Goal: Information Seeking & Learning: Learn about a topic

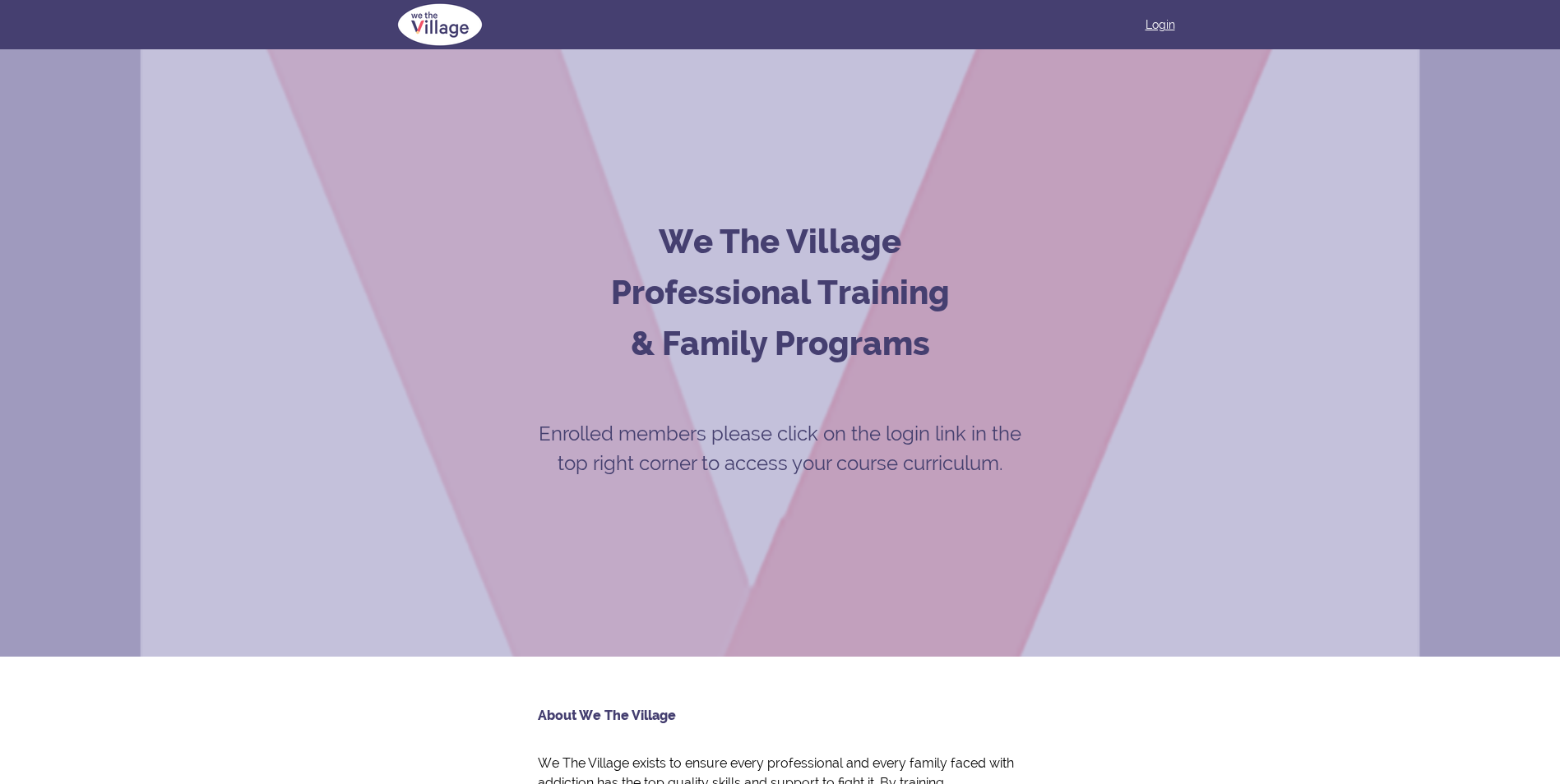
click at [1161, 27] on link "Login" at bounding box center [1160, 25] width 29 height 17
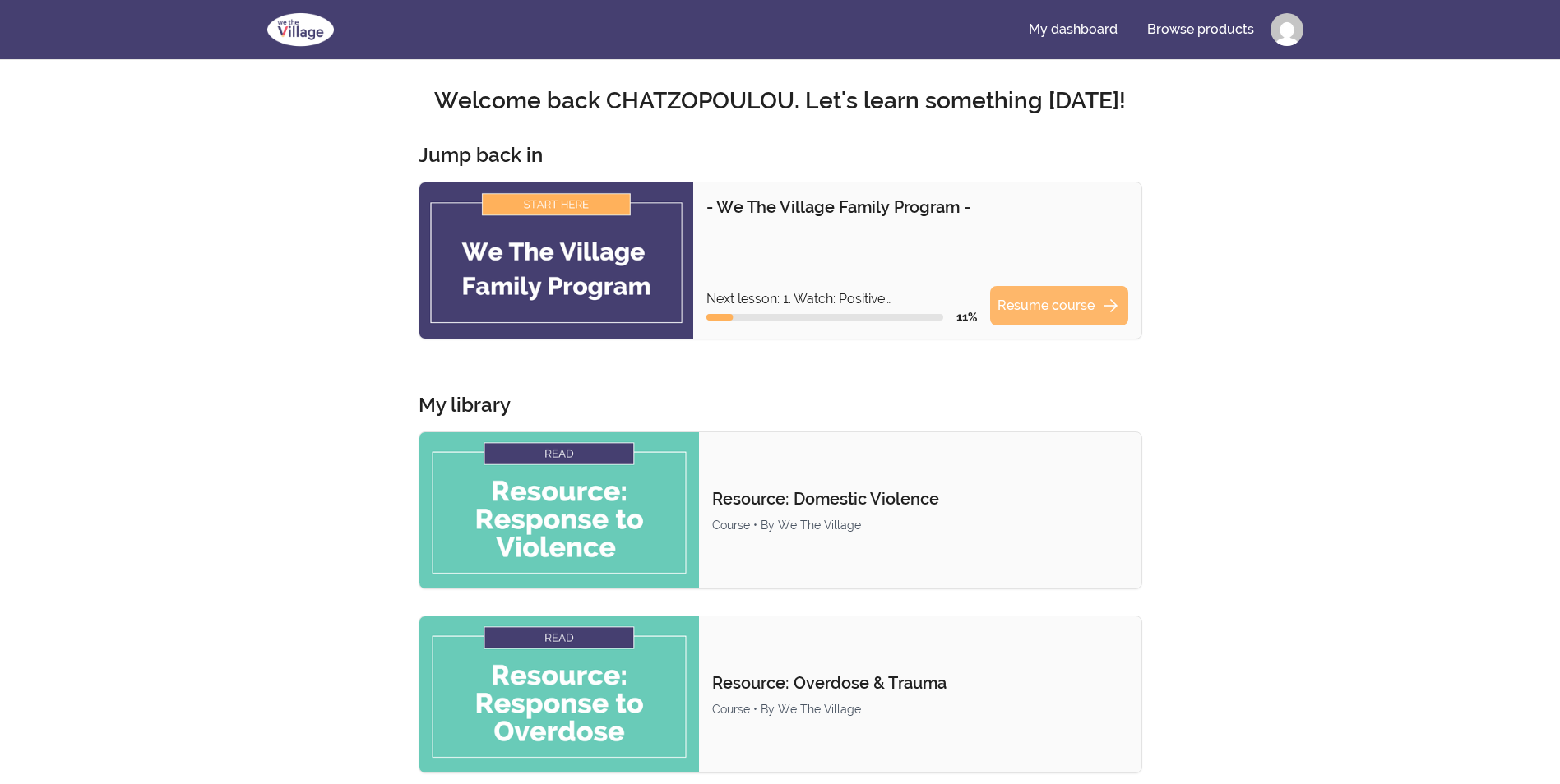
click at [1042, 305] on link "Resume course arrow_forward" at bounding box center [1060, 305] width 139 height 39
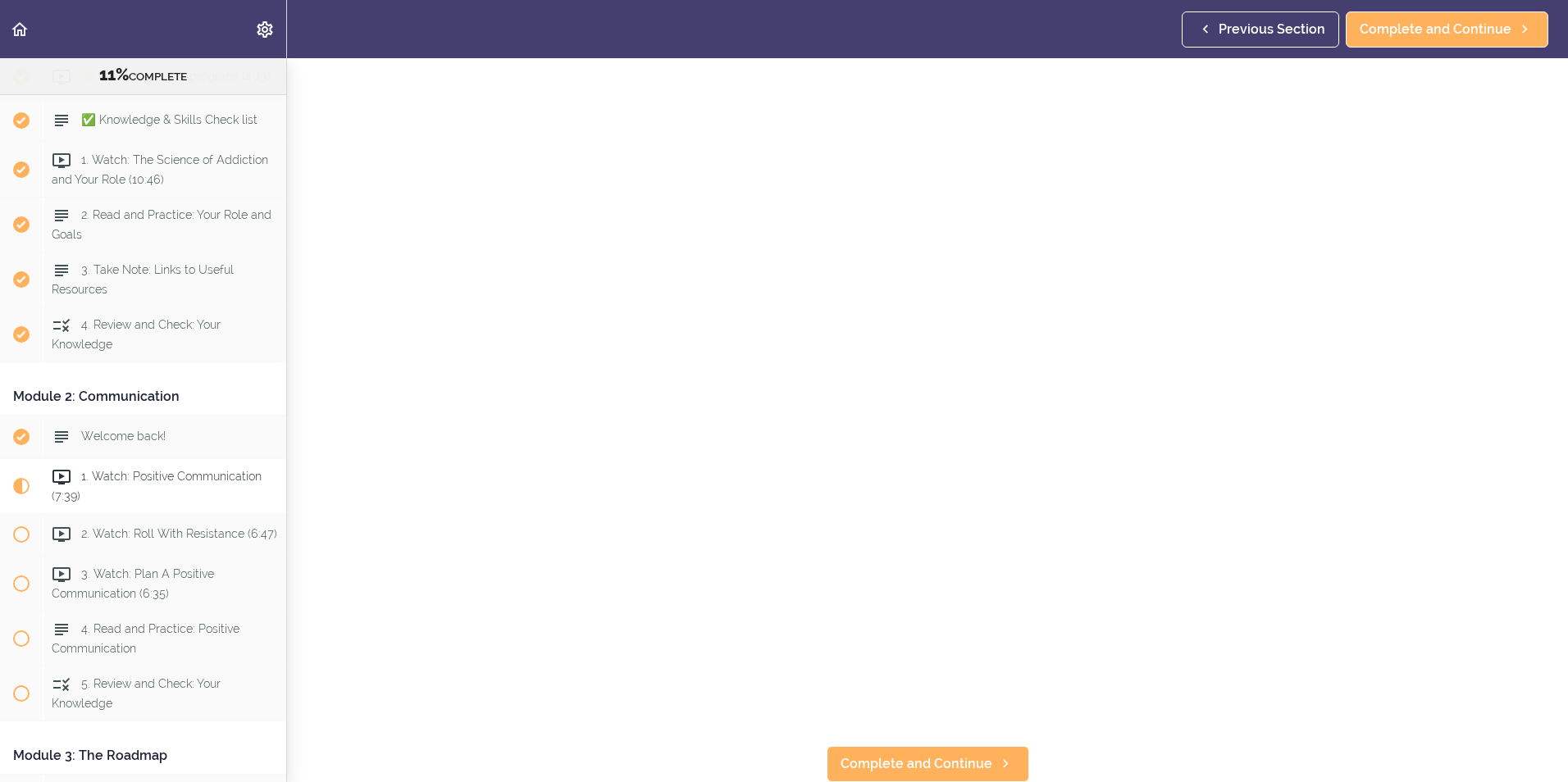
scroll to position [164, 0]
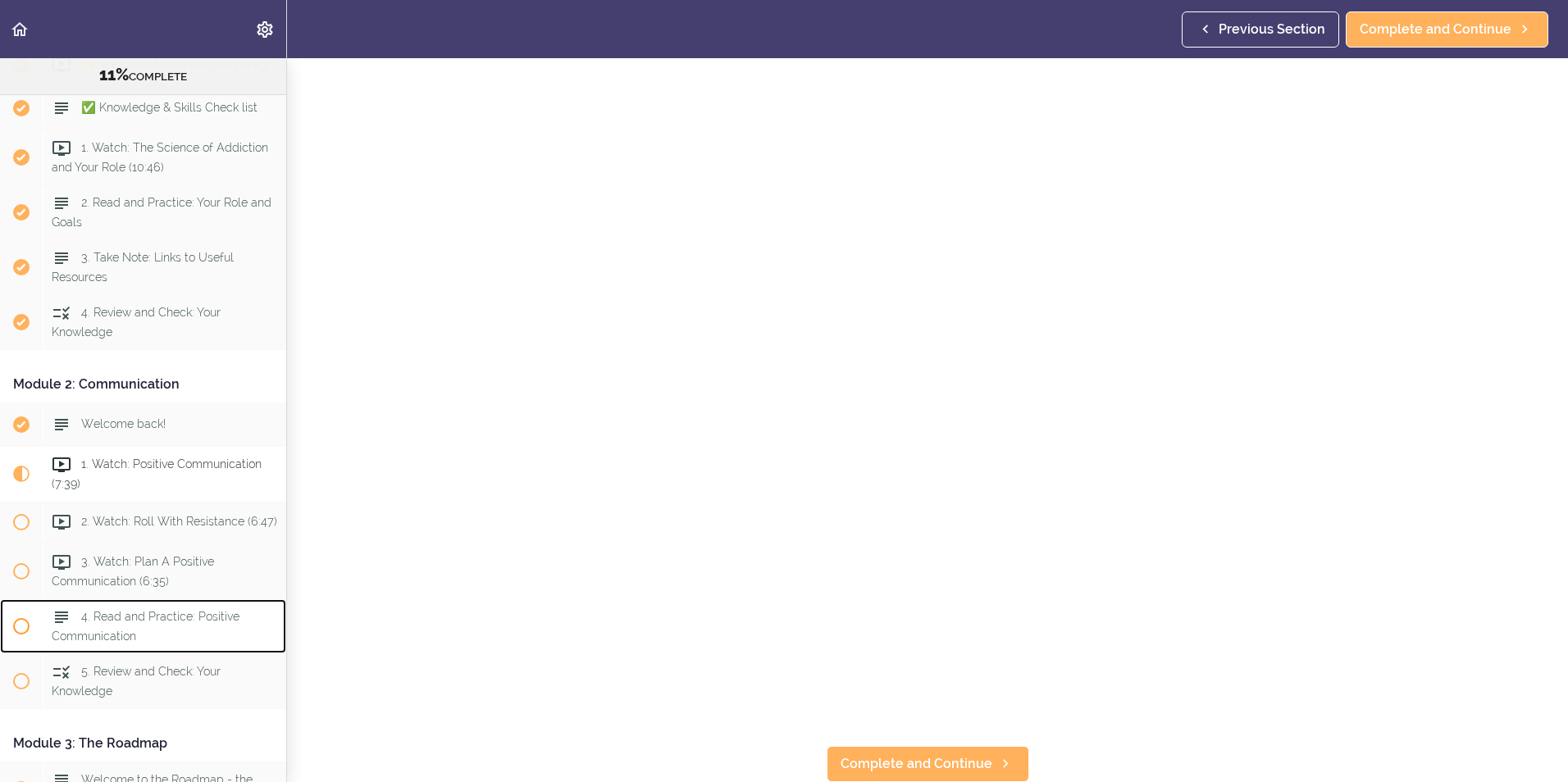
click at [136, 642] on span "4. Read and Practice: Positive Communication" at bounding box center [145, 626] width 188 height 32
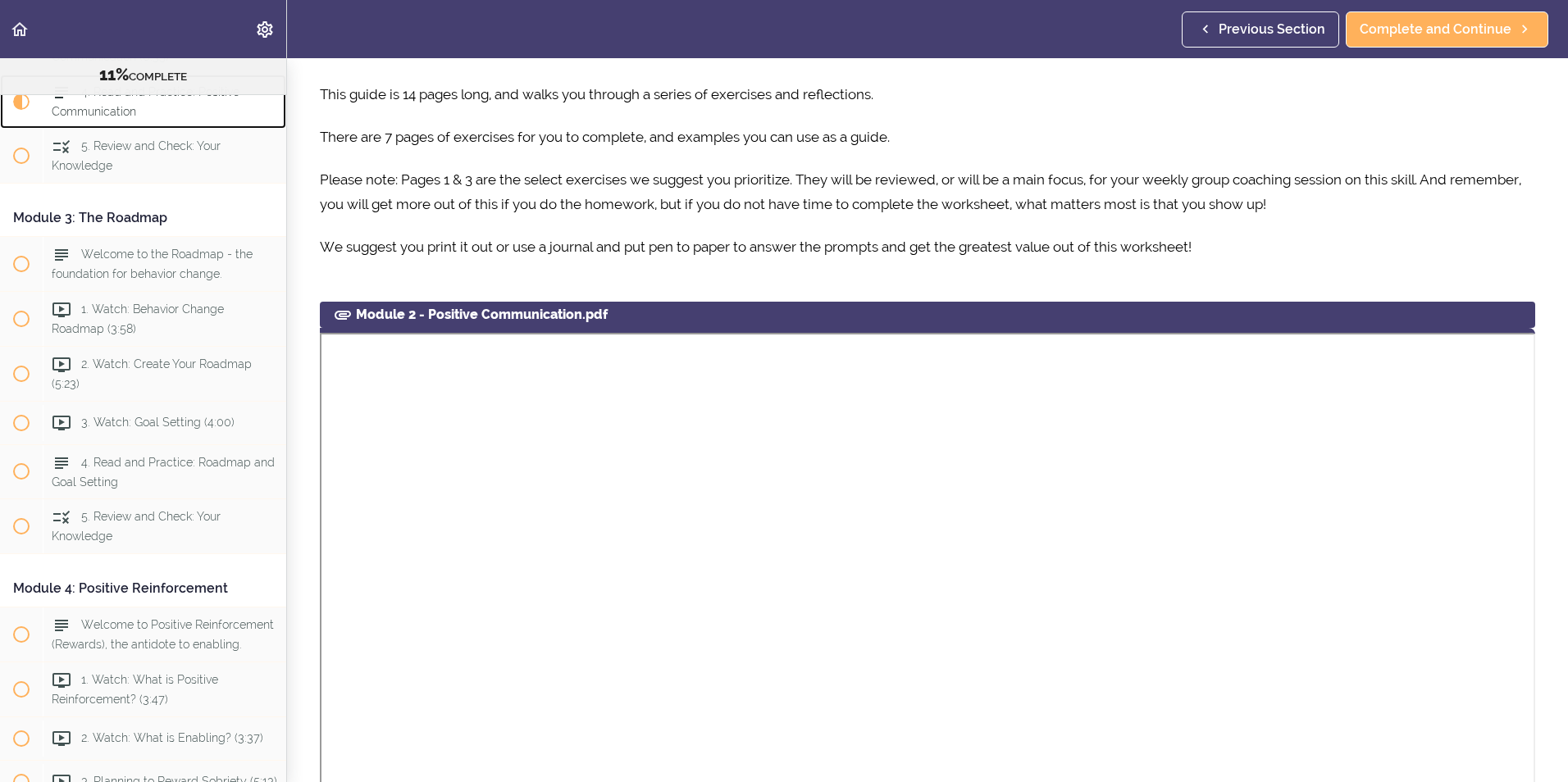
scroll to position [820, 0]
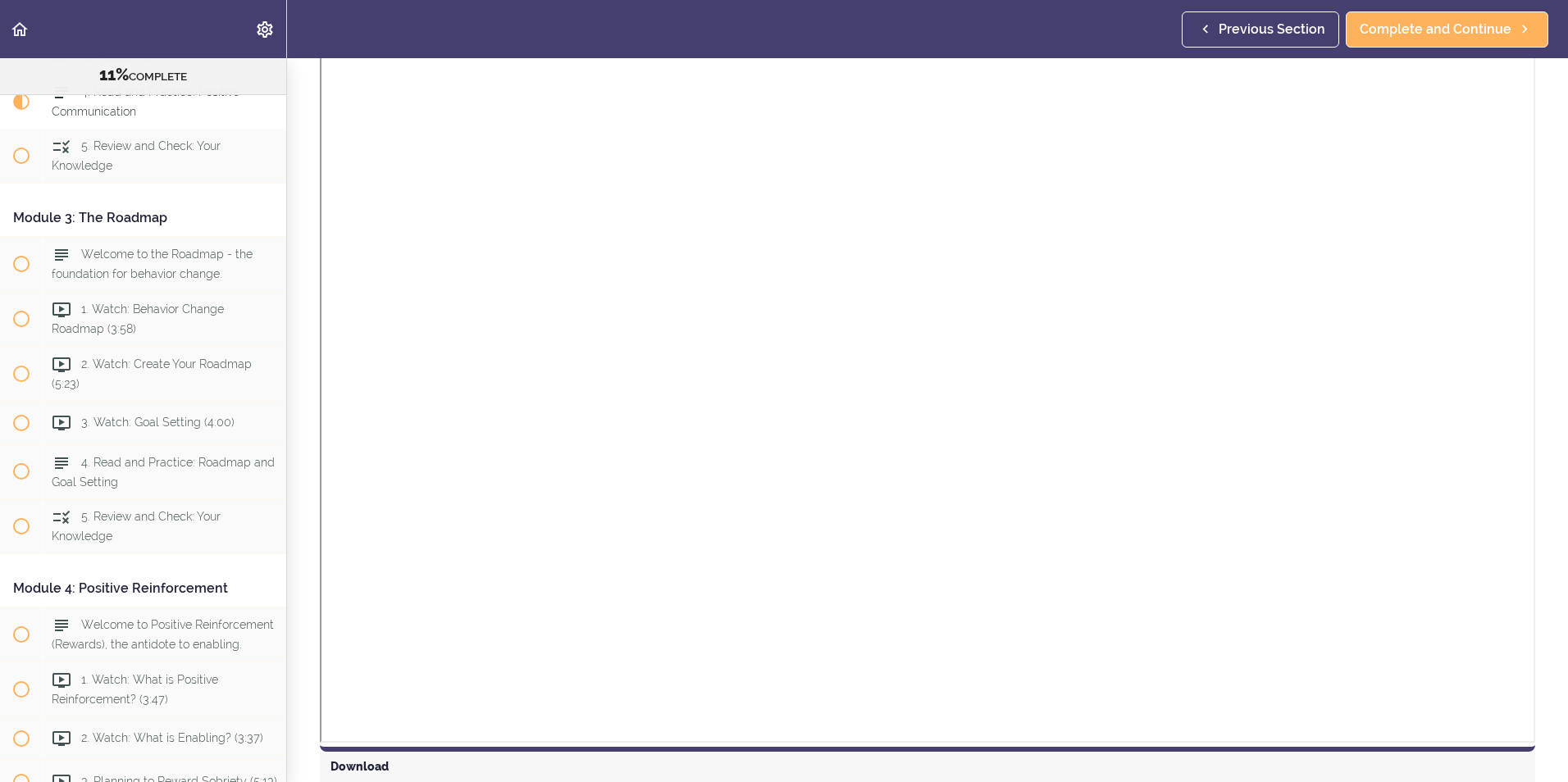
click at [421, 36] on header "Autoplay Autocomplete Previous Section Complete and Continue" at bounding box center [784, 29] width 1568 height 58
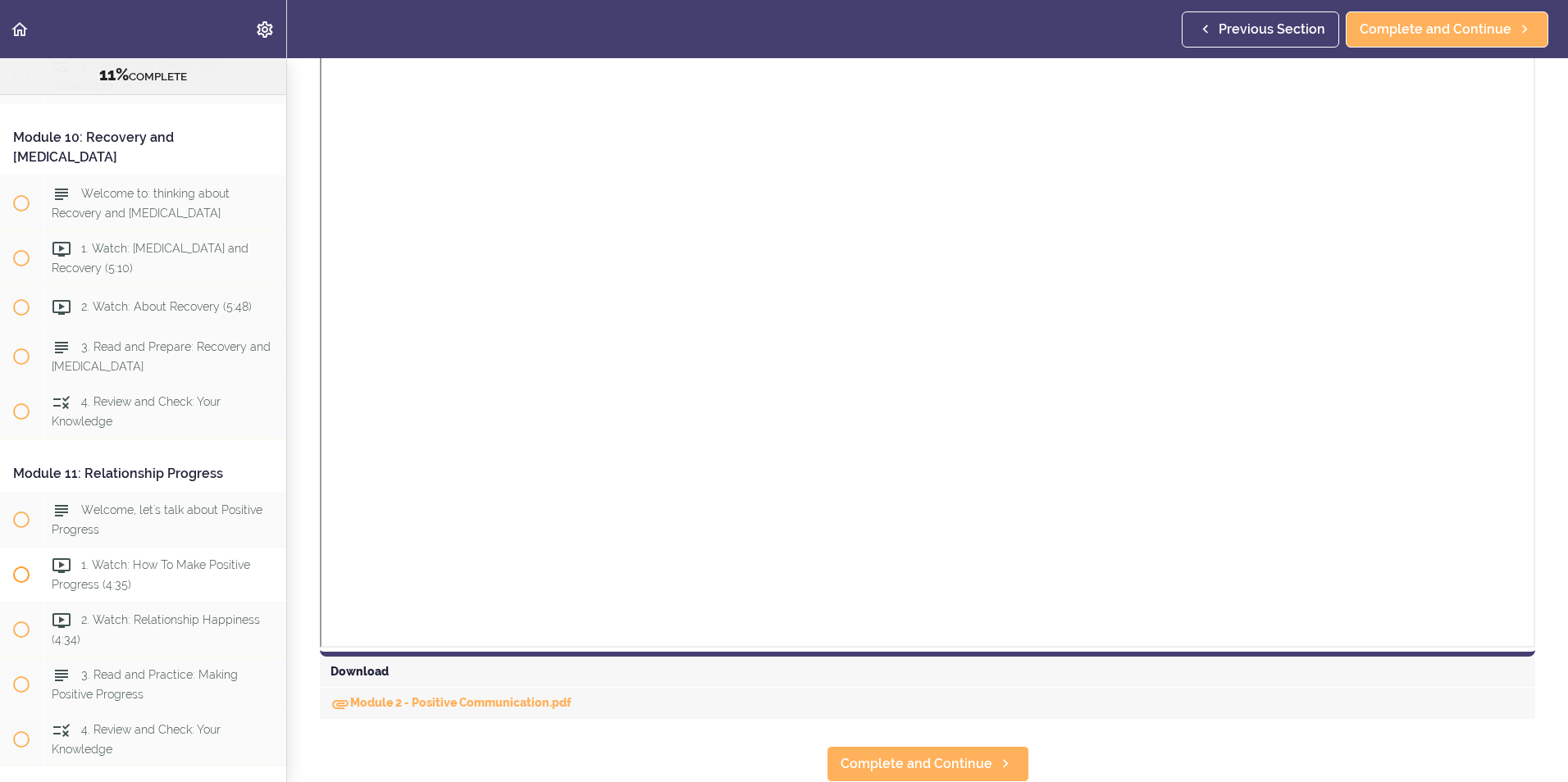
scroll to position [3706, 0]
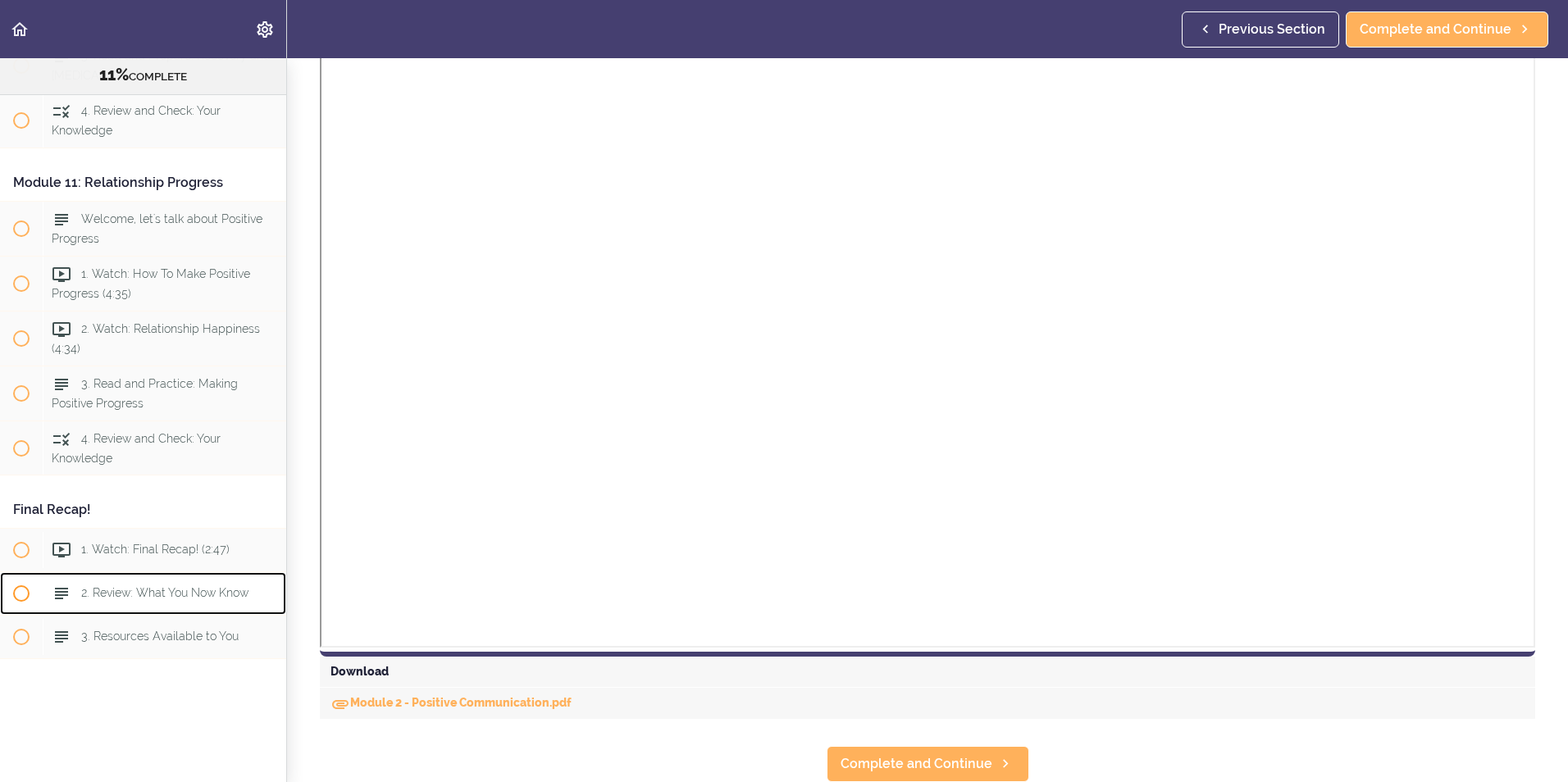
click at [198, 586] on span "2. Review: What You Now Know" at bounding box center [165, 592] width 167 height 13
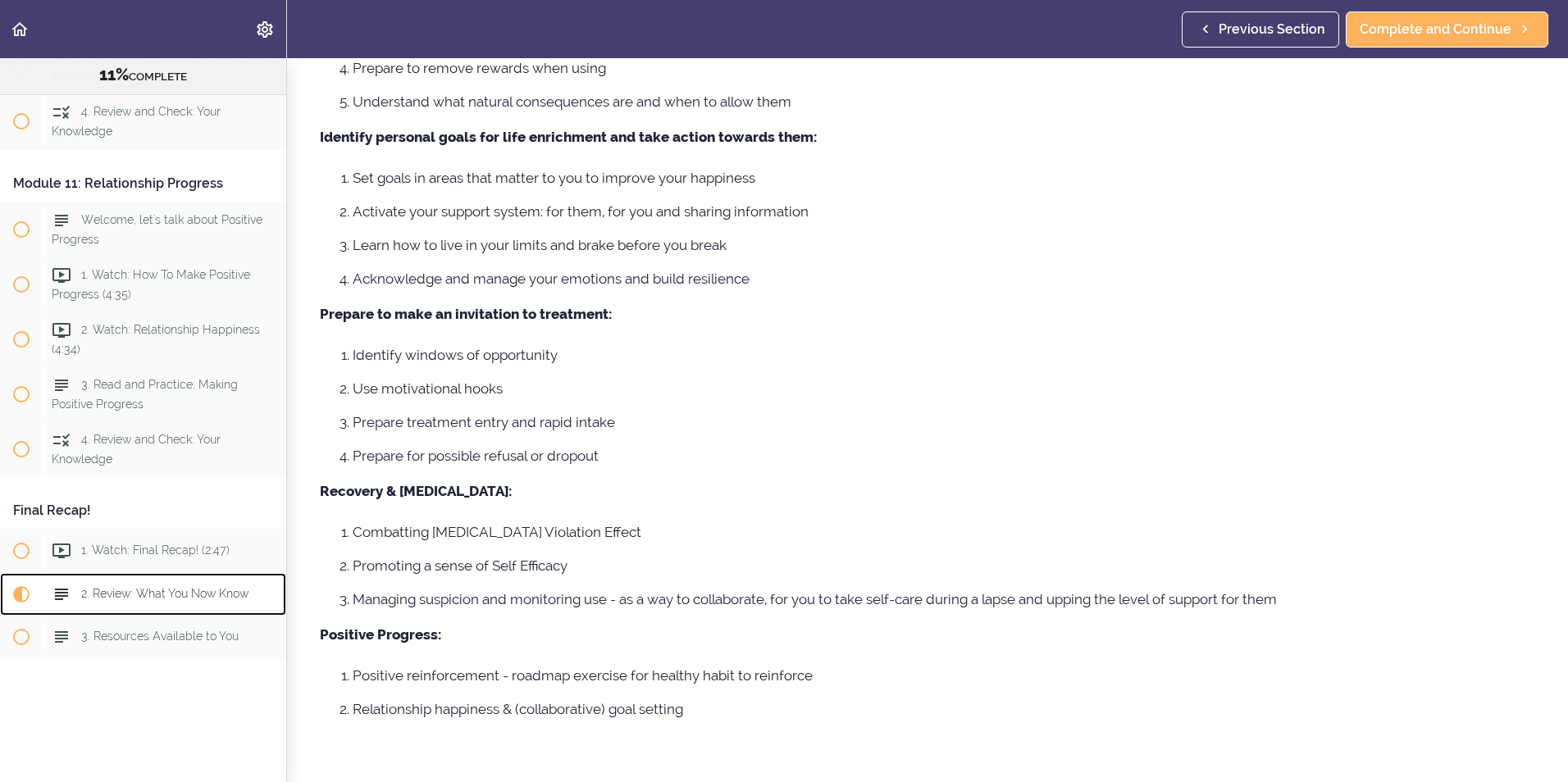
scroll to position [471, 0]
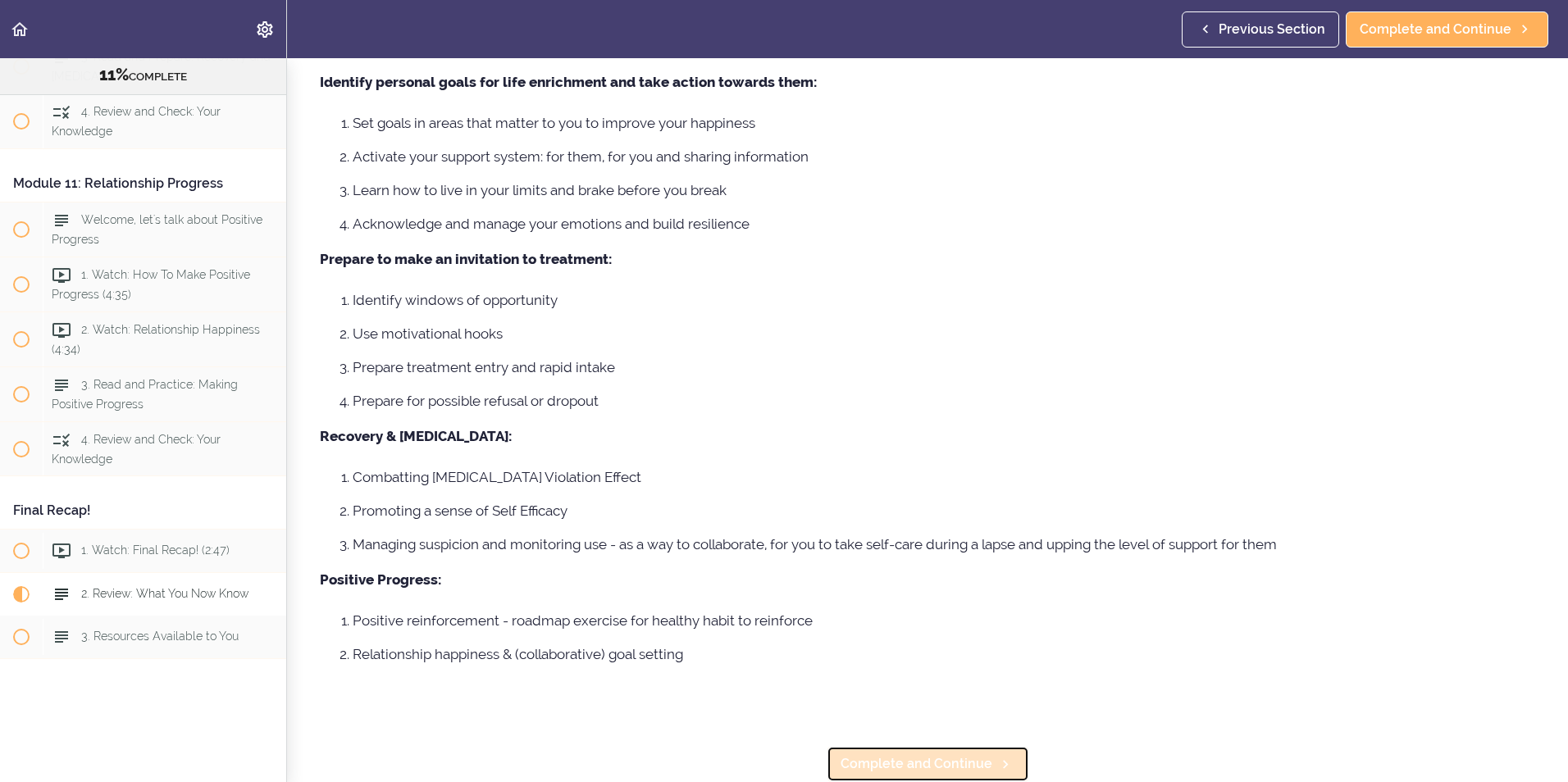
click at [889, 755] on span "Complete and Continue" at bounding box center [916, 764] width 151 height 19
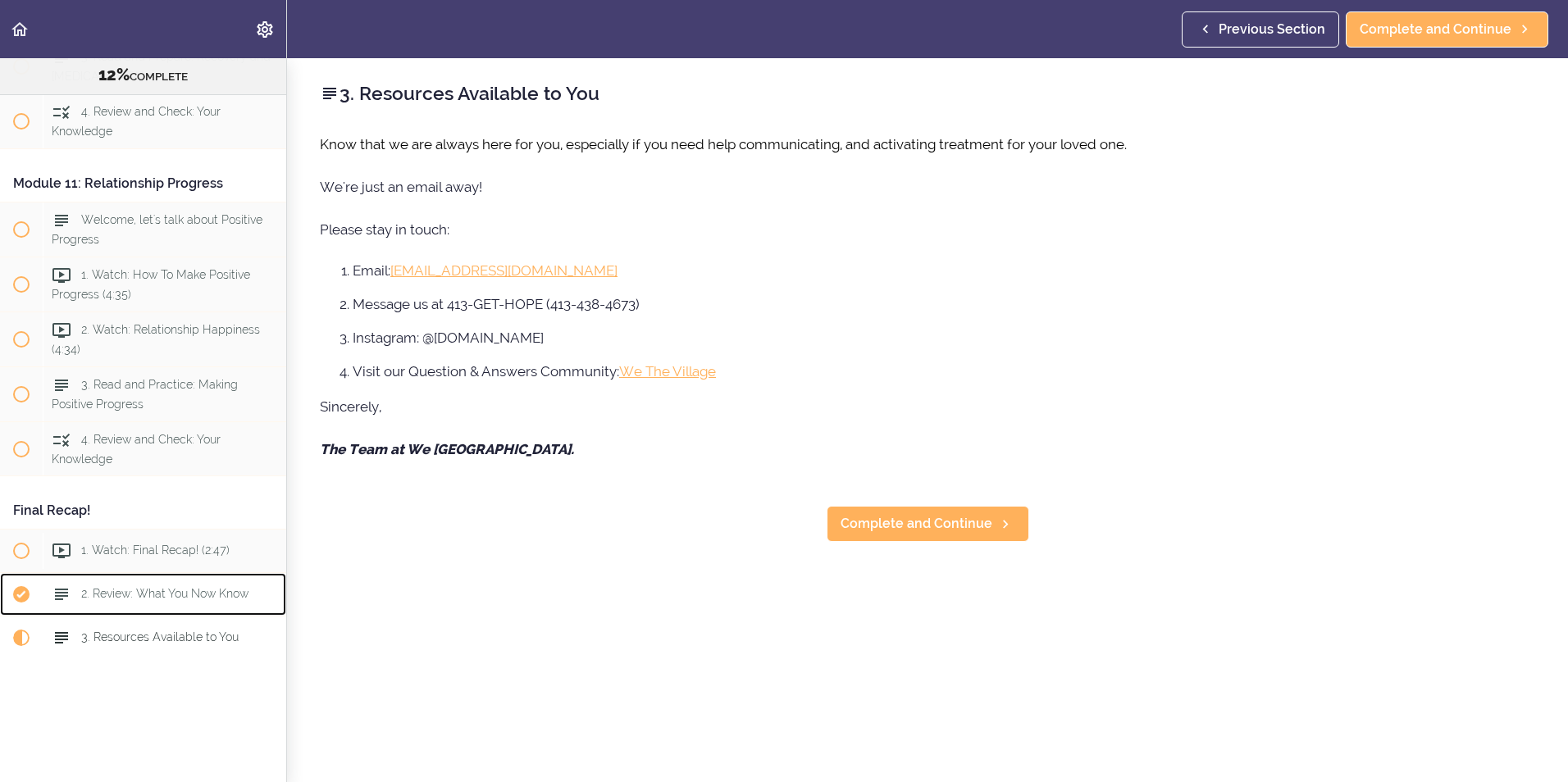
click at [105, 588] on span "2. Review: What You Now Know" at bounding box center [165, 594] width 167 height 13
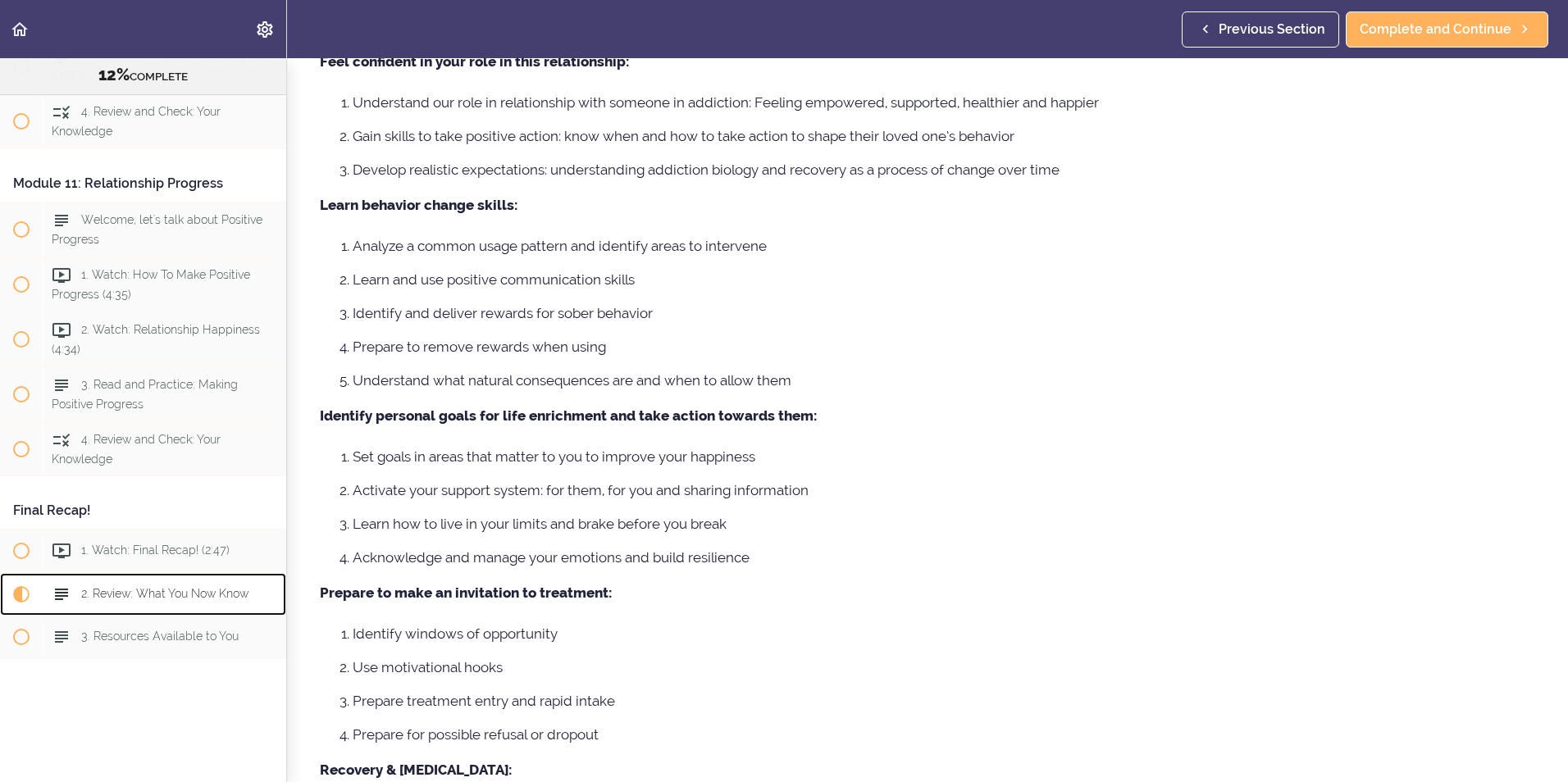
scroll to position [410, 0]
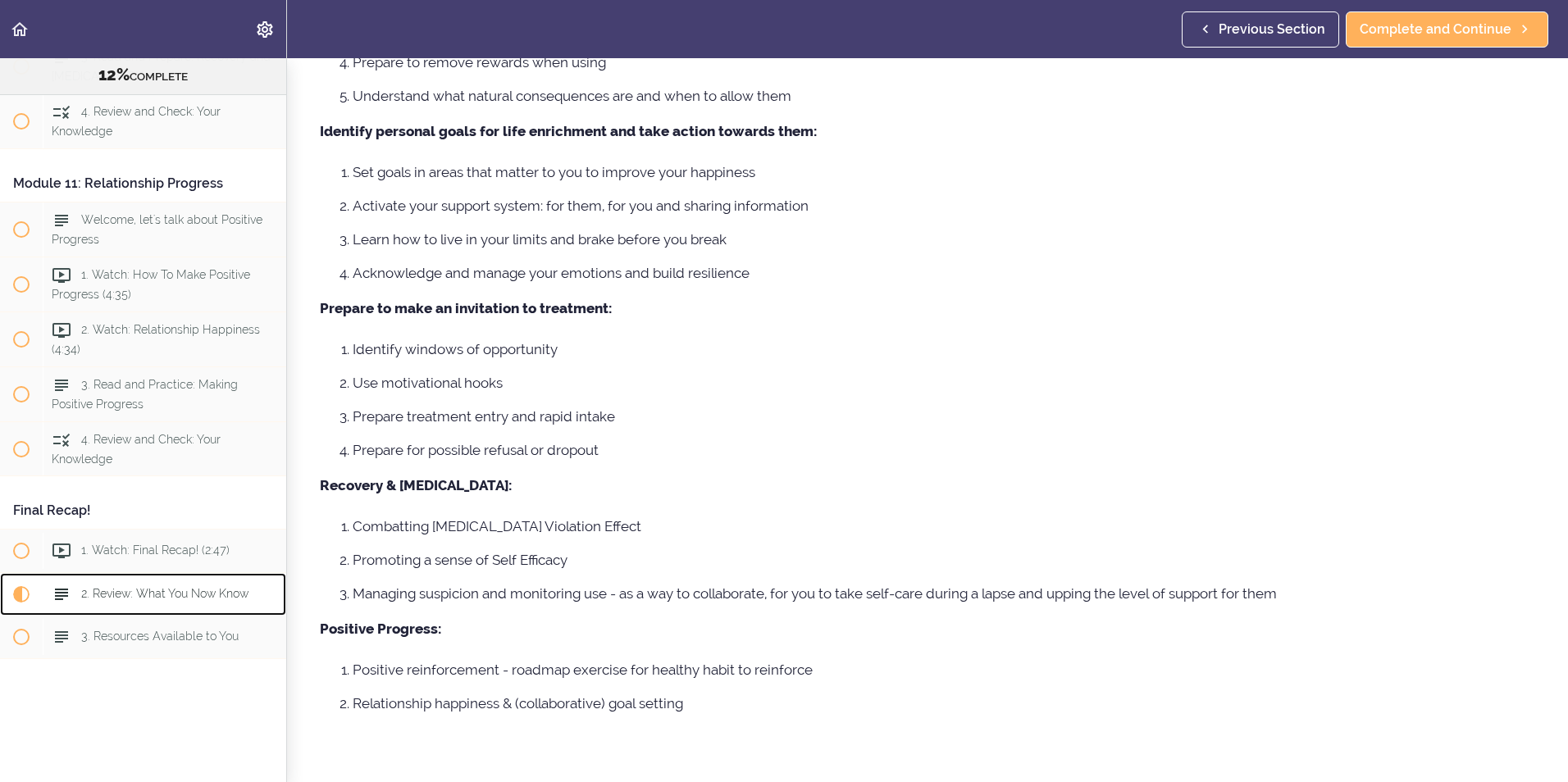
click at [117, 588] on span "2. Review: What You Now Know" at bounding box center [165, 594] width 167 height 13
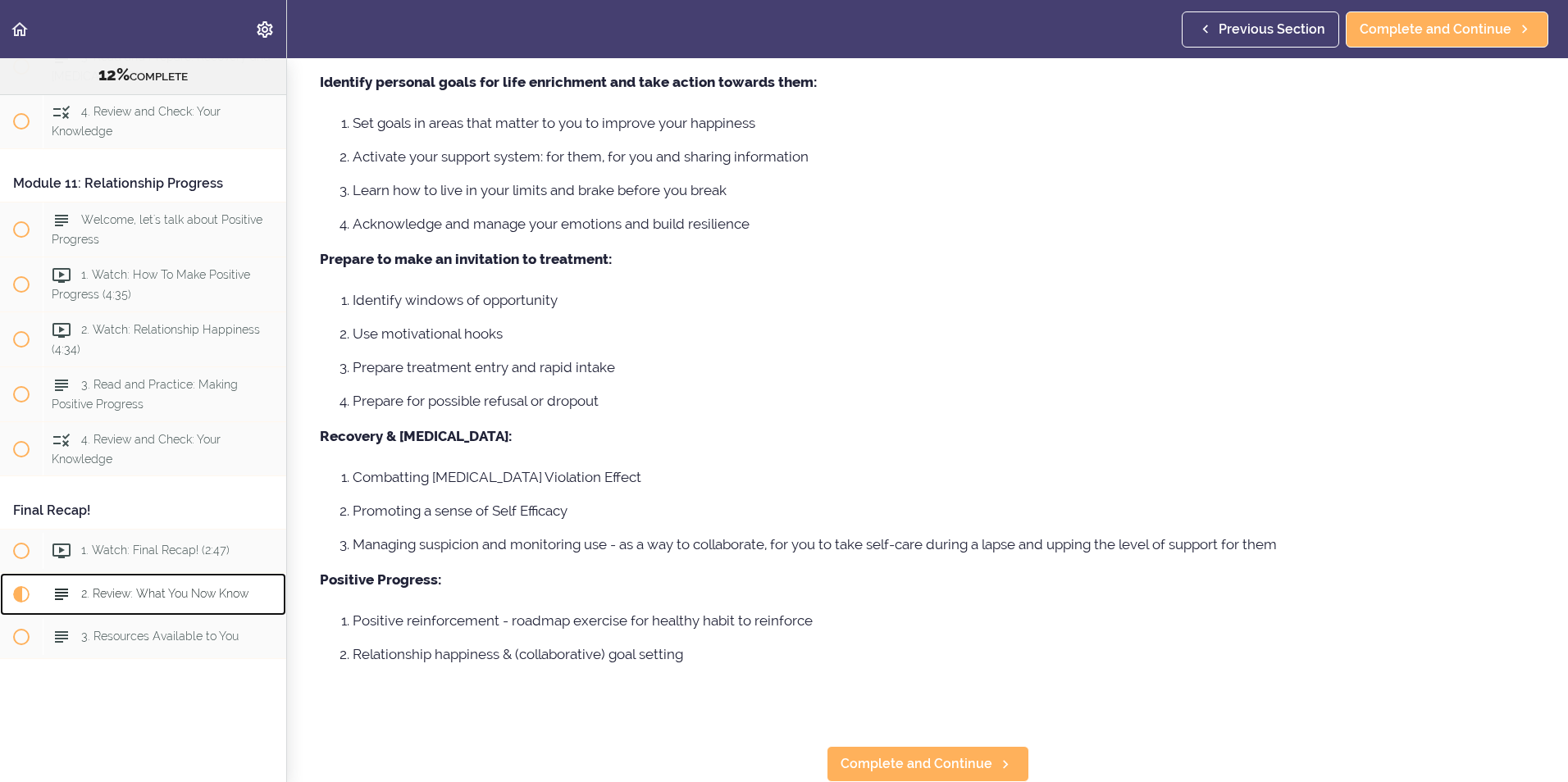
scroll to position [471, 0]
click at [144, 545] on span "1. Watch: Final Recap! (2:47)" at bounding box center [156, 551] width 149 height 13
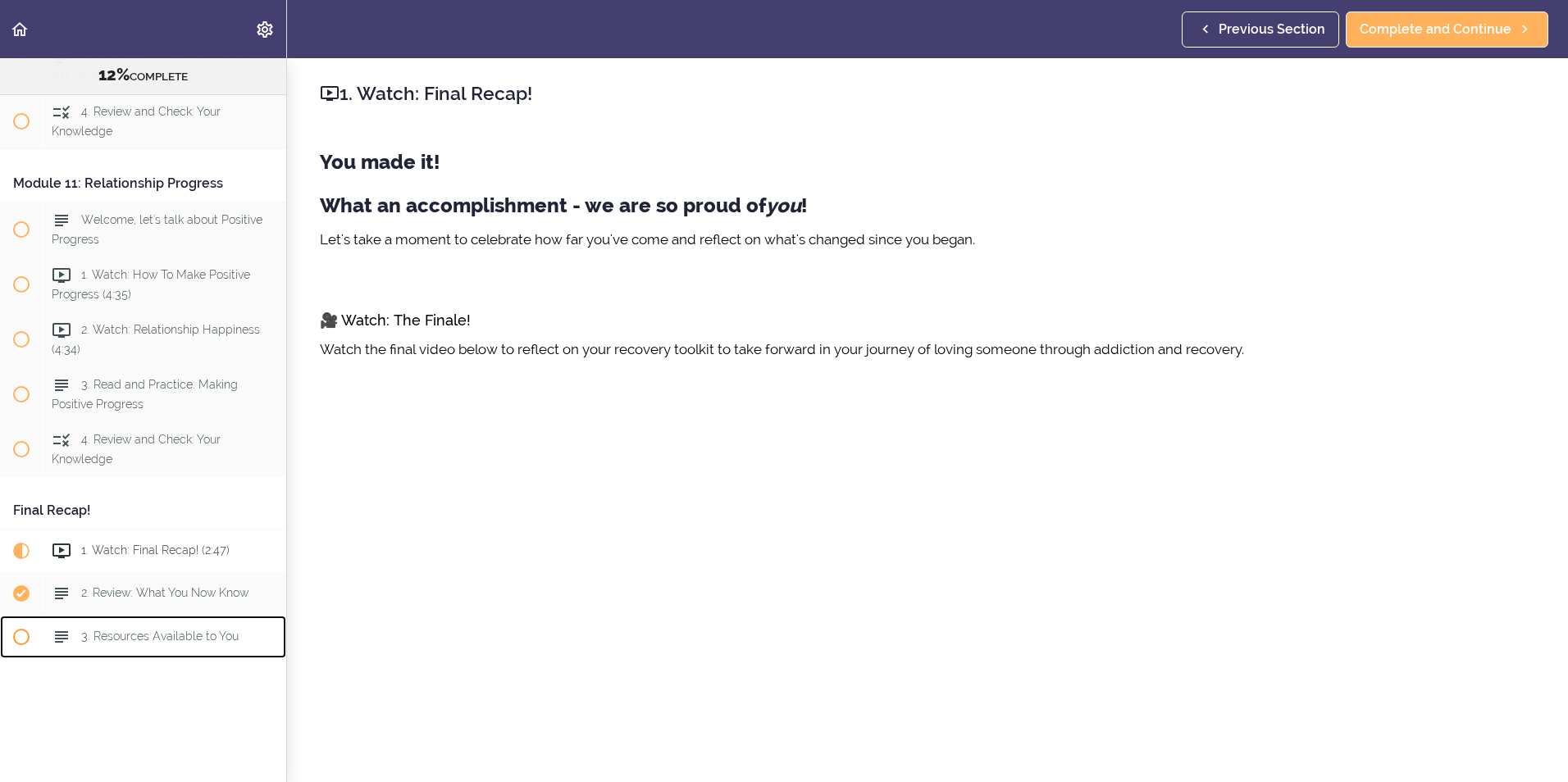
click at [147, 631] on span "3. Resources Available to You" at bounding box center [160, 637] width 158 height 13
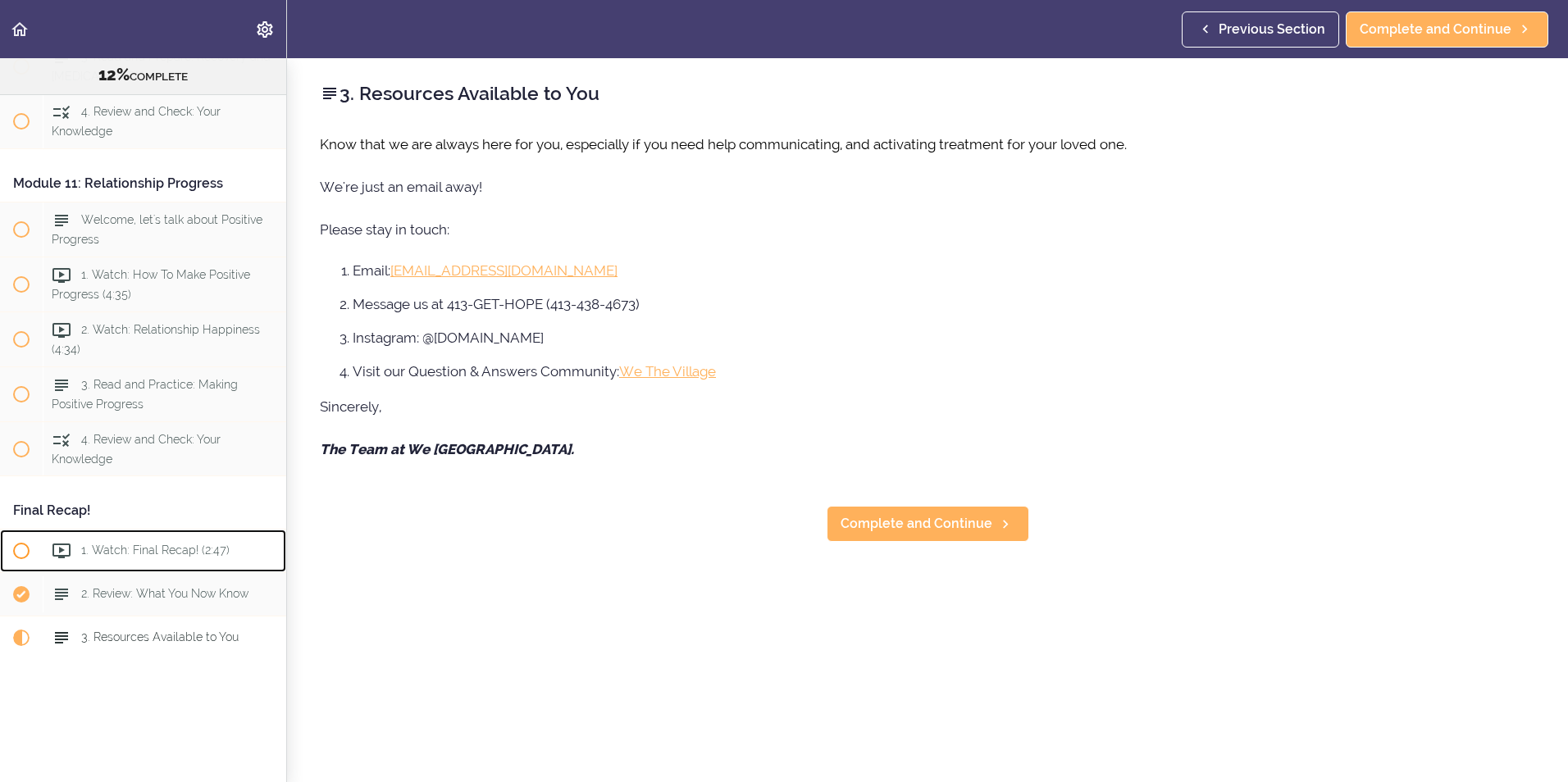
click at [131, 545] on span "1. Watch: Final Recap! (2:47)" at bounding box center [156, 551] width 149 height 13
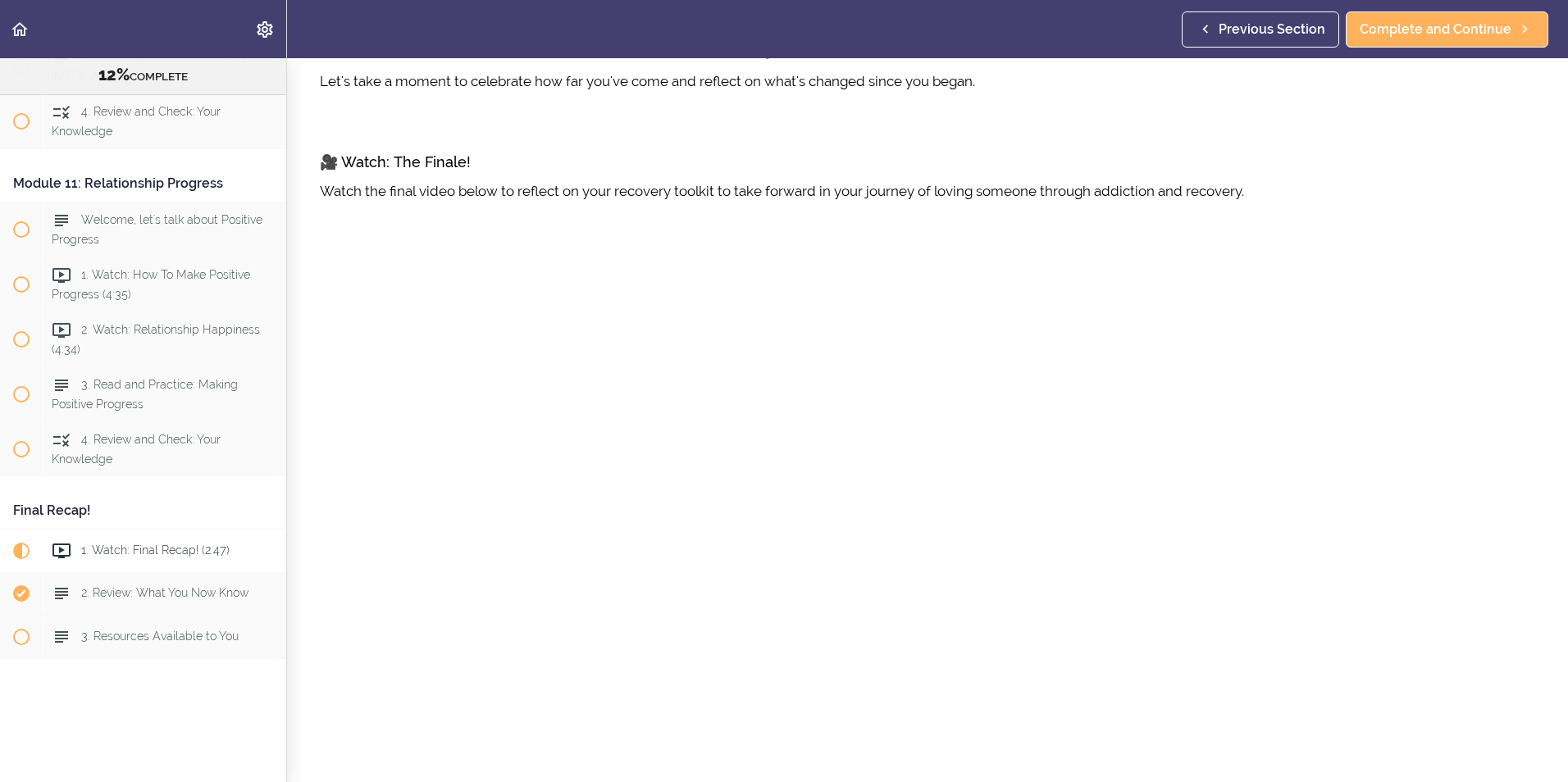
scroll to position [569, 0]
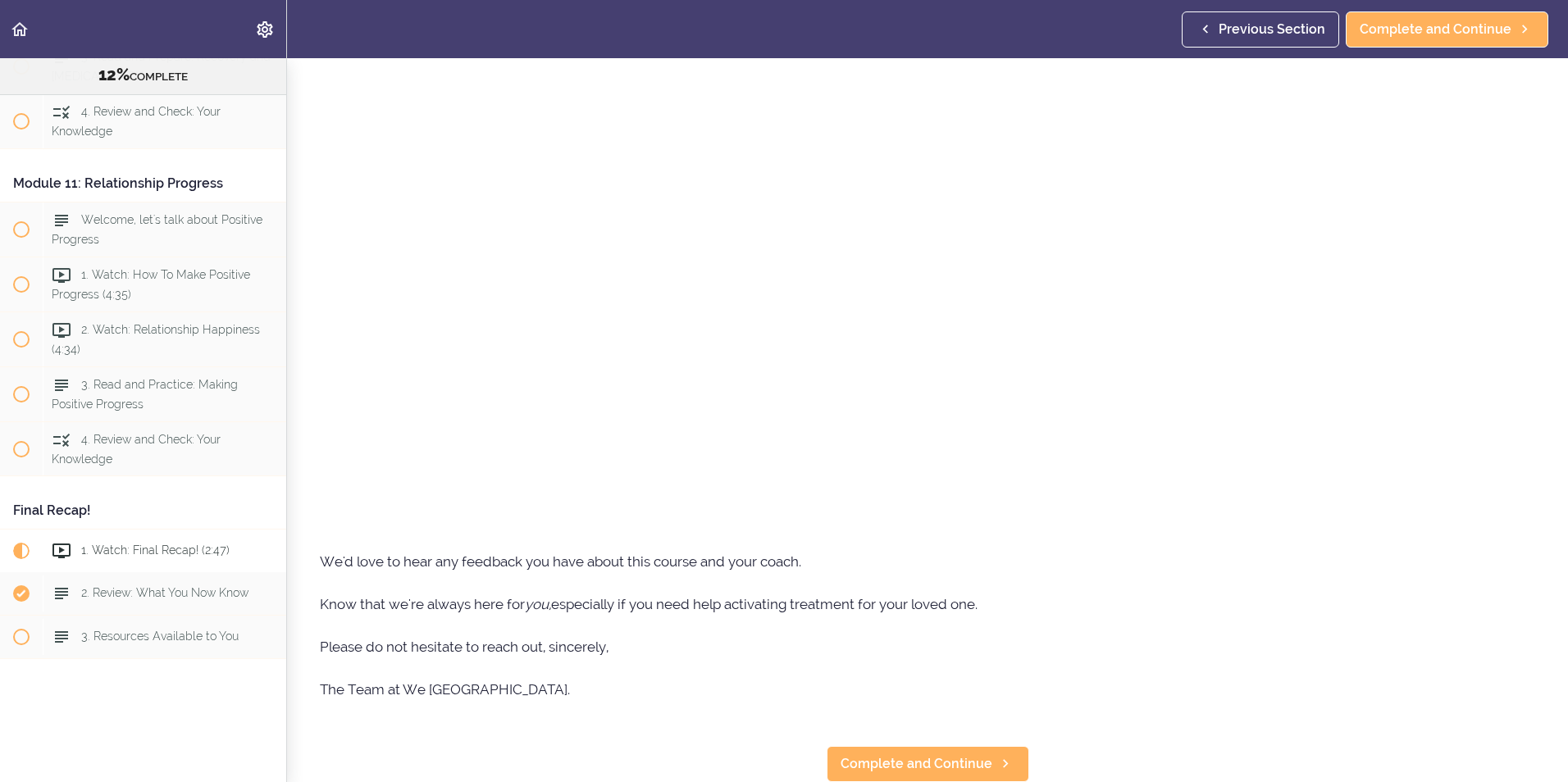
click at [1355, 635] on p "Please do not hesitate to reach out, sincerely," at bounding box center [928, 647] width 1215 height 25
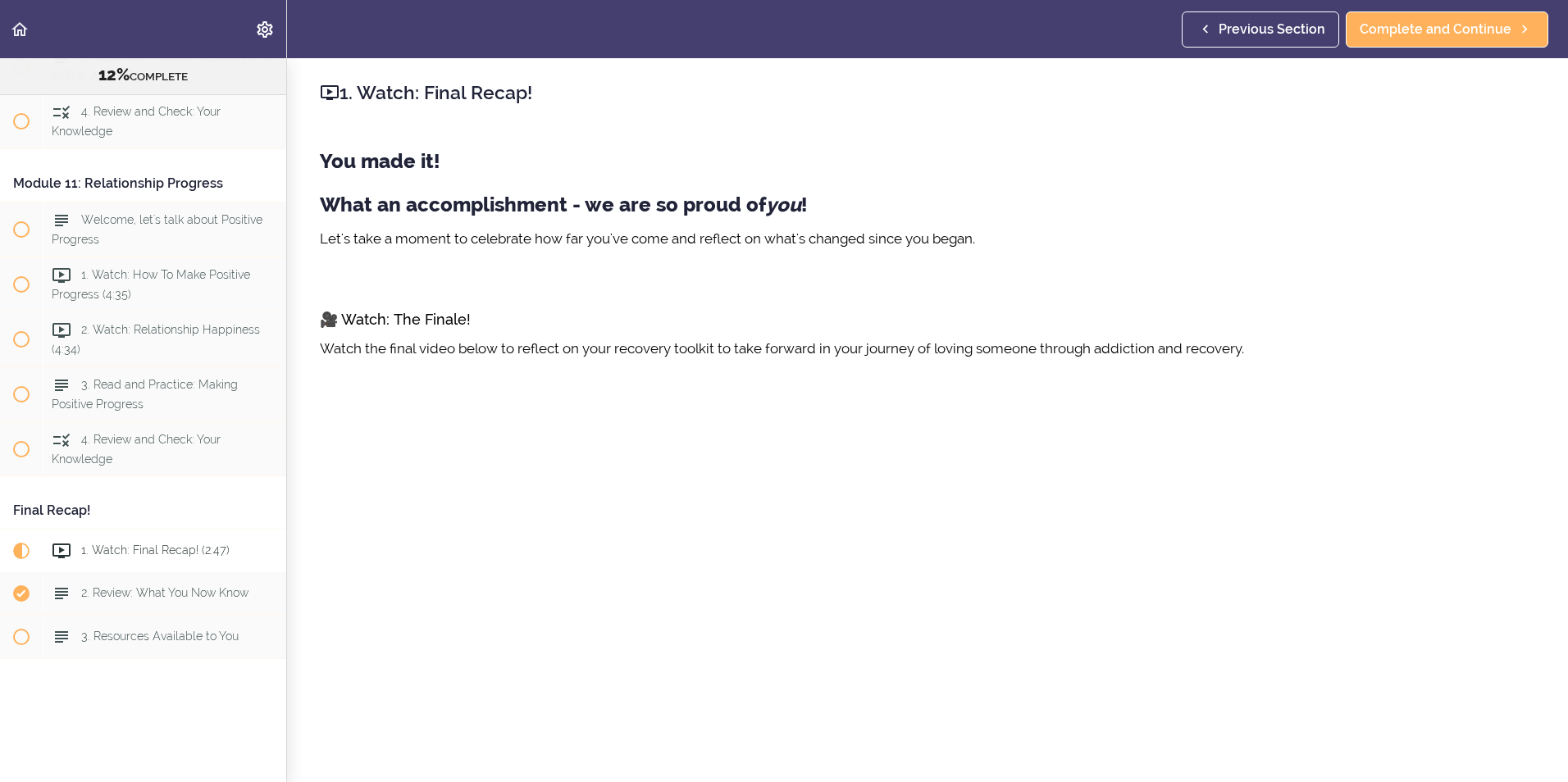
scroll to position [0, 0]
click at [118, 433] on span "4. Review and Check: Your Knowledge" at bounding box center [136, 449] width 169 height 32
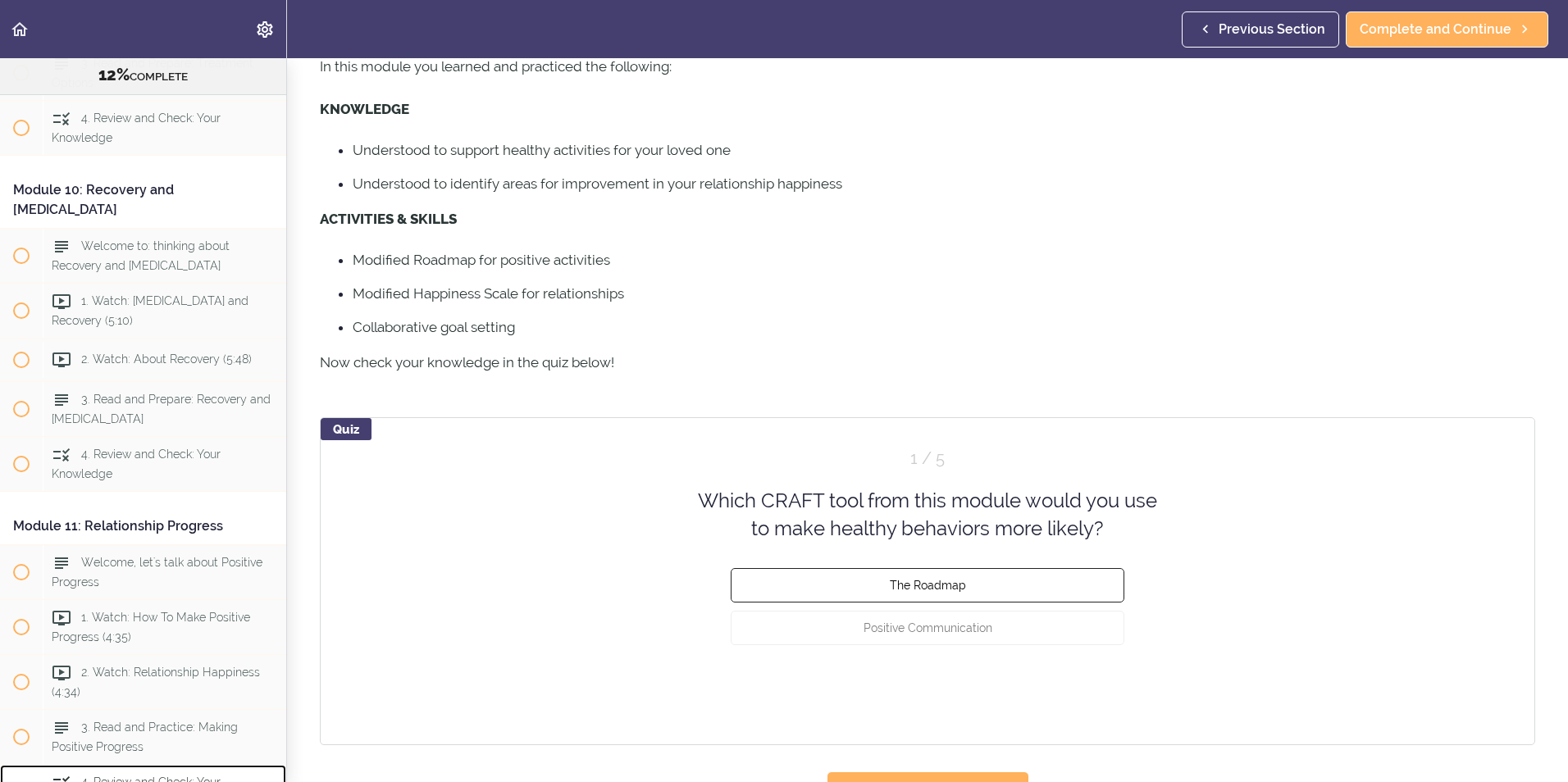
scroll to position [116, 0]
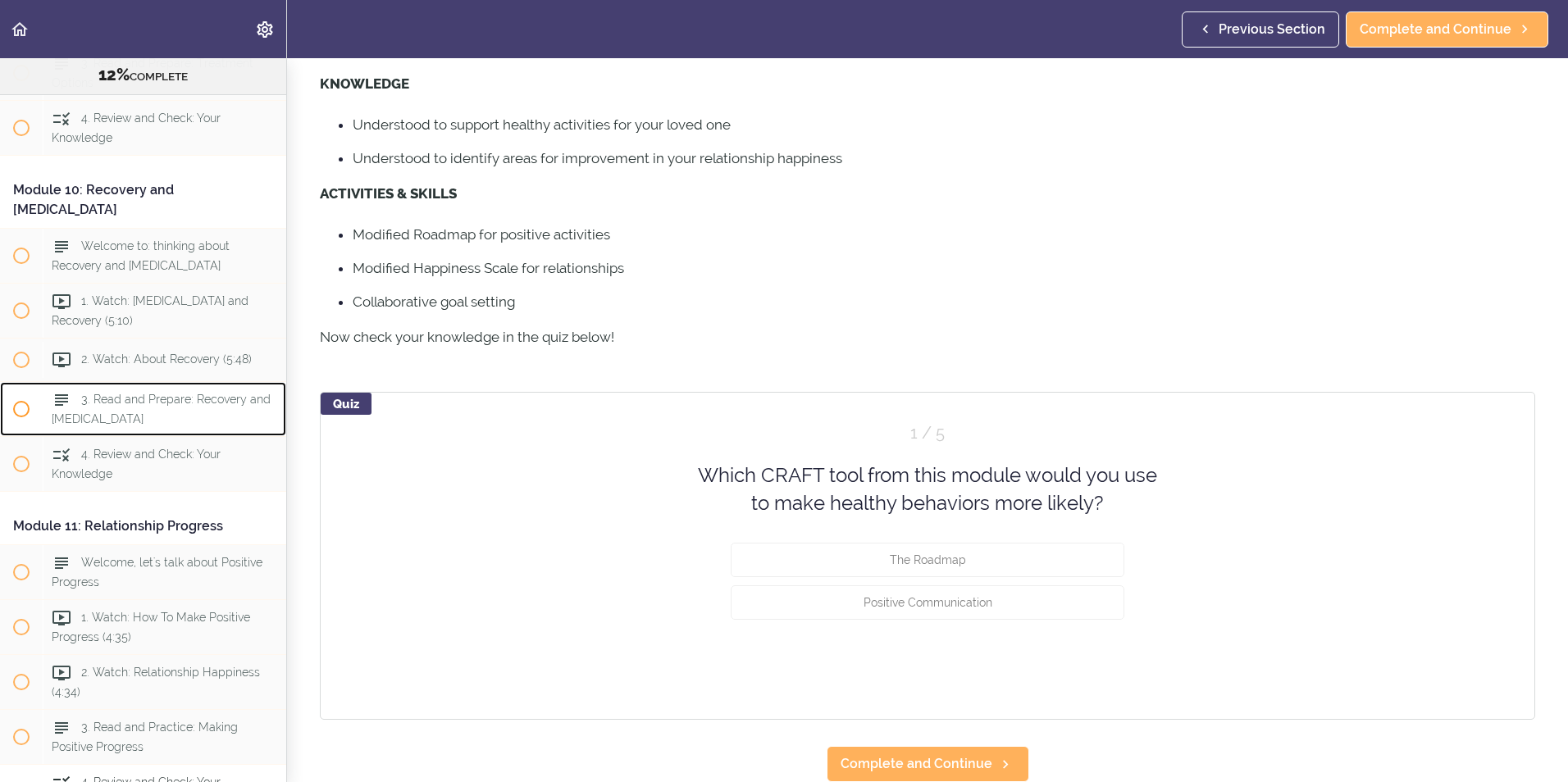
click at [89, 425] on span "3. Read and Prepare: Recovery and [MEDICAL_DATA]" at bounding box center [160, 408] width 219 height 32
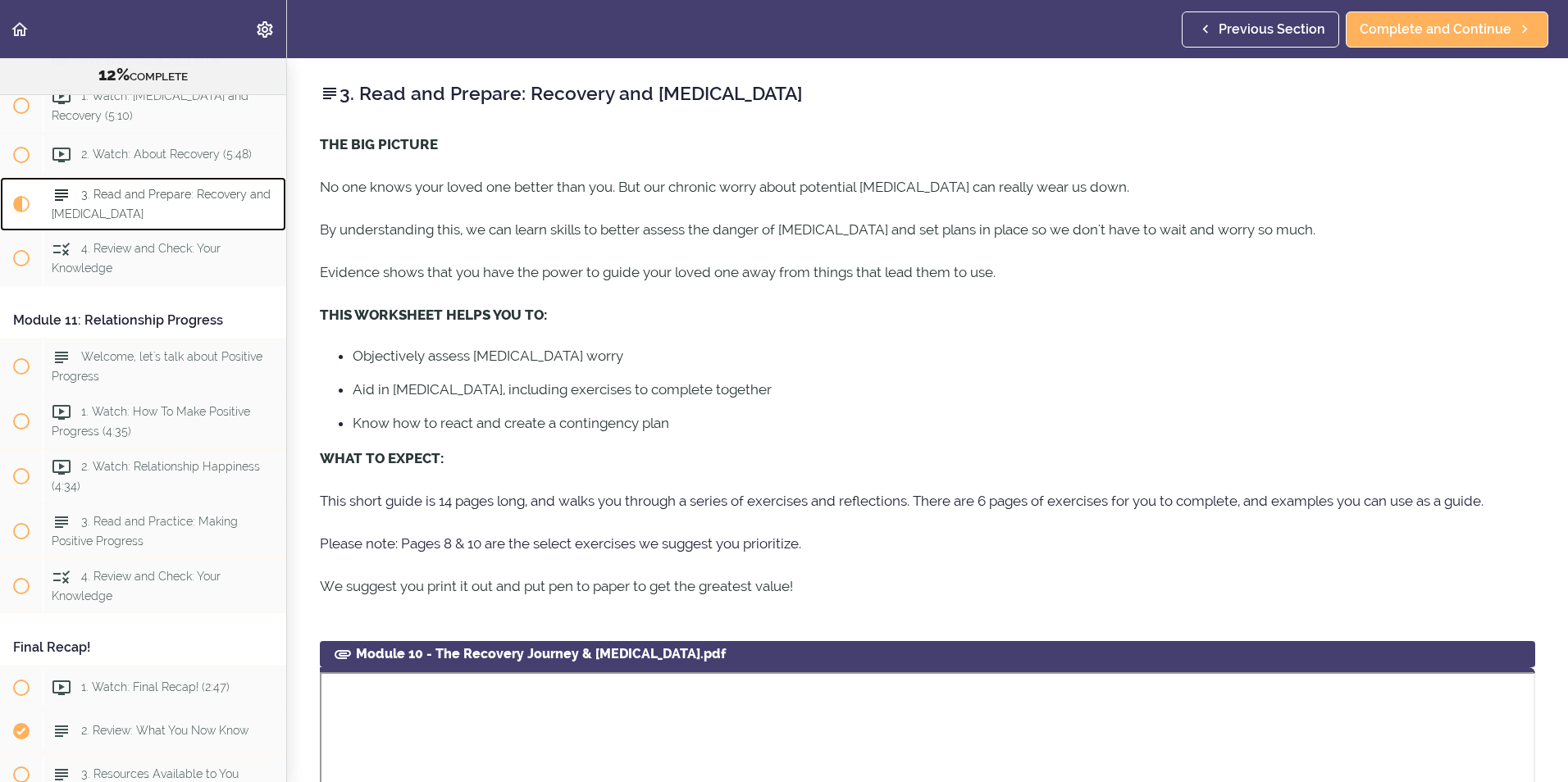
scroll to position [3613, 0]
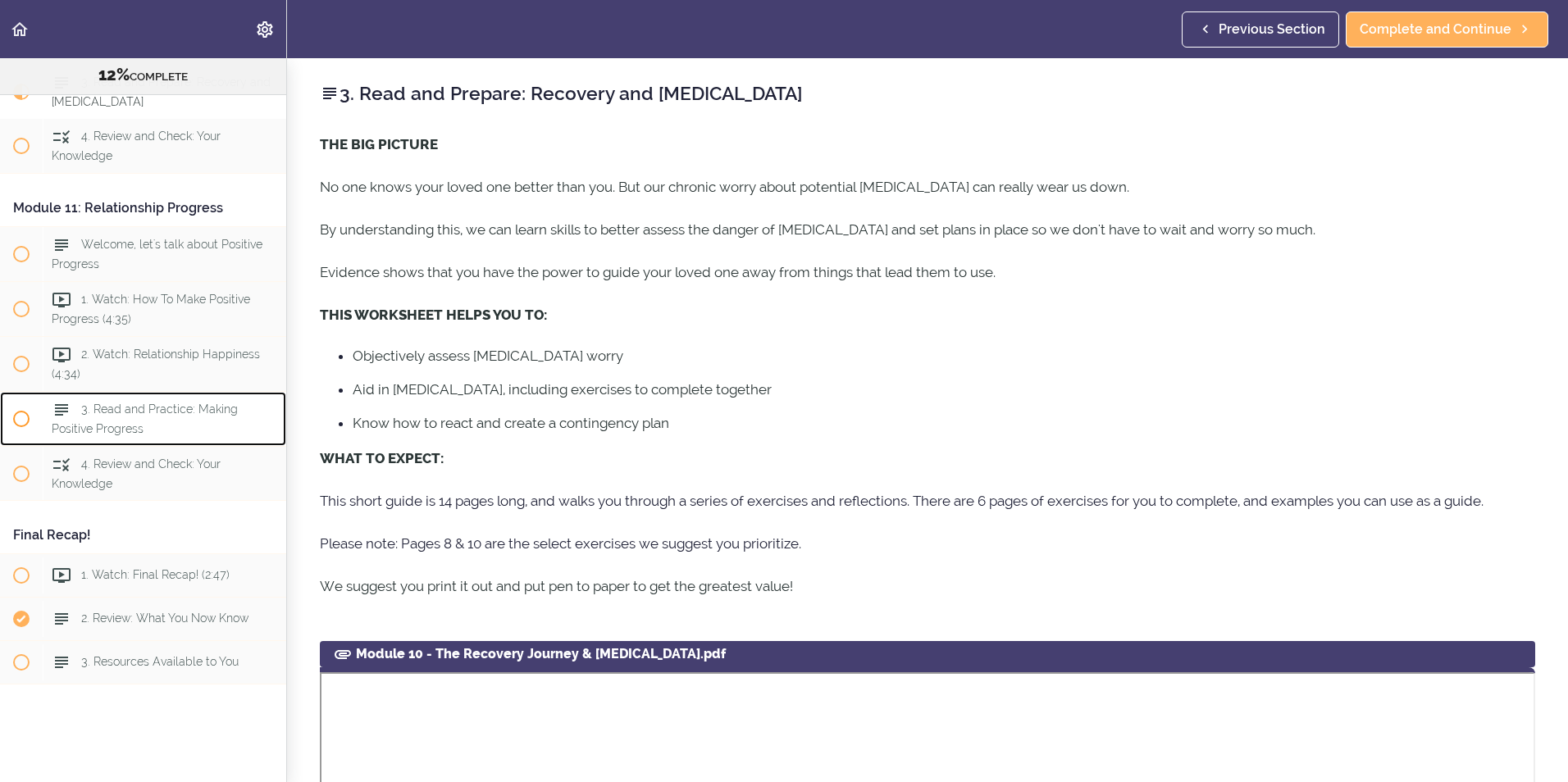
click at [100, 435] on span "3. Read and Practice: Making Positive Progress" at bounding box center [144, 419] width 186 height 32
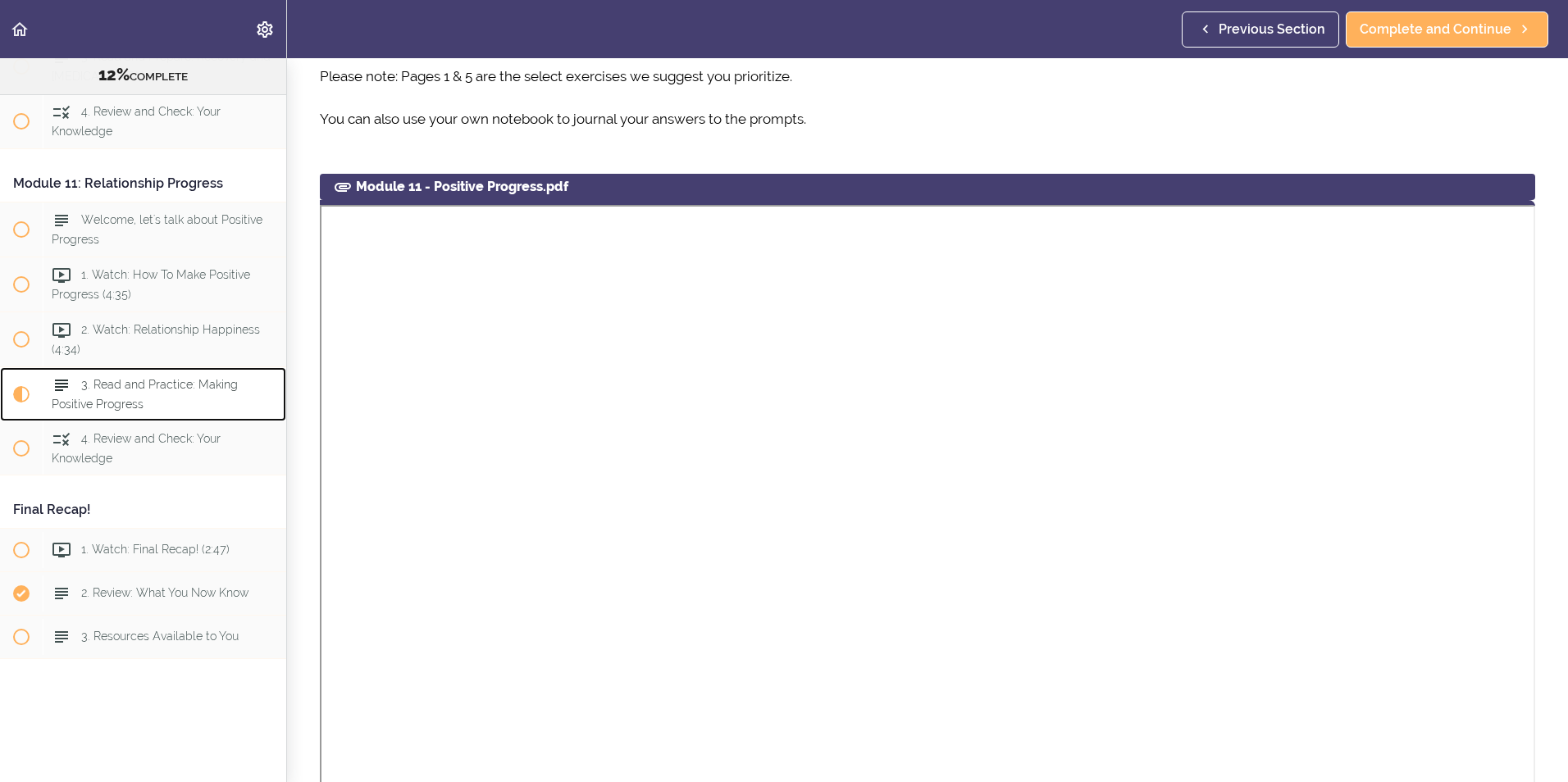
scroll to position [800, 0]
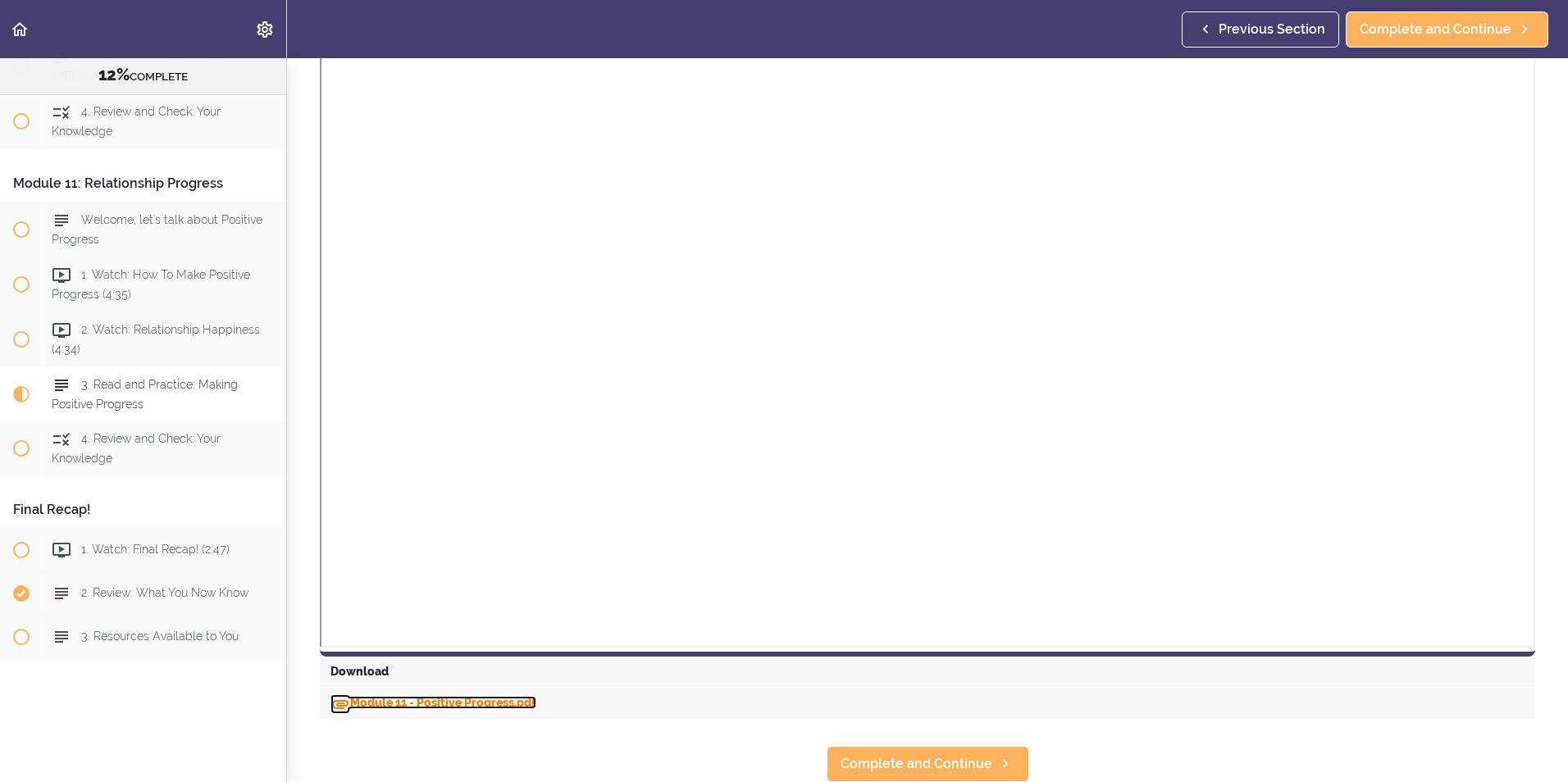
click at [420, 696] on link "Module 11 - Positive Progress.pdf" at bounding box center [433, 702] width 206 height 13
click at [193, 221] on div "Welcome, let's talk about Positive Progress" at bounding box center [164, 228] width 244 height 54
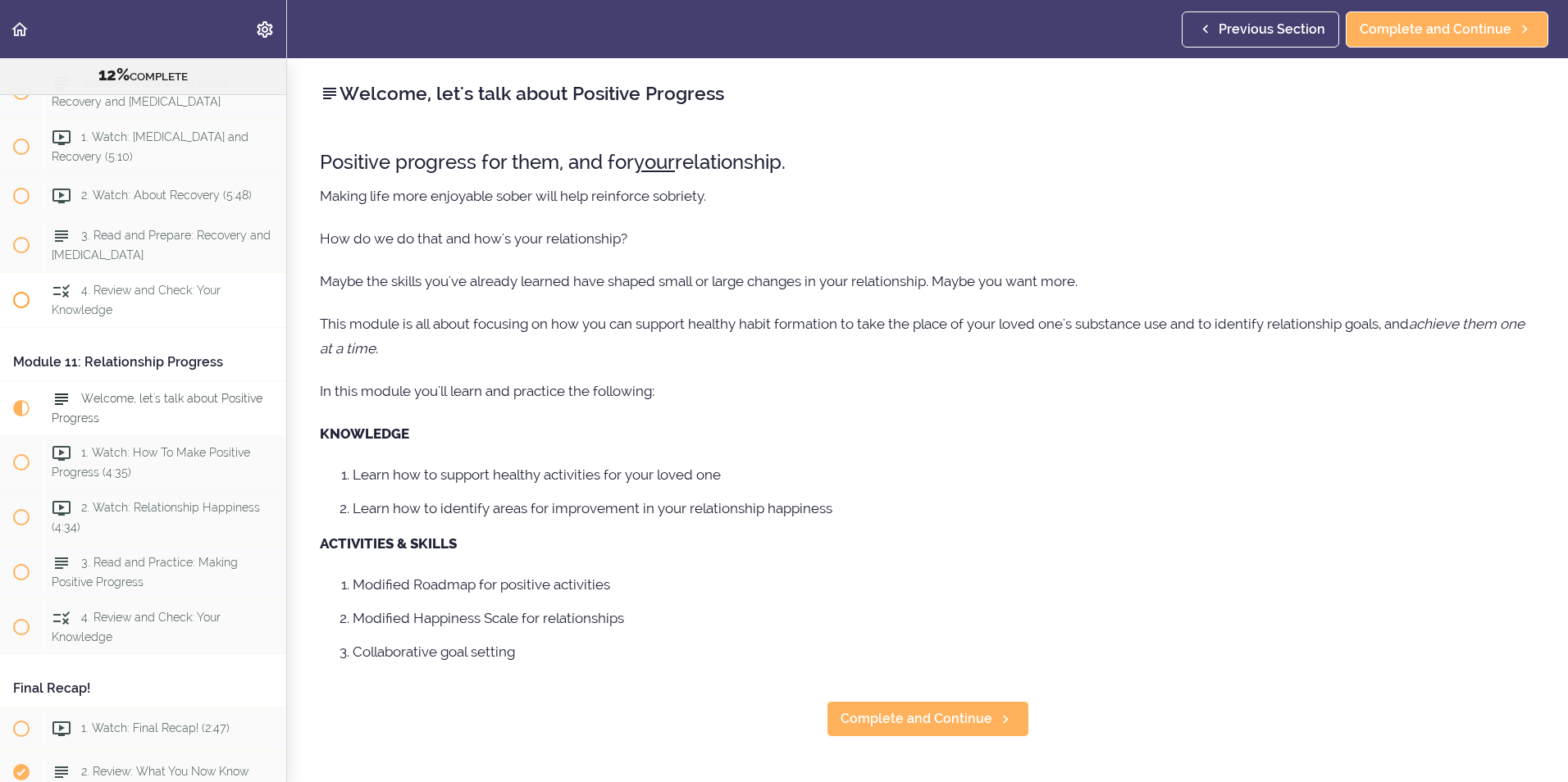
scroll to position [3296, 0]
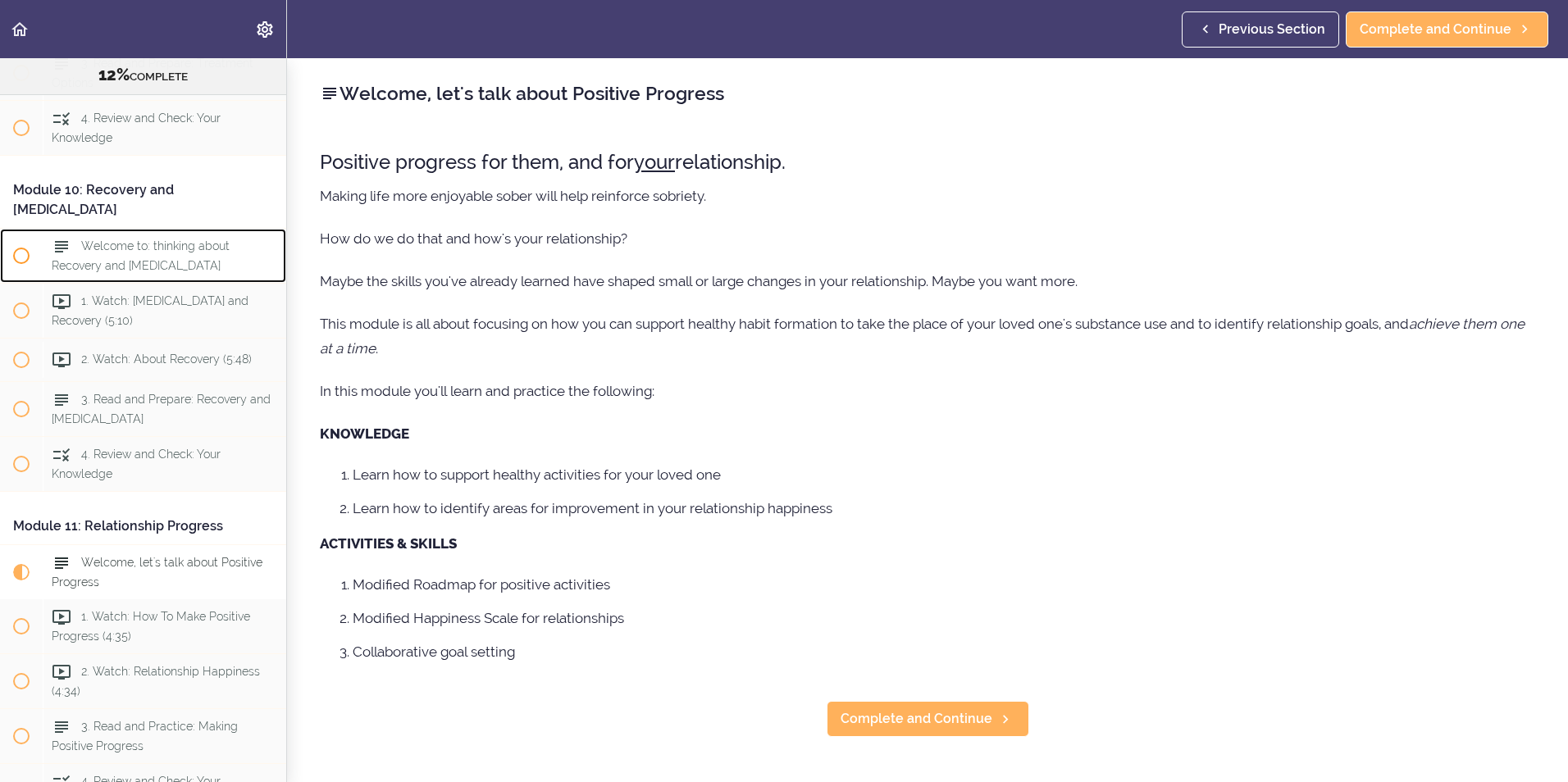
click at [139, 271] on span "Welcome to: thinking about Recovery and [MEDICAL_DATA]" at bounding box center [140, 255] width 178 height 32
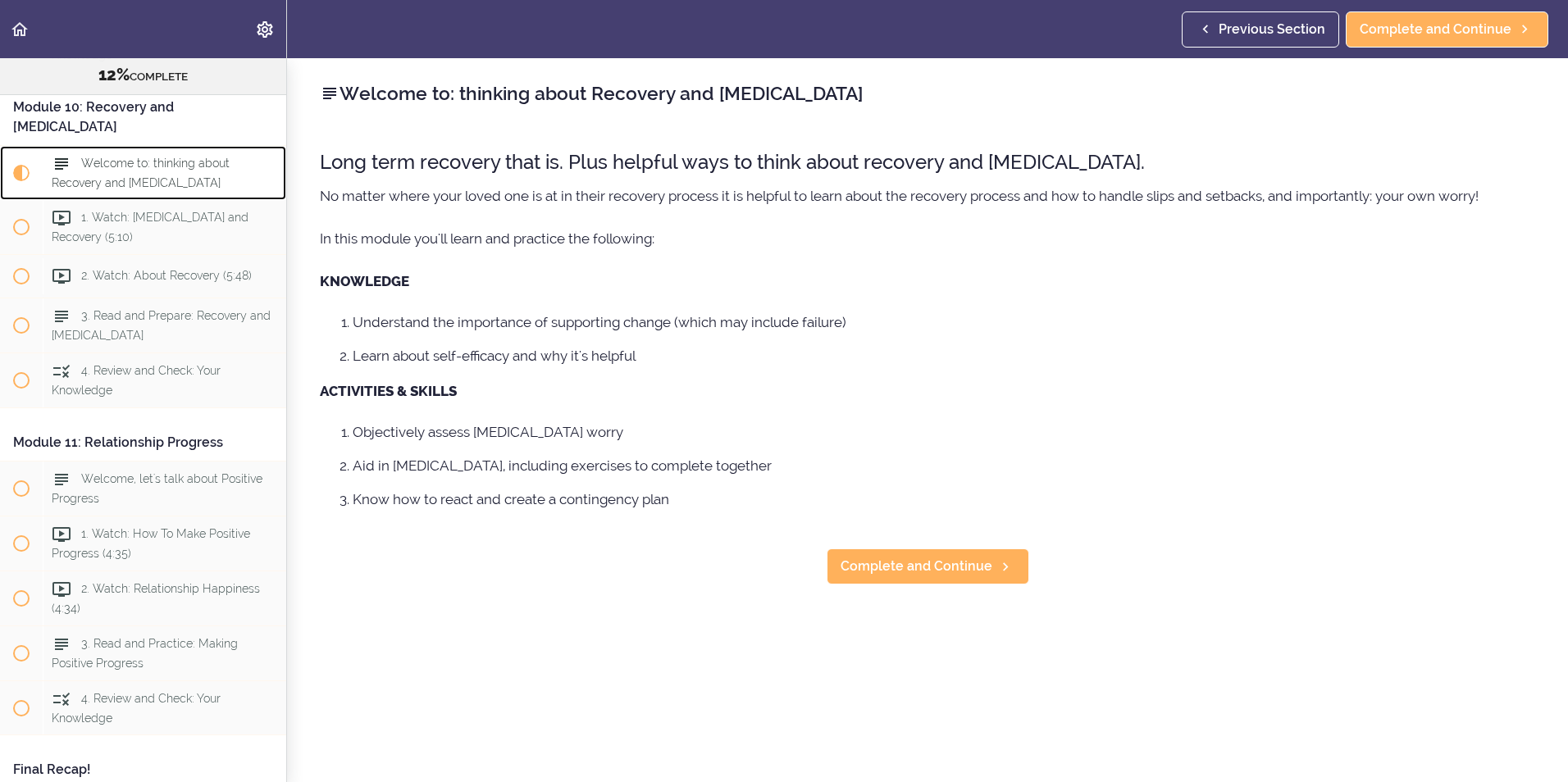
scroll to position [3378, 0]
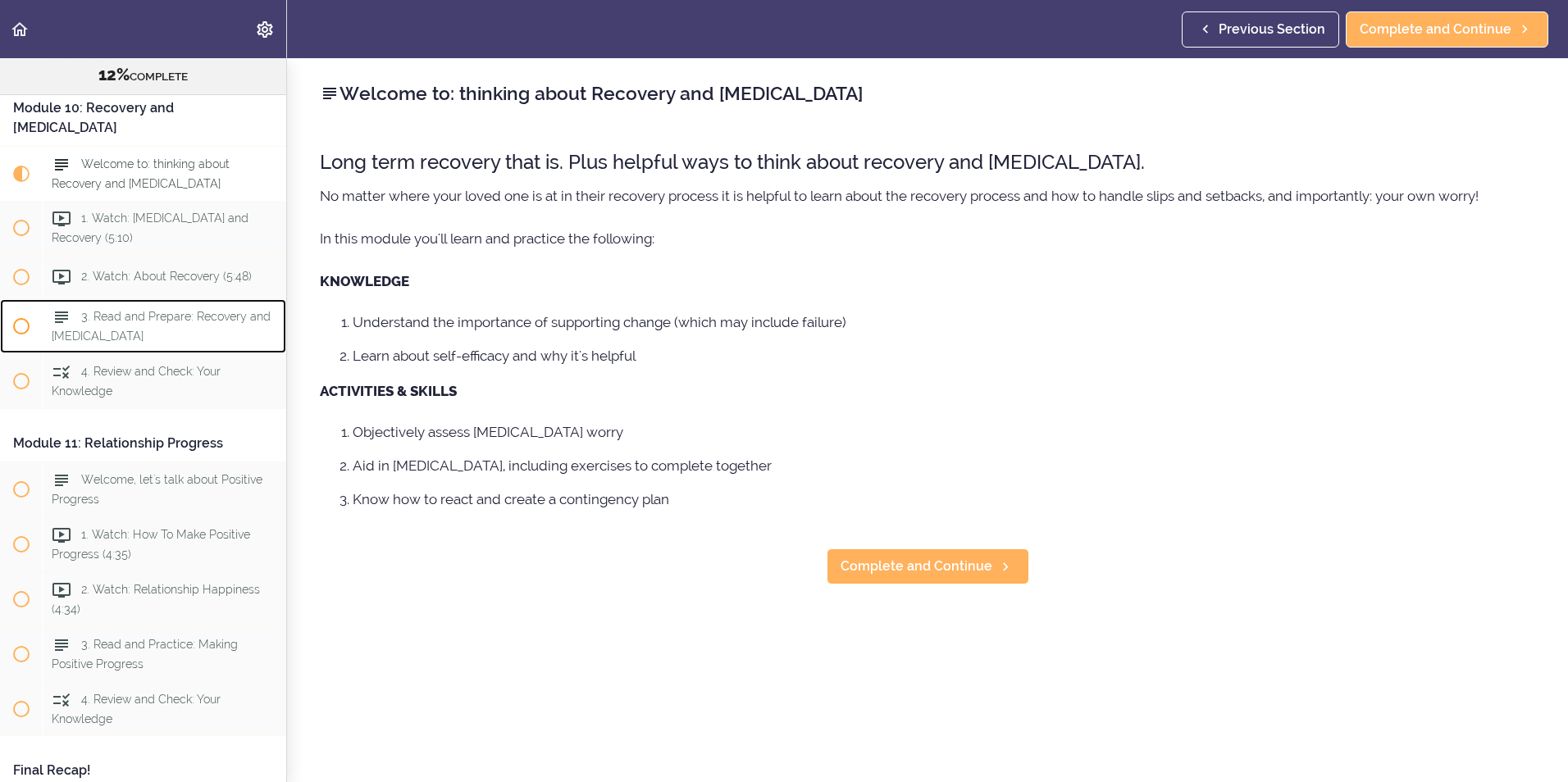
click at [145, 353] on div "3. Read and Prepare: Recovery and [MEDICAL_DATA]" at bounding box center [164, 326] width 244 height 54
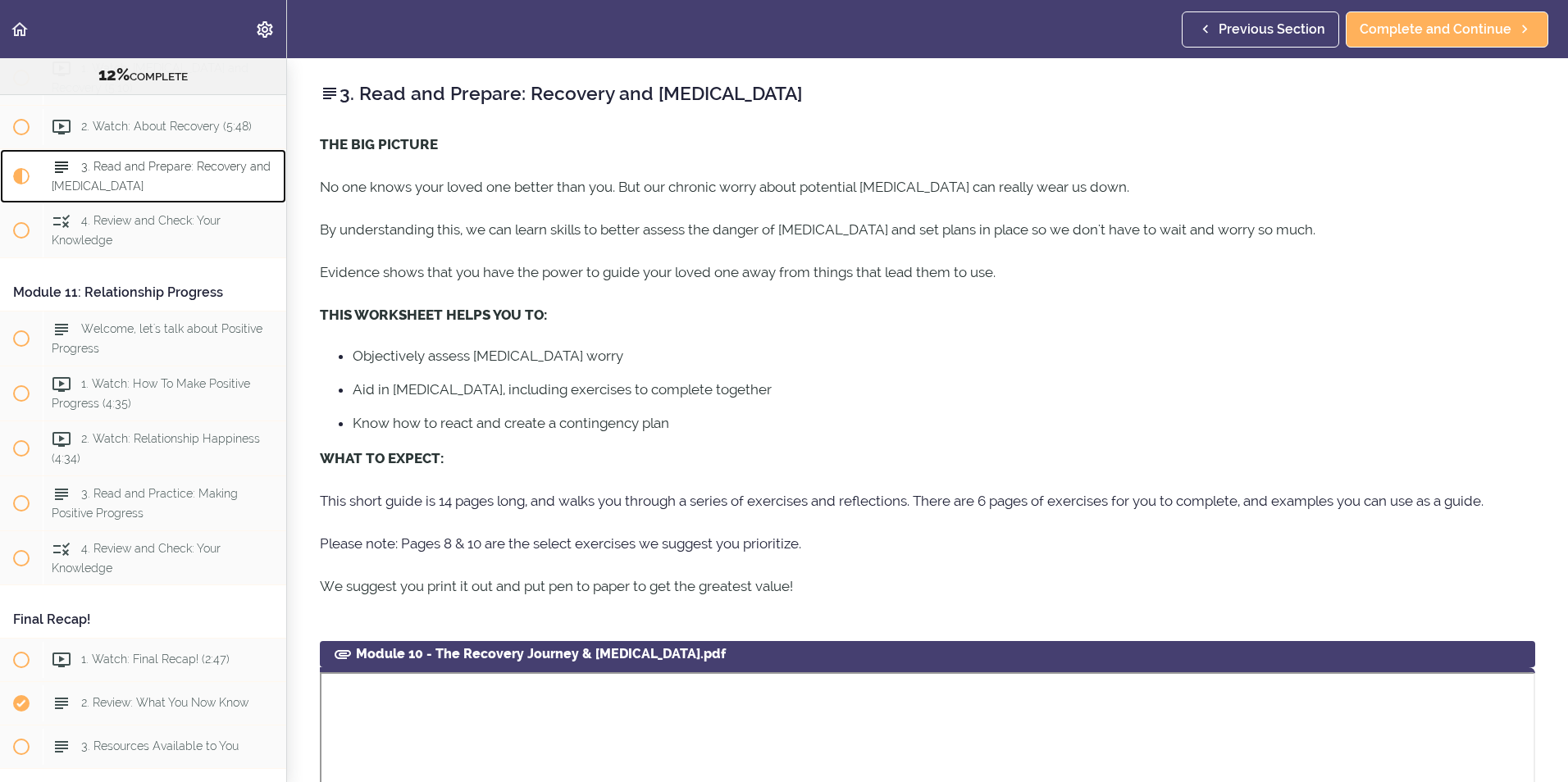
scroll to position [3613, 0]
click at [159, 201] on div "3. Read and Prepare: Recovery and [MEDICAL_DATA]" at bounding box center [164, 174] width 244 height 54
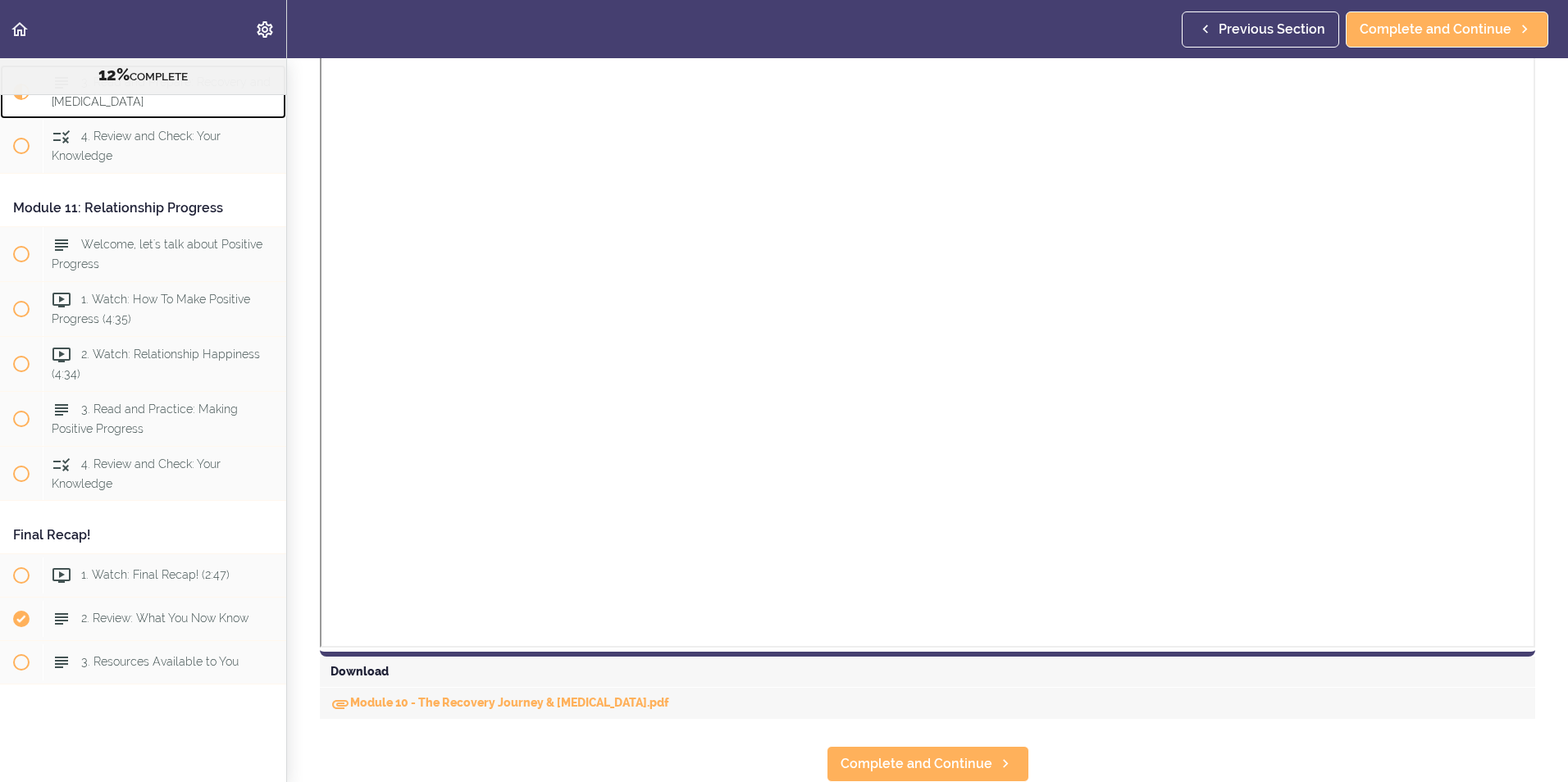
scroll to position [775, 0]
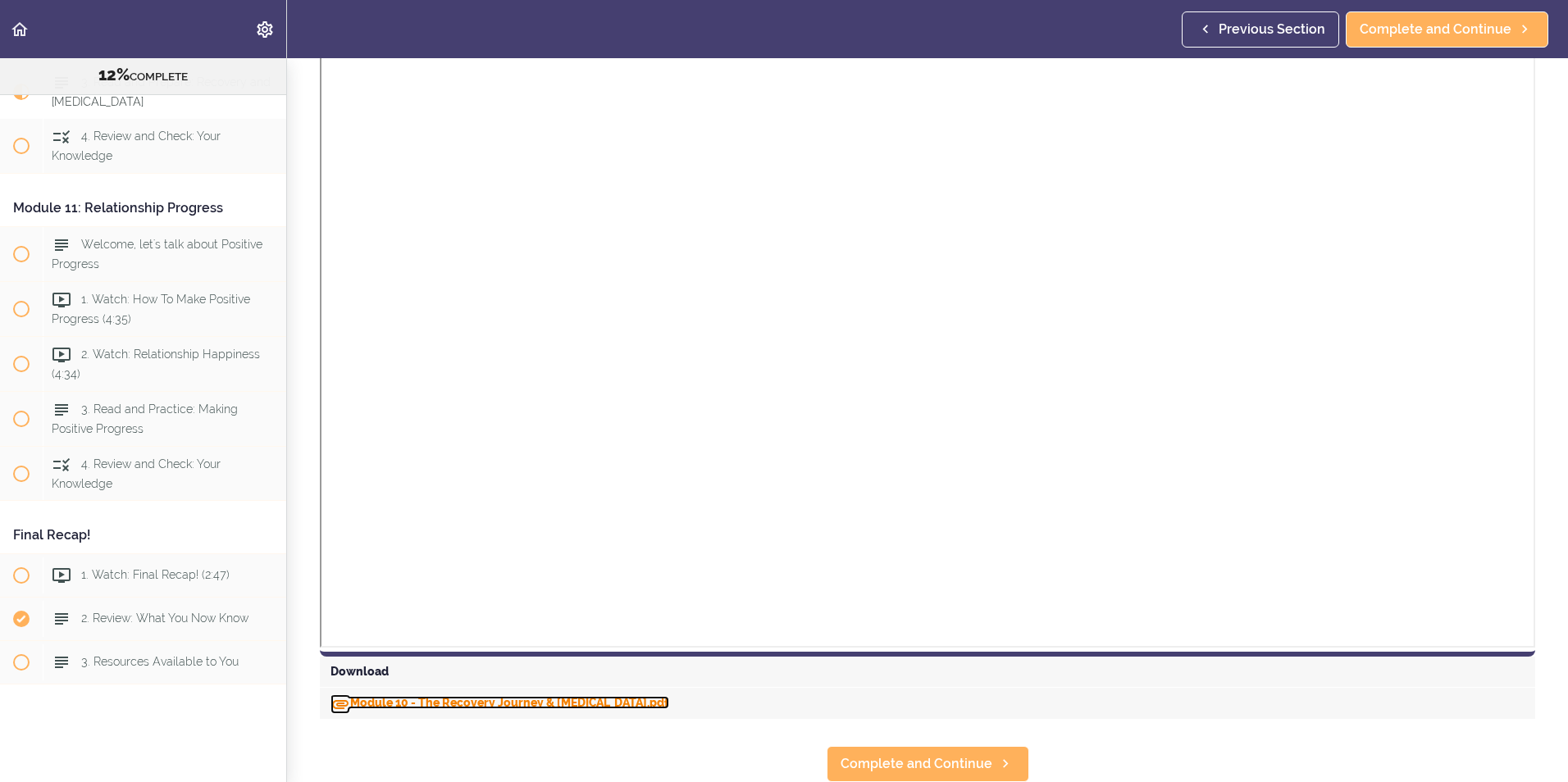
click at [423, 696] on link "Module 10 - The Recovery Journey & Relapse.pdf" at bounding box center [500, 702] width 338 height 13
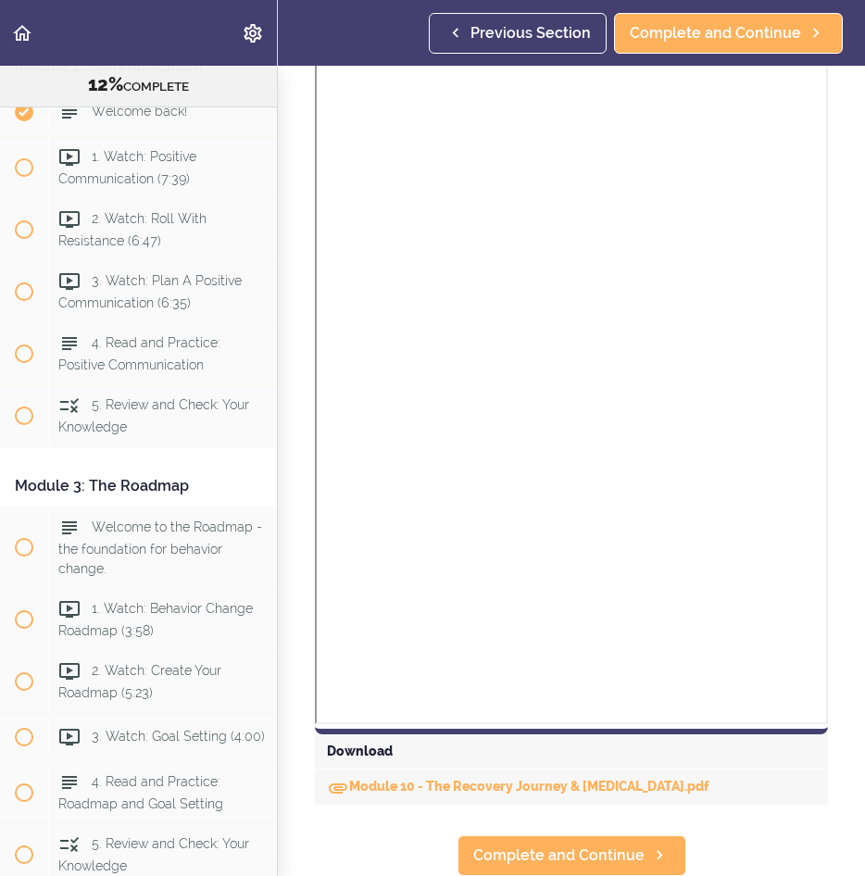
scroll to position [0, 0]
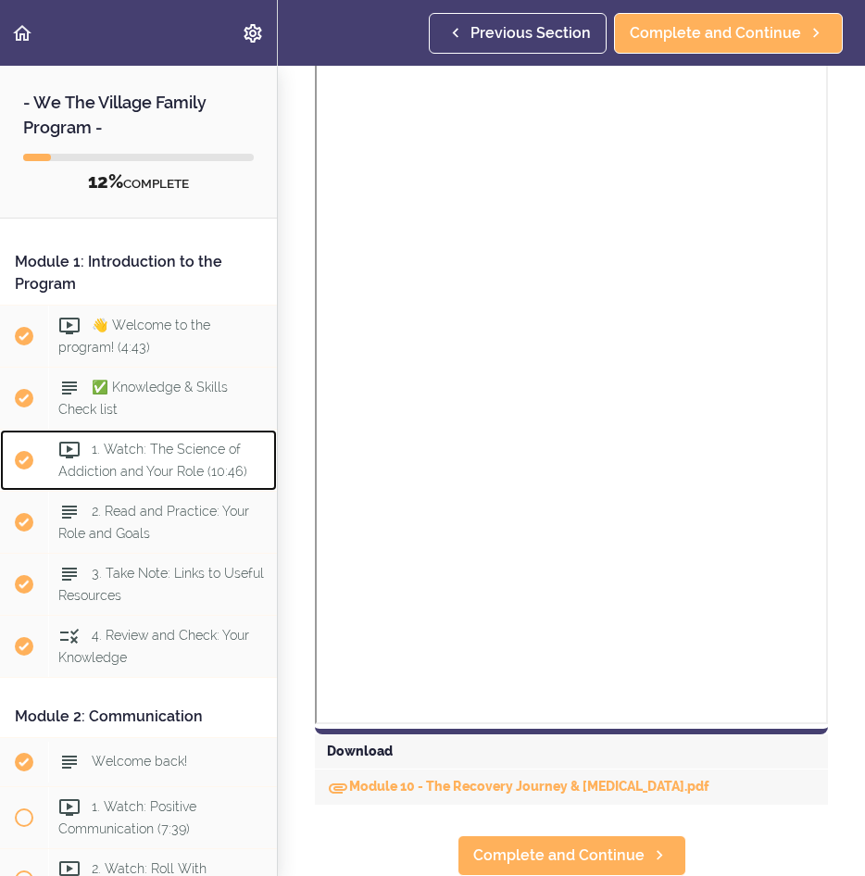
click at [154, 461] on div "1. Watch: The Science of Addiction and Your Role (10:46)" at bounding box center [162, 460] width 229 height 61
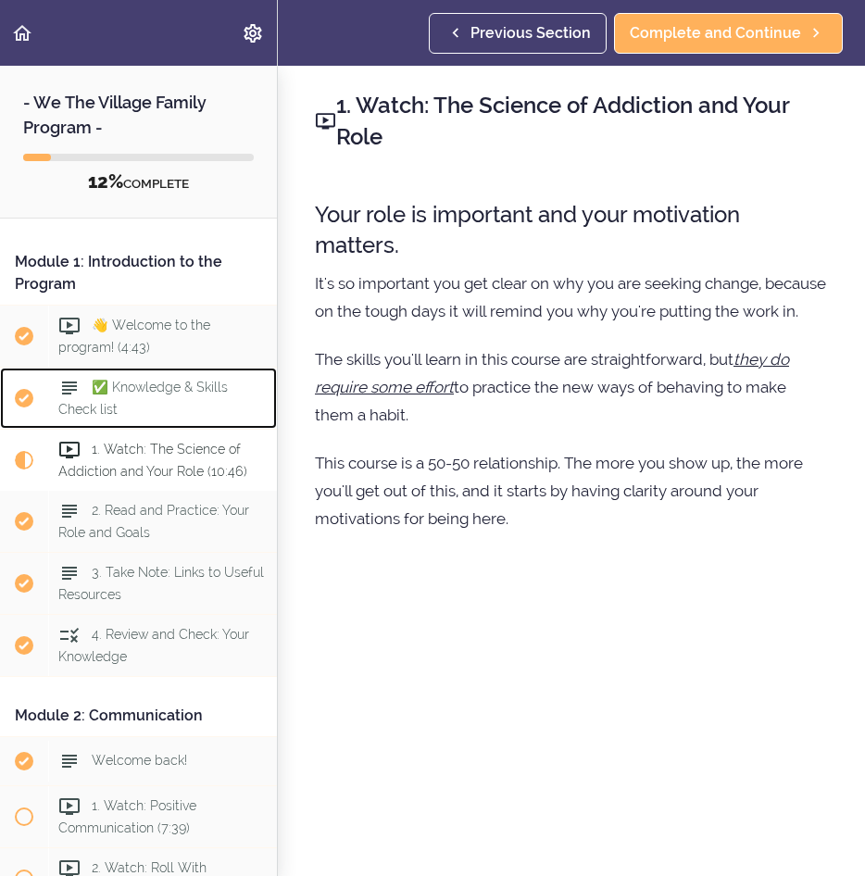
click at [135, 406] on div "✅ Knowledge & Skills Check list" at bounding box center [162, 398] width 229 height 61
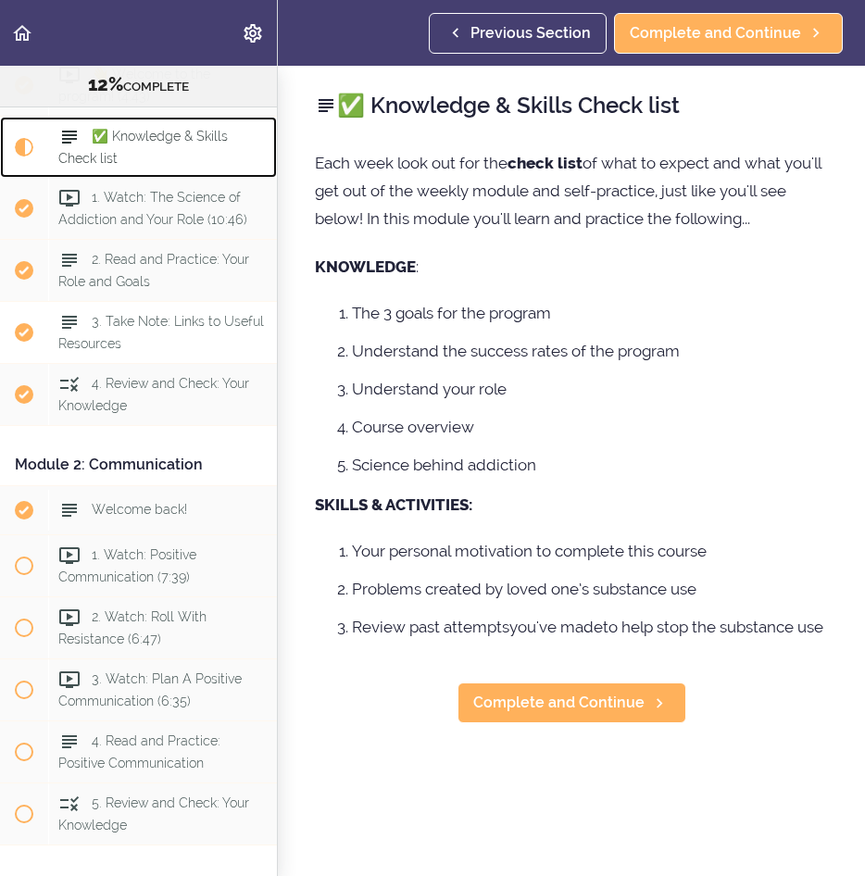
scroll to position [232, 0]
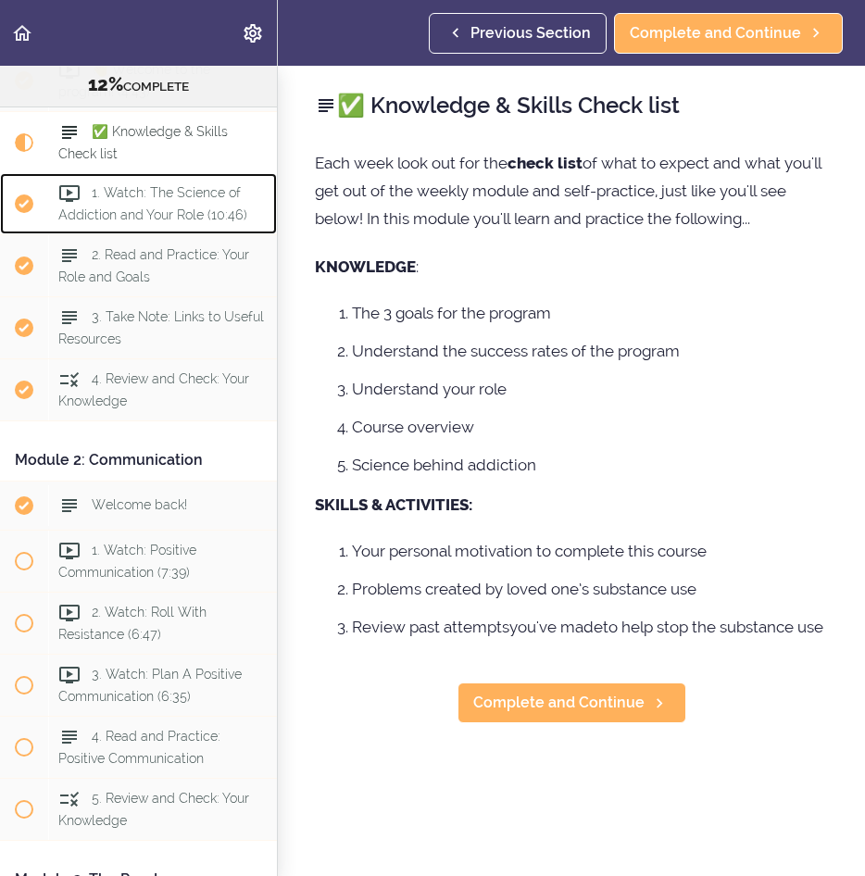
click at [156, 201] on div "1. Watch: The Science of Addiction and Your Role (10:46)" at bounding box center [162, 203] width 229 height 61
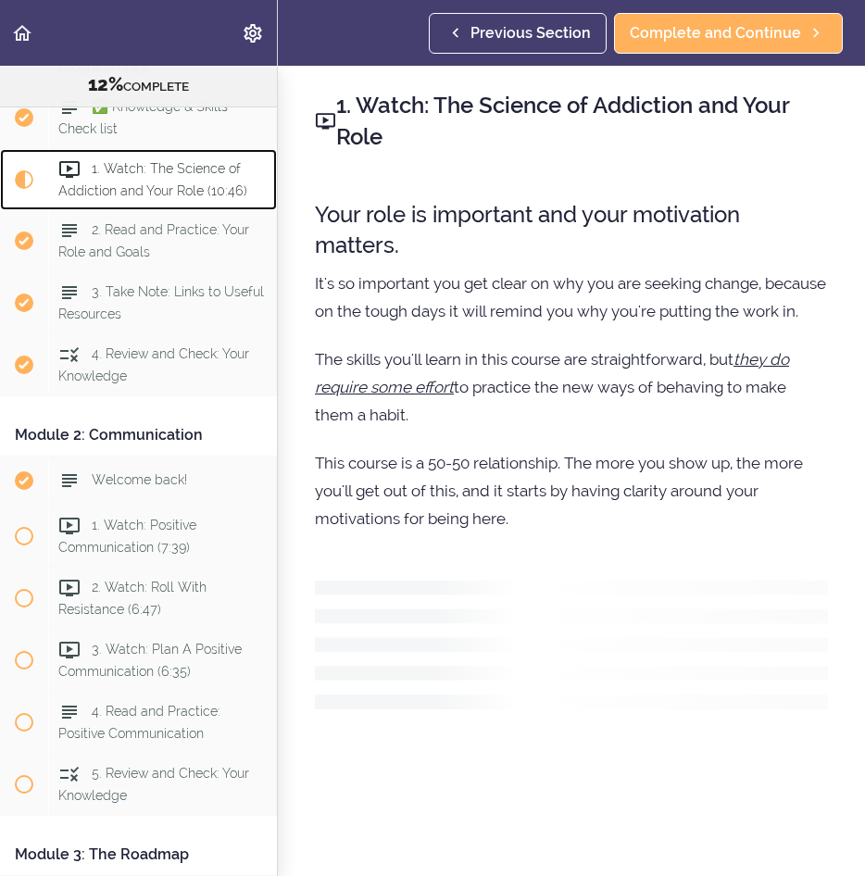
scroll to position [271, 0]
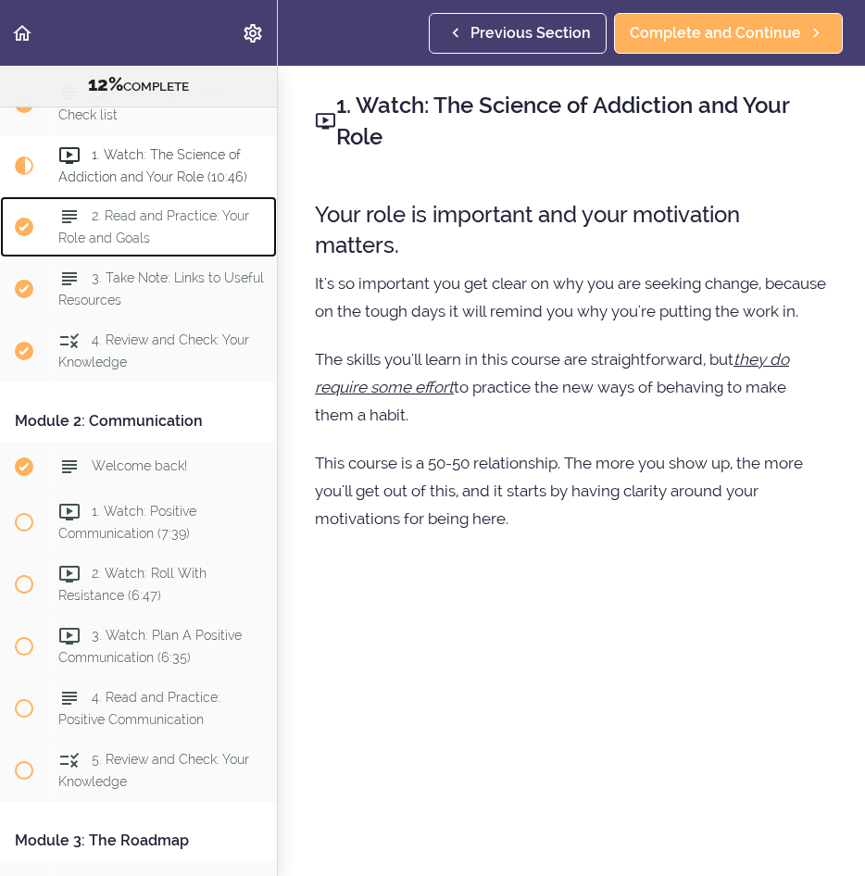
click at [228, 229] on div "2. Read and Practice: Your Role and Goals" at bounding box center [162, 226] width 229 height 61
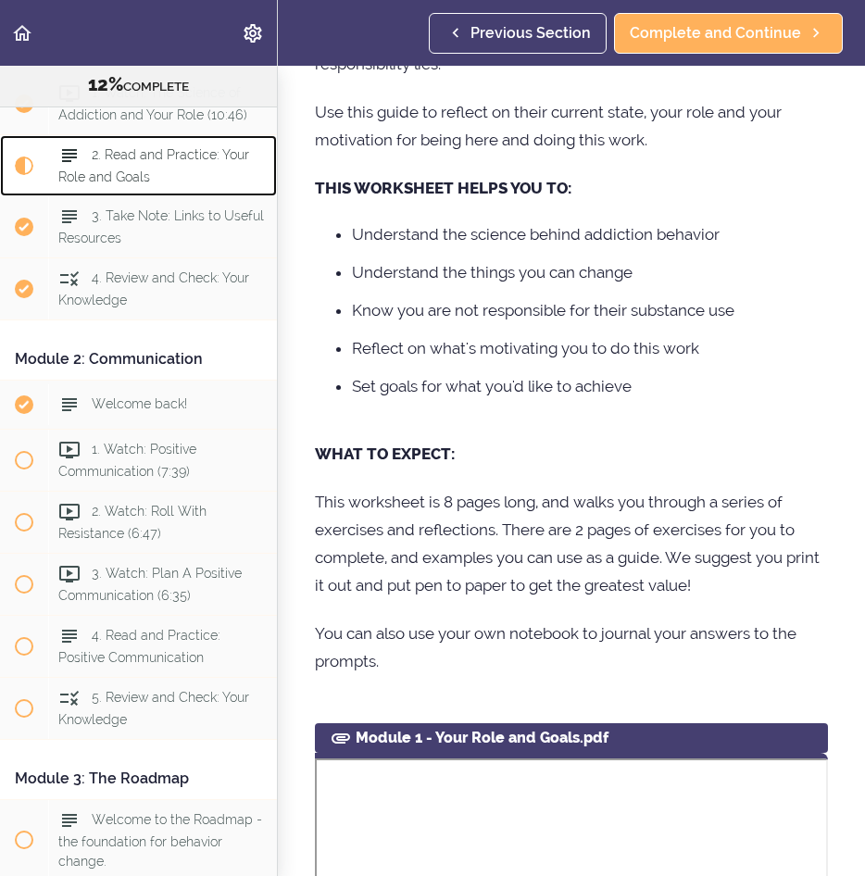
scroll to position [555, 0]
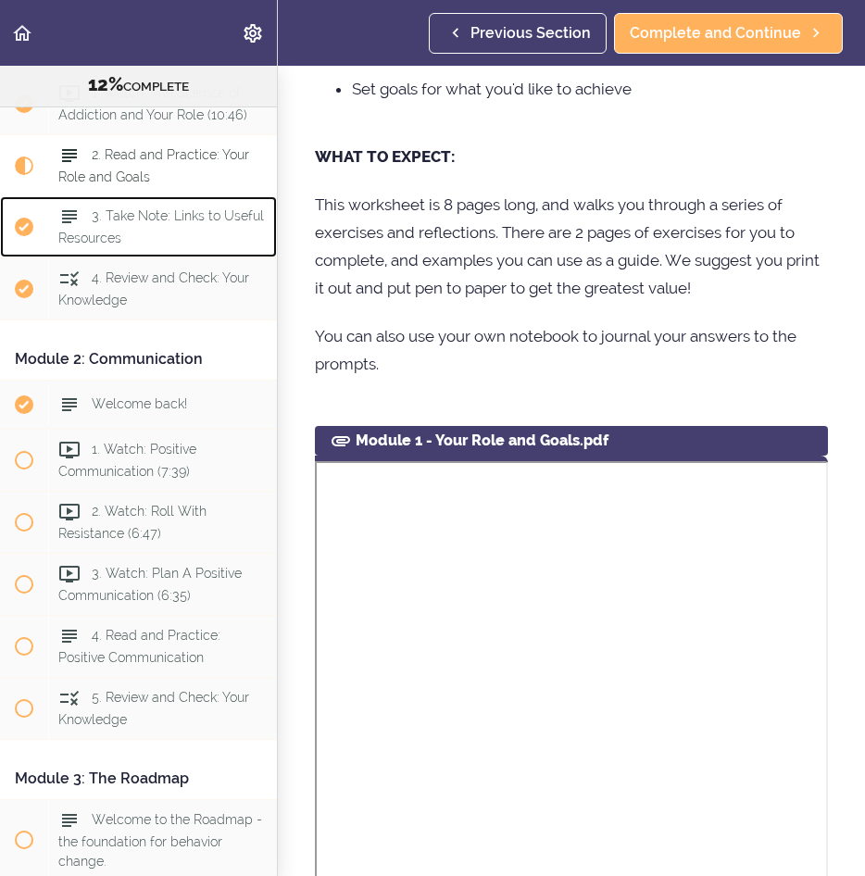
click at [142, 219] on span "3. Take Note: Links to Useful Resources" at bounding box center [161, 226] width 206 height 36
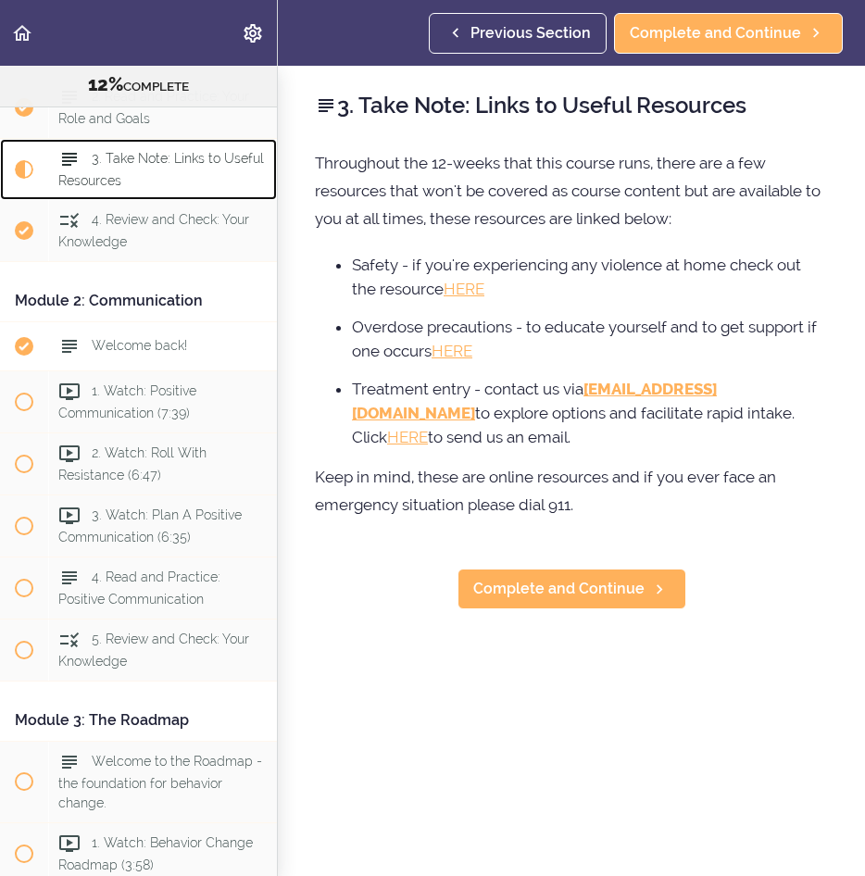
scroll to position [395, 0]
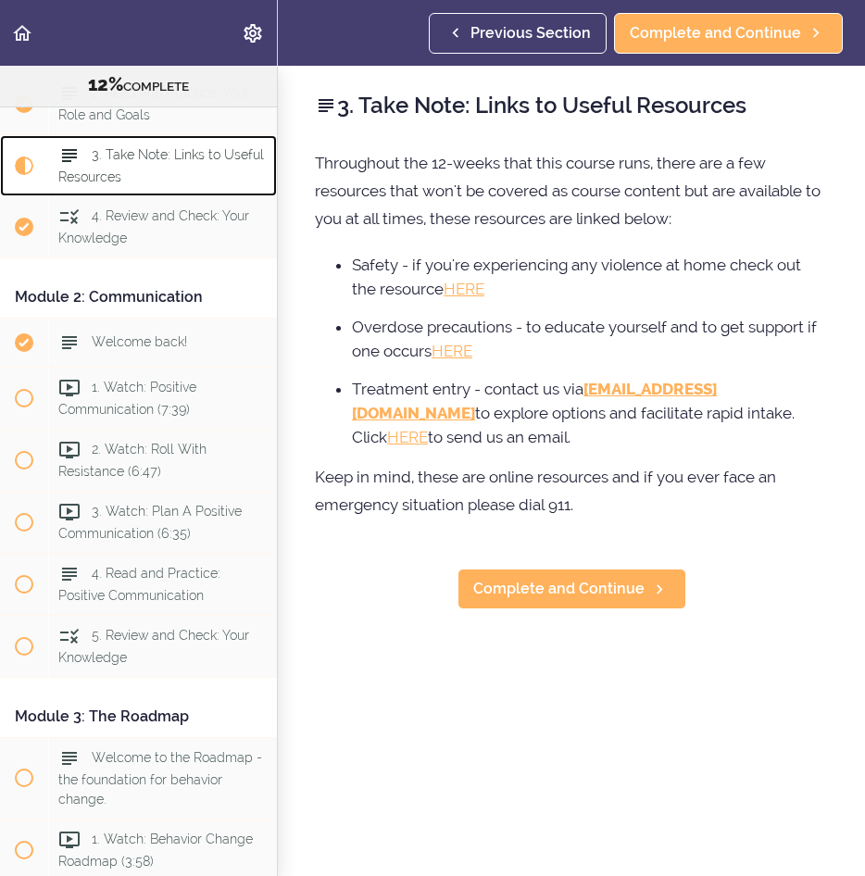
click at [134, 167] on div "3. Take Note: Links to Useful Resources" at bounding box center [162, 165] width 229 height 61
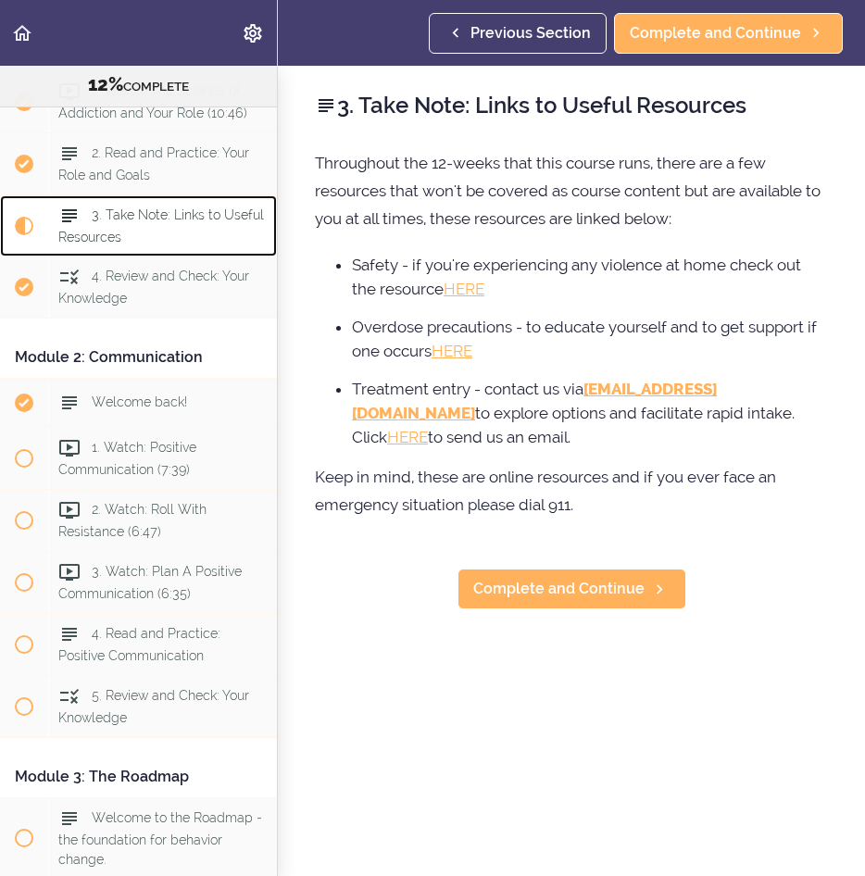
scroll to position [303, 0]
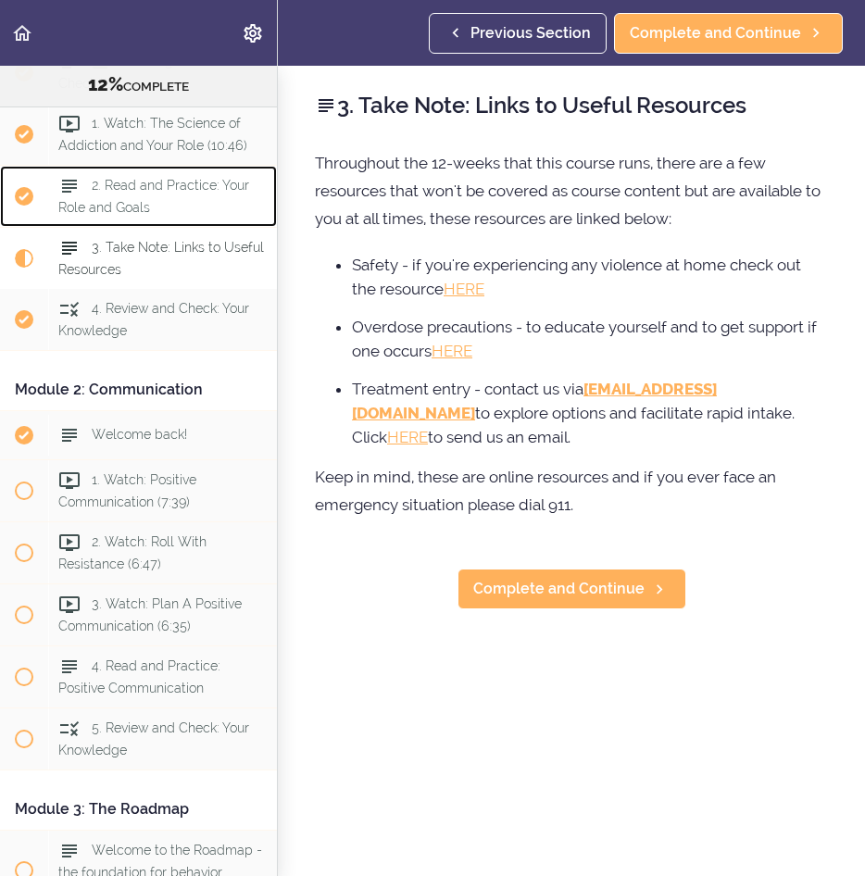
click at [110, 196] on div "2. Read and Practice: Your Role and Goals" at bounding box center [162, 196] width 229 height 61
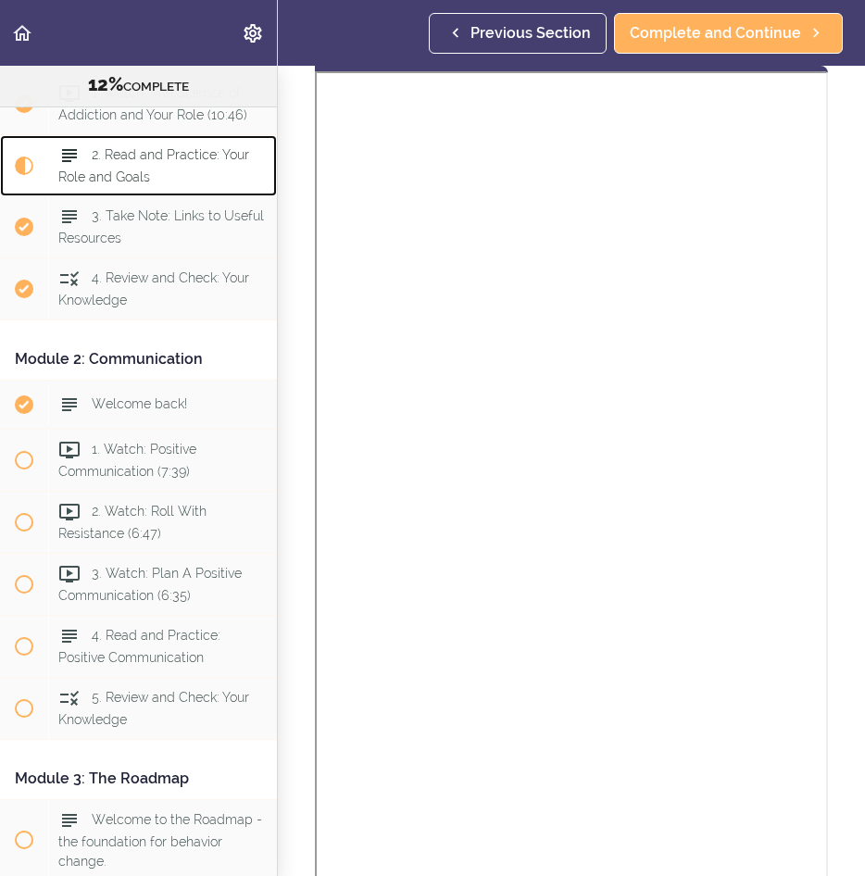
scroll to position [1140, 0]
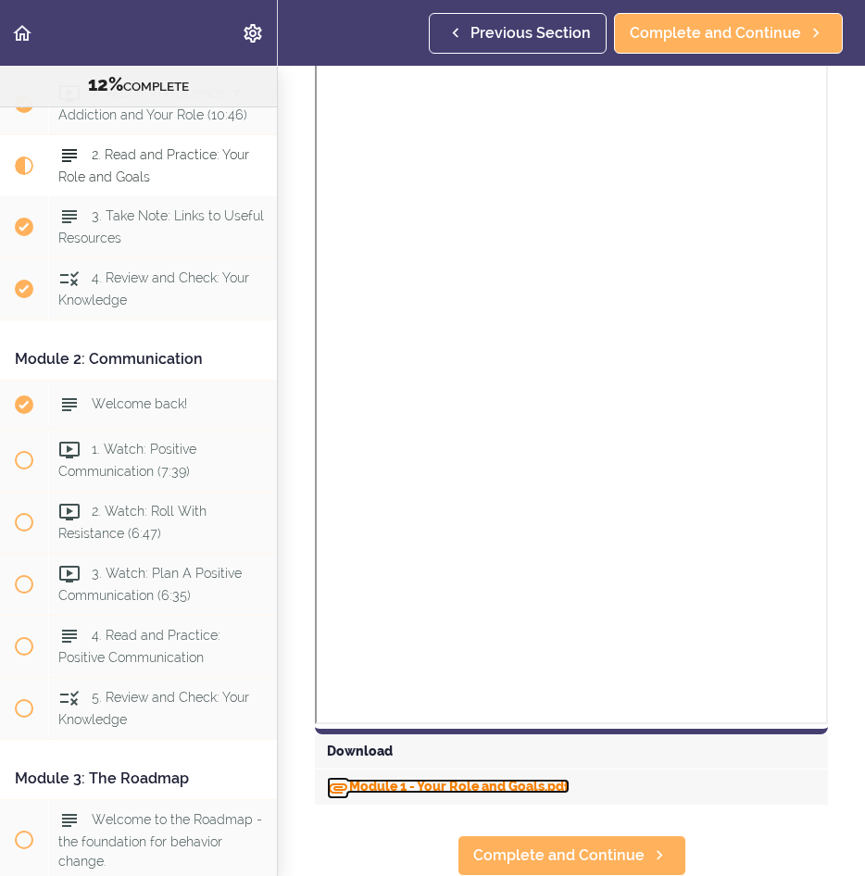
click at [455, 779] on link "Module 1 - Your Role and Goals.pdf" at bounding box center [448, 786] width 243 height 15
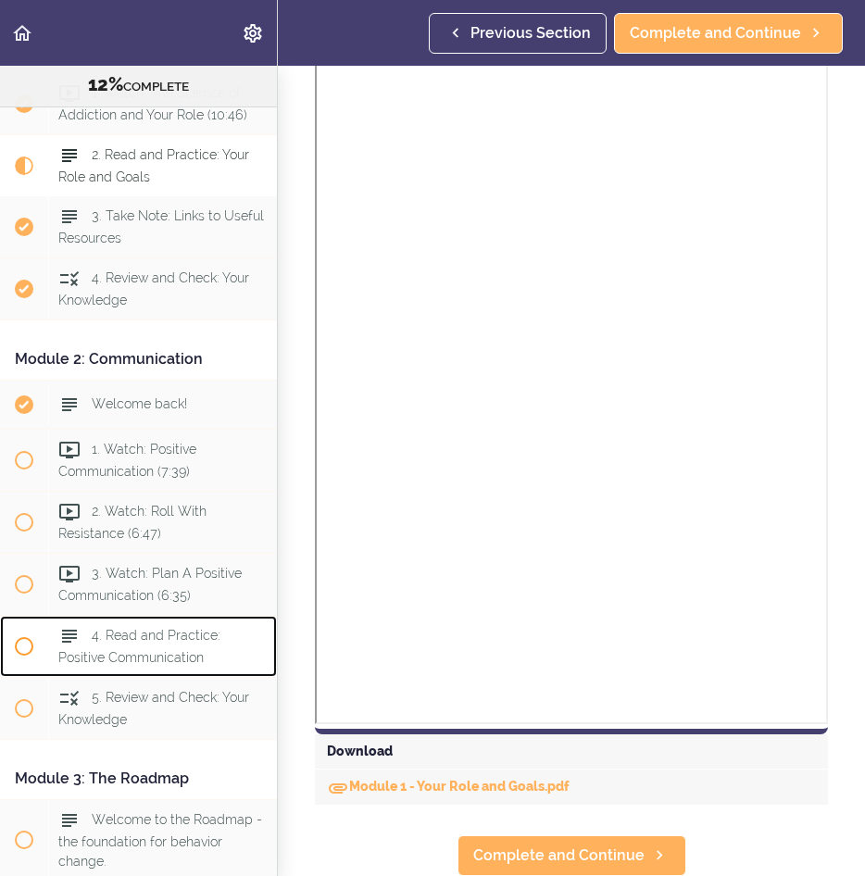
click at [139, 641] on span "4. Read and Practice: Positive Communication" at bounding box center [139, 645] width 162 height 36
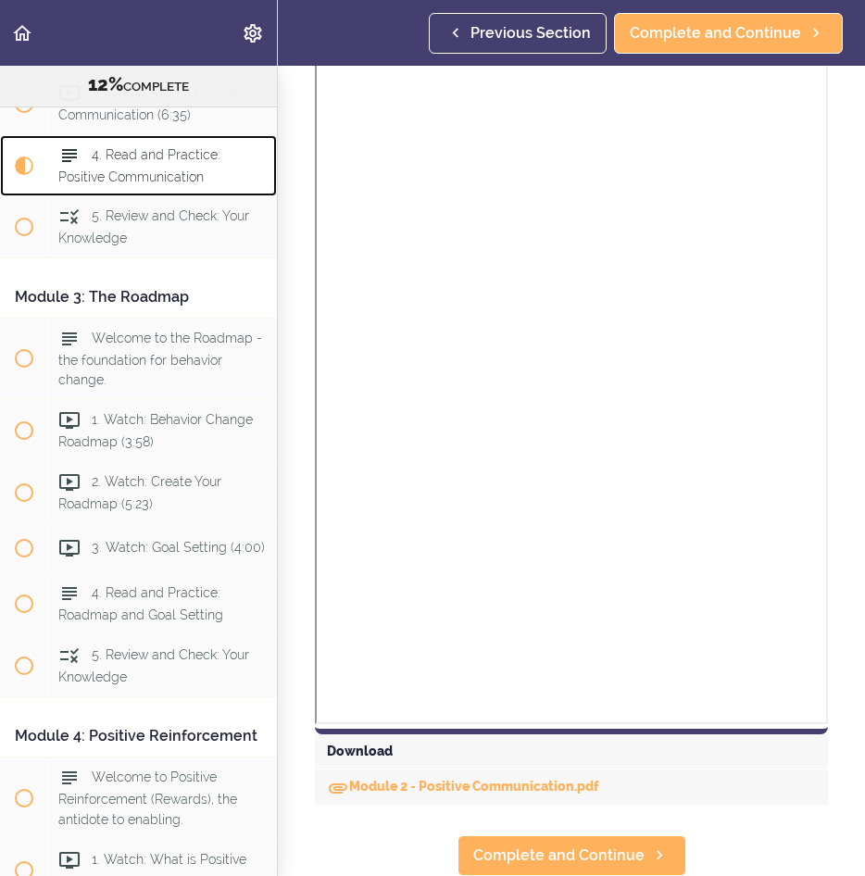
scroll to position [1391, 0]
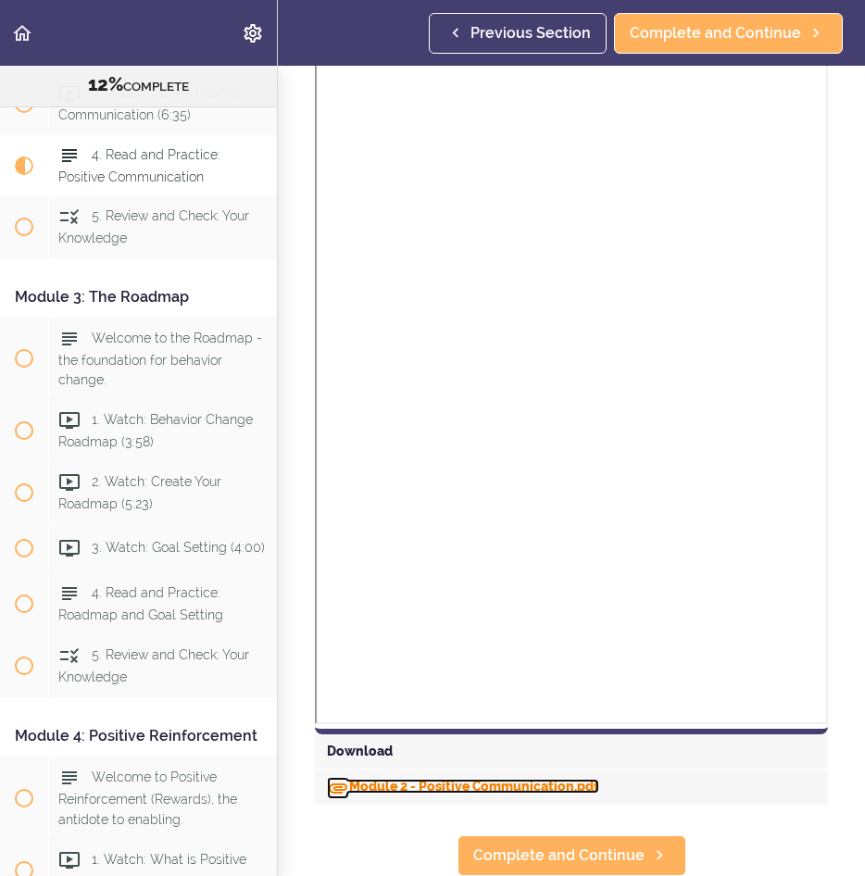
click at [493, 779] on link "Module 2 - Positive Communication.pdf" at bounding box center [463, 786] width 272 height 15
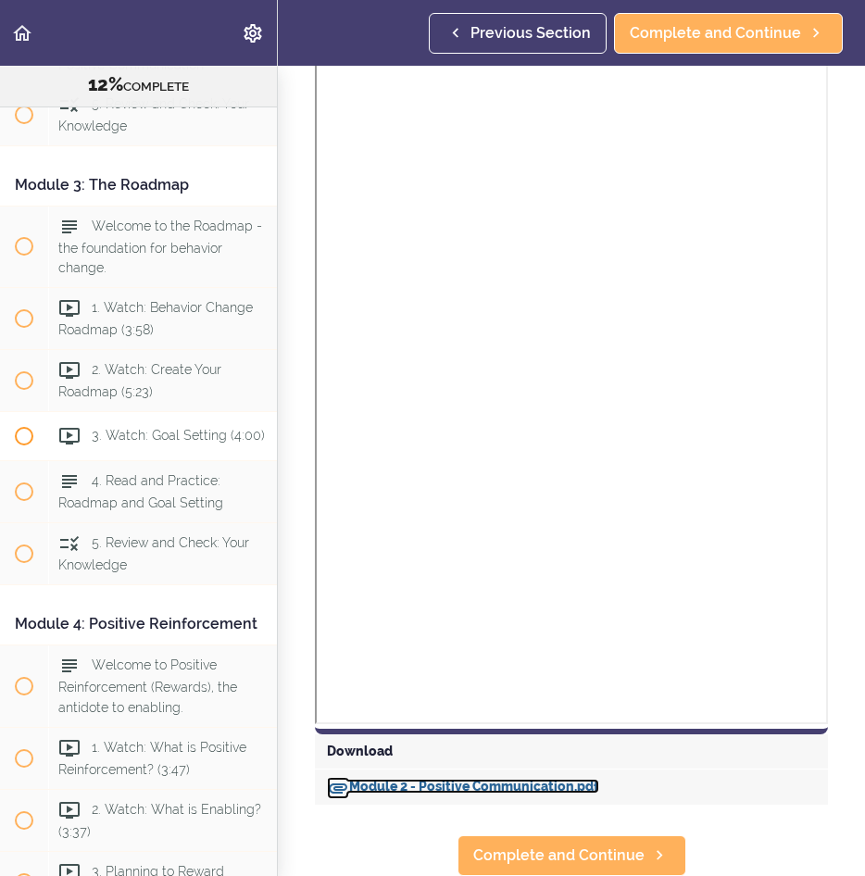
scroll to position [1092, 0]
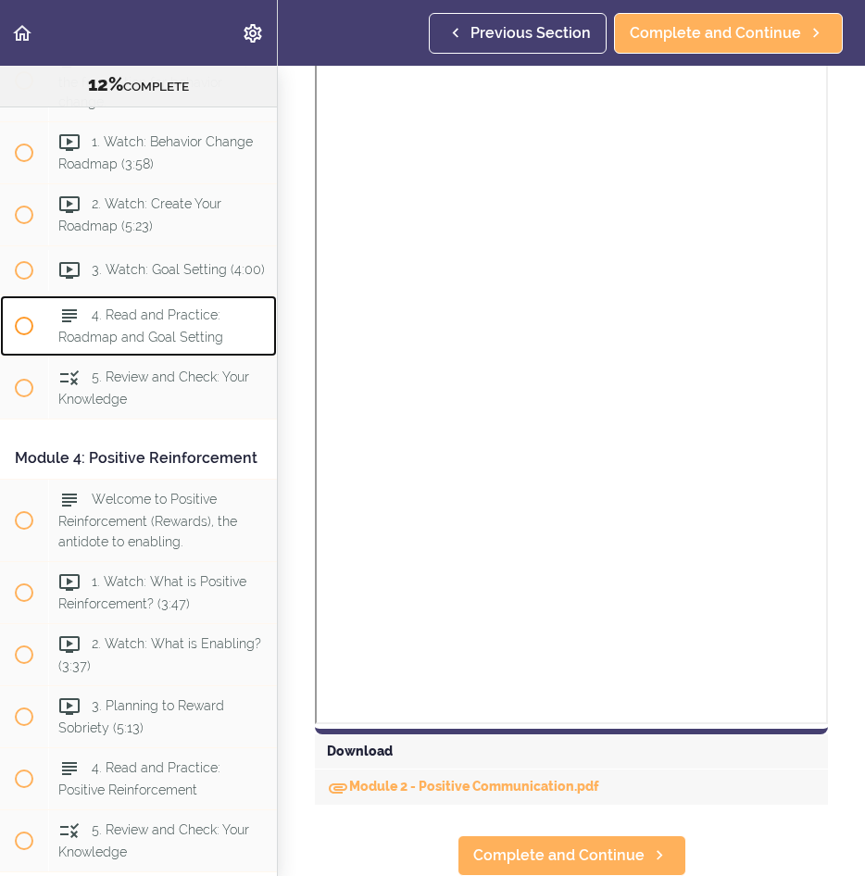
click at [113, 343] on span "4. Read and Practice: Roadmap and Goal Setting" at bounding box center [140, 325] width 165 height 36
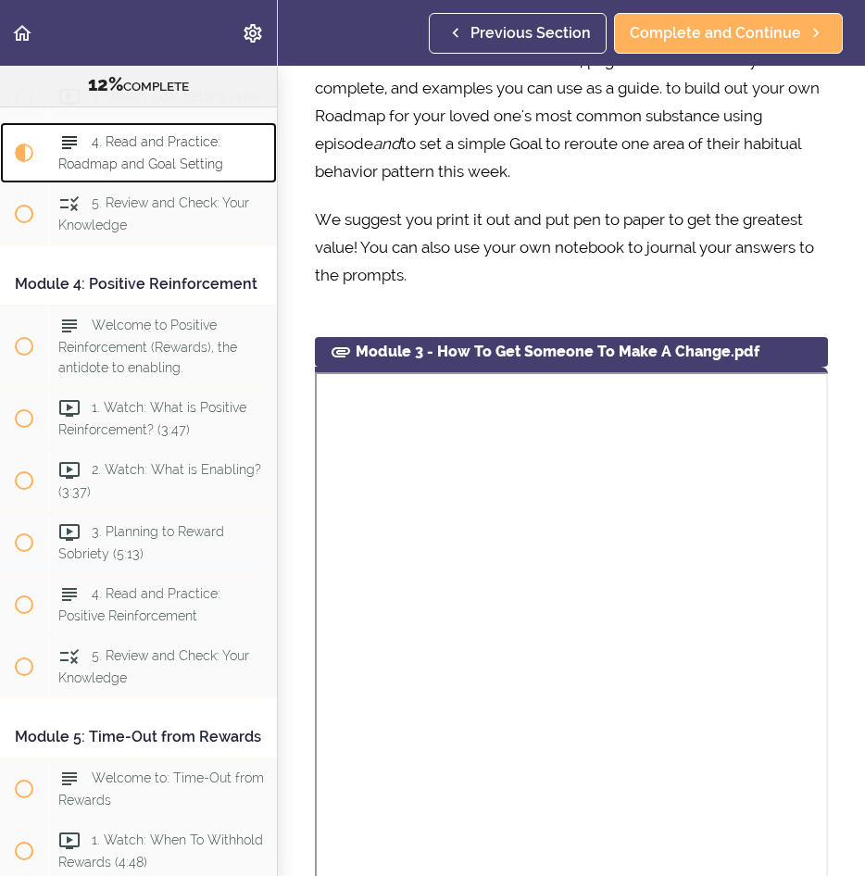
scroll to position [1143, 0]
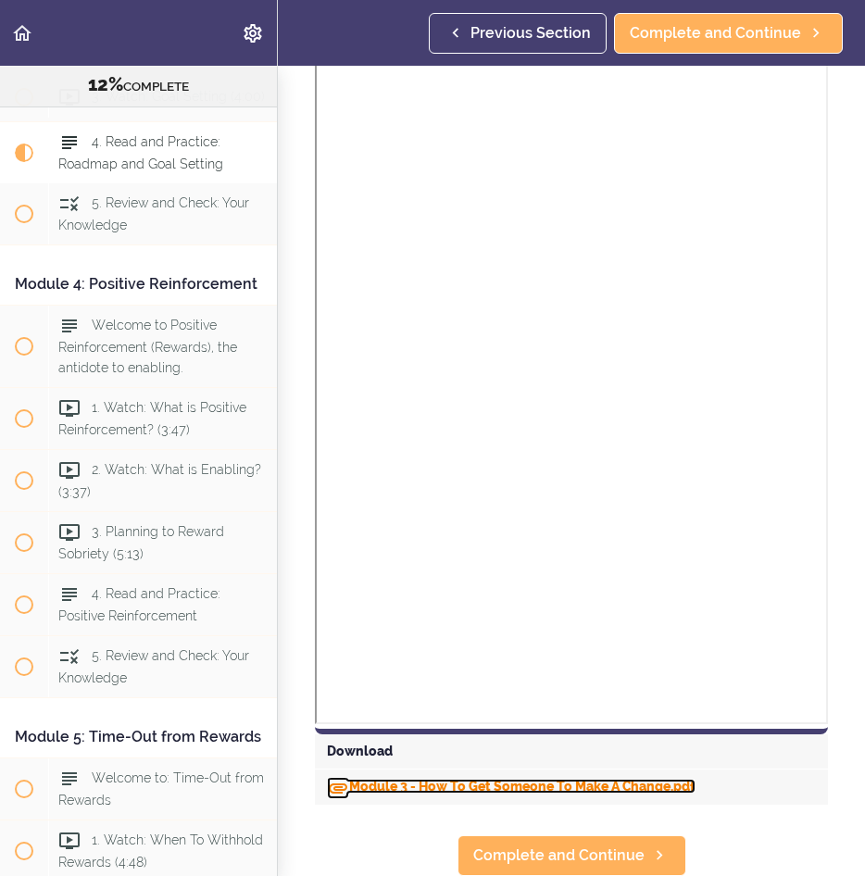
click at [489, 779] on link "Module 3 - How To Get Someone To Make A Change.pdf" at bounding box center [511, 786] width 368 height 15
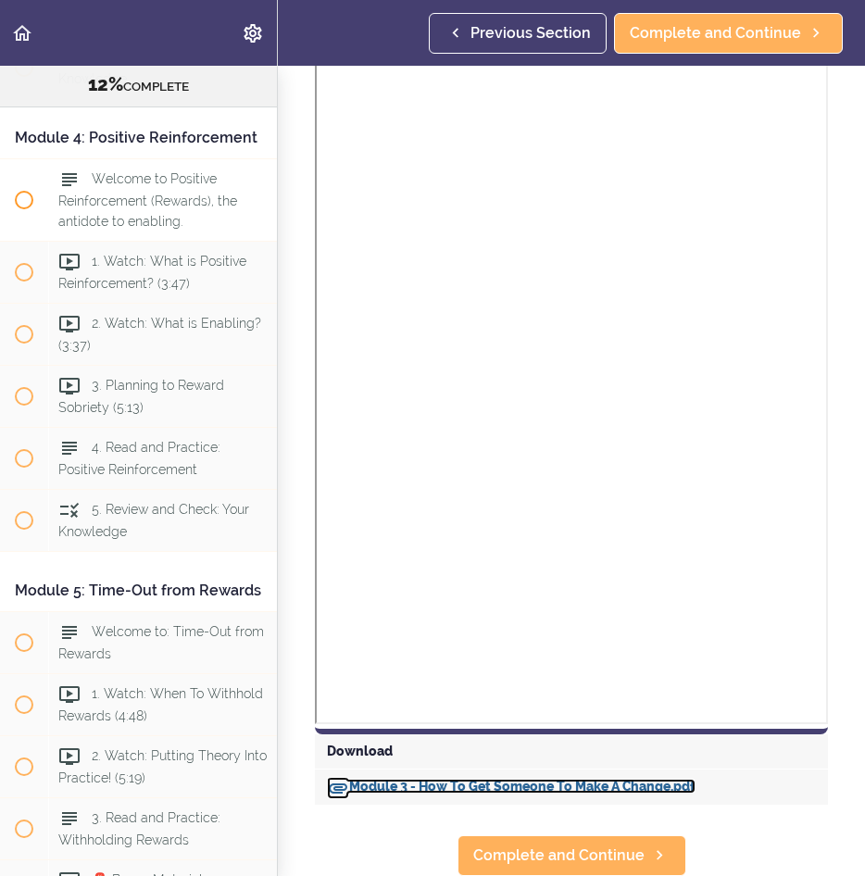
scroll to position [1544, 0]
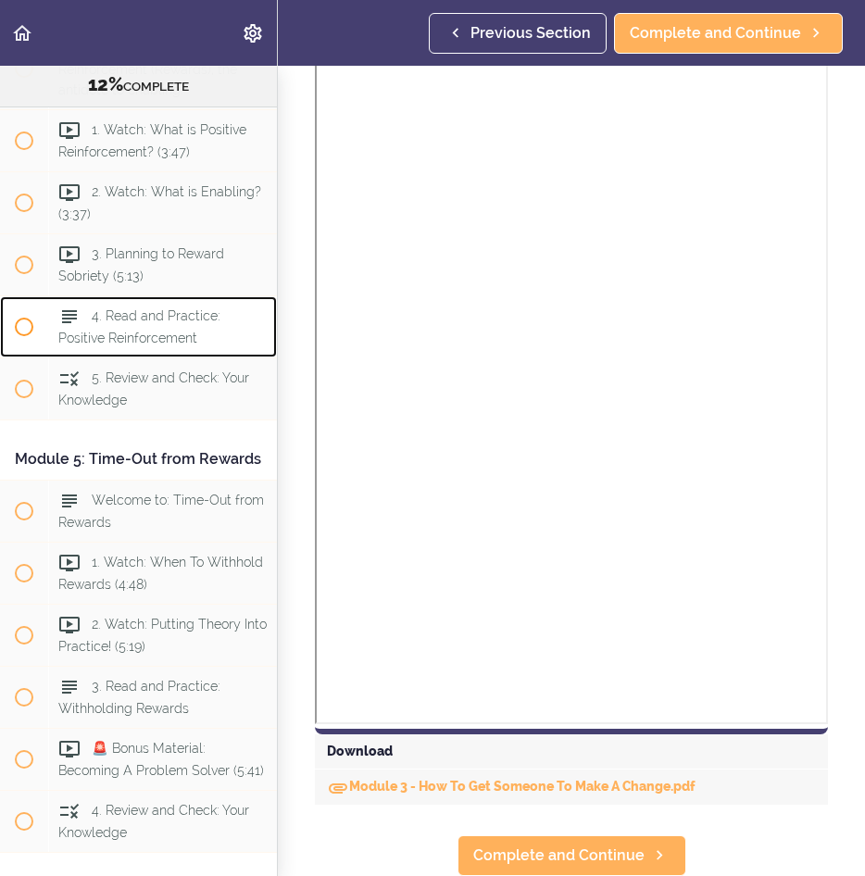
click at [125, 357] on div "4. Read and Practice: Positive Reinforcement" at bounding box center [162, 326] width 229 height 61
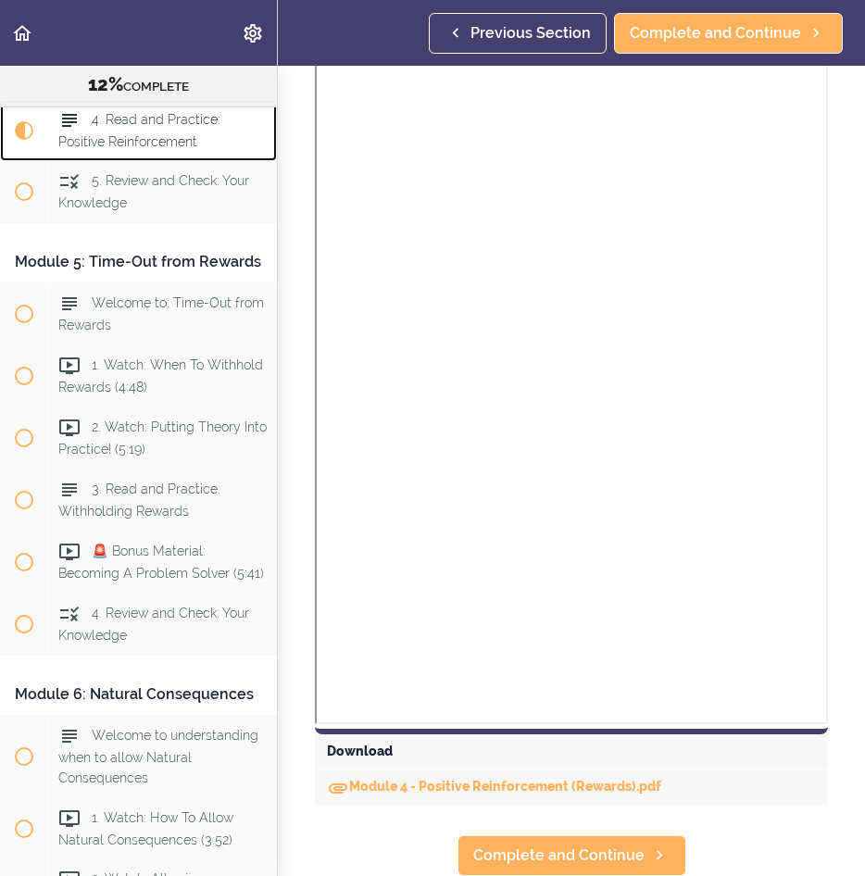
scroll to position [1503, 0]
click at [455, 780] on div "Module 4 - Positive Reinforcement (Rewards).pdf" at bounding box center [571, 786] width 513 height 35
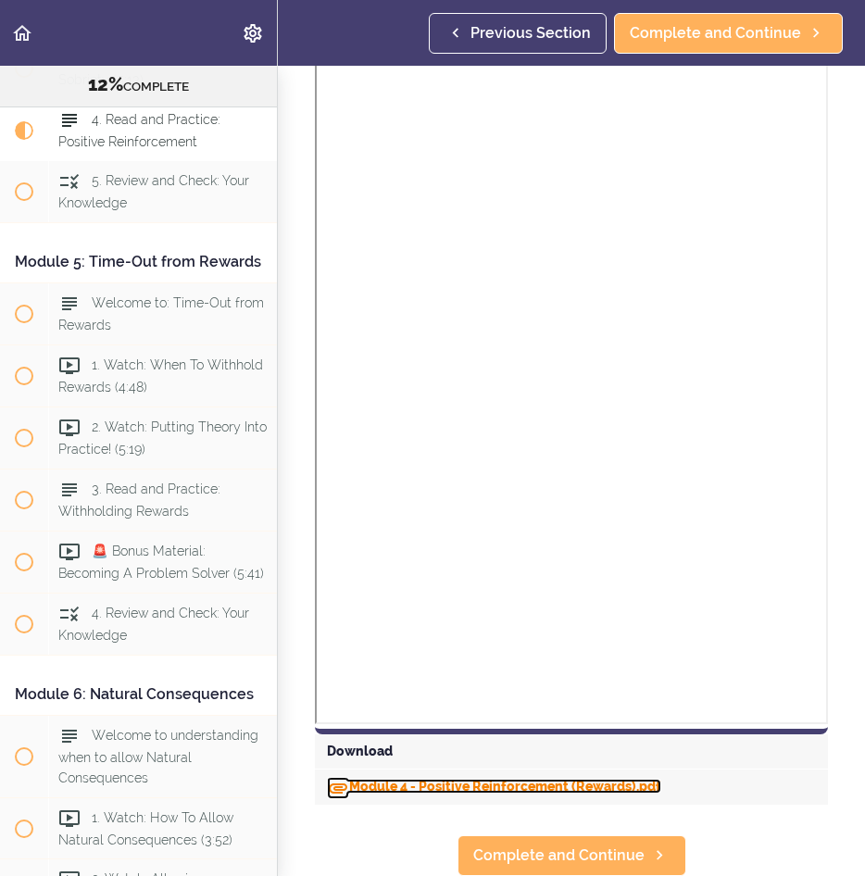
click at [456, 779] on link "Module 4 - Positive Reinforcement (Rewards).pdf" at bounding box center [494, 786] width 334 height 15
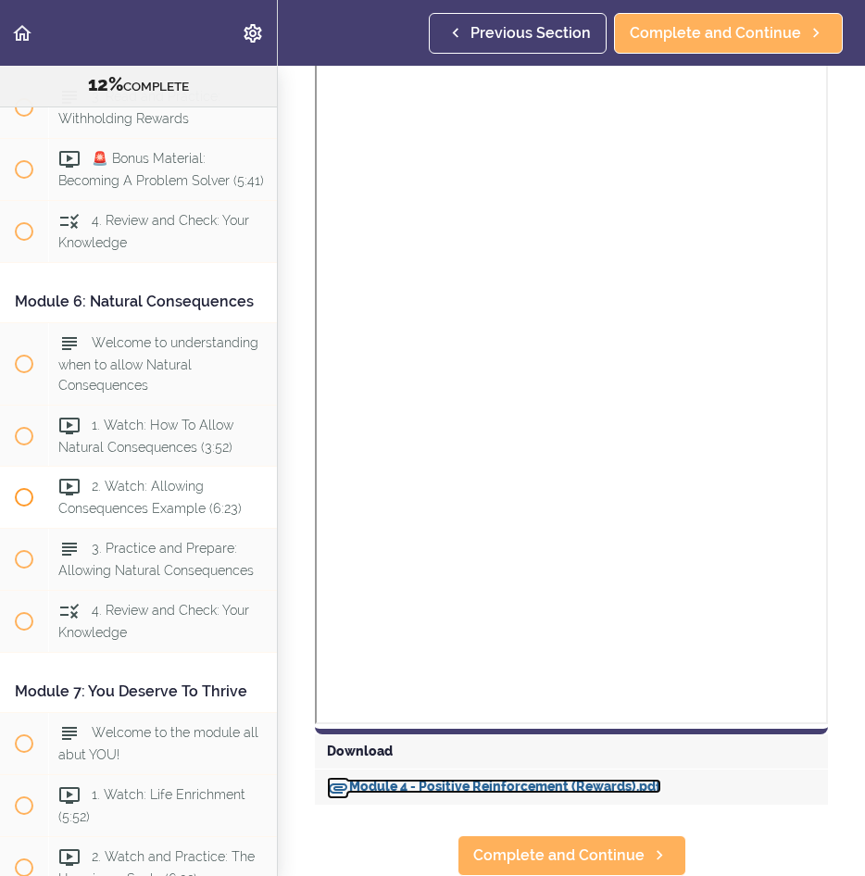
scroll to position [1834, 0]
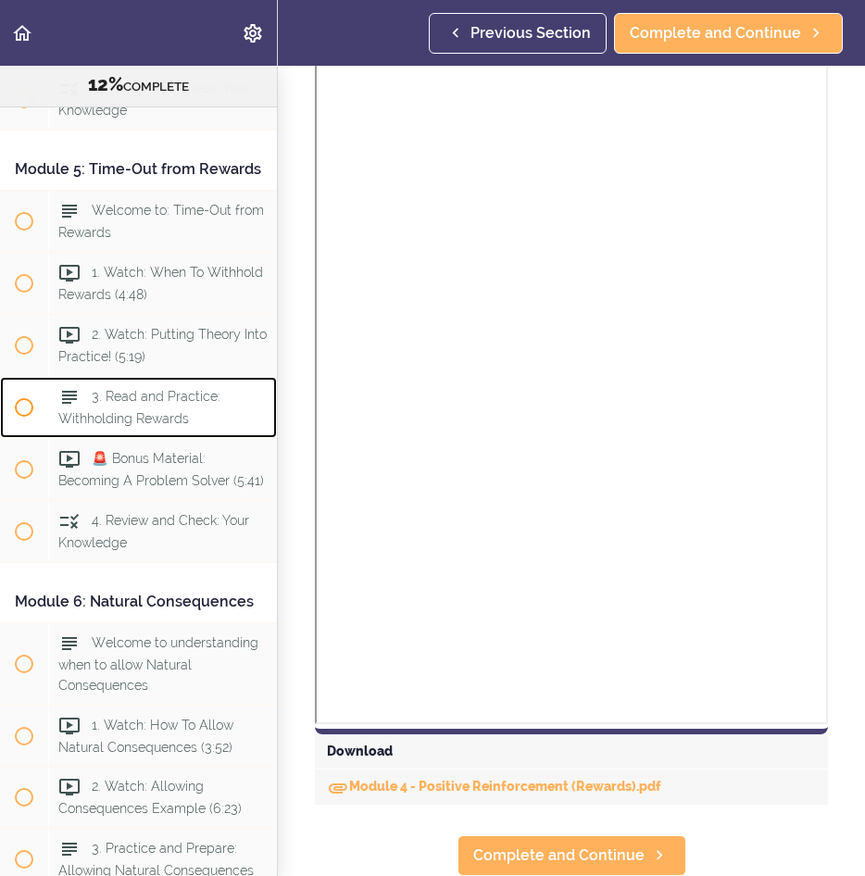
click at [176, 425] on span "3. Read and Practice: Withholding Rewards" at bounding box center [139, 407] width 162 height 36
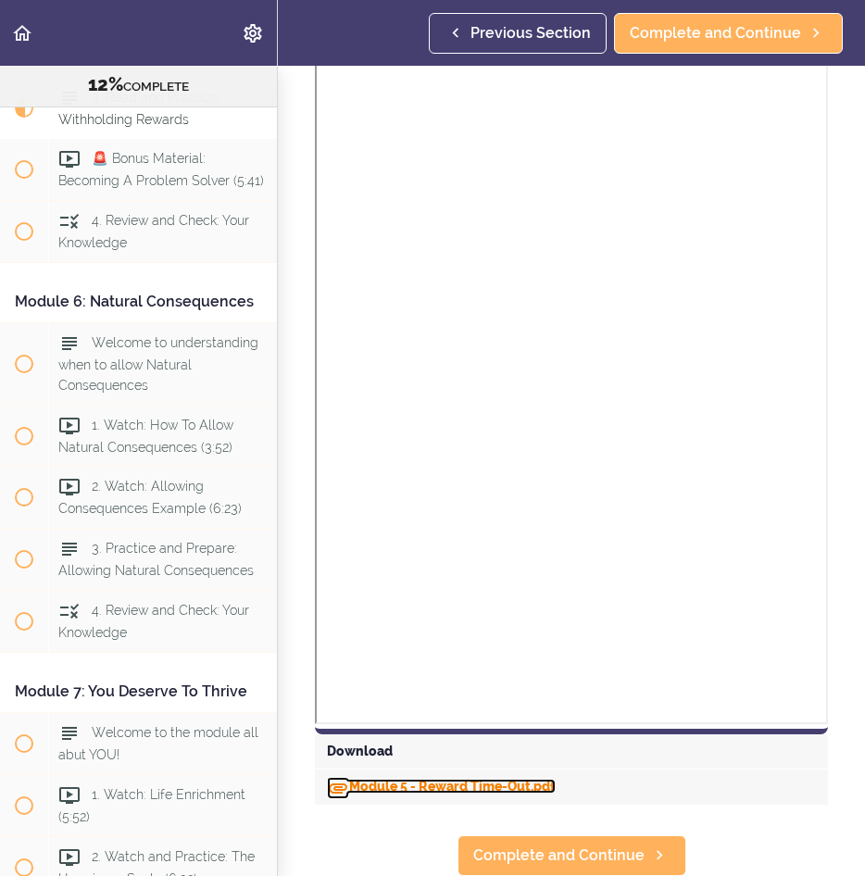
click at [466, 779] on link "Module 5 - Reward Time-Out.pdf" at bounding box center [441, 786] width 229 height 15
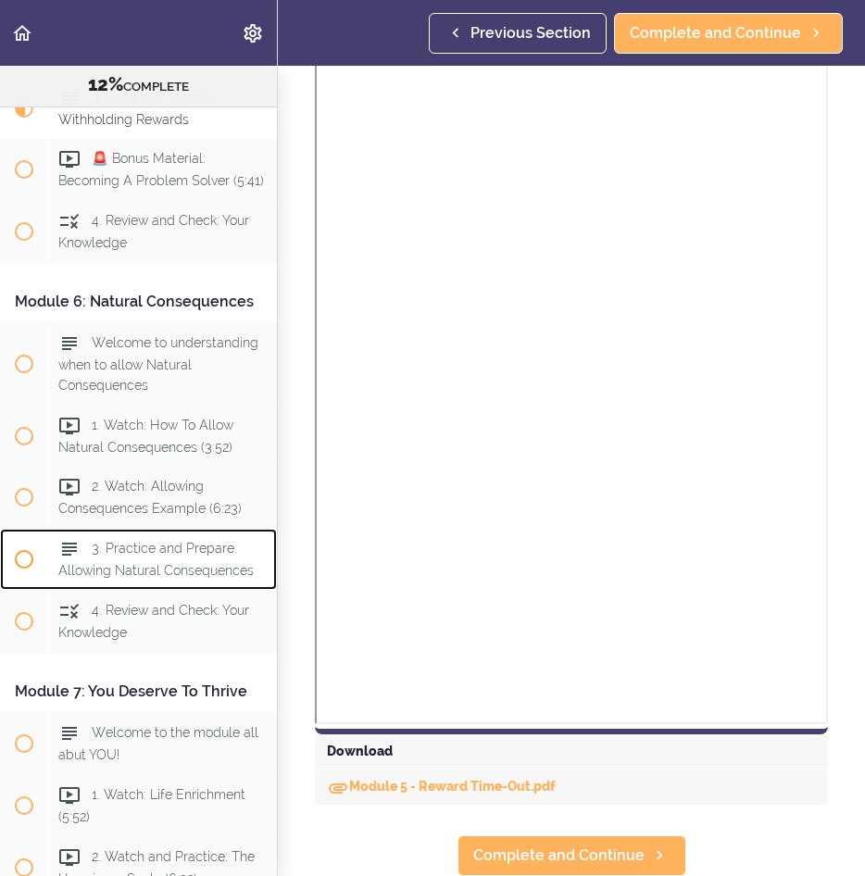
click at [144, 577] on span "3. Practice and Prepare: Allowing Natural Consequences" at bounding box center [155, 559] width 195 height 36
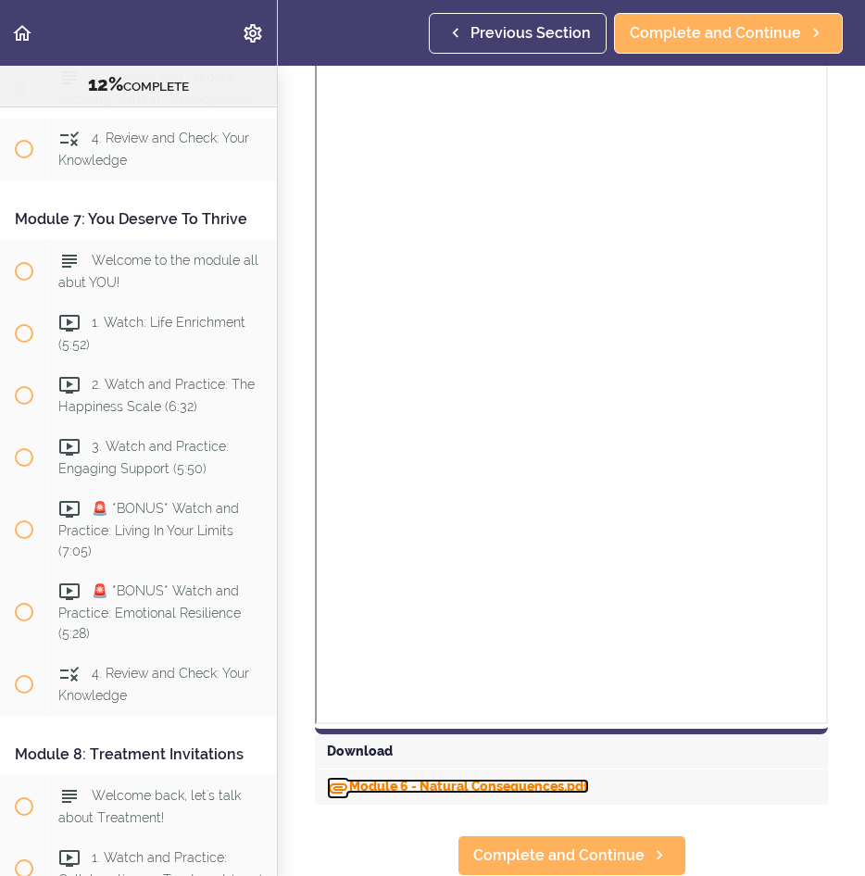
click at [408, 779] on link "Module 6 - Natural Consequences.pdf" at bounding box center [458, 786] width 262 height 15
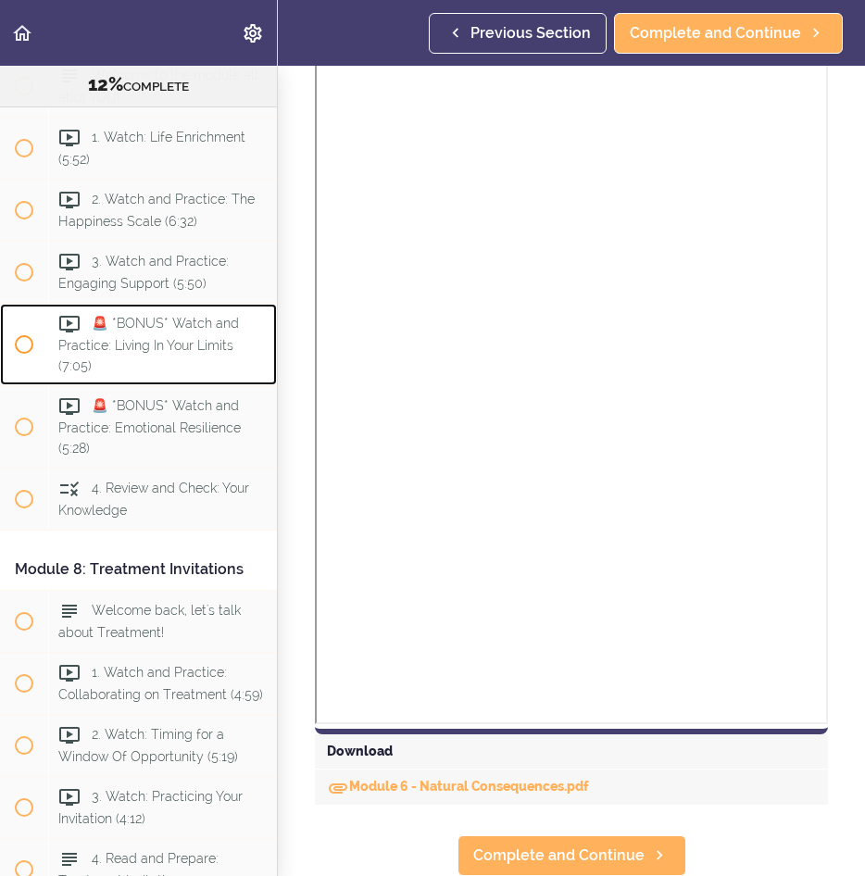
click at [146, 372] on span "🚨 *BONUS* Watch and Practice: Living In Your Limits (7:05)" at bounding box center [148, 344] width 181 height 56
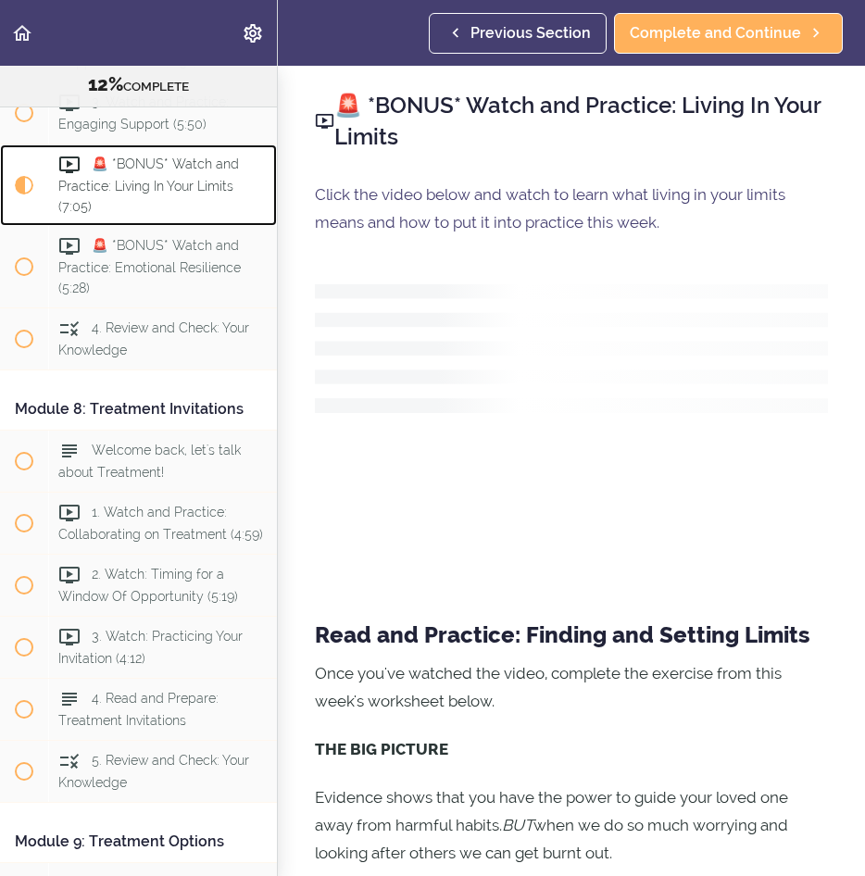
scroll to position [3038, 0]
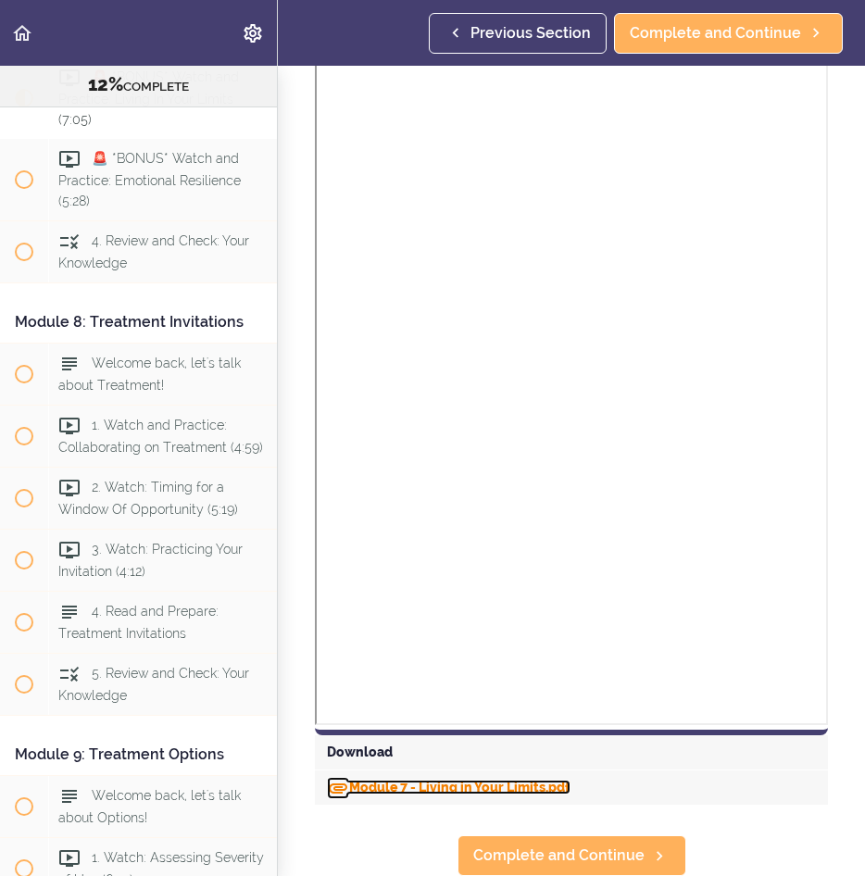
click at [495, 780] on link "Module 7 - Living in Your Limits.pdf" at bounding box center [448, 787] width 243 height 15
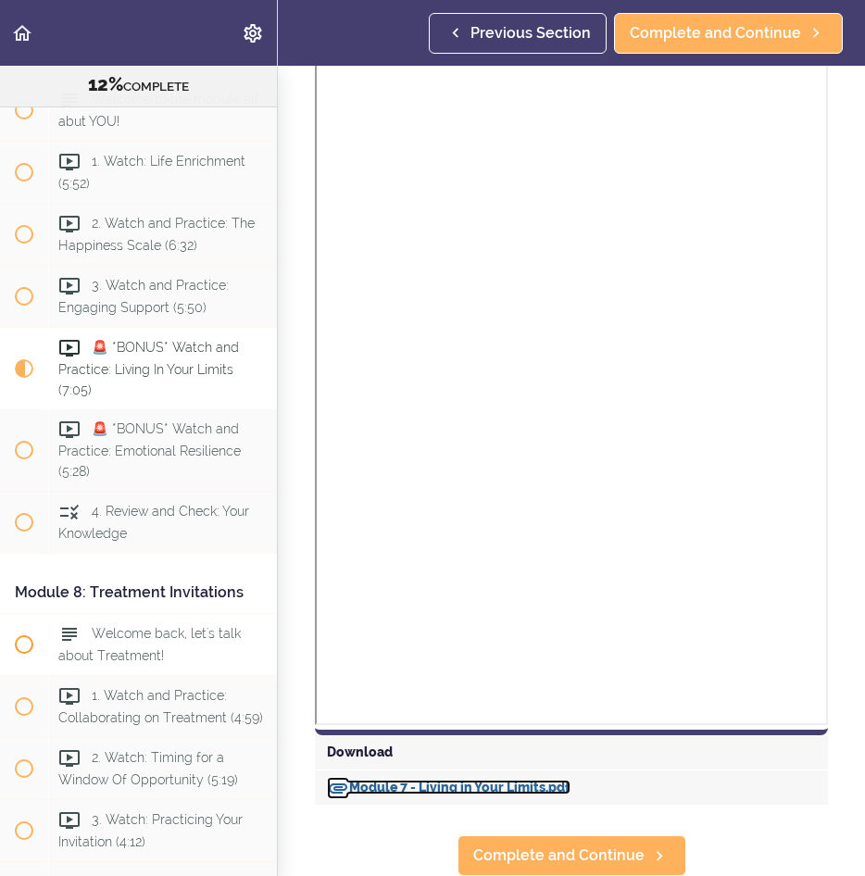
scroll to position [2761, 0]
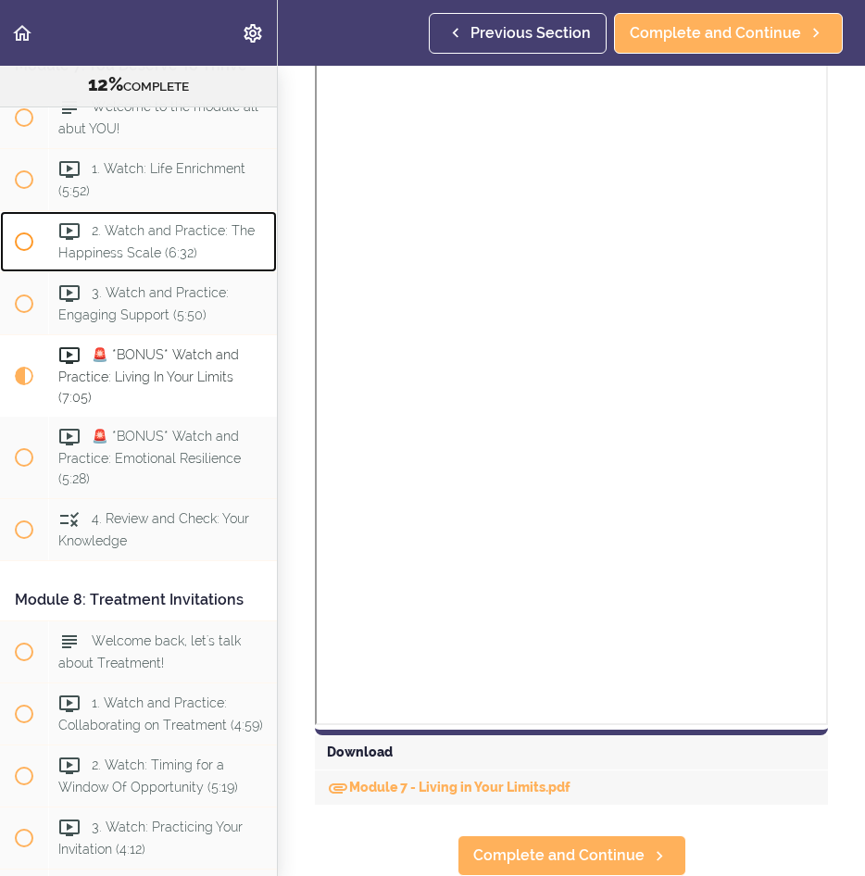
click at [131, 260] on span "2. Watch and Practice: The Happiness Scale (6:32)" at bounding box center [156, 242] width 196 height 36
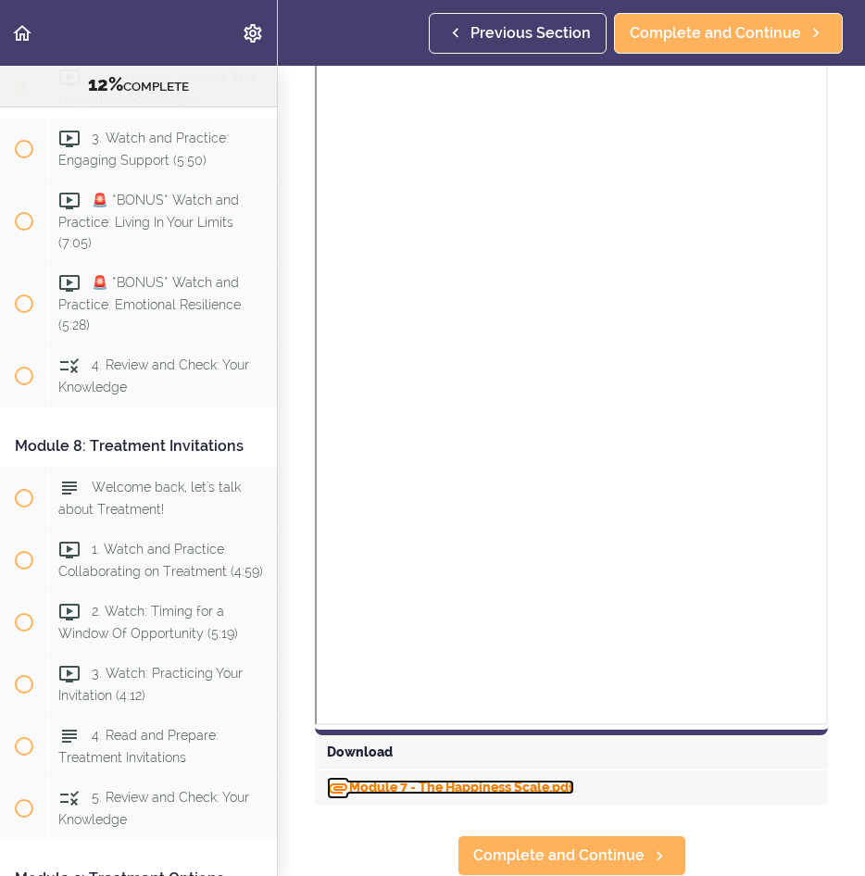
click at [476, 780] on link "Module 7 - The Happiness Scale.pdf" at bounding box center [450, 787] width 247 height 15
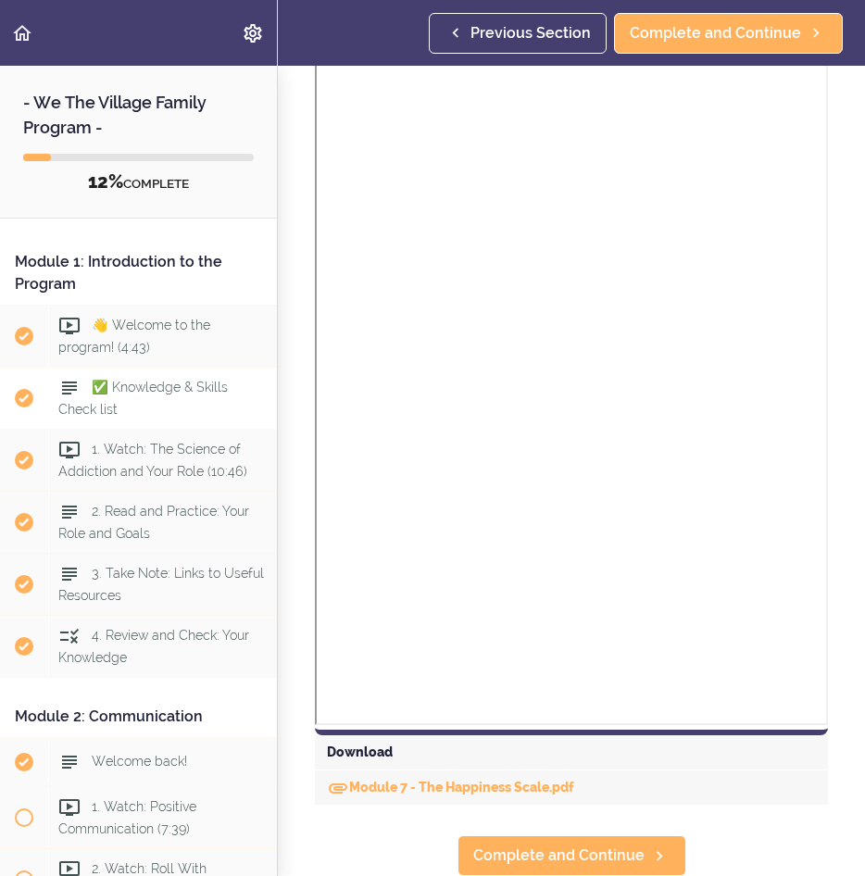
scroll to position [1140, 0]
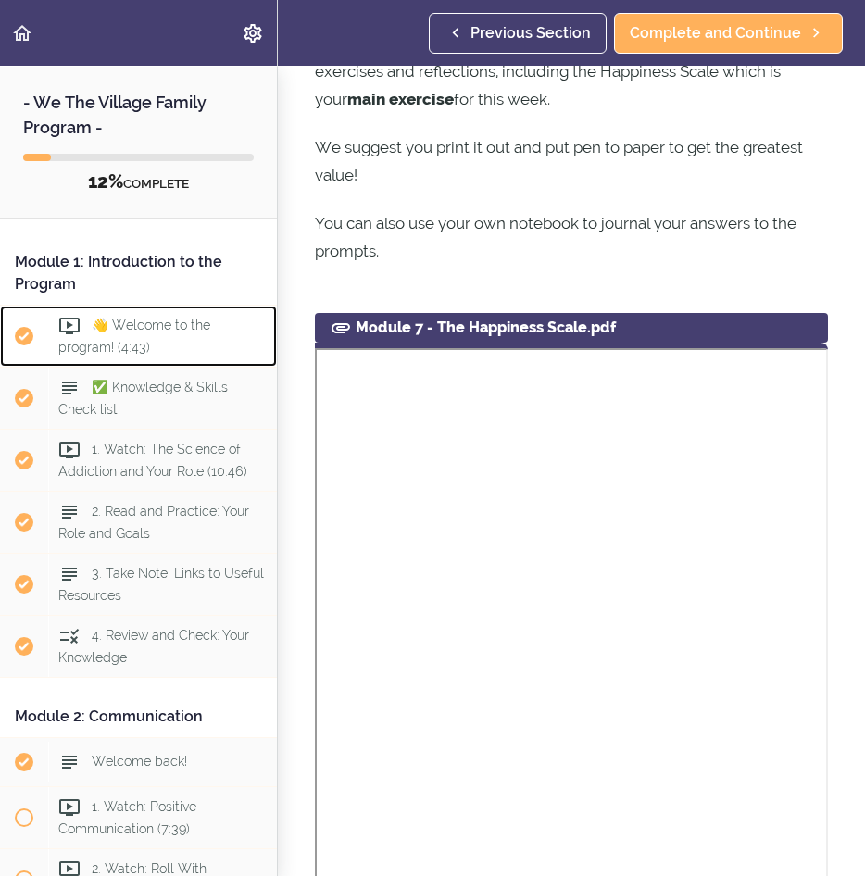
click at [140, 331] on span "👋 Welcome to the program! (4:43)" at bounding box center [134, 336] width 152 height 36
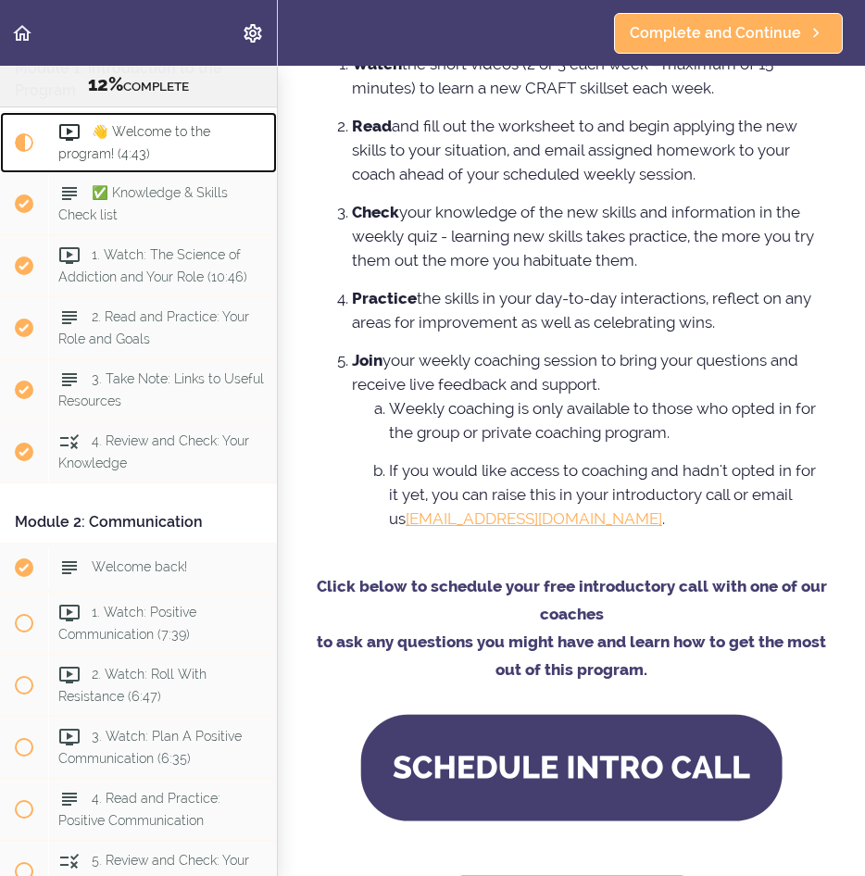
scroll to position [1451, 0]
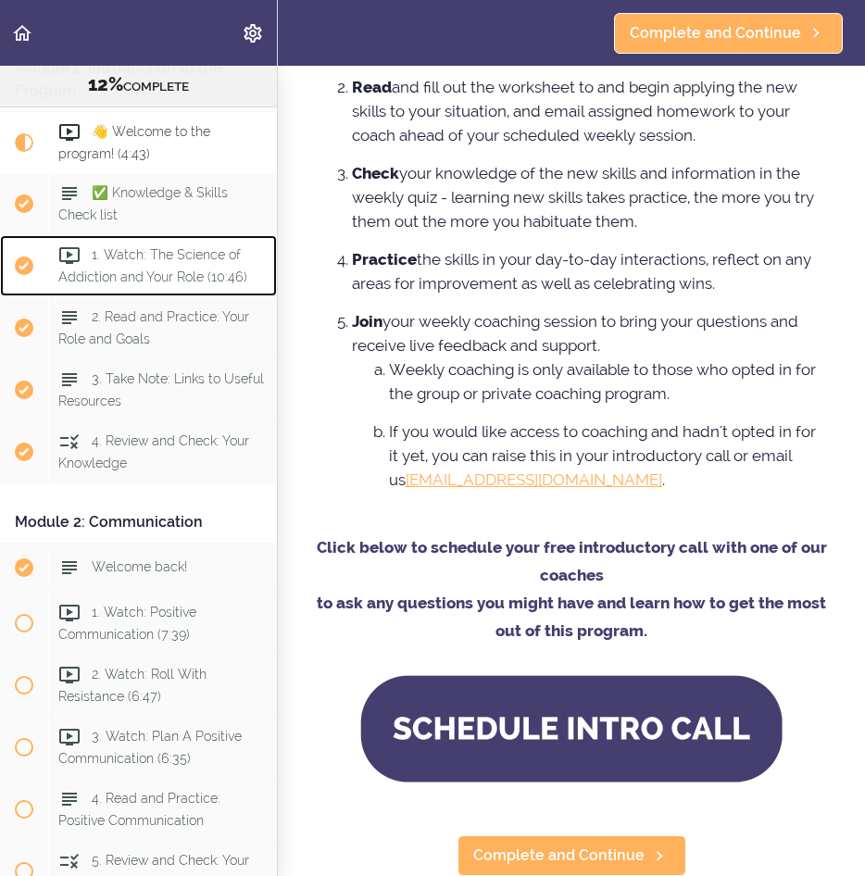
click at [177, 250] on span "1. Watch: The Science of Addiction and Your Role (10:46)" at bounding box center [152, 265] width 189 height 36
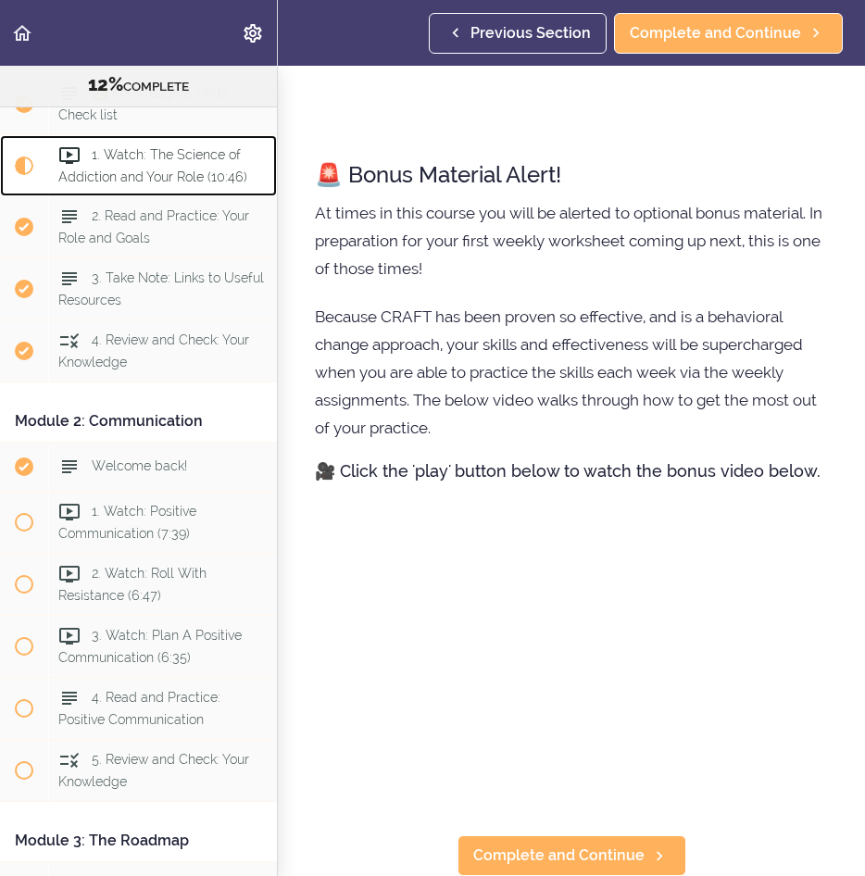
scroll to position [801, 0]
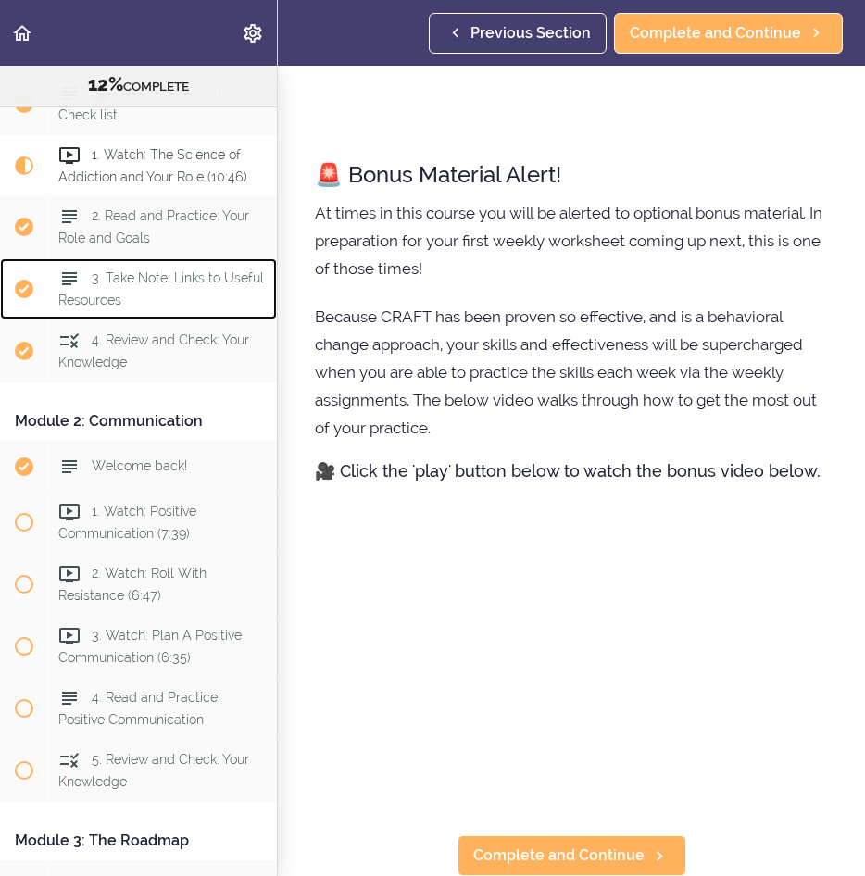
click at [163, 276] on span "3. Take Note: Links to Useful Resources" at bounding box center [161, 288] width 206 height 36
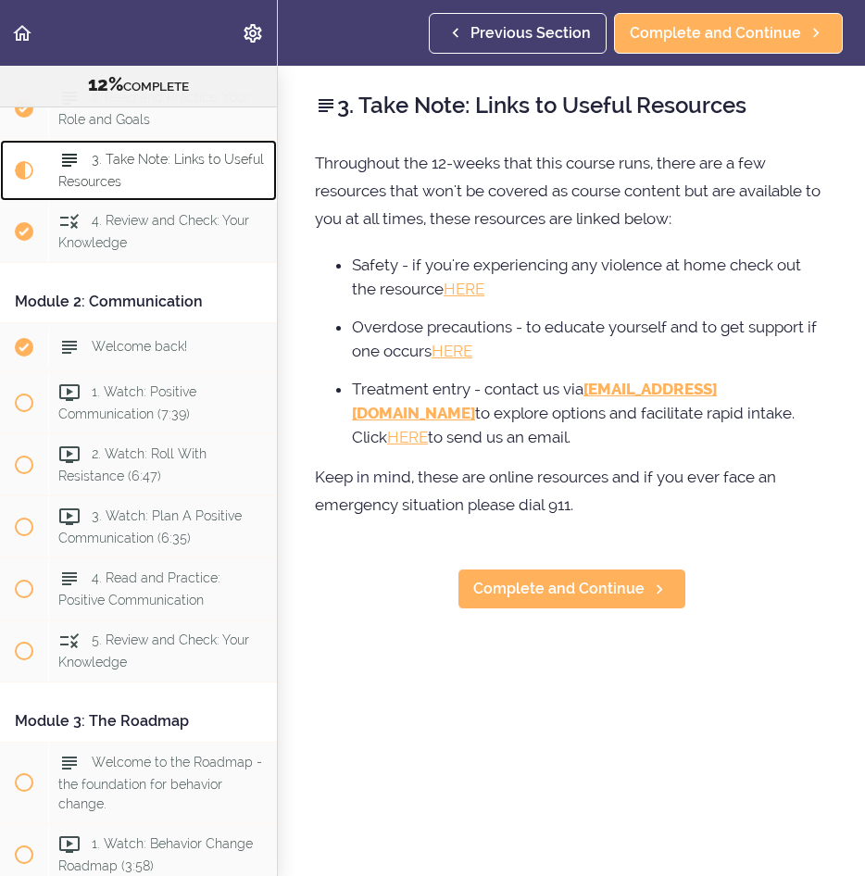
scroll to position [395, 0]
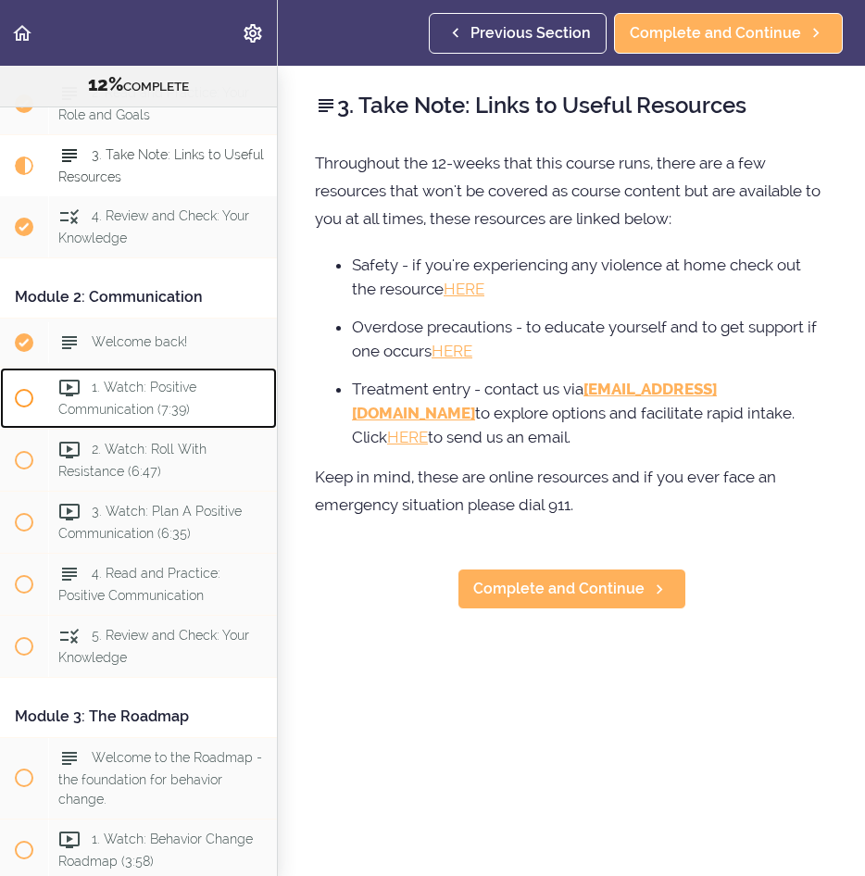
click at [155, 390] on span "1. Watch: Positive Communication (7:39)" at bounding box center [127, 398] width 138 height 36
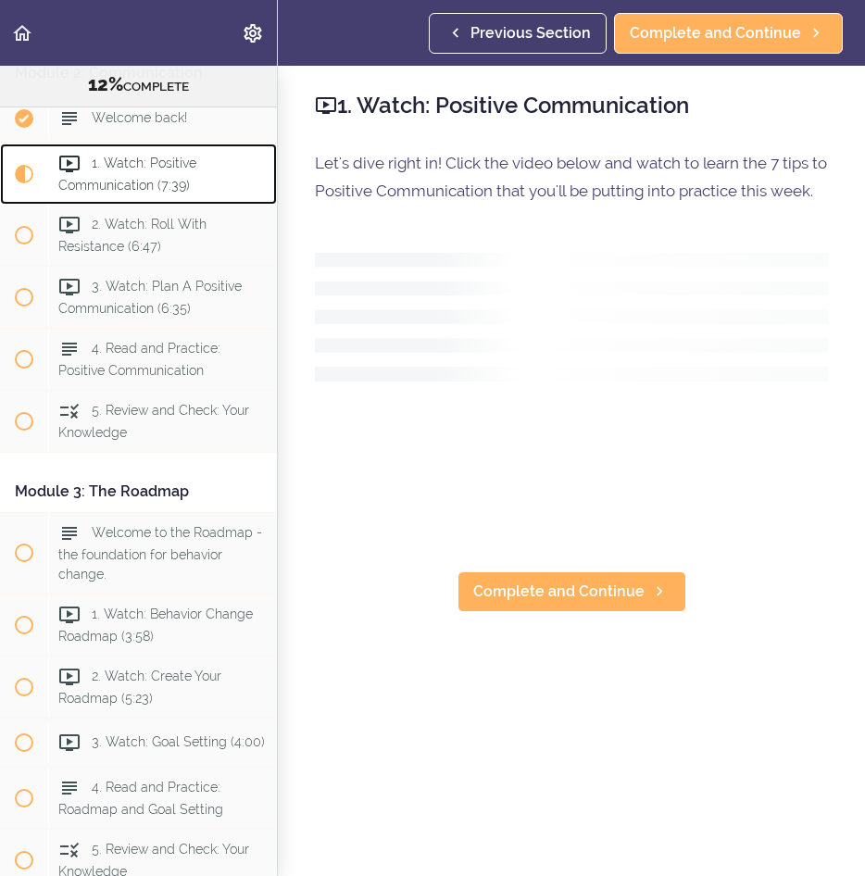
scroll to position [629, 0]
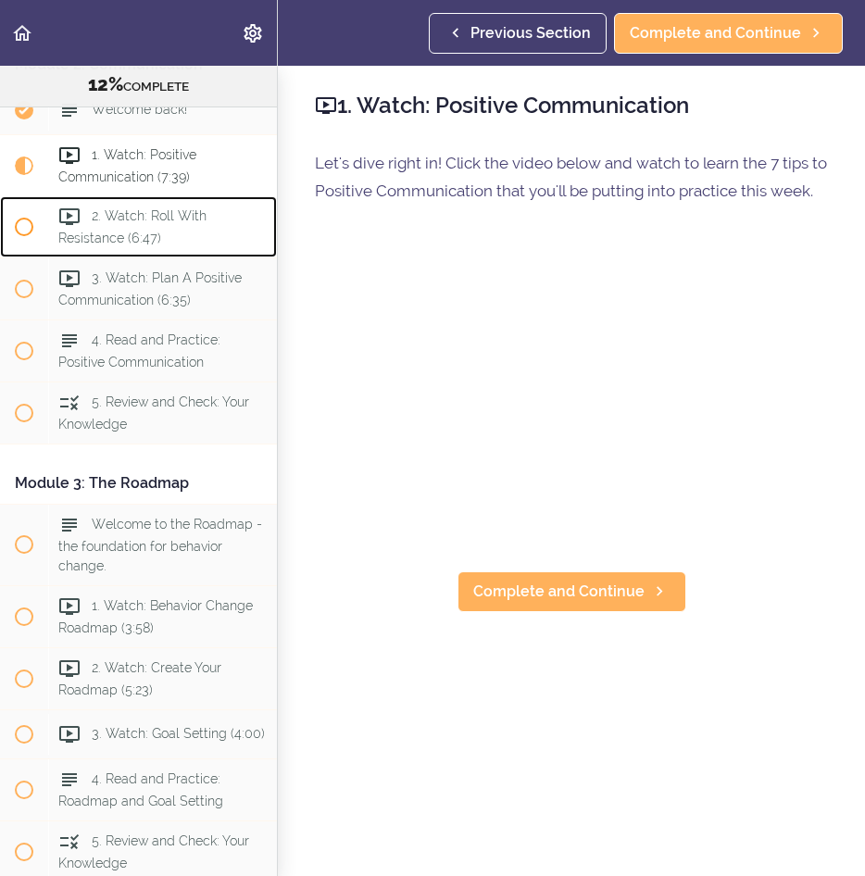
click at [141, 217] on span "2. Watch: Roll With Resistance (6:47)" at bounding box center [132, 226] width 148 height 36
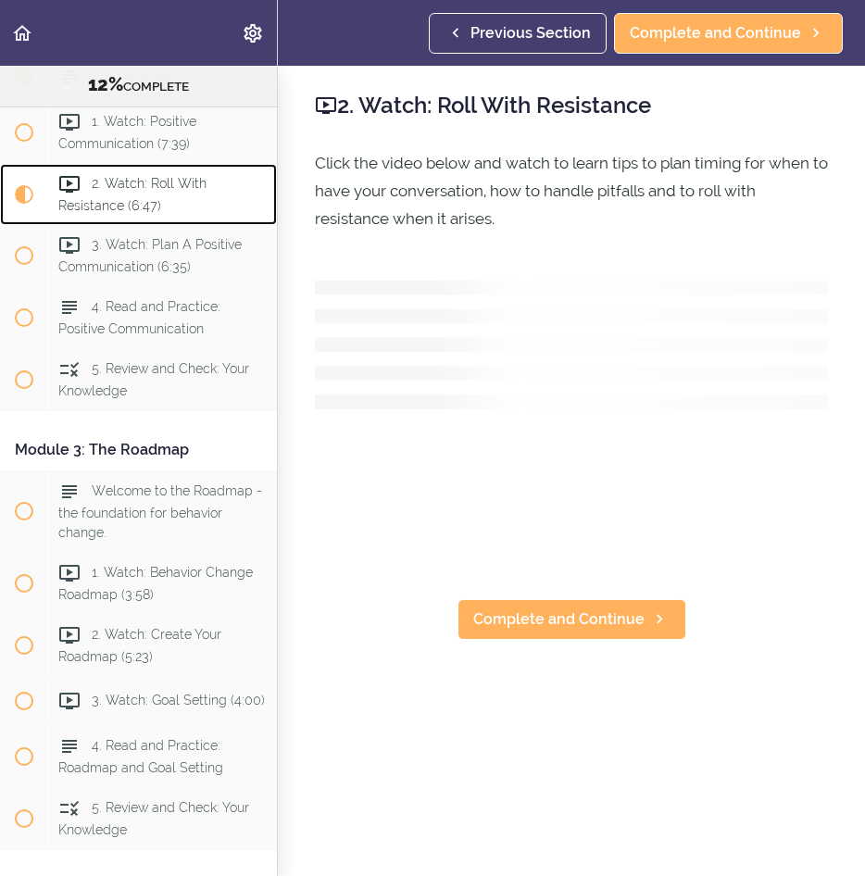
scroll to position [691, 0]
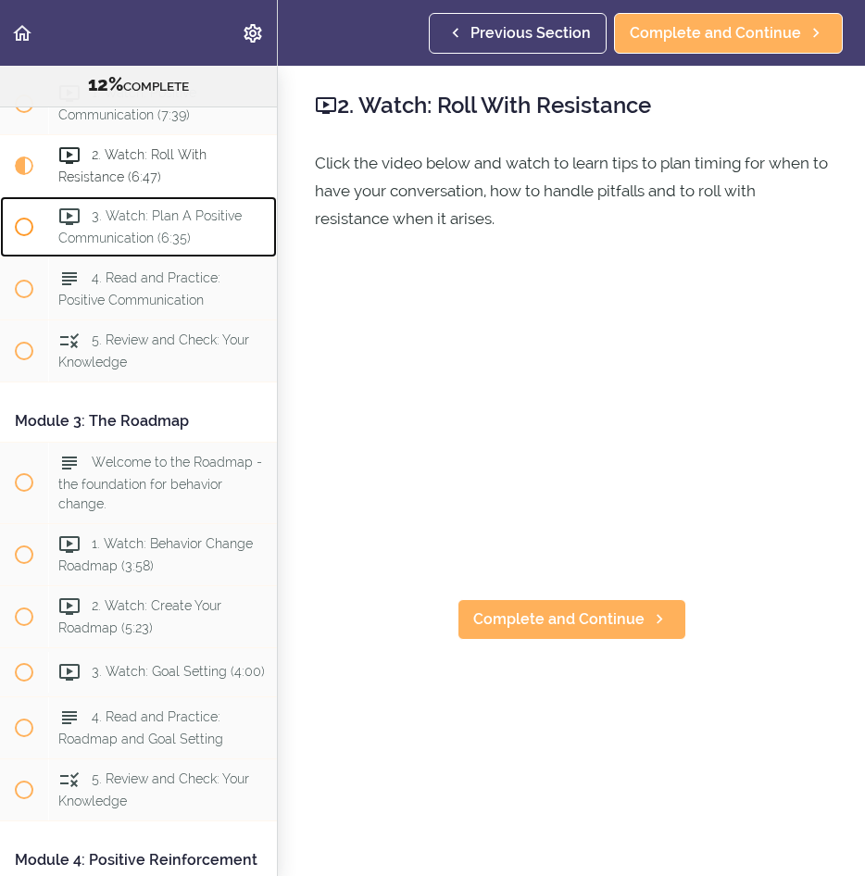
click at [119, 223] on div "3. Watch: Plan A Positive Communication (6:35)" at bounding box center [162, 226] width 229 height 61
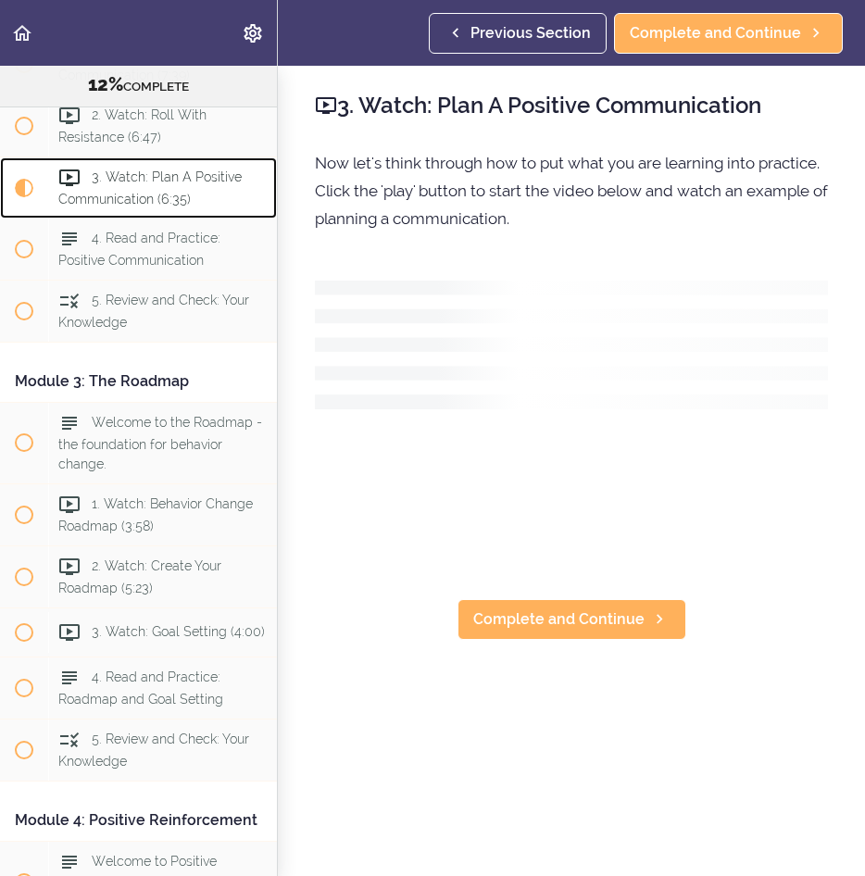
scroll to position [753, 0]
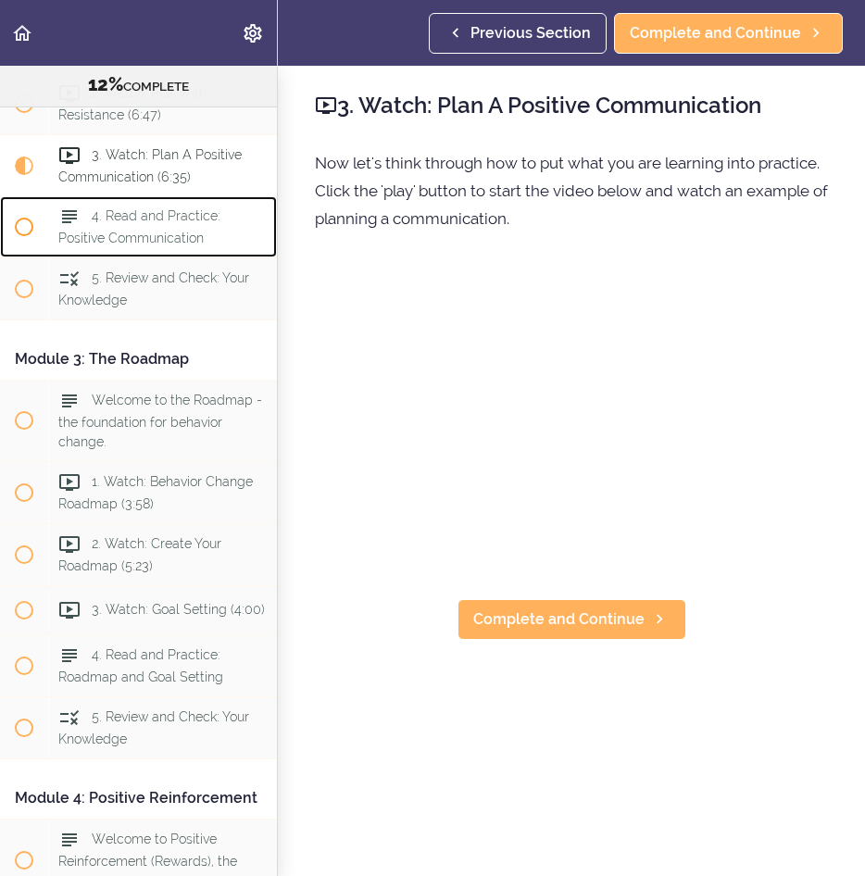
click at [111, 229] on div "4. Read and Practice: Positive Communication" at bounding box center [162, 226] width 229 height 61
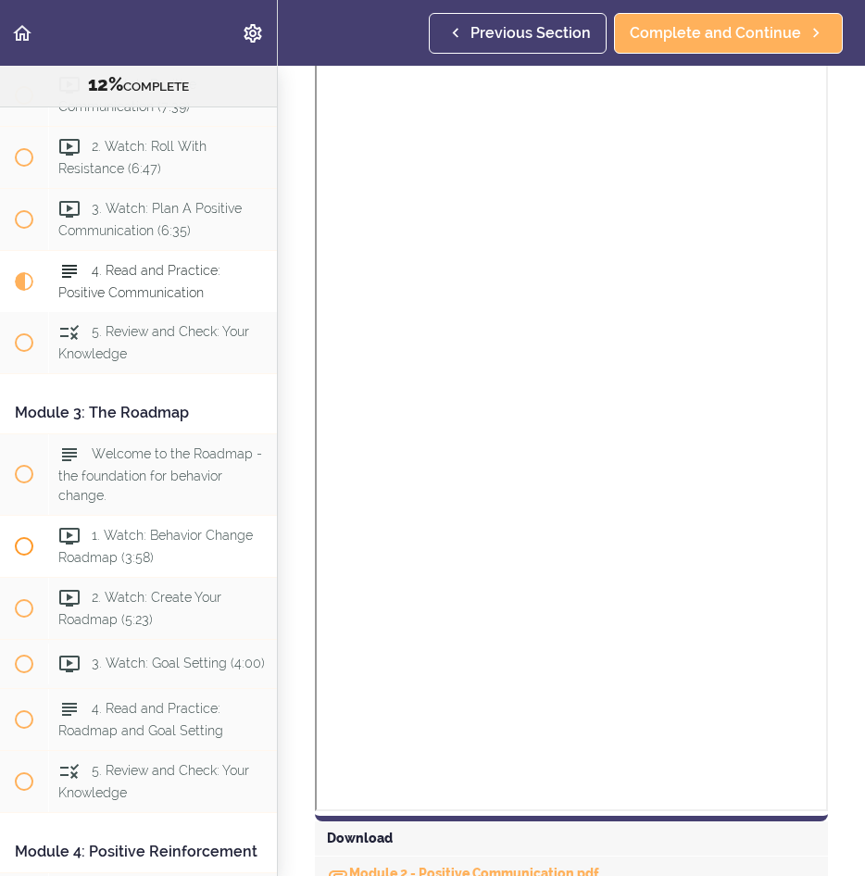
scroll to position [815, 0]
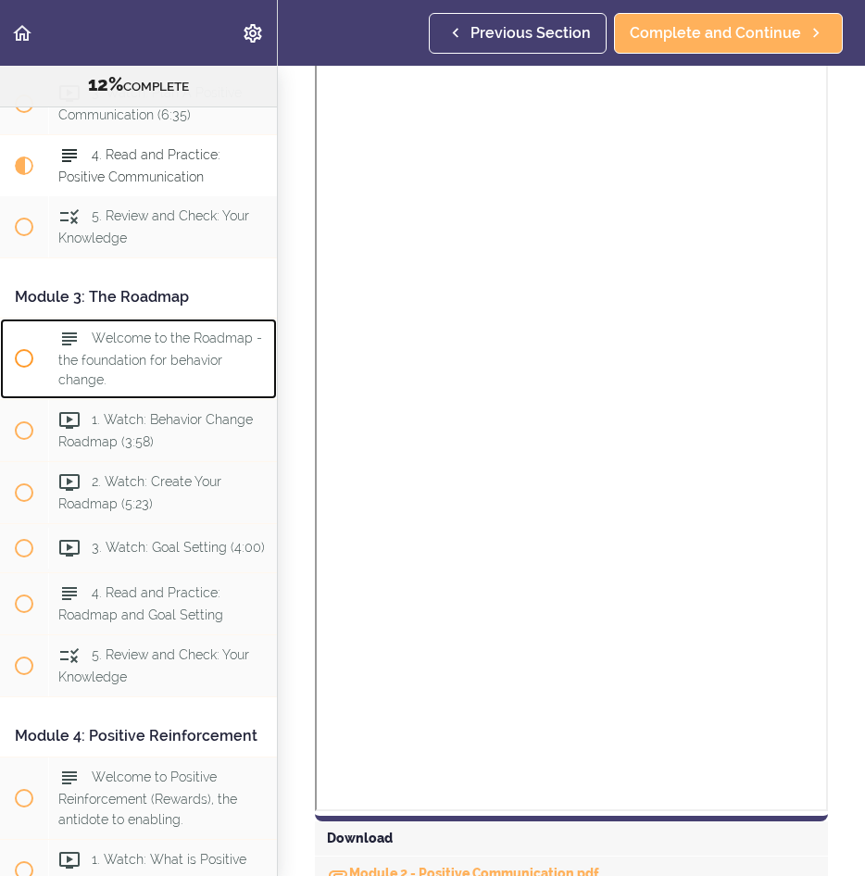
click at [112, 362] on span "Welcome to the Roadmap - the foundation for behavior change." at bounding box center [160, 359] width 204 height 56
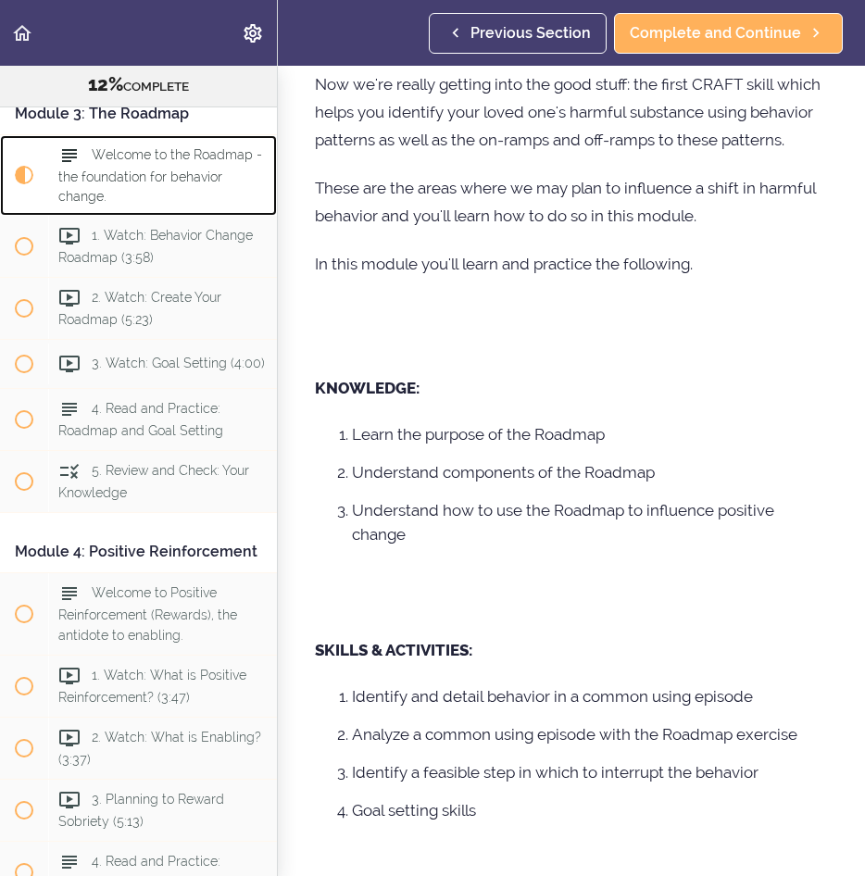
scroll to position [371, 0]
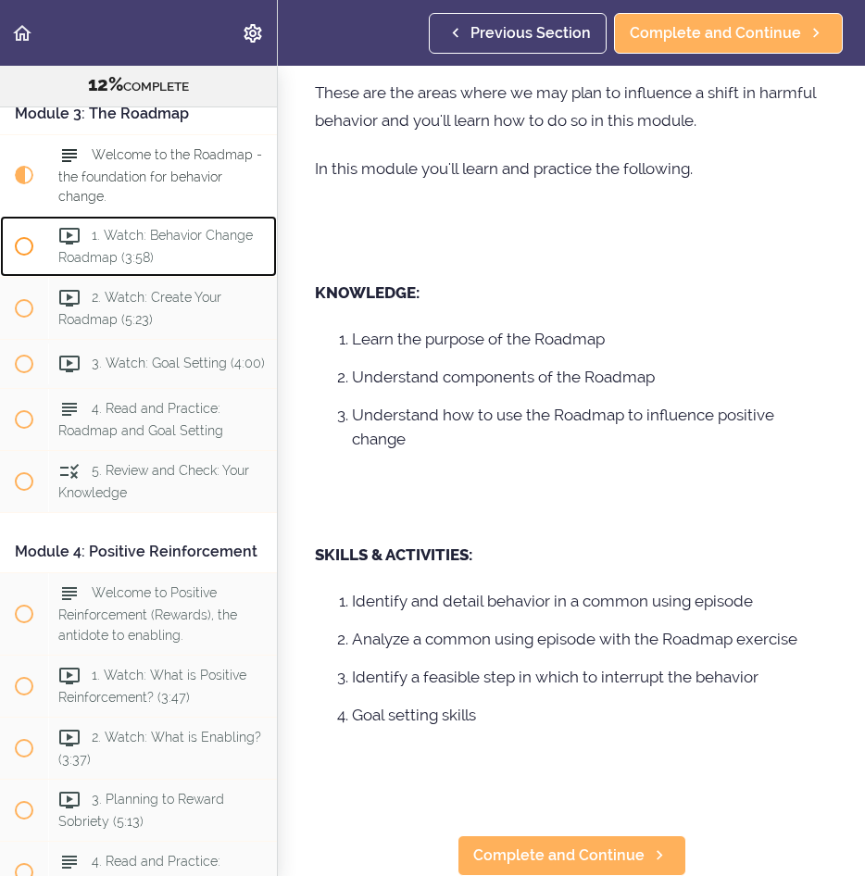
click at [118, 243] on span "1. Watch: Behavior Change Roadmap (3:58)" at bounding box center [155, 246] width 194 height 36
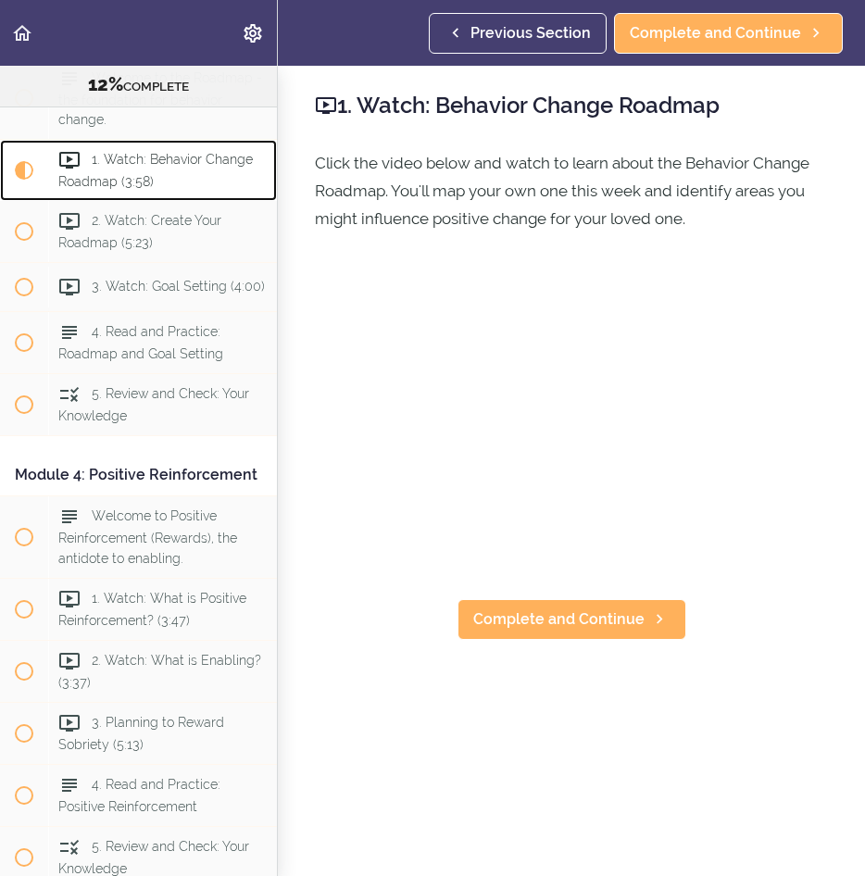
scroll to position [1080, 0]
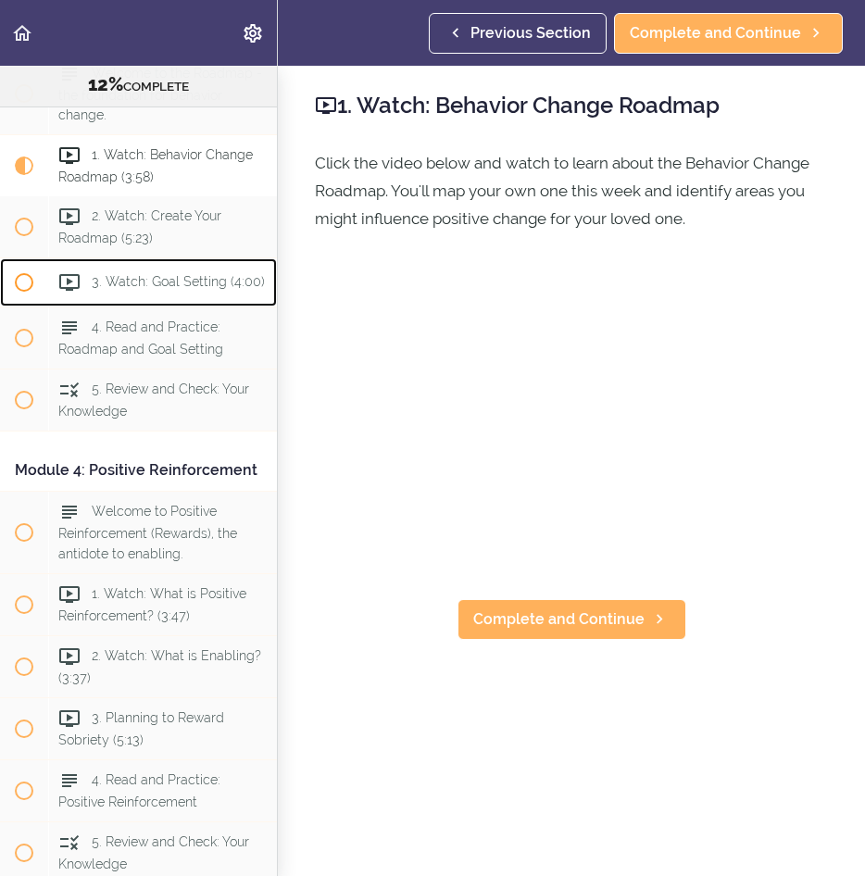
click at [136, 288] on div "3. Watch: Goal Setting (4:00)" at bounding box center [162, 282] width 229 height 41
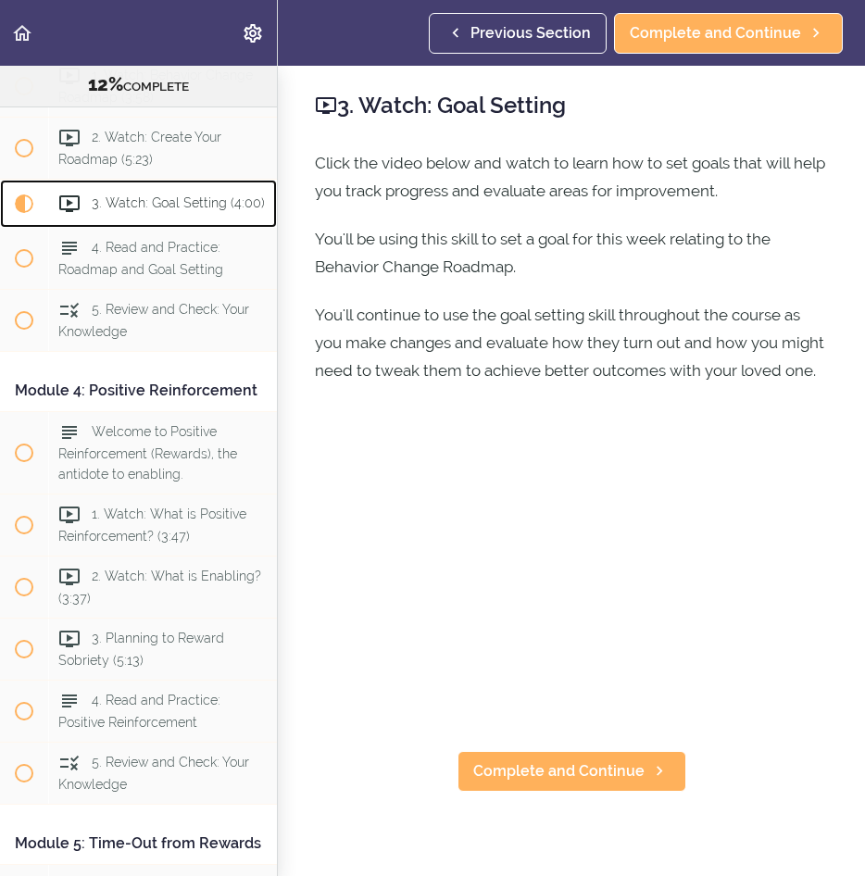
scroll to position [1204, 0]
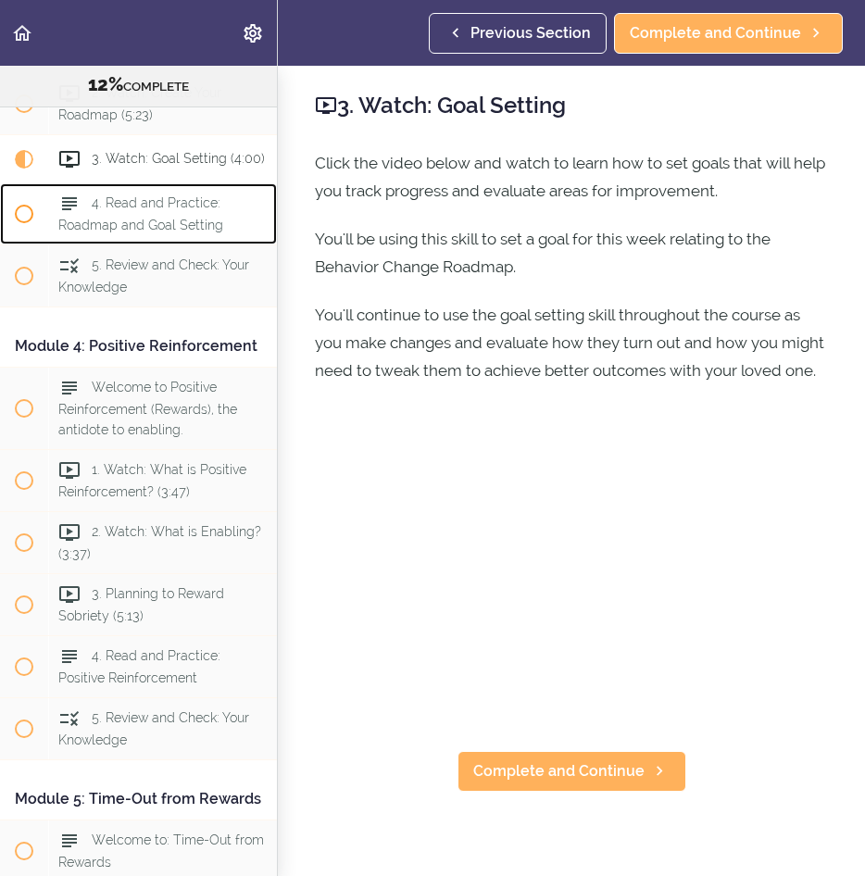
click at [106, 229] on div "4. Read and Practice: Roadmap and Goal Setting" at bounding box center [162, 213] width 229 height 61
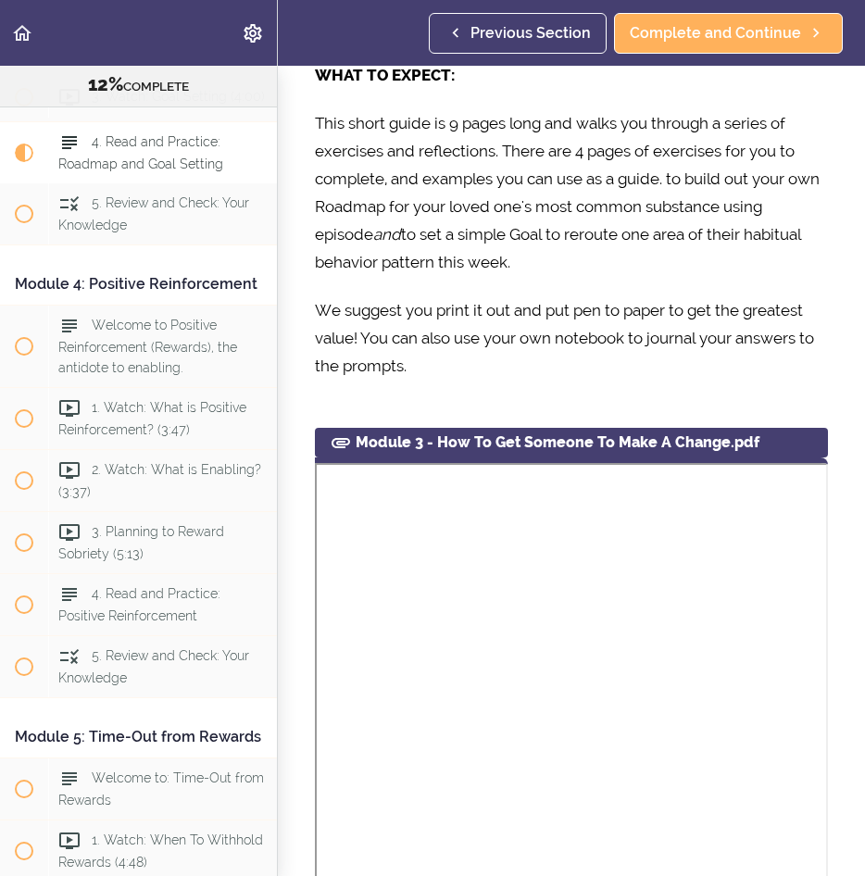
scroll to position [648, 0]
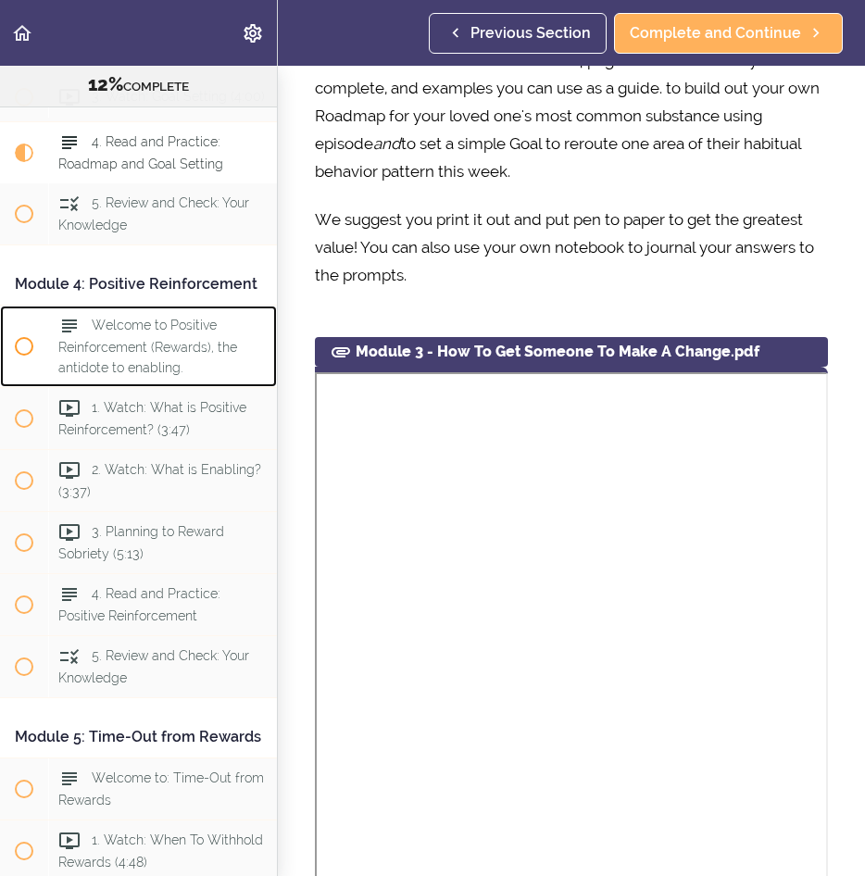
click at [159, 370] on div "Welcome to Positive Reinforcement (Rewards), the antidote to enabling." at bounding box center [162, 346] width 229 height 81
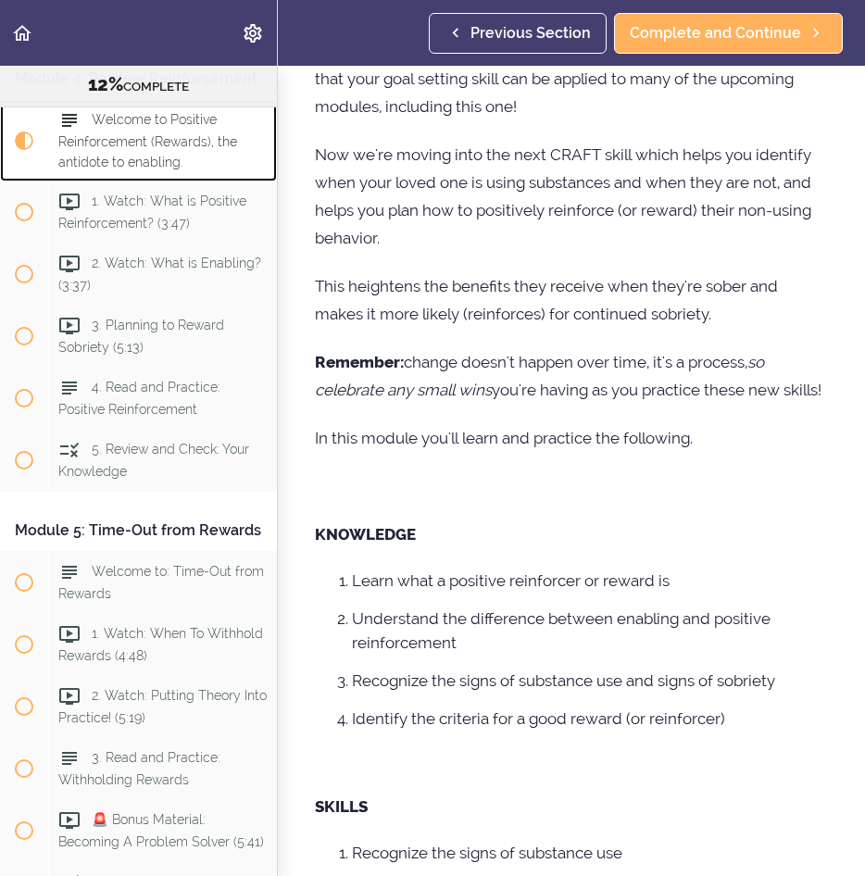
scroll to position [579, 0]
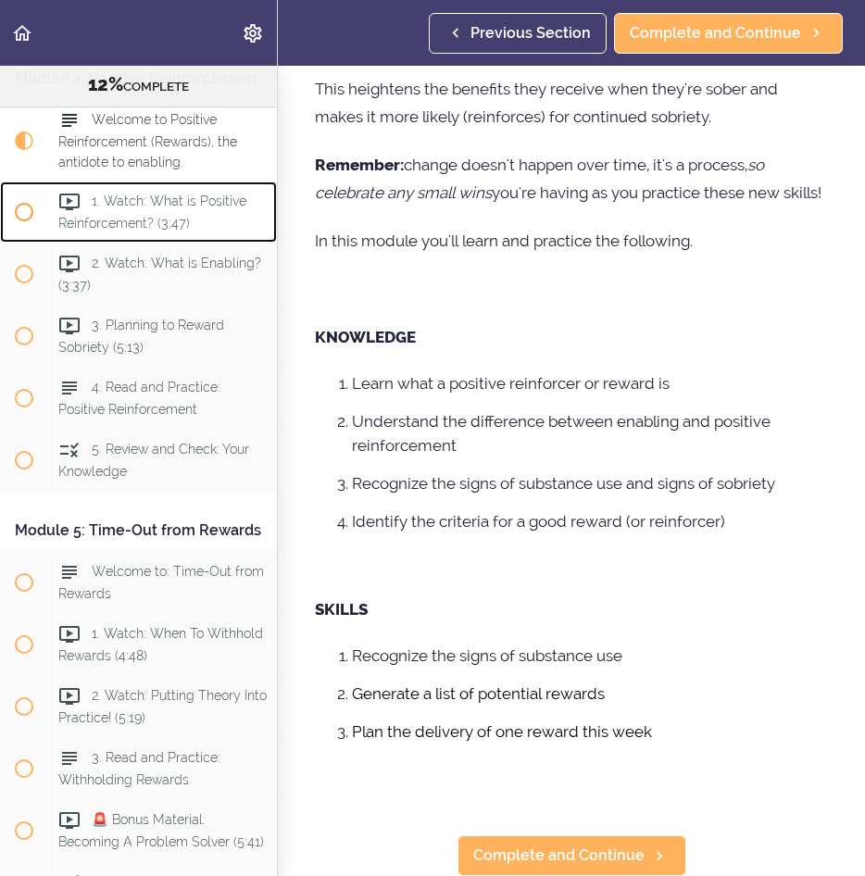
click at [113, 230] on span "1. Watch: What is Positive Reinforcement? (3:47)" at bounding box center [152, 211] width 188 height 36
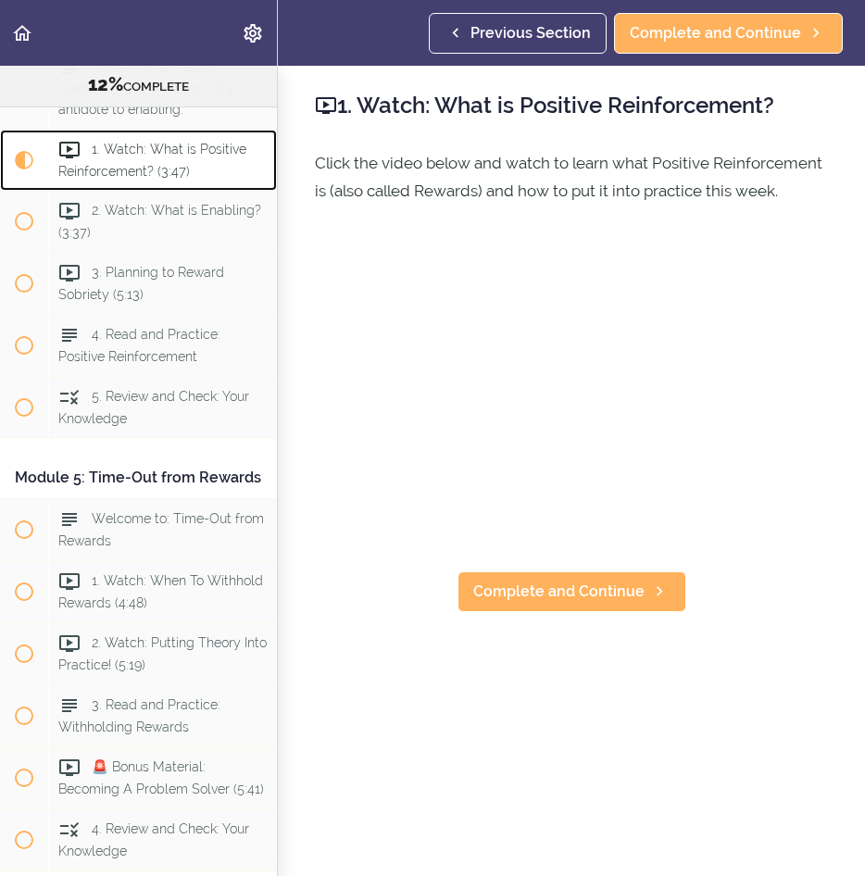
scroll to position [1555, 0]
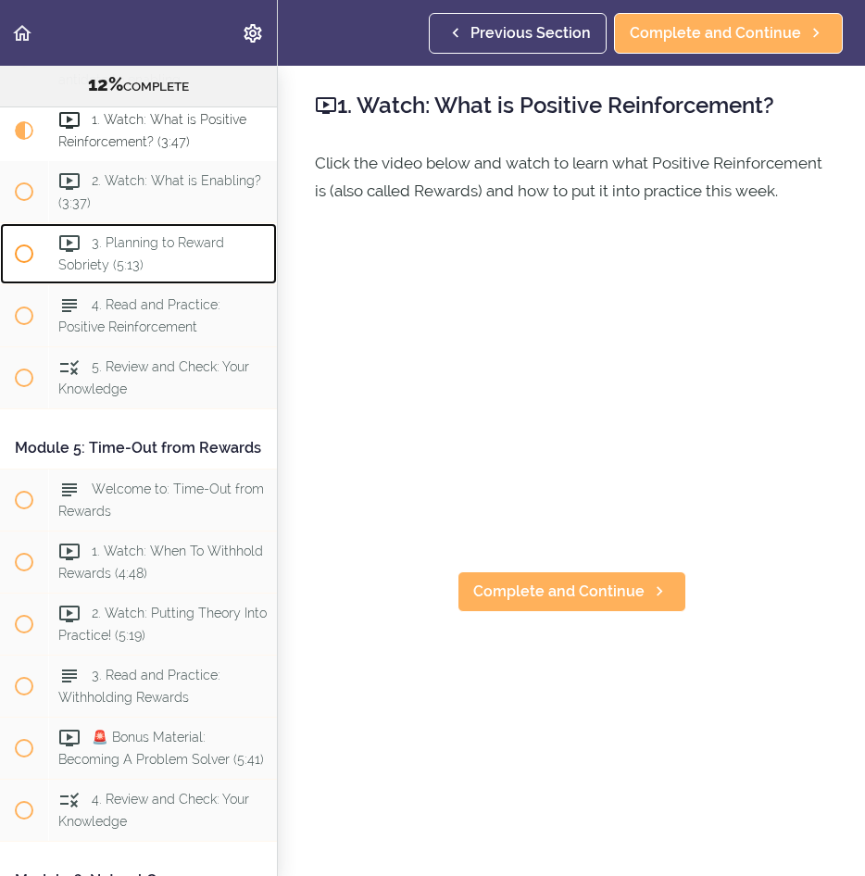
click at [103, 271] on span "3. Planning to Reward Sobriety (5:13)" at bounding box center [141, 253] width 166 height 36
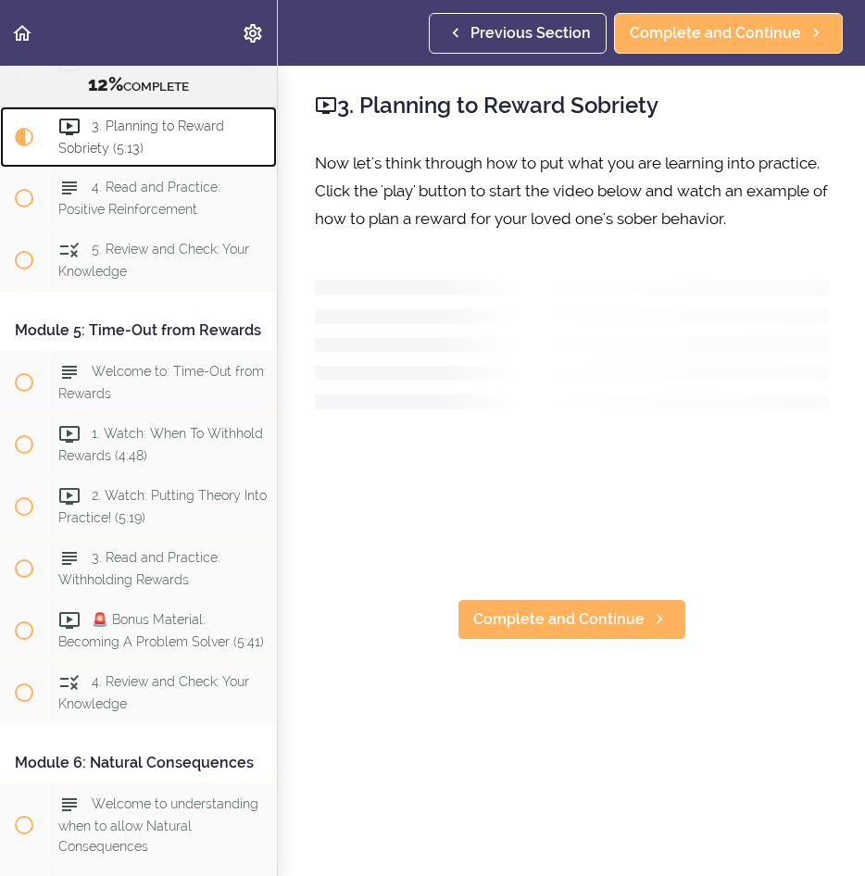
scroll to position [1679, 0]
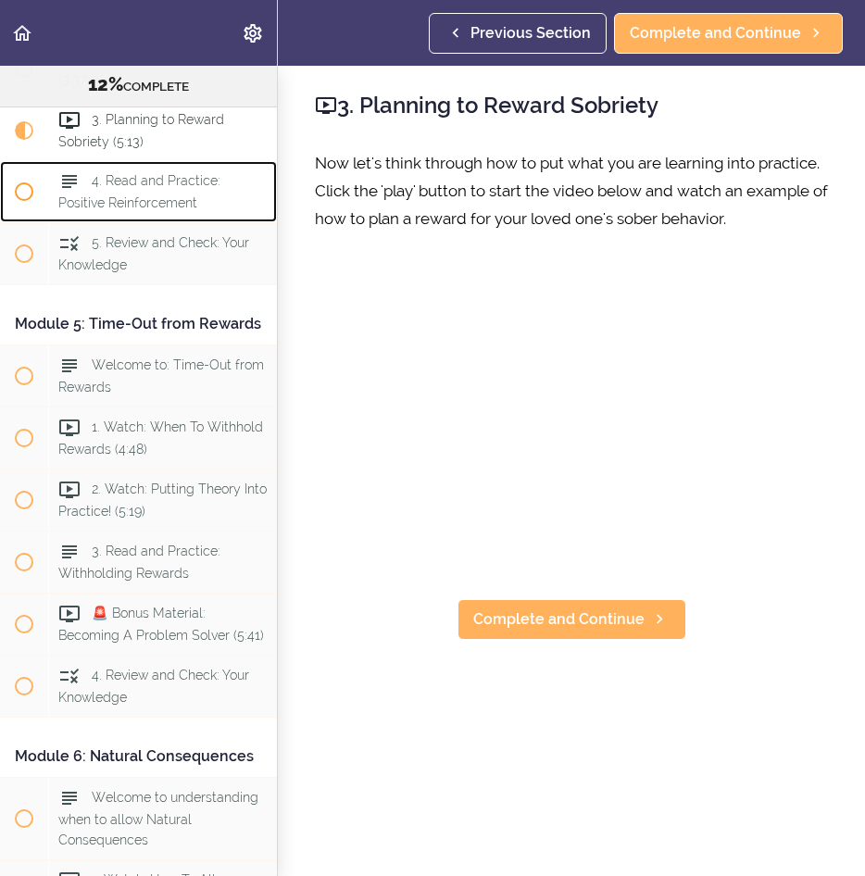
click at [141, 209] on span "4. Read and Practice: Positive Reinforcement" at bounding box center [139, 191] width 162 height 36
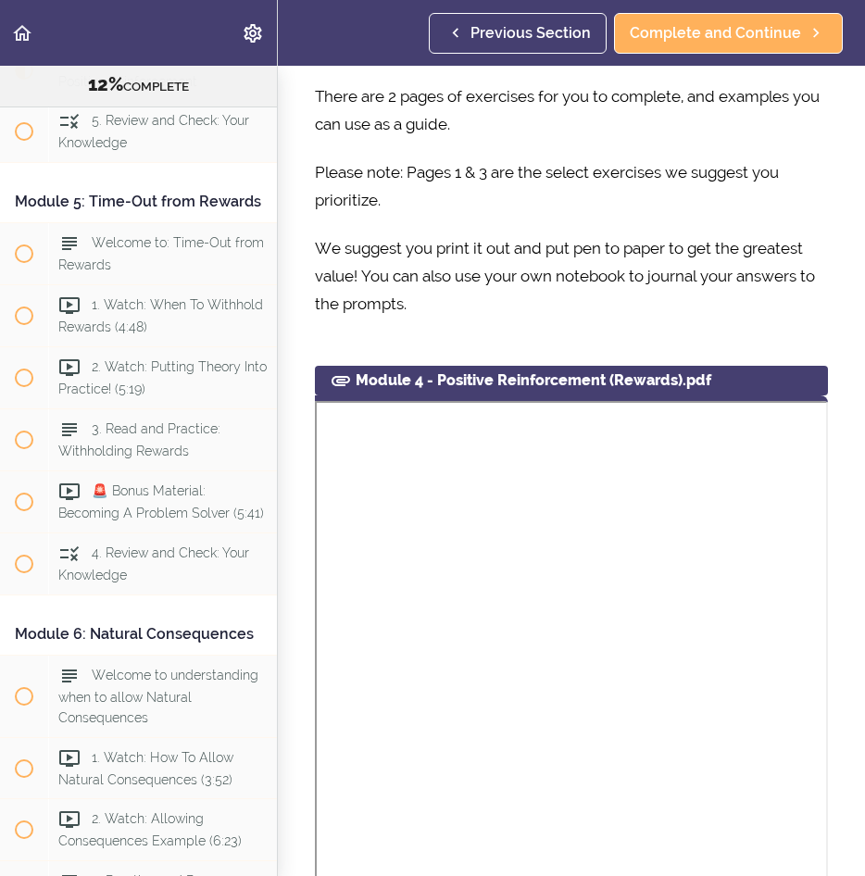
scroll to position [1834, 0]
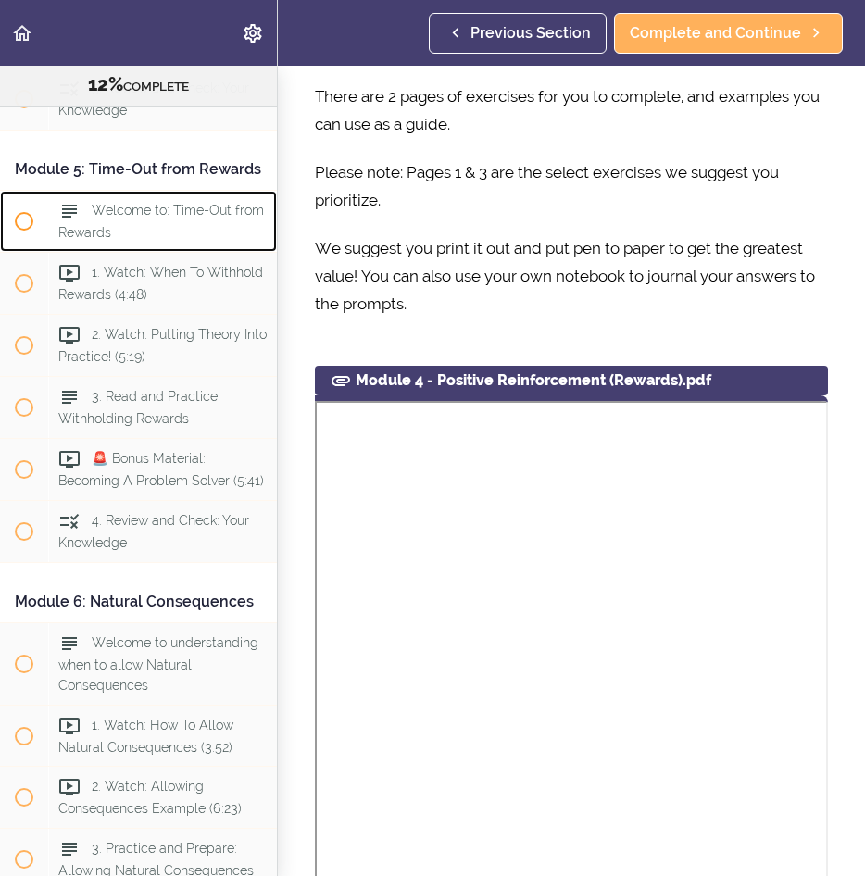
click at [97, 252] on div "Welcome to: Time-Out from Rewards" at bounding box center [162, 221] width 229 height 61
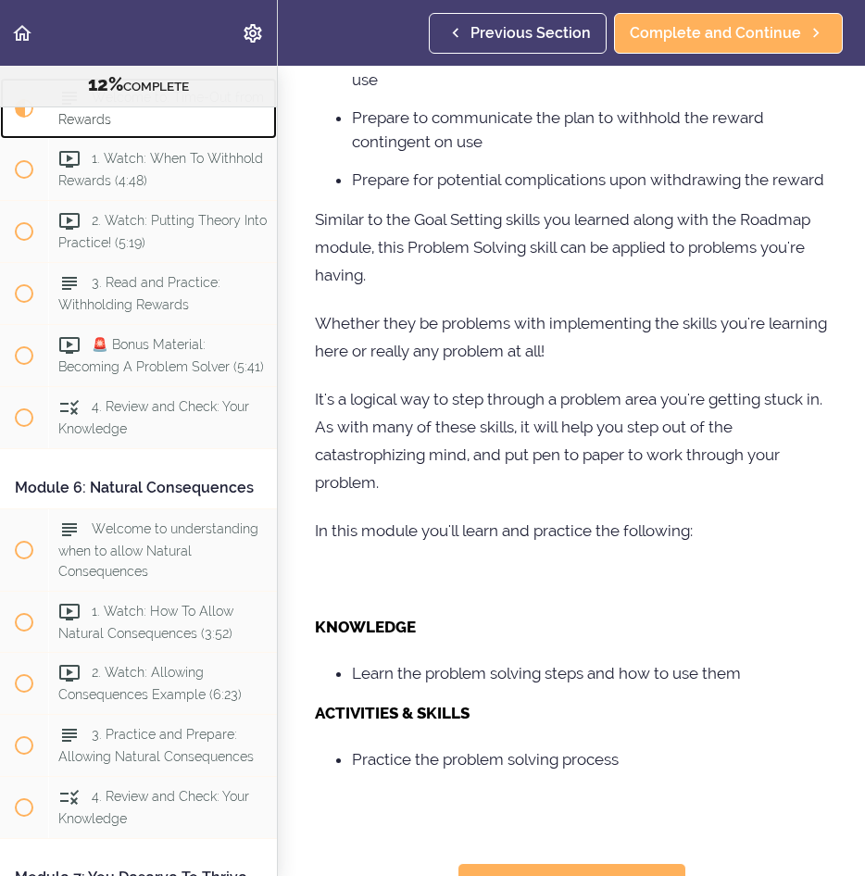
scroll to position [830, 0]
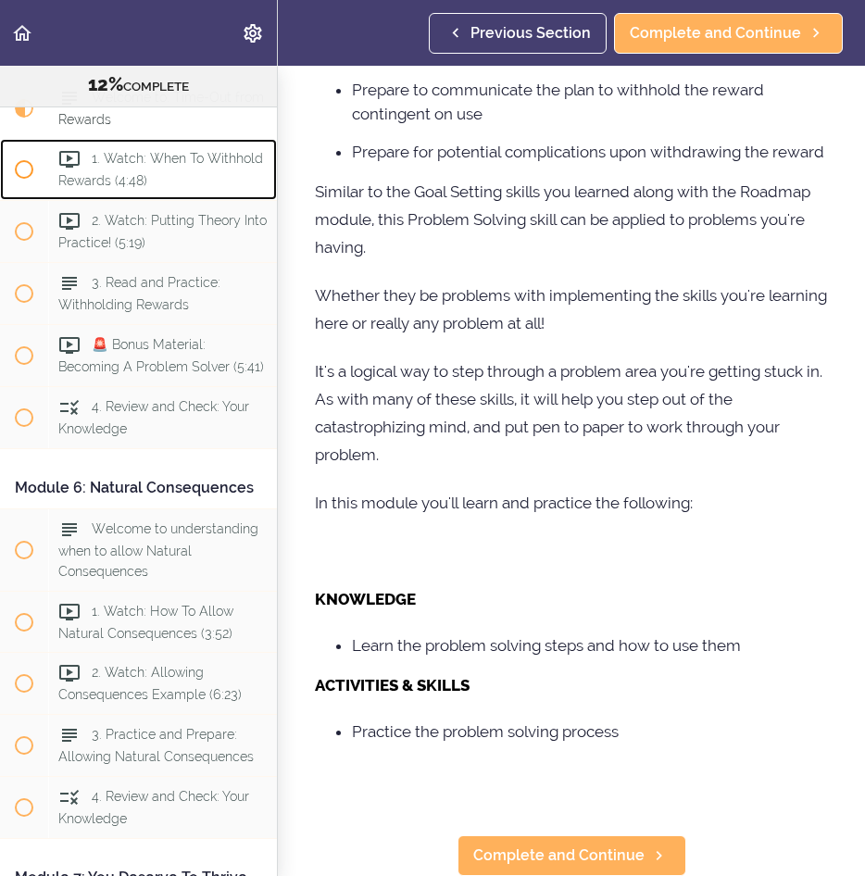
click at [119, 200] on div "1. Watch: When To Withhold Rewards (4:48)" at bounding box center [162, 169] width 229 height 61
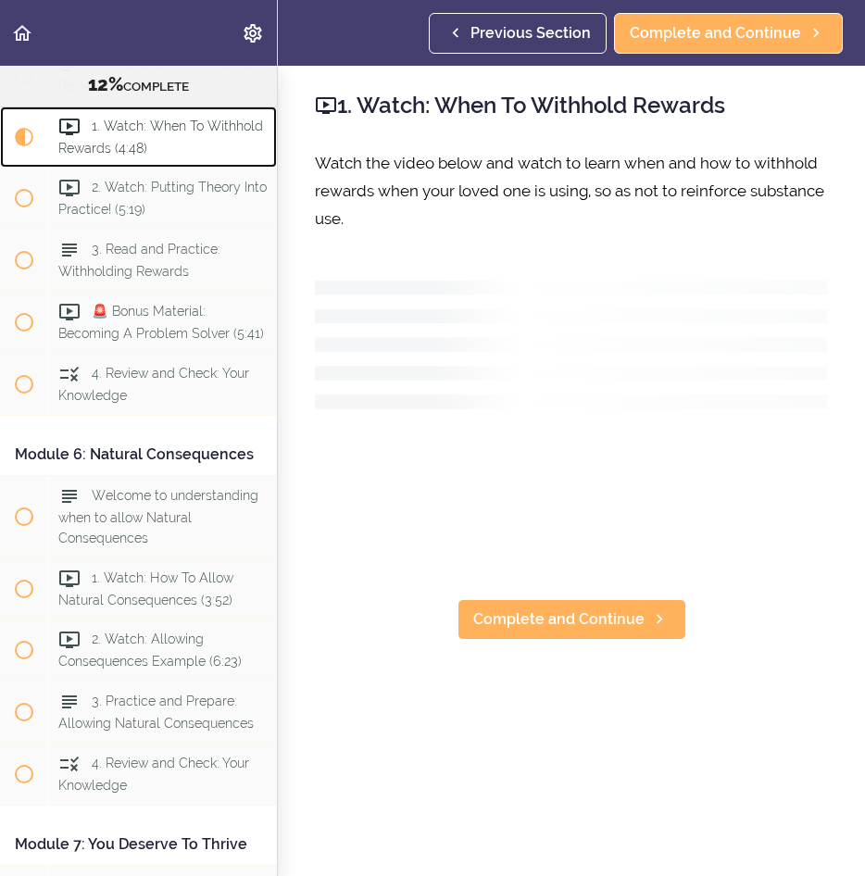
scroll to position [2010, 0]
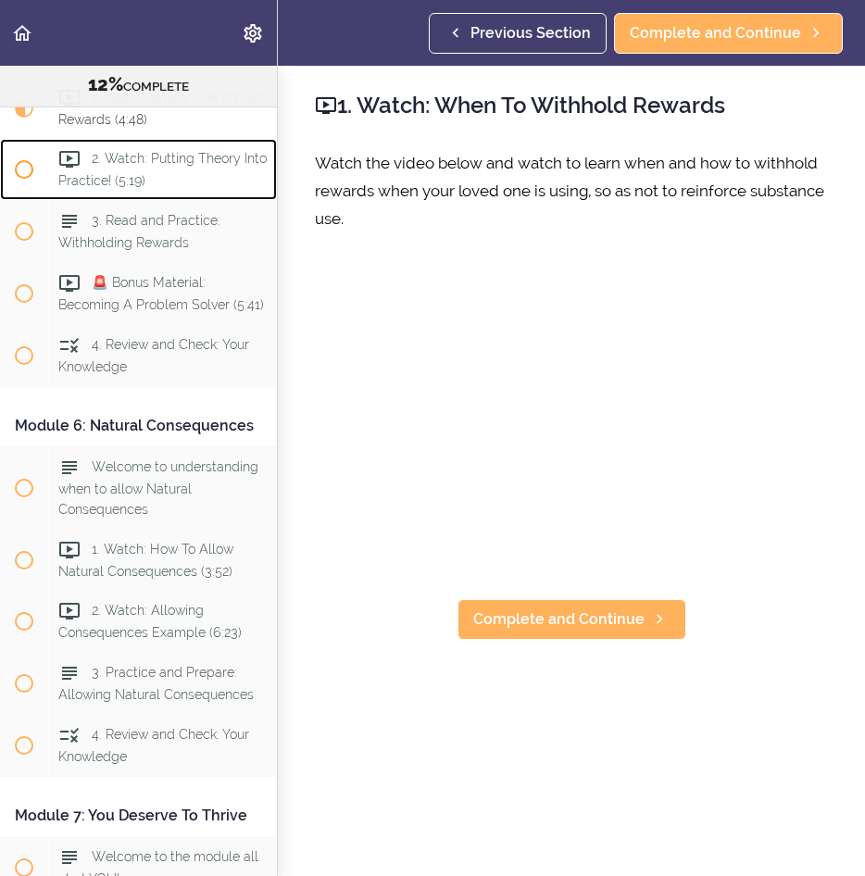
click at [150, 200] on div "2. Watch: Putting Theory Into Practice! (5:19)" at bounding box center [162, 169] width 229 height 61
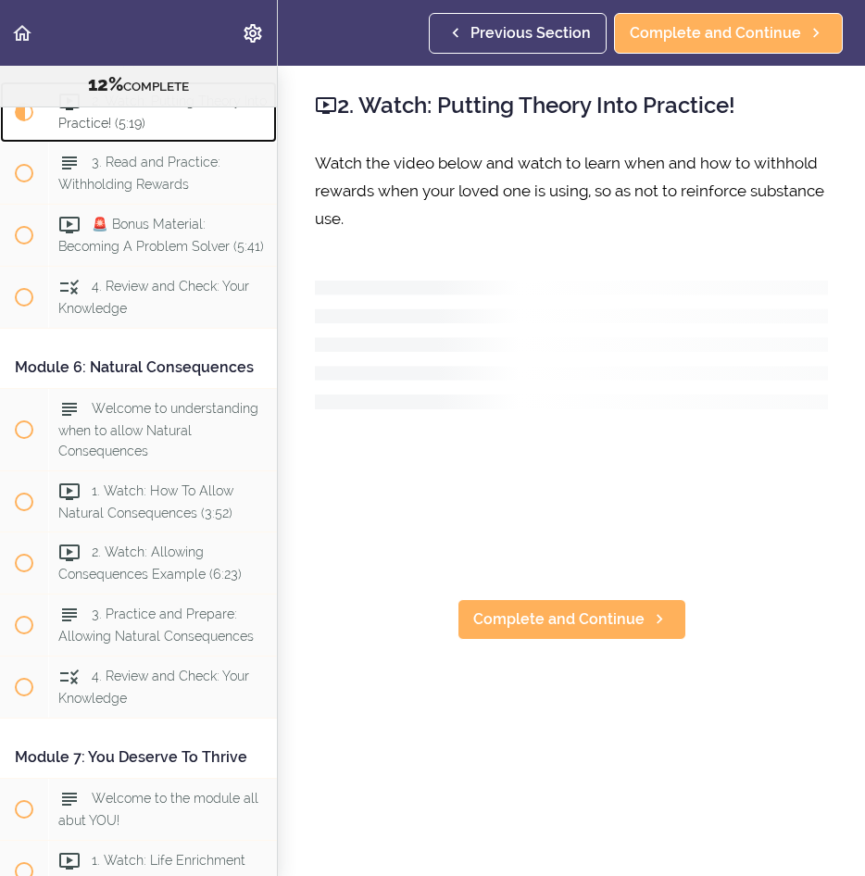
scroll to position [2072, 0]
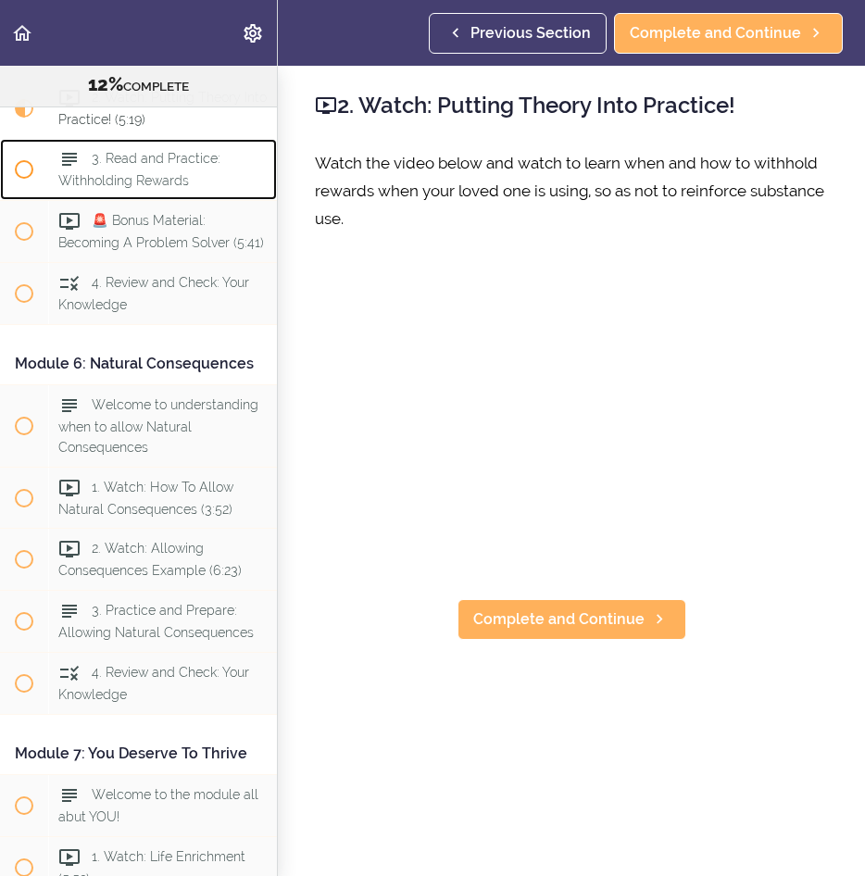
click at [97, 187] on span "3. Read and Practice: Withholding Rewards" at bounding box center [139, 169] width 162 height 36
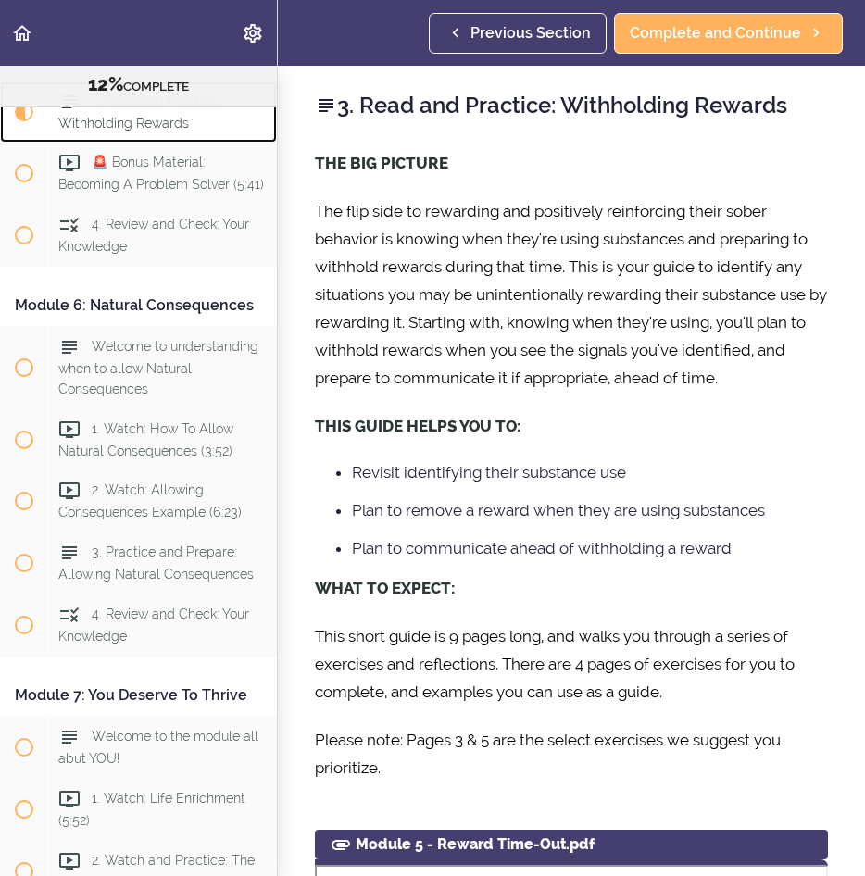
scroll to position [2134, 0]
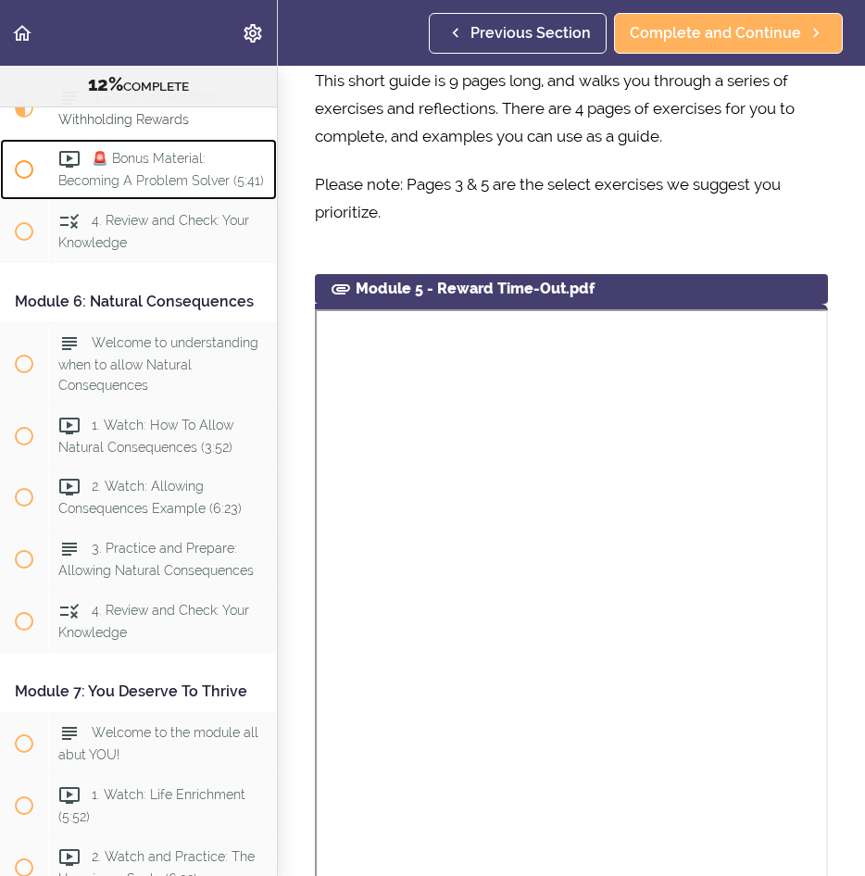
click at [123, 200] on div "🚨 Bonus Material: Becoming A Problem Solver (5:41)" at bounding box center [162, 169] width 229 height 61
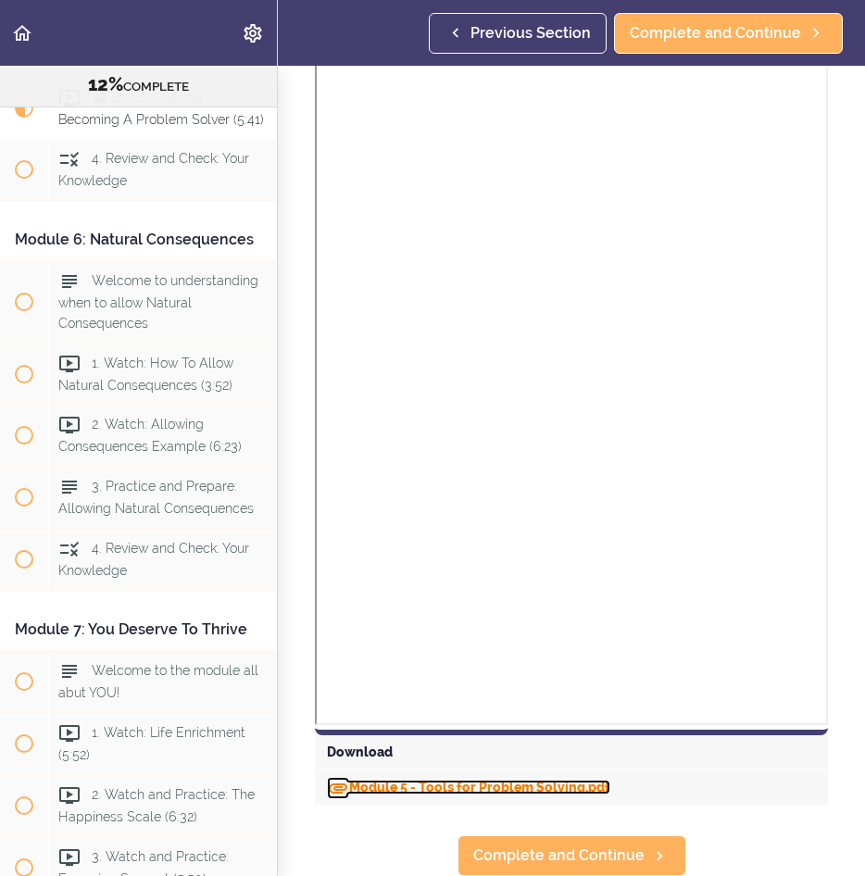
click at [429, 780] on link "Module 5 - Tools for Problem Solving.pdf" at bounding box center [468, 787] width 283 height 15
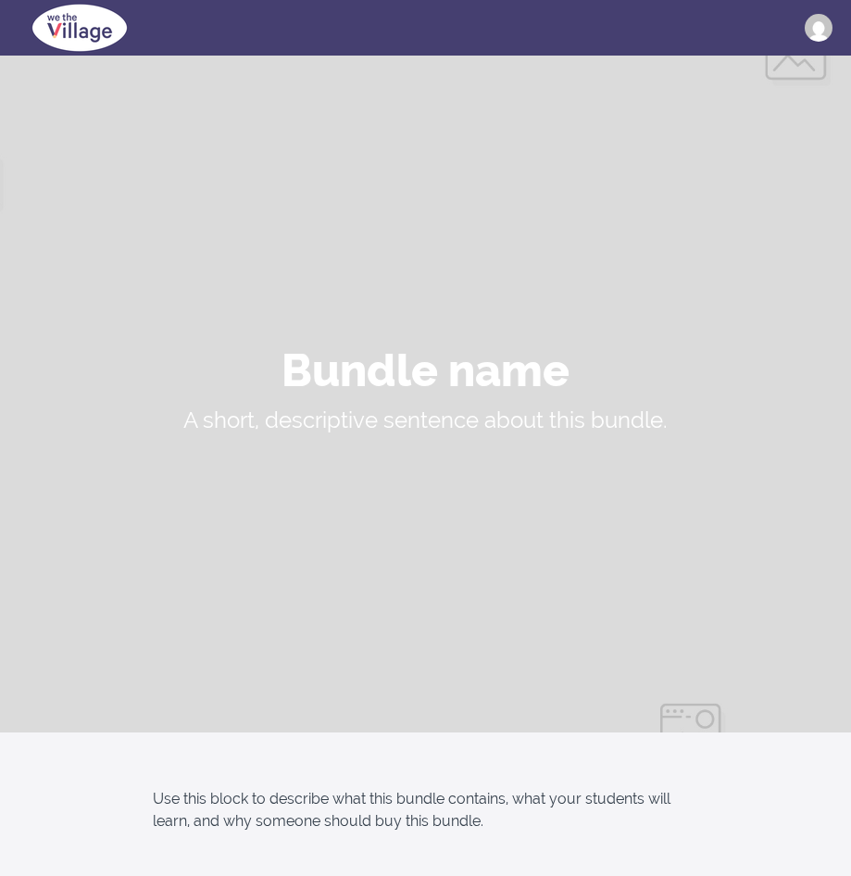
click at [841, 31] on button "CHATZOPOULOU VASILIKI" at bounding box center [826, 28] width 43 height 28
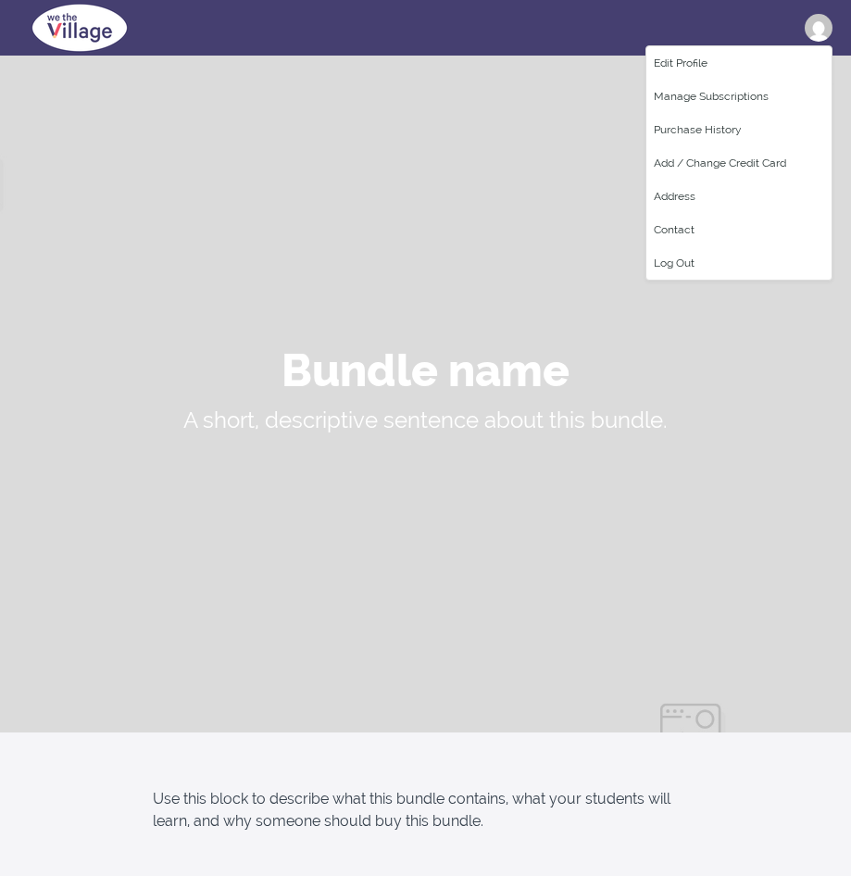
click at [824, 29] on img at bounding box center [819, 28] width 28 height 28
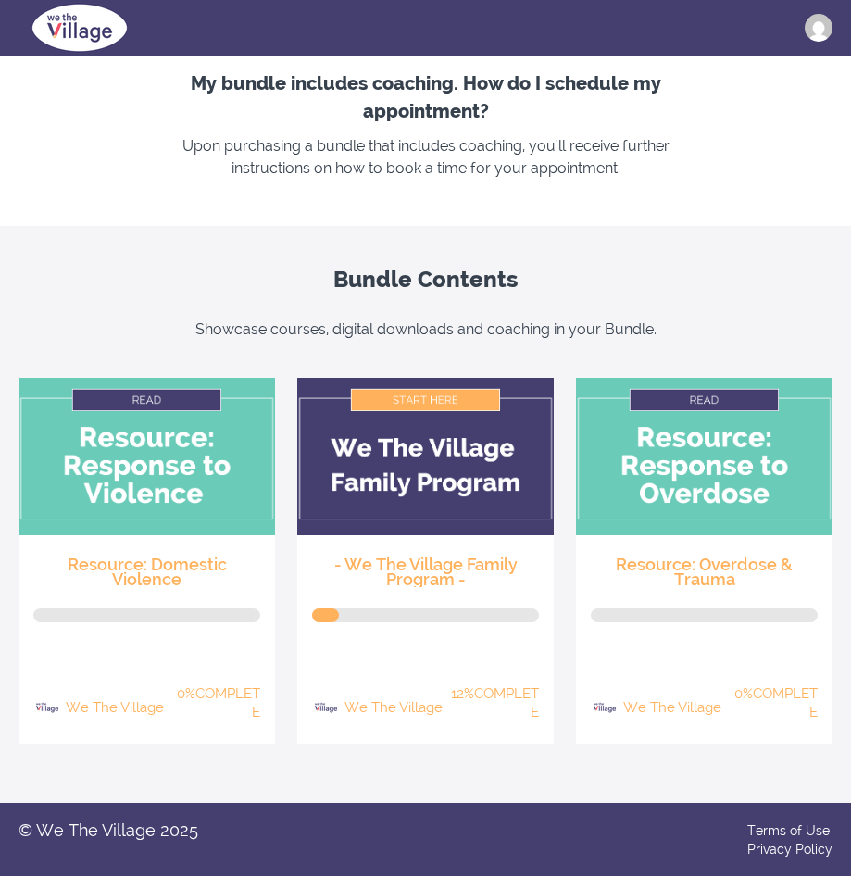
scroll to position [1859, 0]
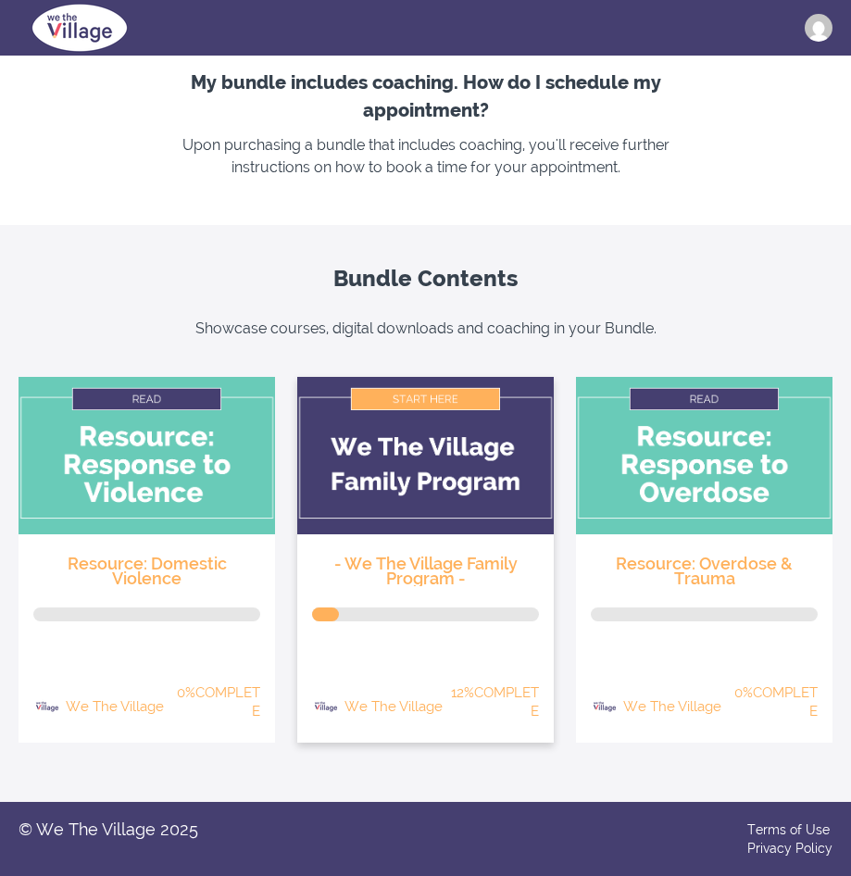
click at [368, 464] on img at bounding box center [425, 455] width 256 height 157
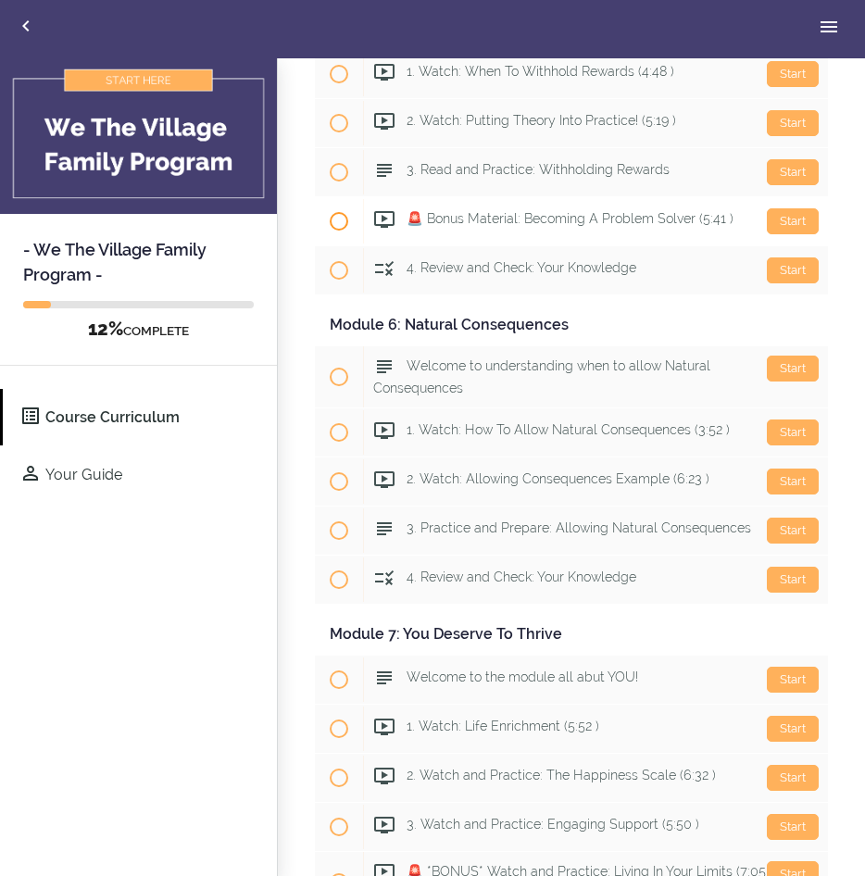
scroll to position [1759, 0]
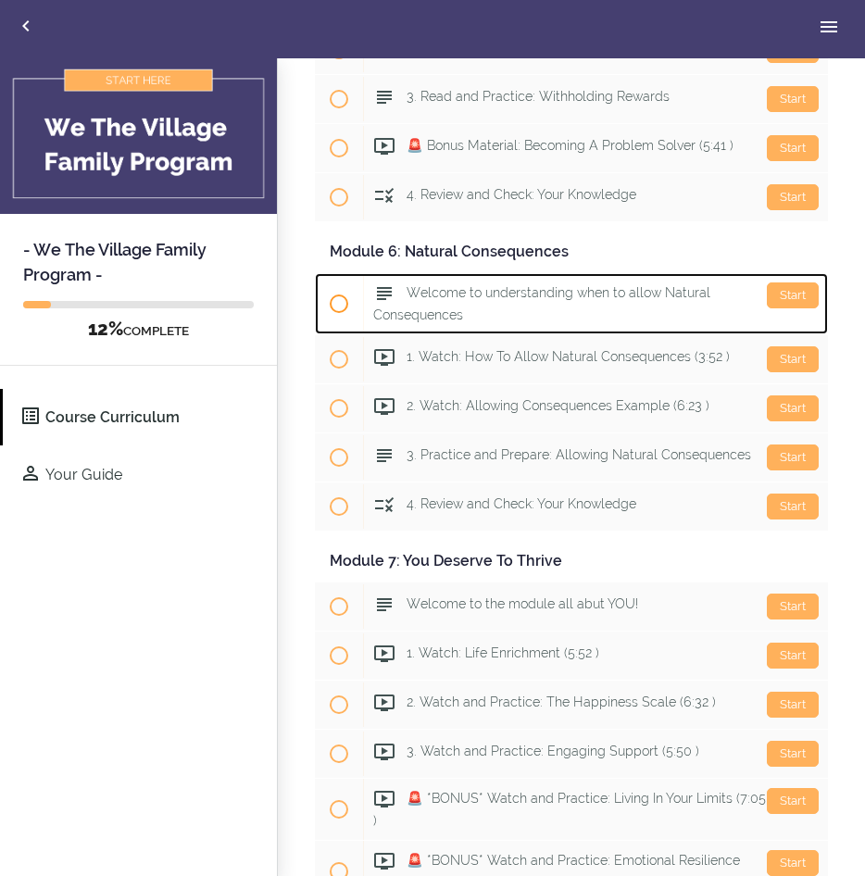
click at [442, 303] on div "Start Welcome to understanding when to allow Natural Consequences" at bounding box center [595, 303] width 465 height 61
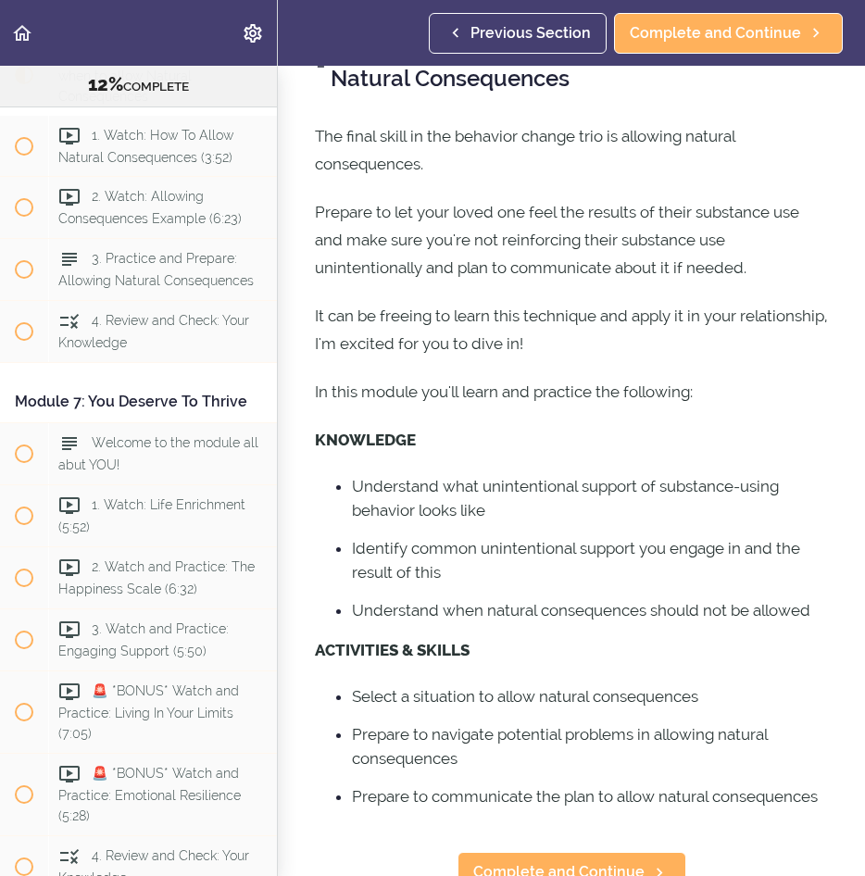
scroll to position [113, 0]
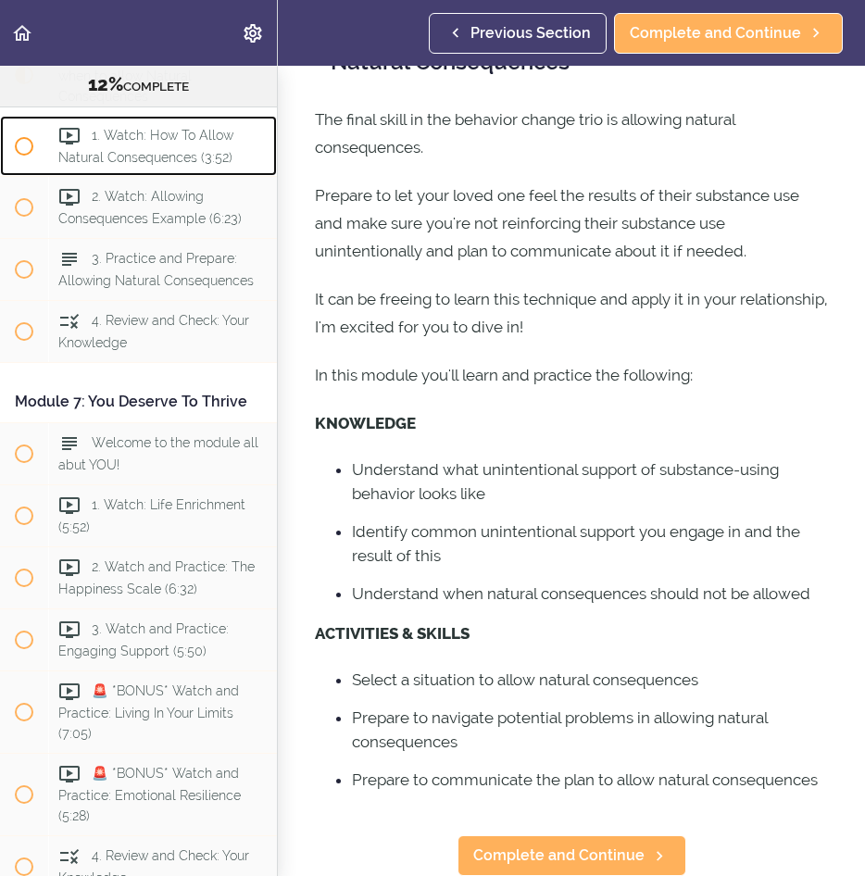
click at [141, 164] on span "1. Watch: How To Allow Natural Consequences (3:52)" at bounding box center [145, 146] width 175 height 36
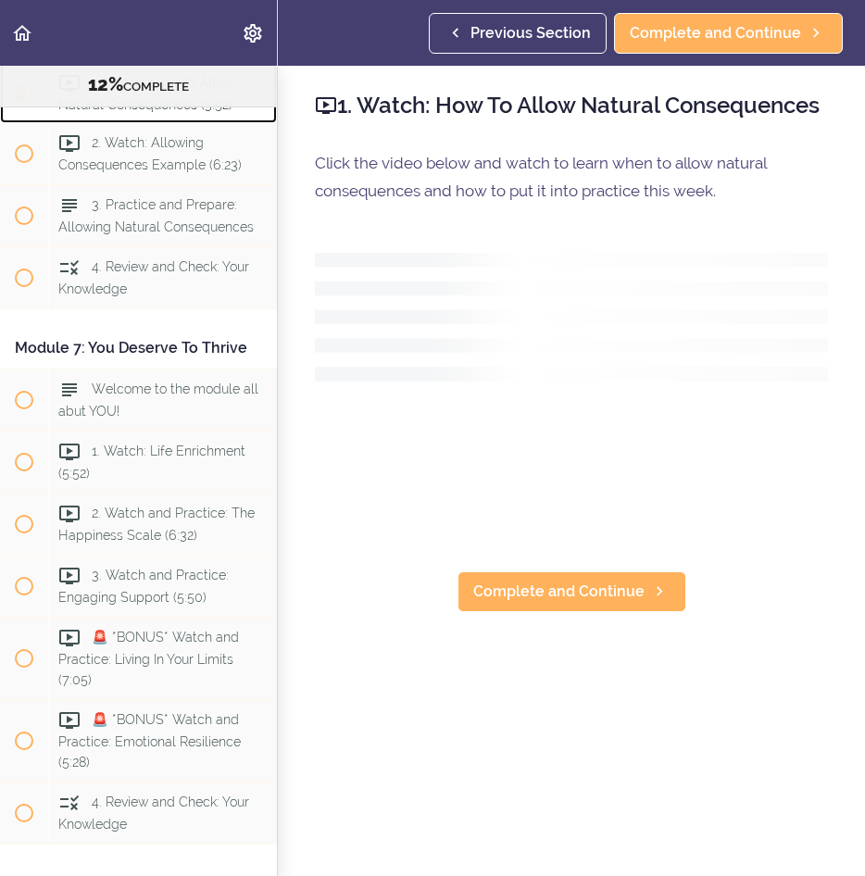
scroll to position [2482, 0]
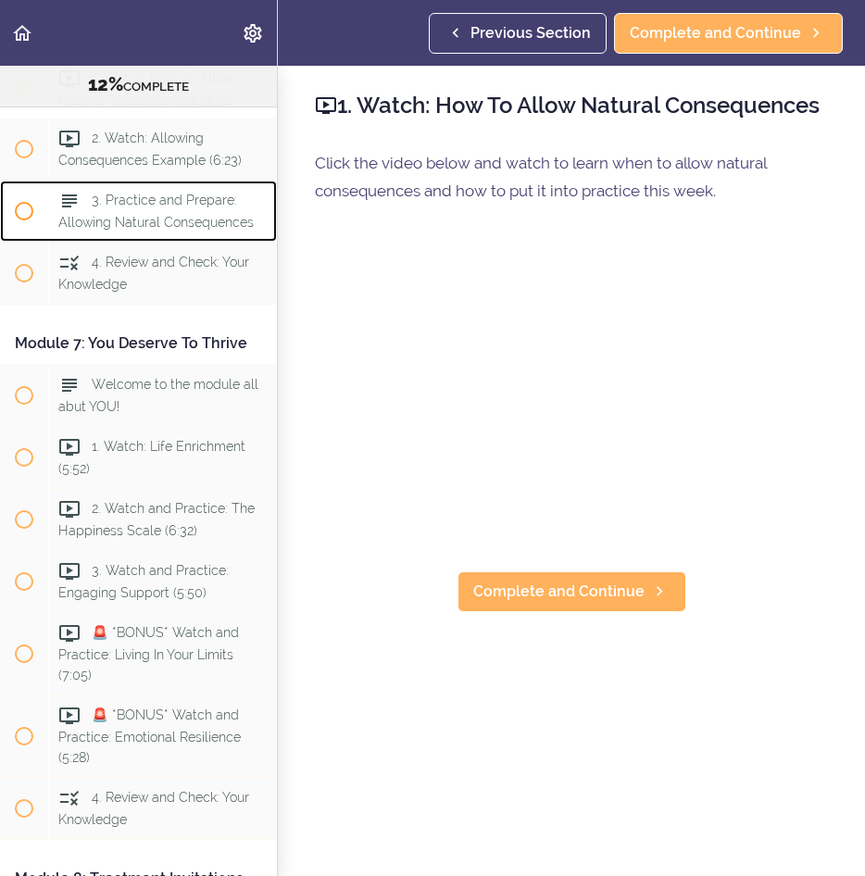
click at [143, 230] on span "3. Practice and Prepare: Allowing Natural Consequences" at bounding box center [155, 211] width 195 height 36
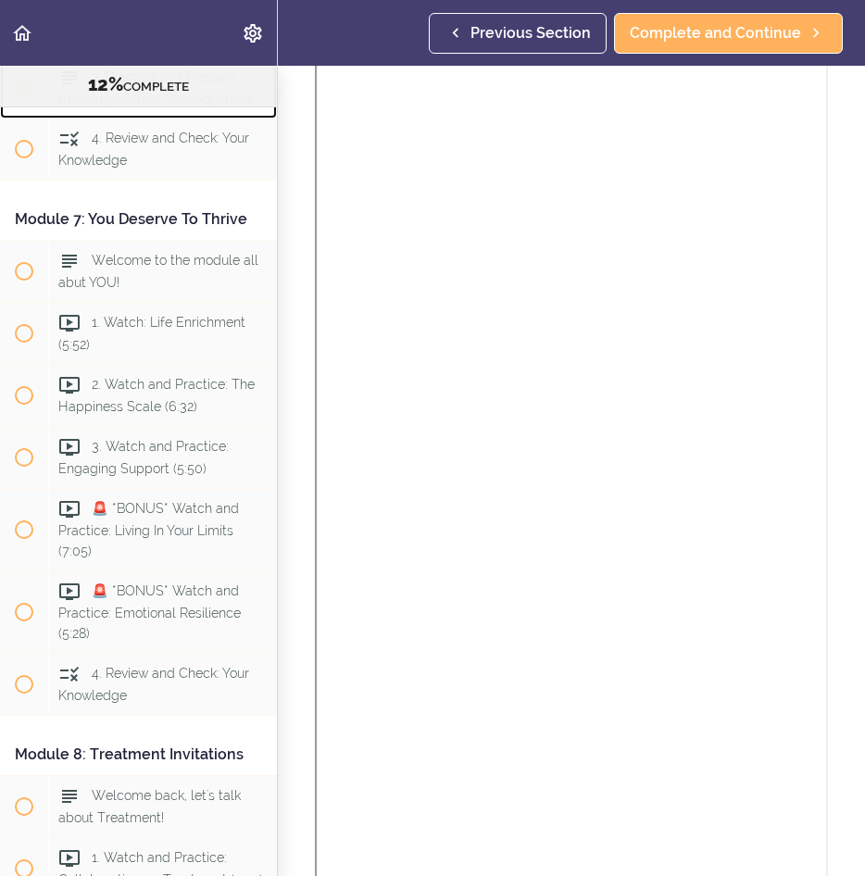
scroll to position [1669, 0]
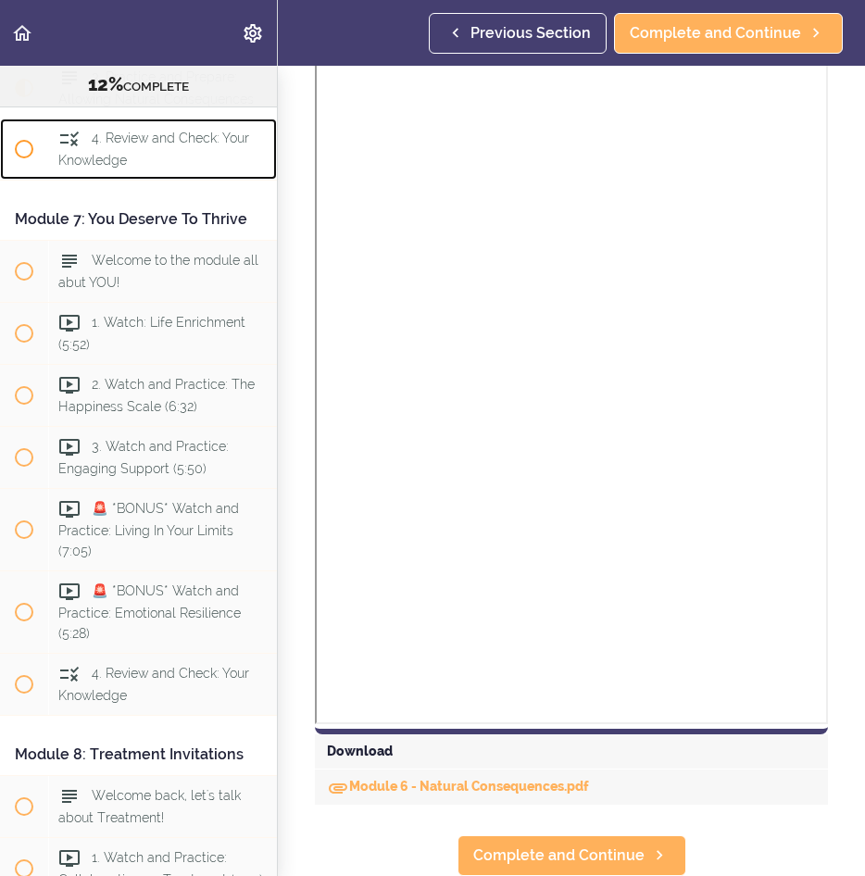
click at [190, 180] on div "4. Review and Check: Your Knowledge" at bounding box center [162, 149] width 229 height 61
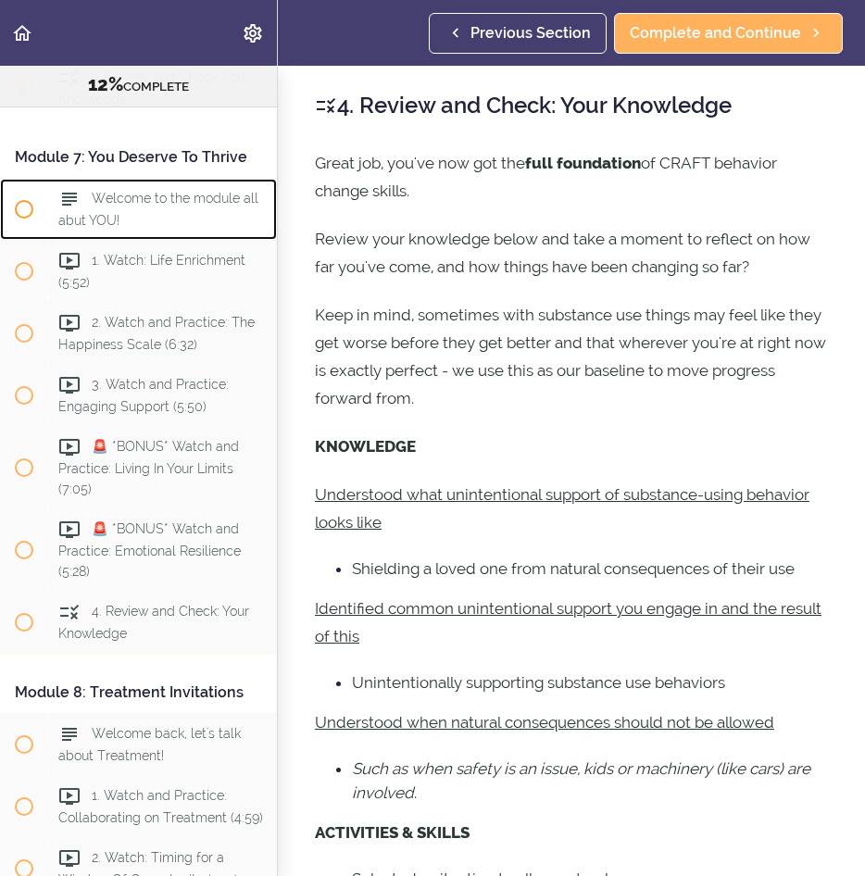
click at [172, 228] on span "Welcome to the module all abut YOU!" at bounding box center [158, 210] width 200 height 36
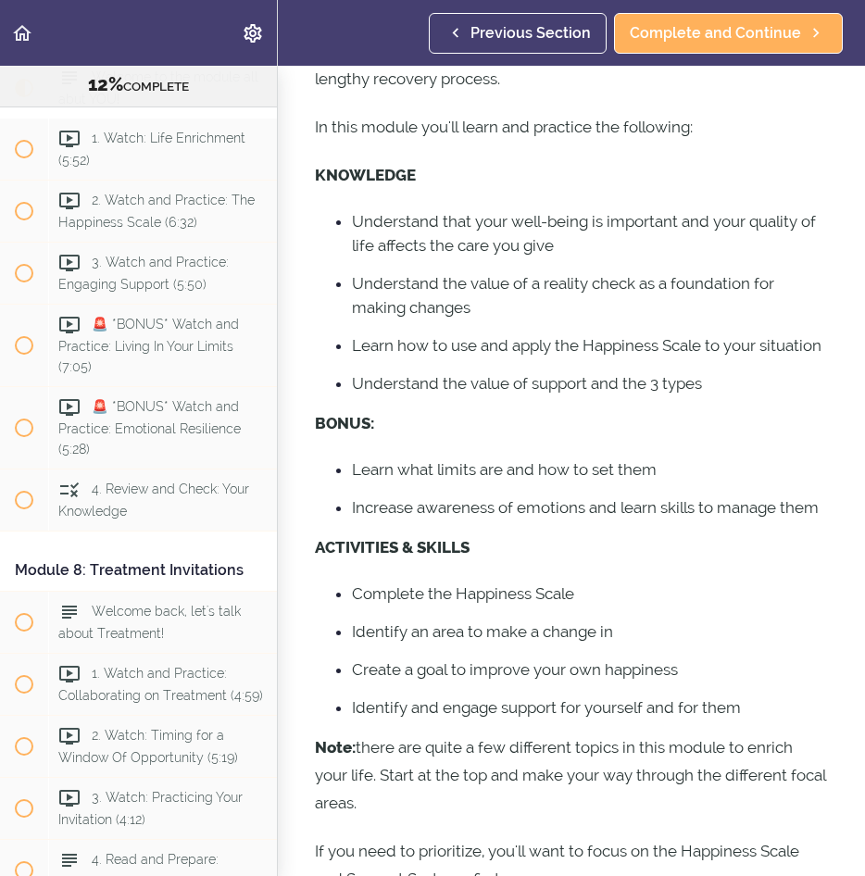
scroll to position [517, 0]
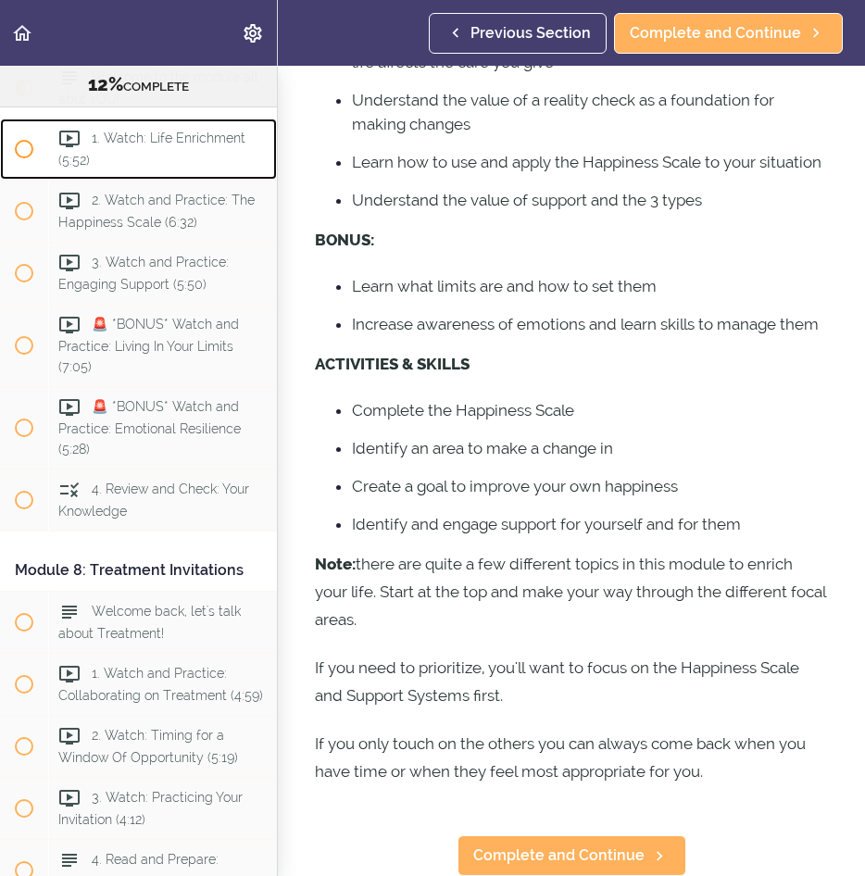
click at [143, 180] on div "1. Watch: Life Enrichment (5:52)" at bounding box center [162, 149] width 229 height 61
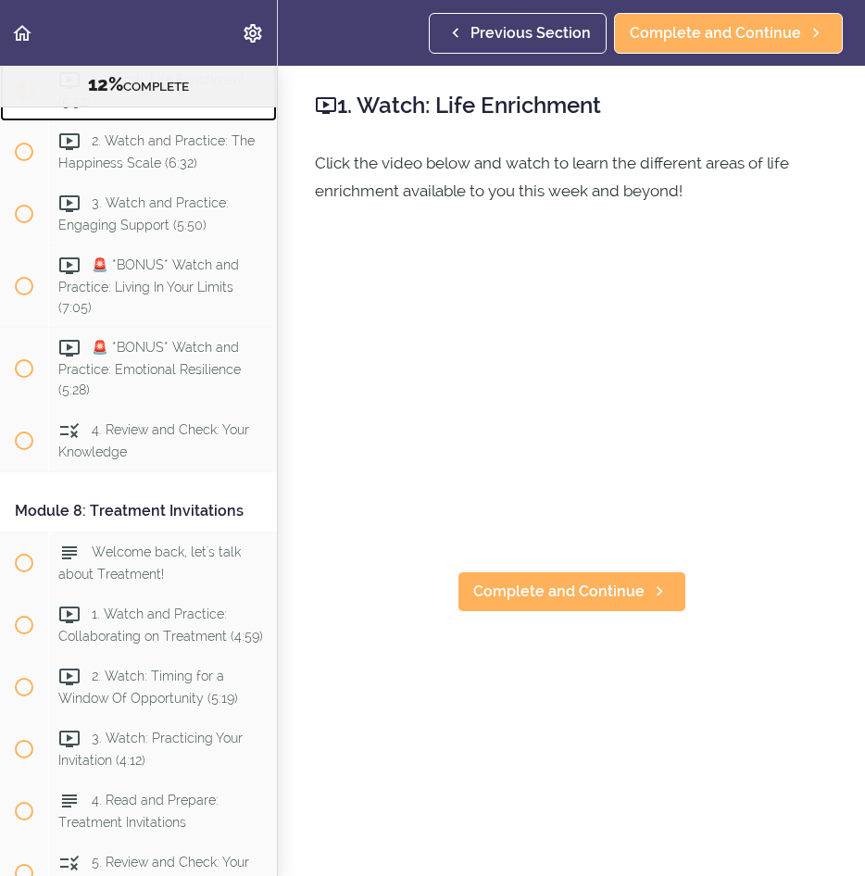
scroll to position [2852, 0]
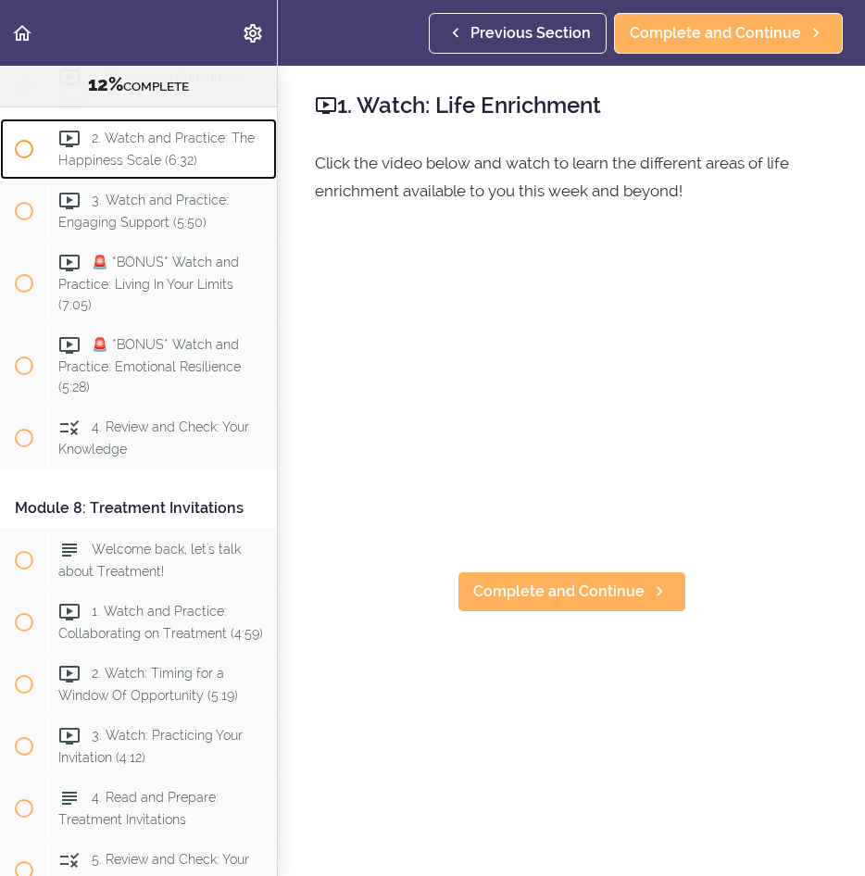
click at [132, 168] on span "2. Watch and Practice: The Happiness Scale (6:32)" at bounding box center [156, 149] width 196 height 36
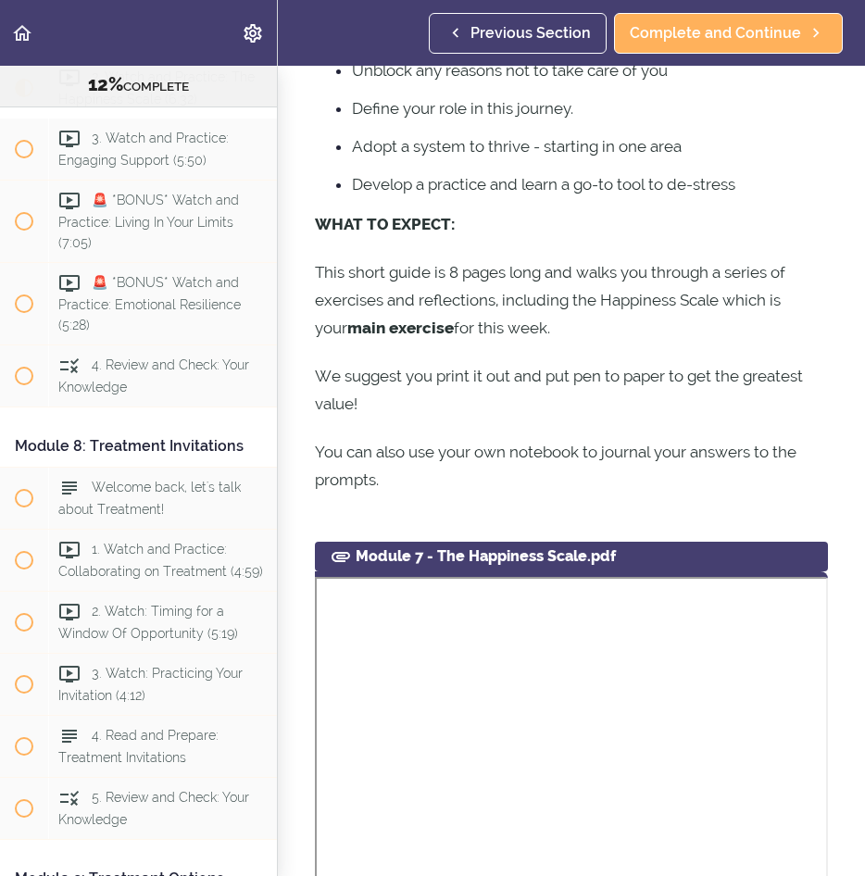
scroll to position [833, 0]
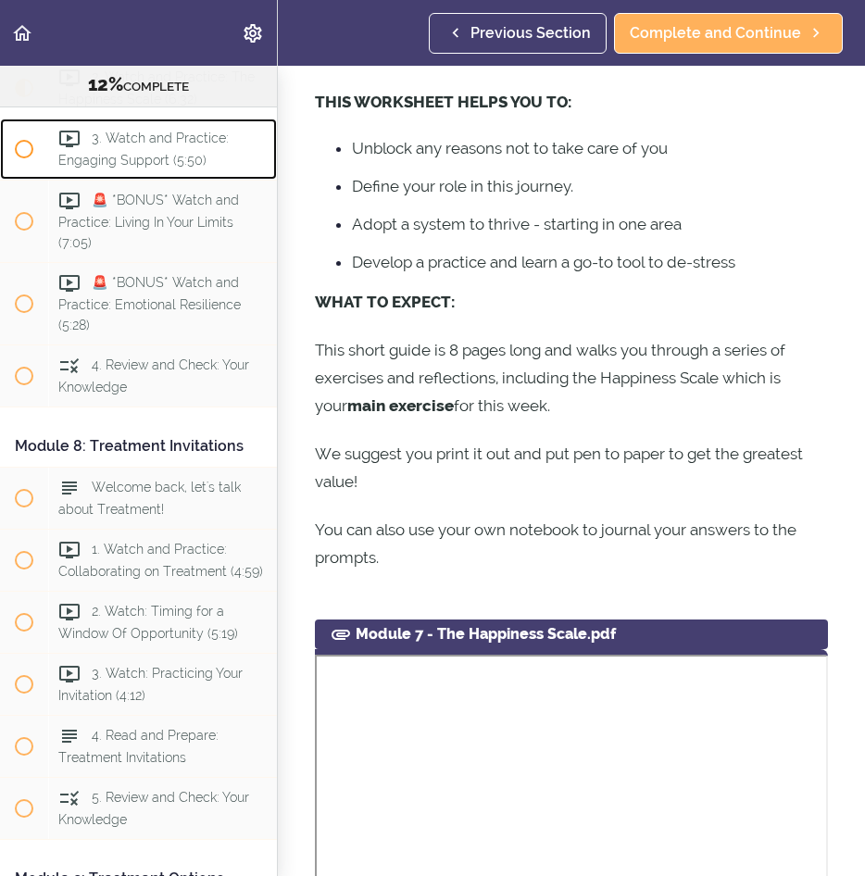
click at [64, 150] on icon at bounding box center [69, 139] width 22 height 22
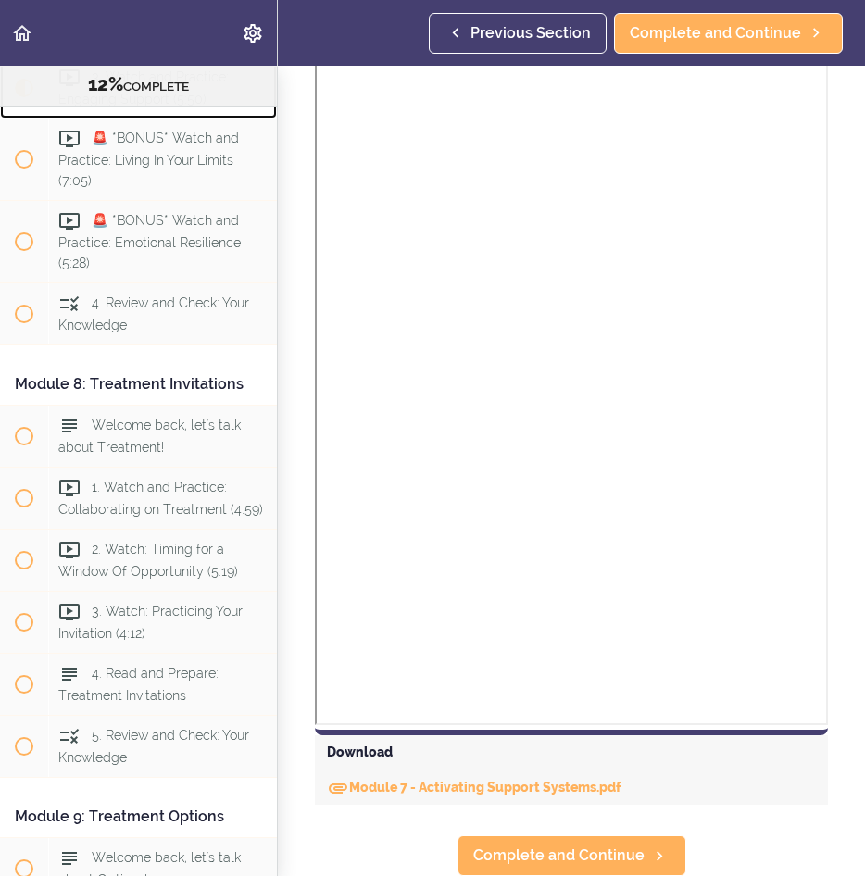
scroll to position [1952, 0]
click at [454, 780] on div "Module 7 - Activating Support Systems.pdf" at bounding box center [571, 787] width 513 height 35
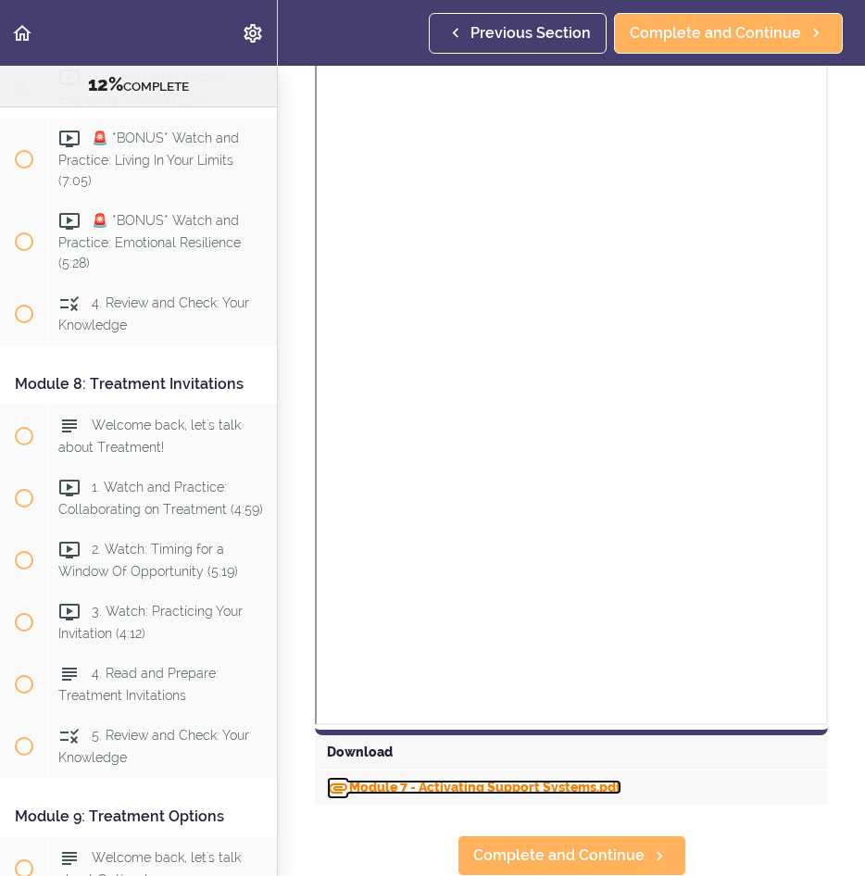
click at [455, 780] on link "Module 7 - Activating Support Systems.pdf" at bounding box center [474, 787] width 294 height 15
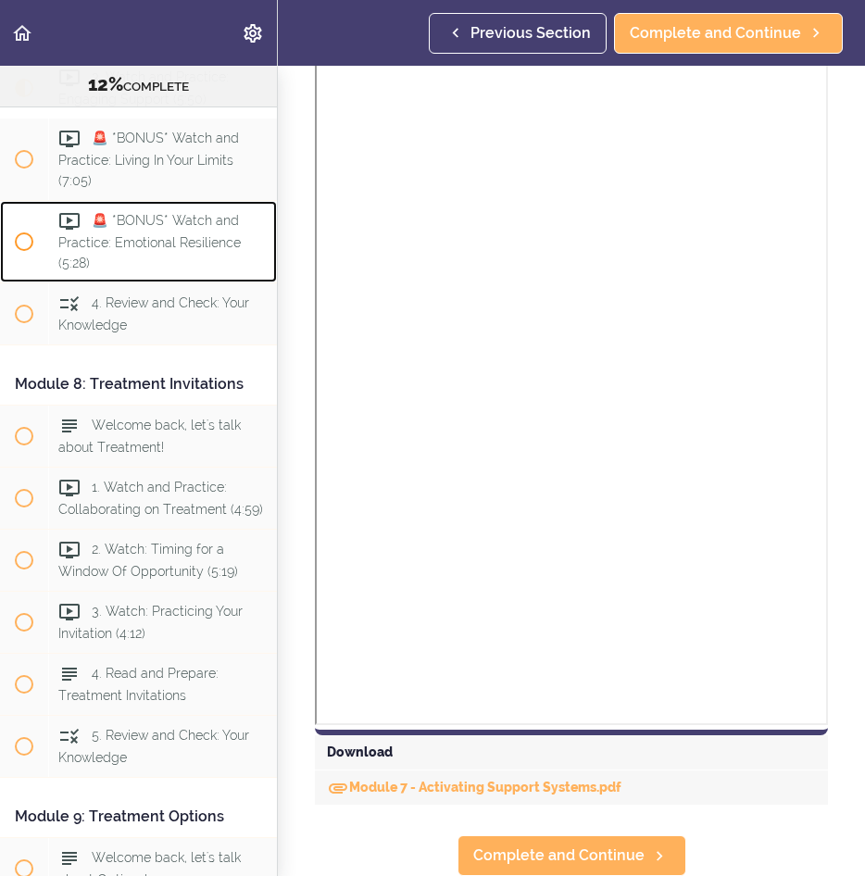
click at [121, 282] on div "🚨 *BONUS* Watch and Practice: Emotional Resilience (5:28)" at bounding box center [162, 241] width 229 height 81
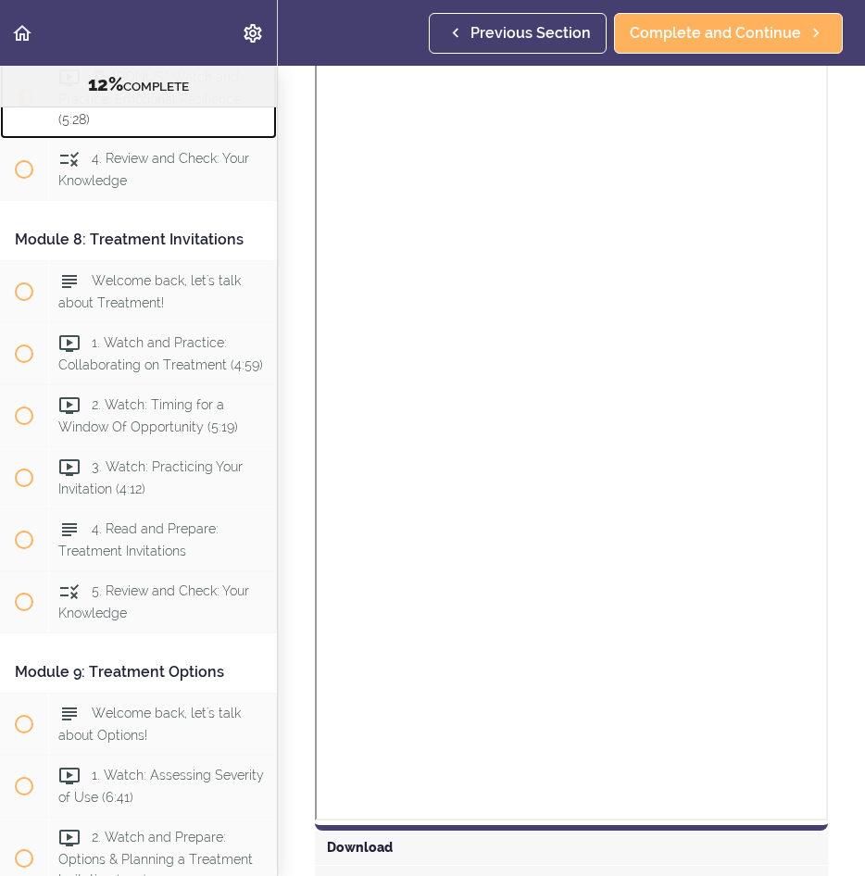
scroll to position [1825, 0]
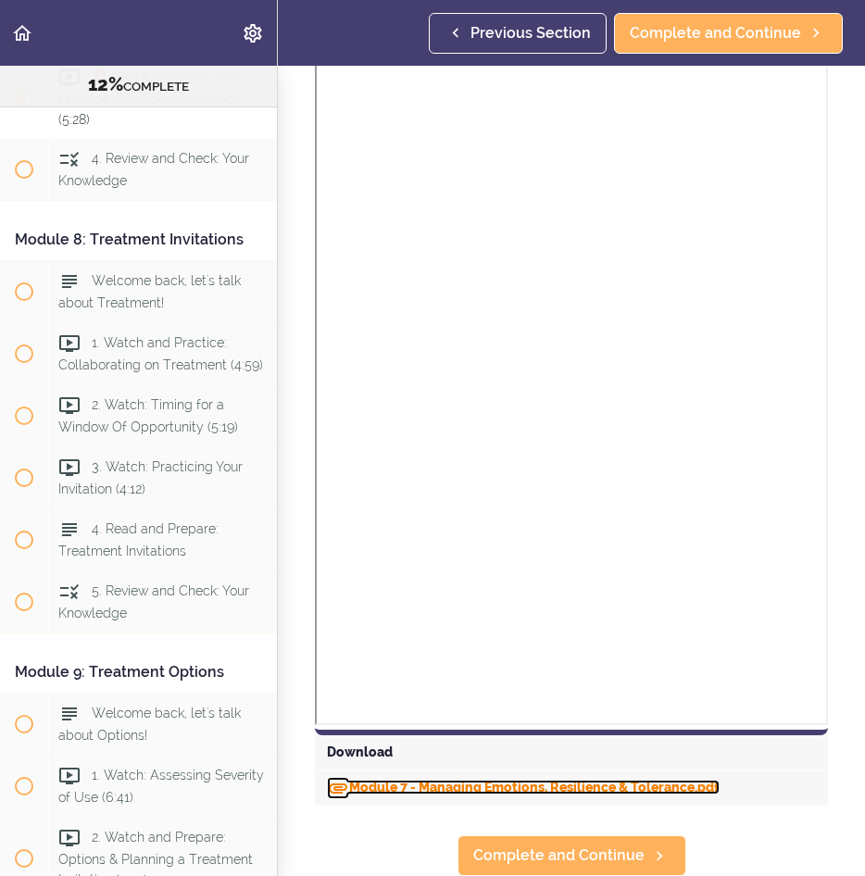
click at [409, 780] on link "Module 7 - Managing Emotions, Resilience & Tolerance.pdf" at bounding box center [523, 787] width 393 height 15
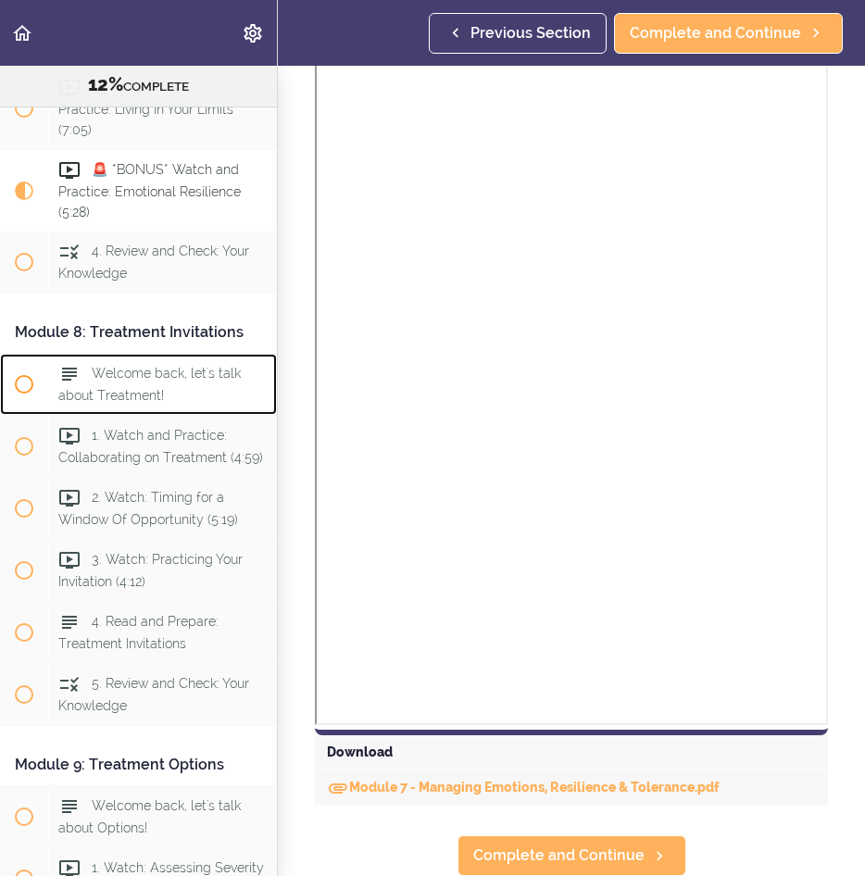
click at [154, 402] on span "Welcome back, let's talk about Treatment!" at bounding box center [149, 384] width 182 height 36
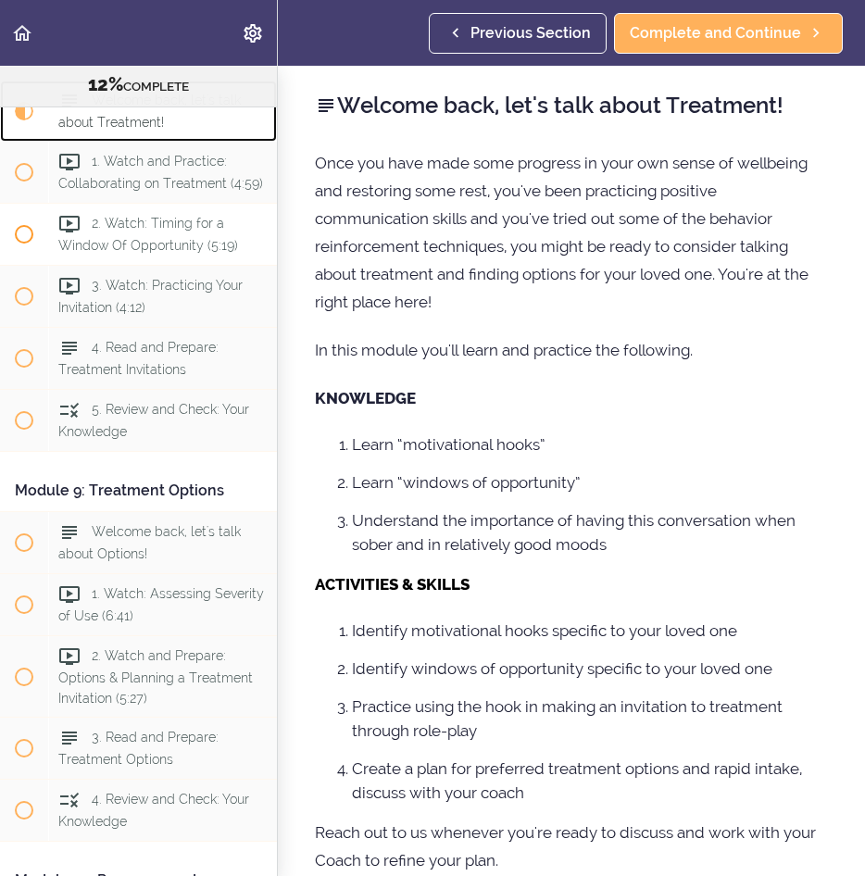
scroll to position [3325, 0]
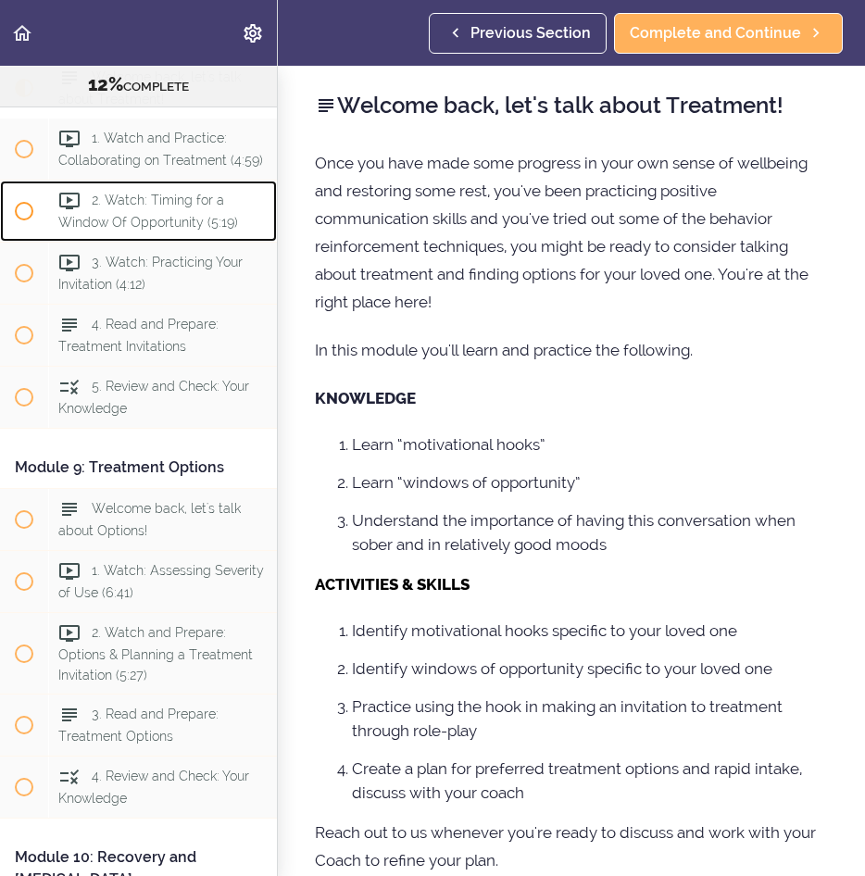
click at [139, 229] on span "2. Watch: Timing for a Window Of Opportunity (5:19)" at bounding box center [148, 211] width 180 height 36
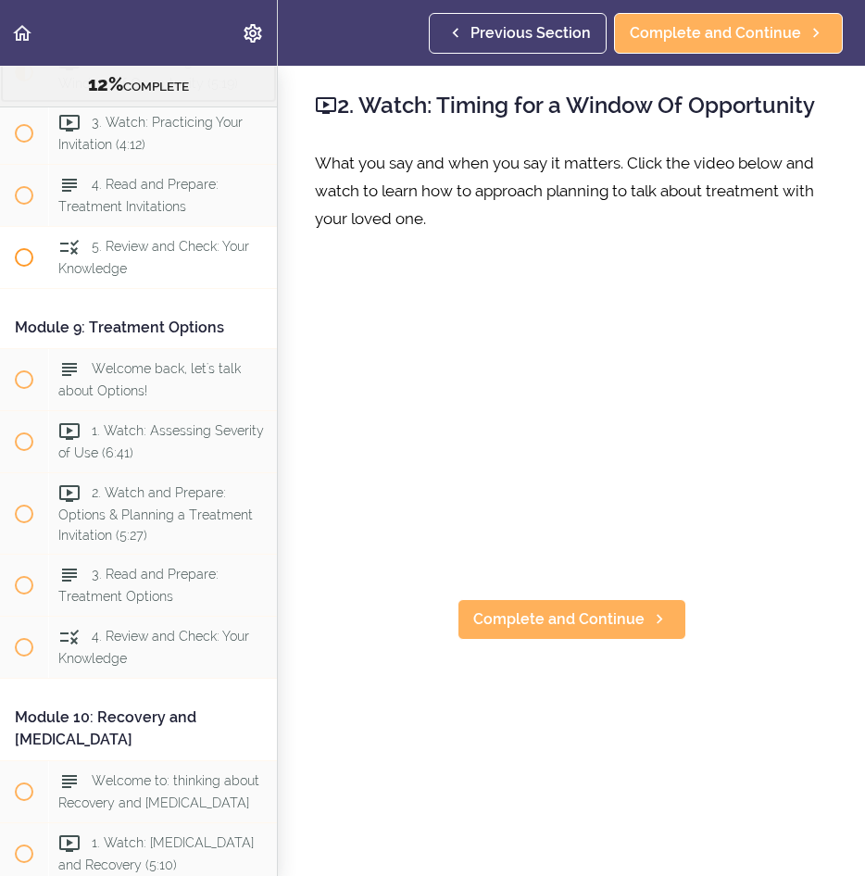
scroll to position [3470, 0]
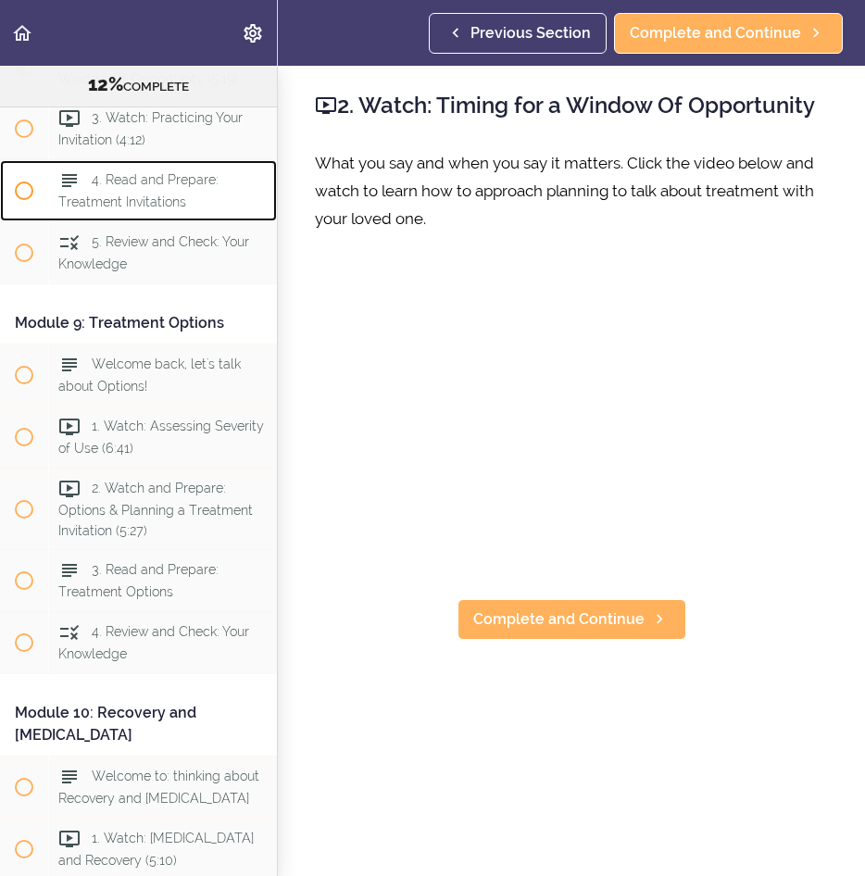
click at [103, 208] on span "4. Read and Prepare: Treatment Invitations" at bounding box center [138, 190] width 160 height 36
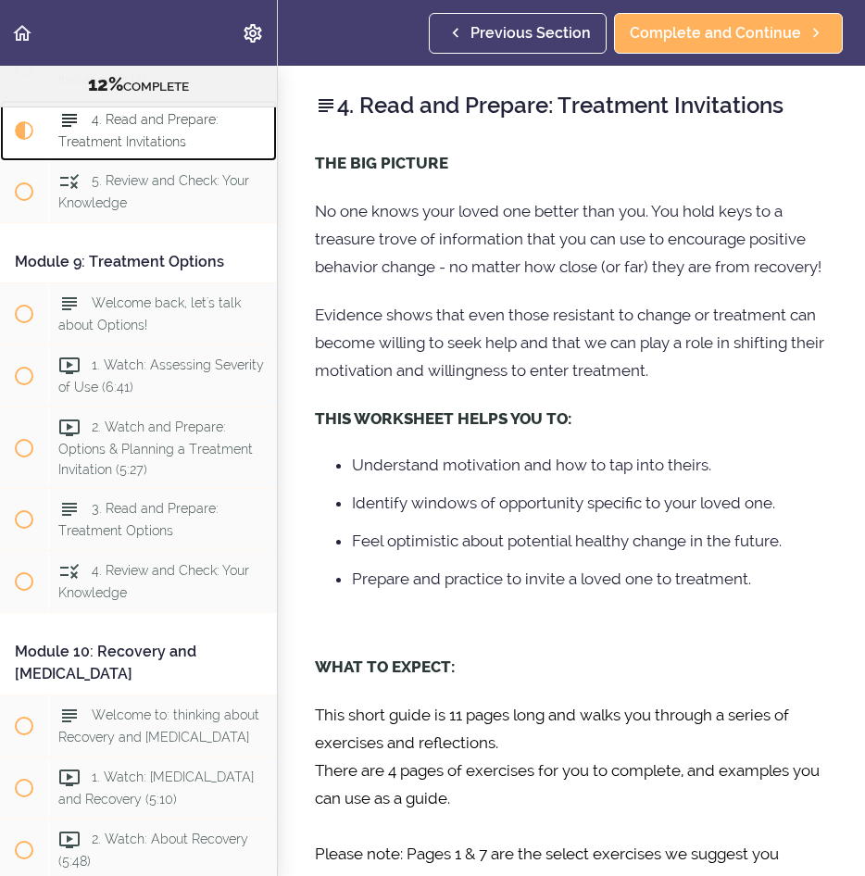
scroll to position [3501, 0]
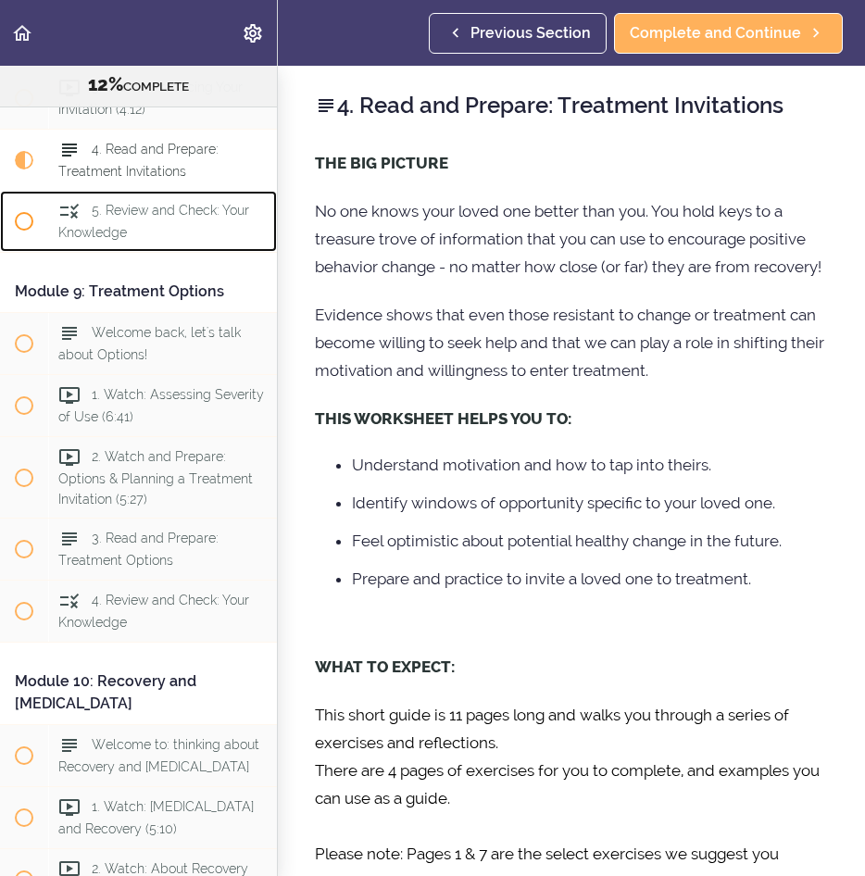
click at [152, 252] on div "5. Review and Check: Your Knowledge" at bounding box center [162, 221] width 229 height 61
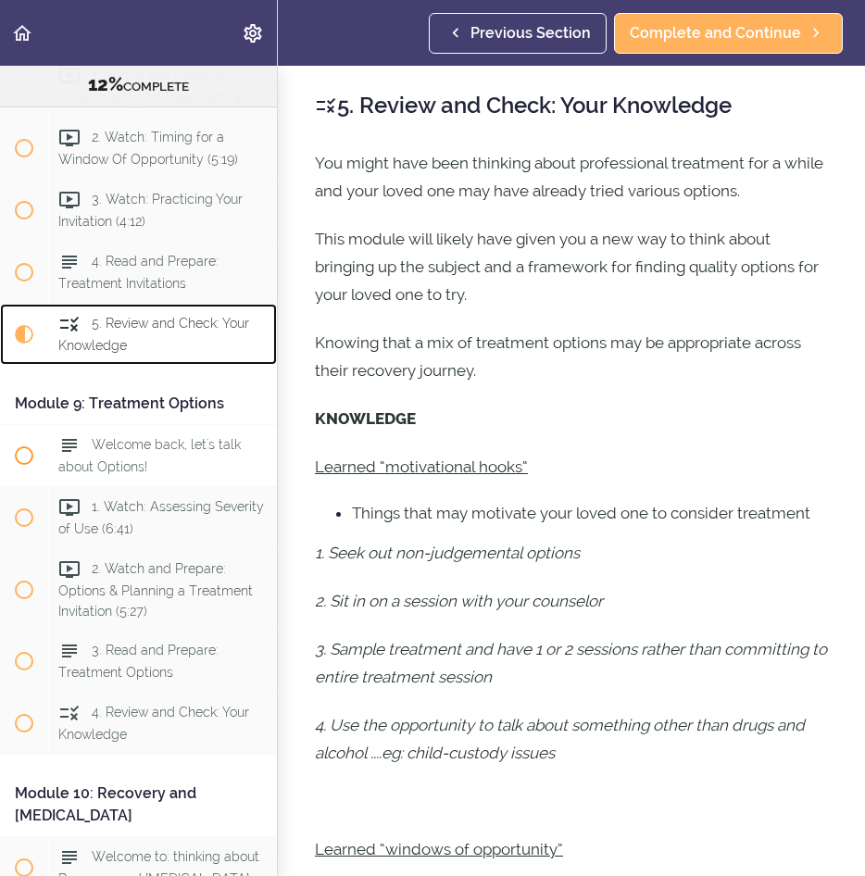
scroll to position [3378, 0]
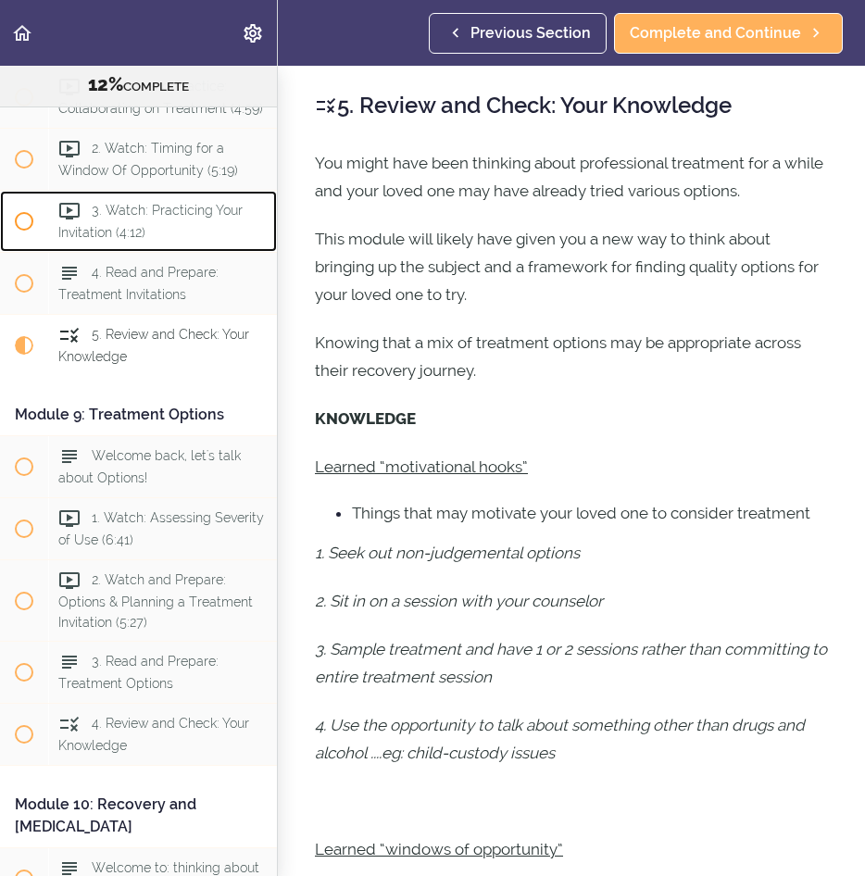
click at [155, 252] on div "3. Watch: Practicing Your Invitation (4:12)" at bounding box center [162, 221] width 229 height 61
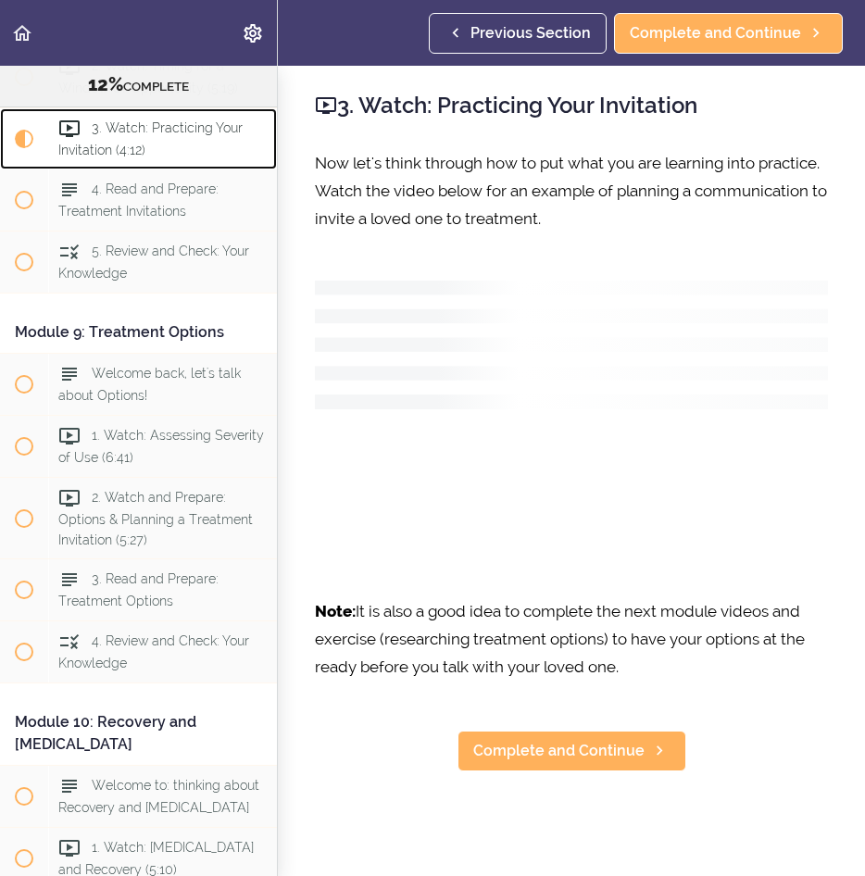
scroll to position [3532, 0]
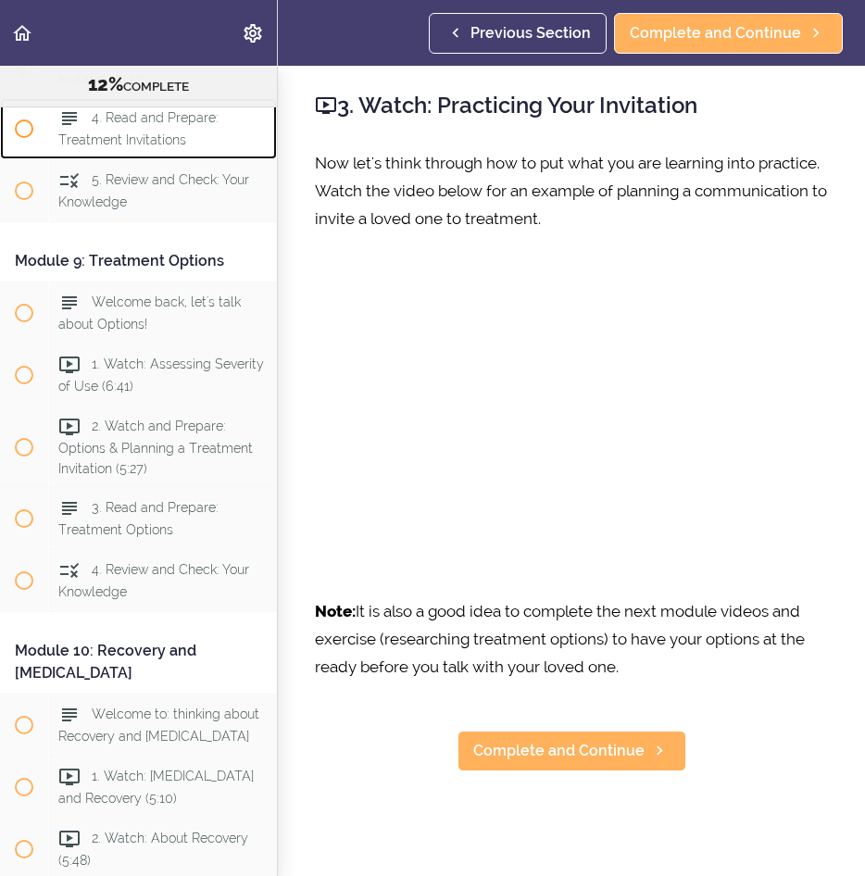
click at [148, 146] on span "4. Read and Prepare: Treatment Invitations" at bounding box center [138, 128] width 160 height 36
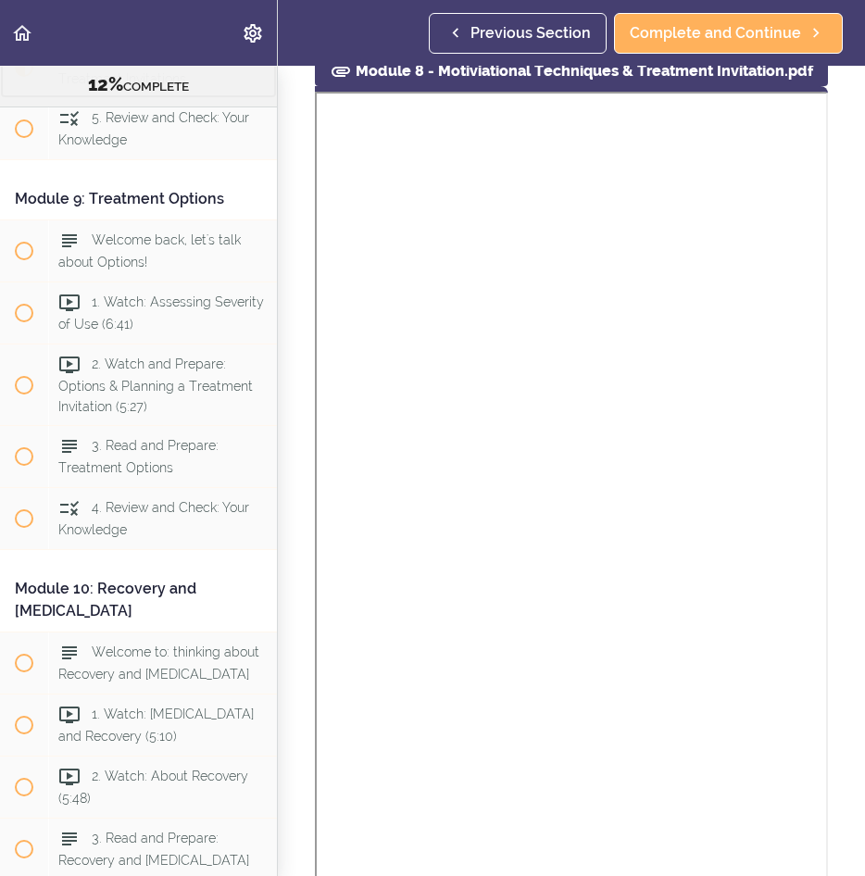
scroll to position [1309, 0]
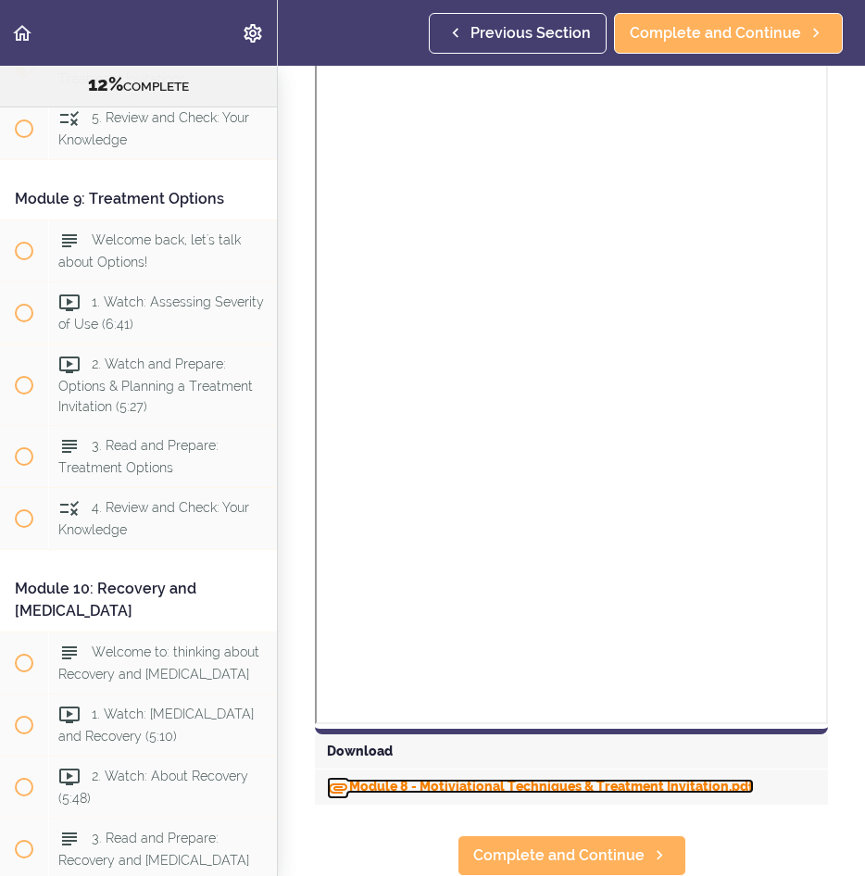
click at [419, 779] on link "Module 8 - Motiviational Techniques & Treatment Invitation.pdf" at bounding box center [540, 786] width 427 height 15
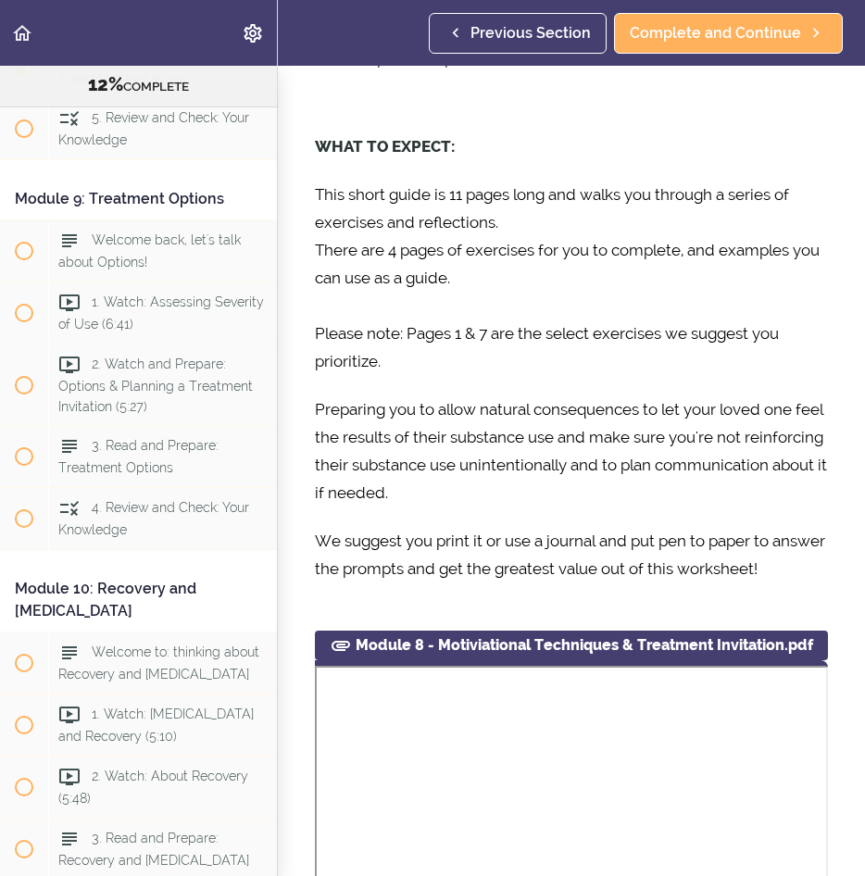
scroll to position [476, 0]
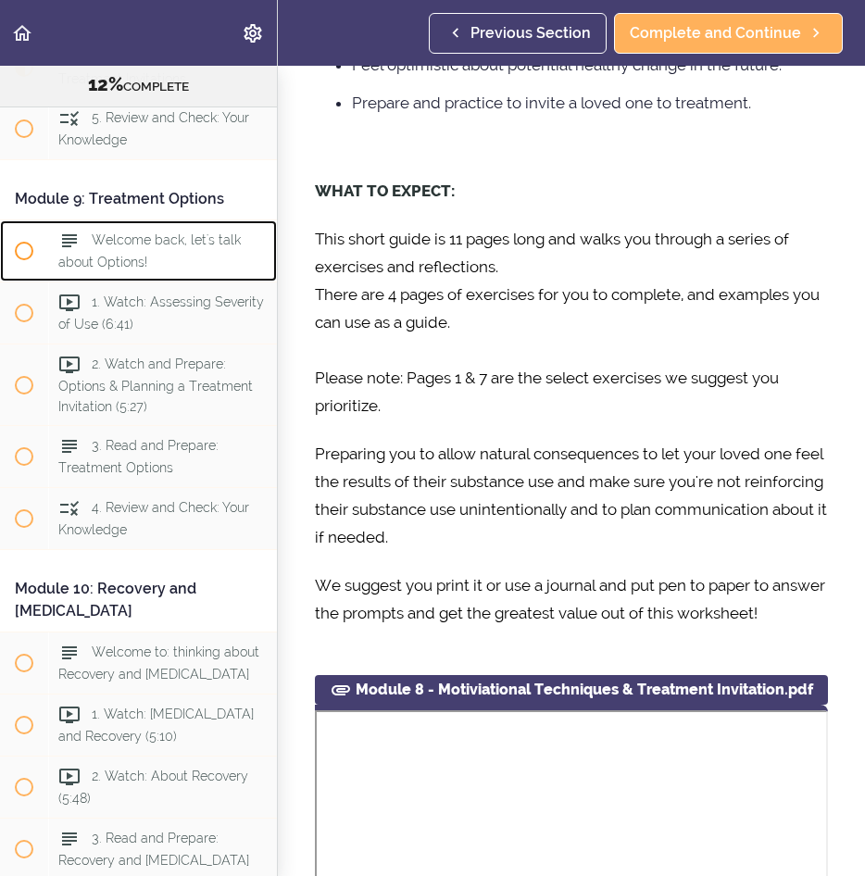
click at [115, 268] on span "Welcome back, let's talk about Options!" at bounding box center [149, 250] width 182 height 36
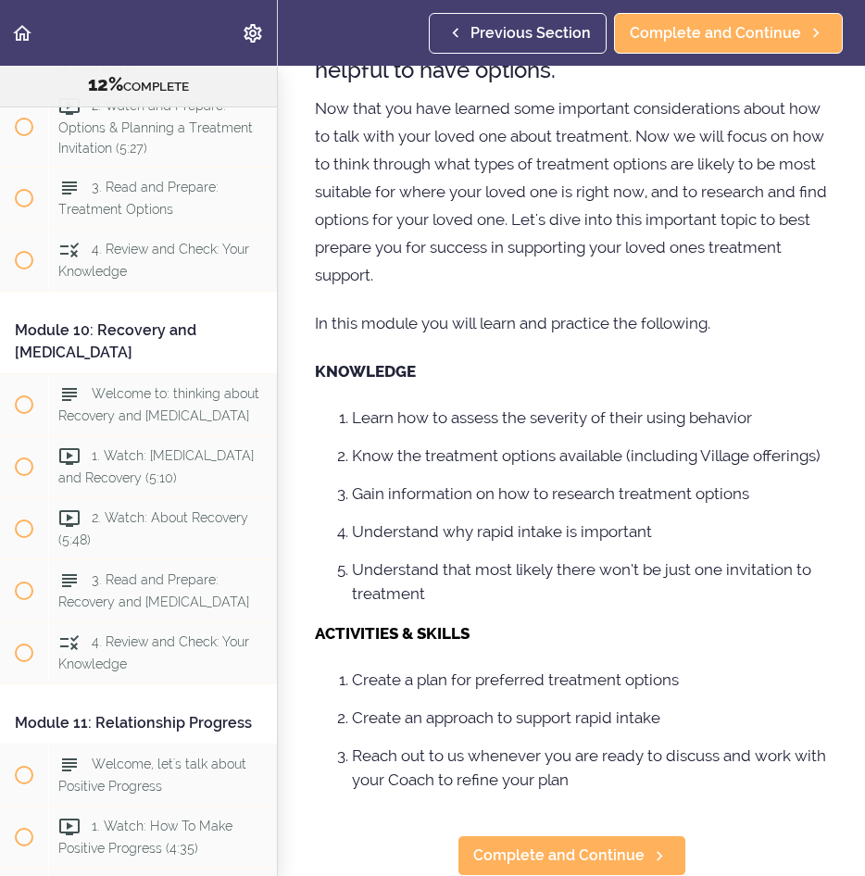
scroll to position [3732, 0]
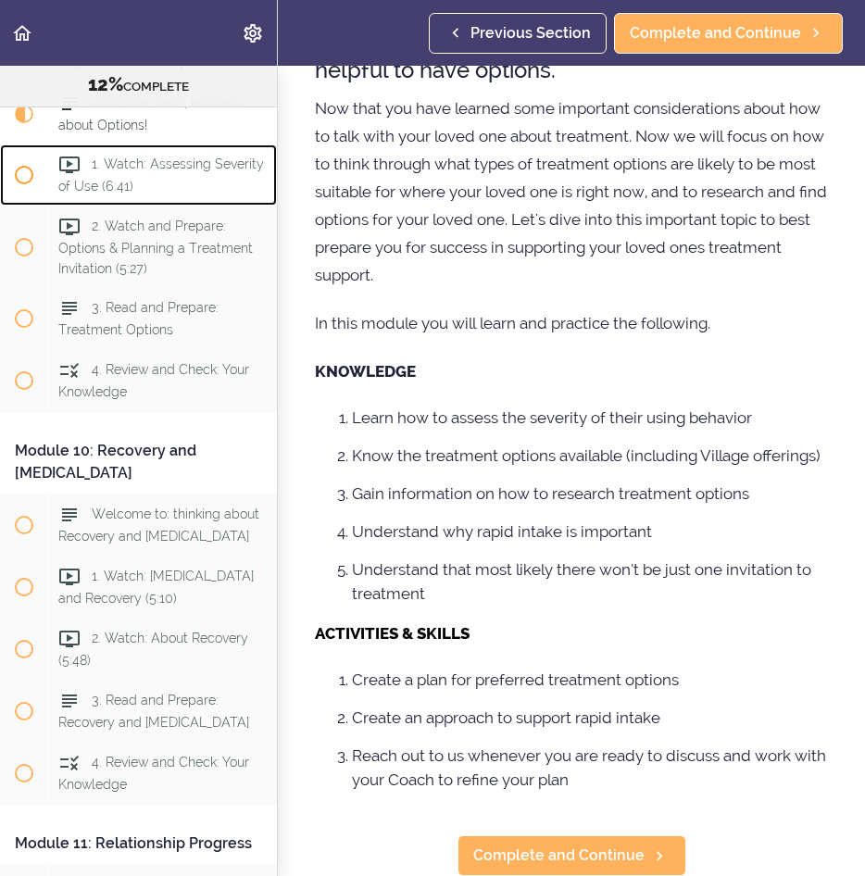
click at [114, 206] on div "1. Watch: Assessing Severity of Use (6:41)" at bounding box center [162, 174] width 229 height 61
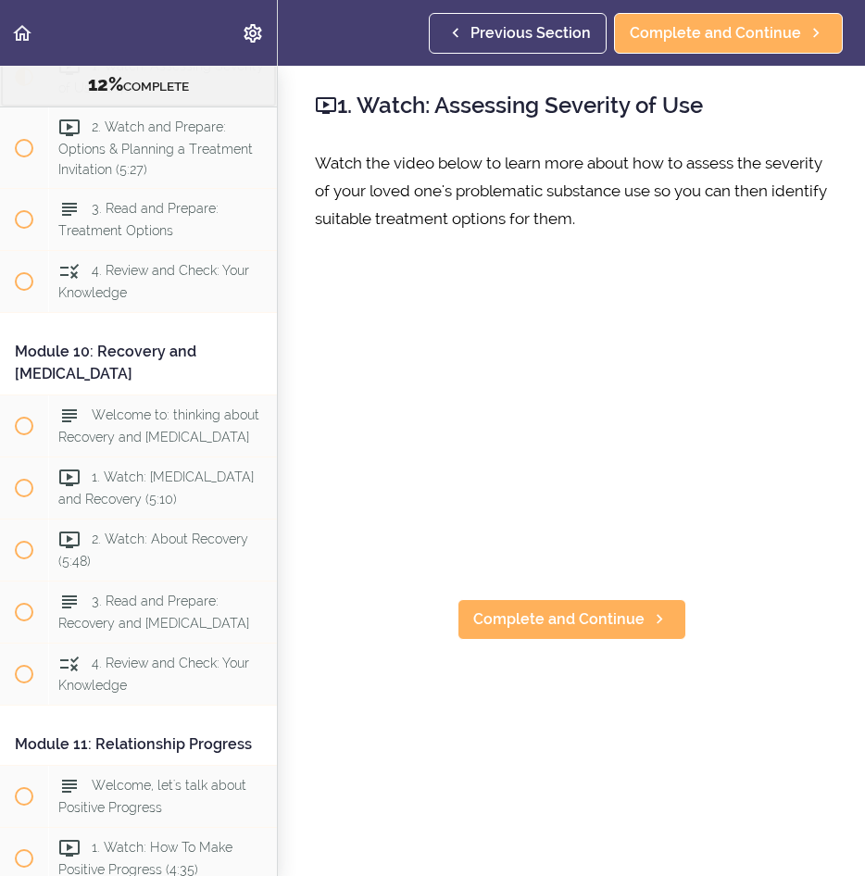
scroll to position [3839, 0]
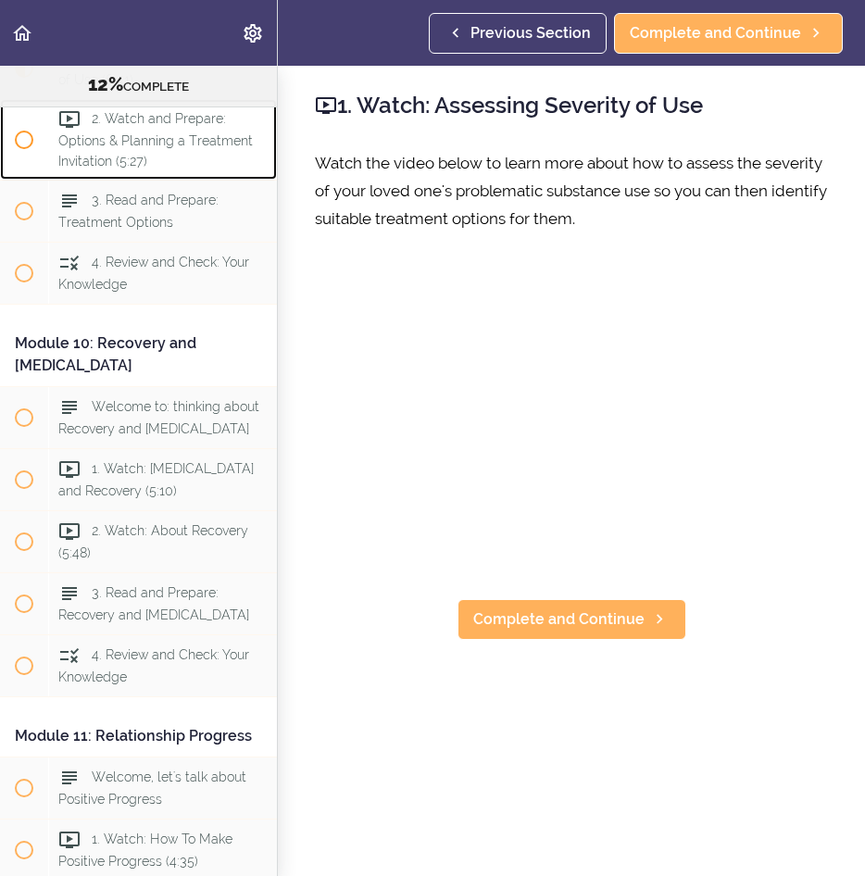
click at [135, 168] on span "2. Watch and Prepare: Options & Planning a Treatment Invitation (5:27)" at bounding box center [155, 139] width 194 height 56
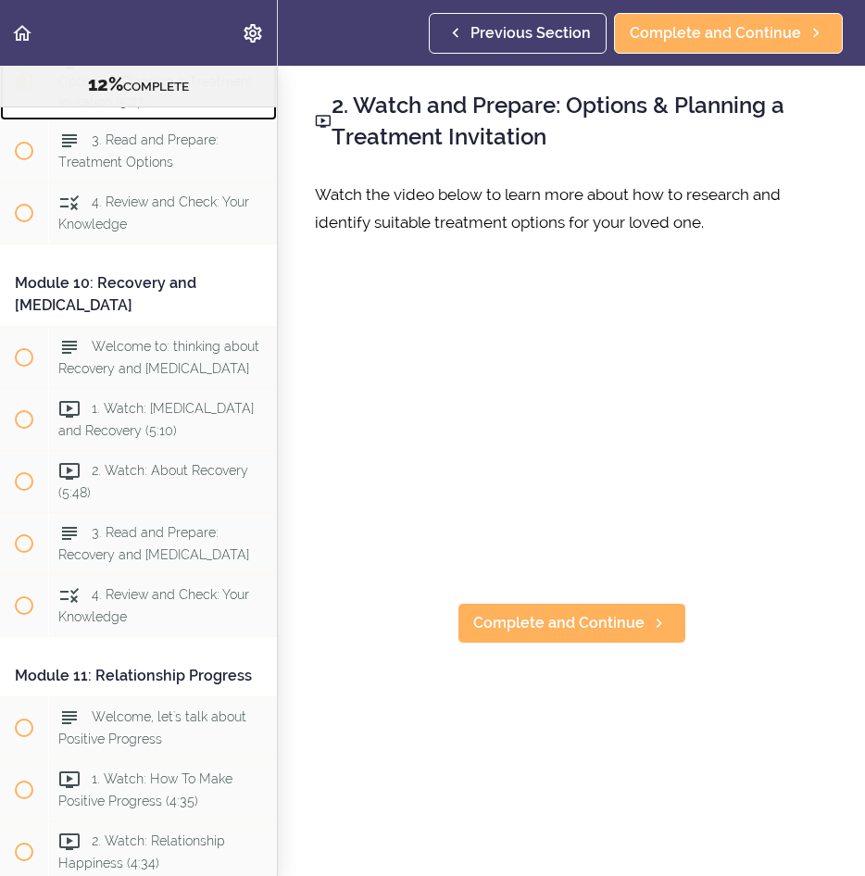
scroll to position [3901, 0]
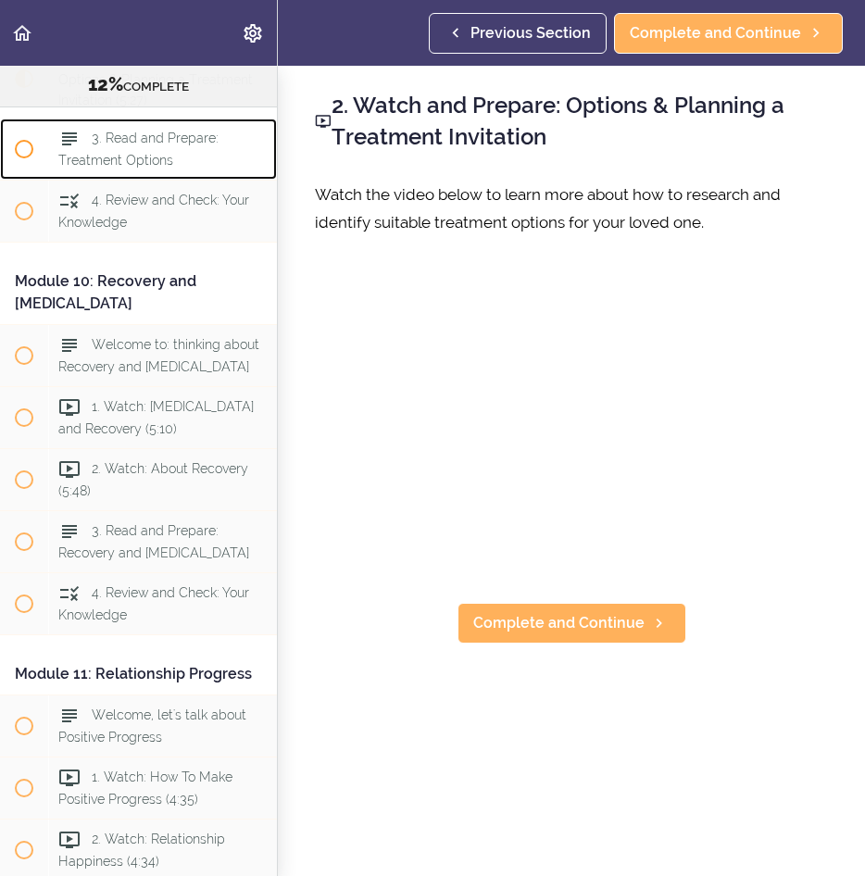
click at [132, 168] on span "3. Read and Prepare: Treatment Options" at bounding box center [138, 149] width 160 height 36
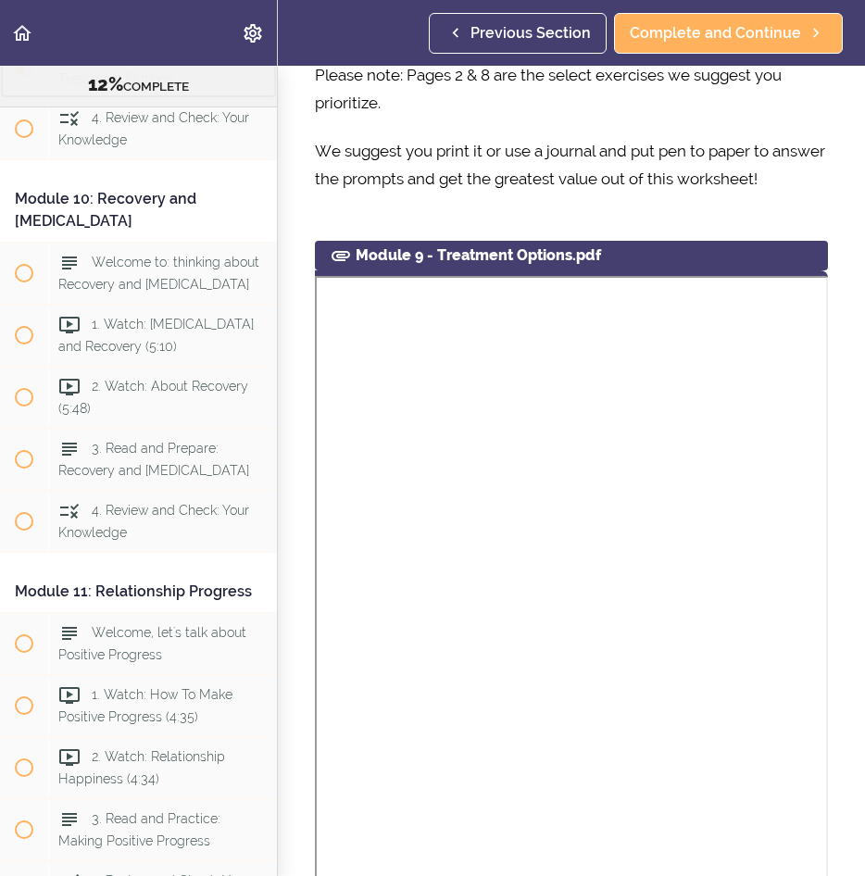
scroll to position [1167, 0]
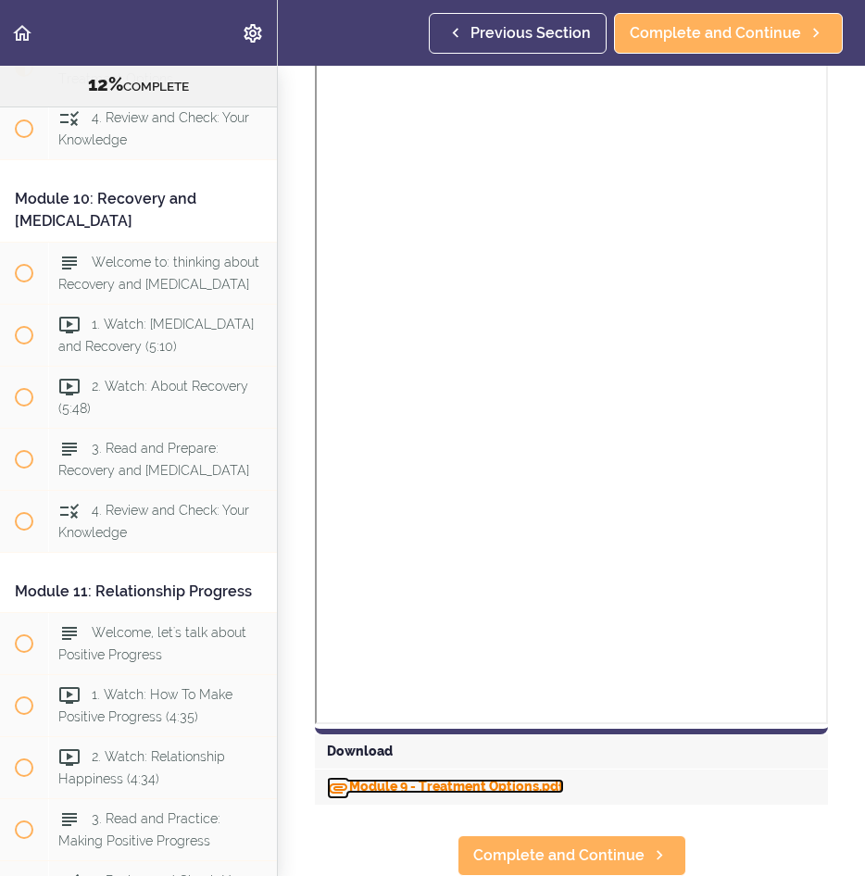
click at [489, 779] on link "Module 9 - Treatment Options.pdf" at bounding box center [445, 786] width 237 height 15
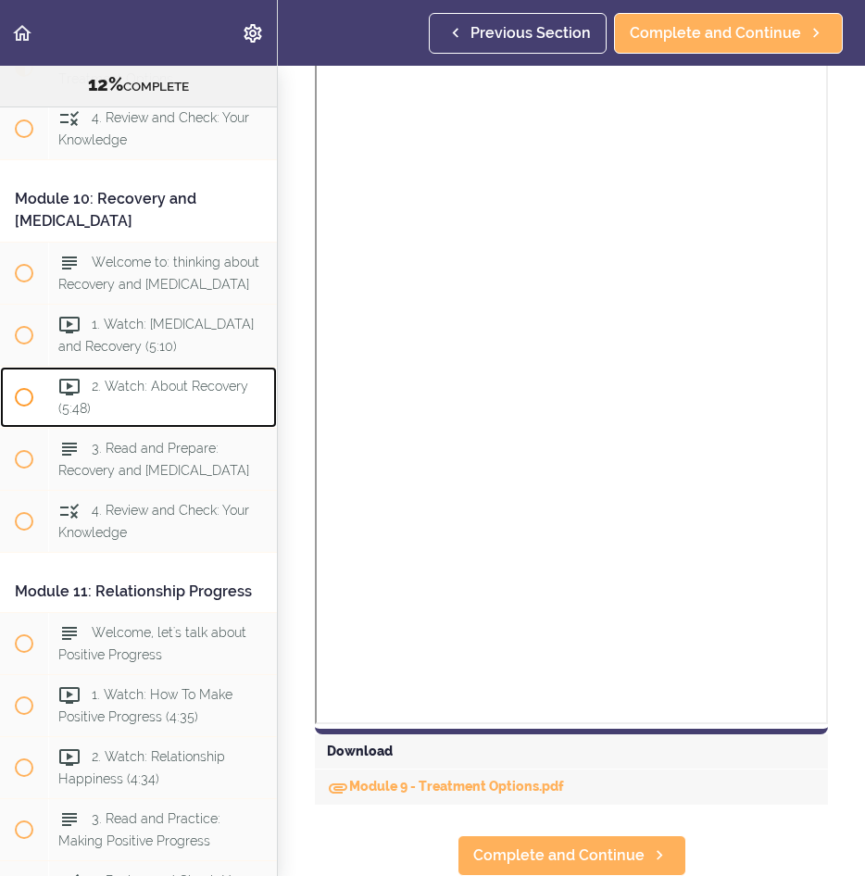
click at [181, 428] on div "2. Watch: About Recovery (5:48)" at bounding box center [162, 397] width 229 height 61
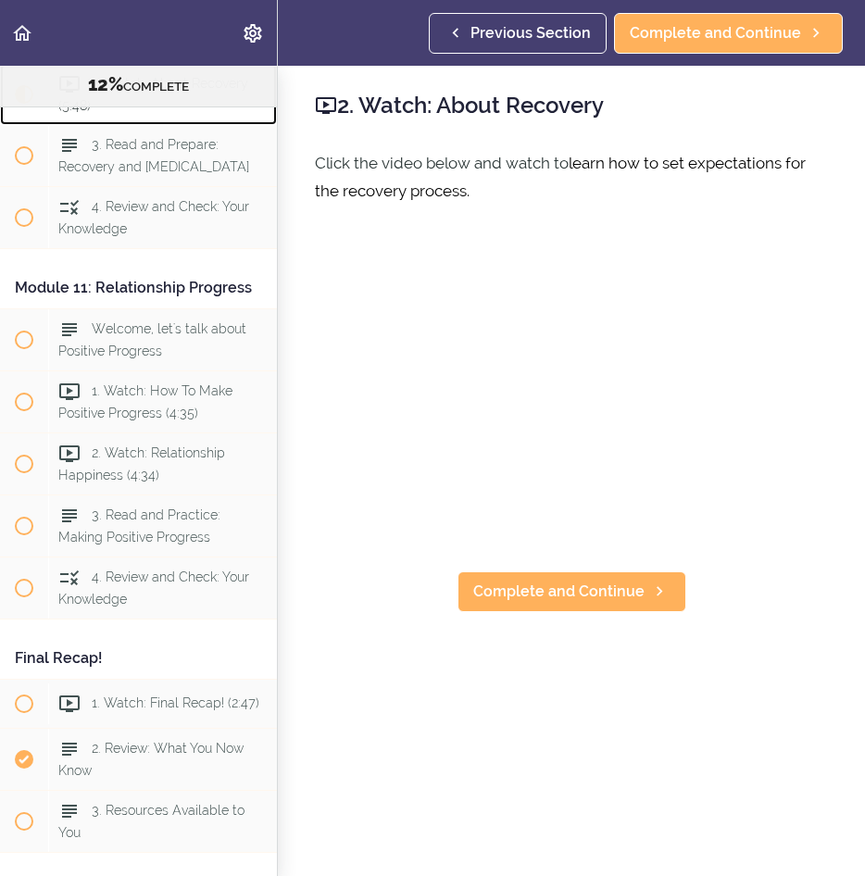
scroll to position [4314, 0]
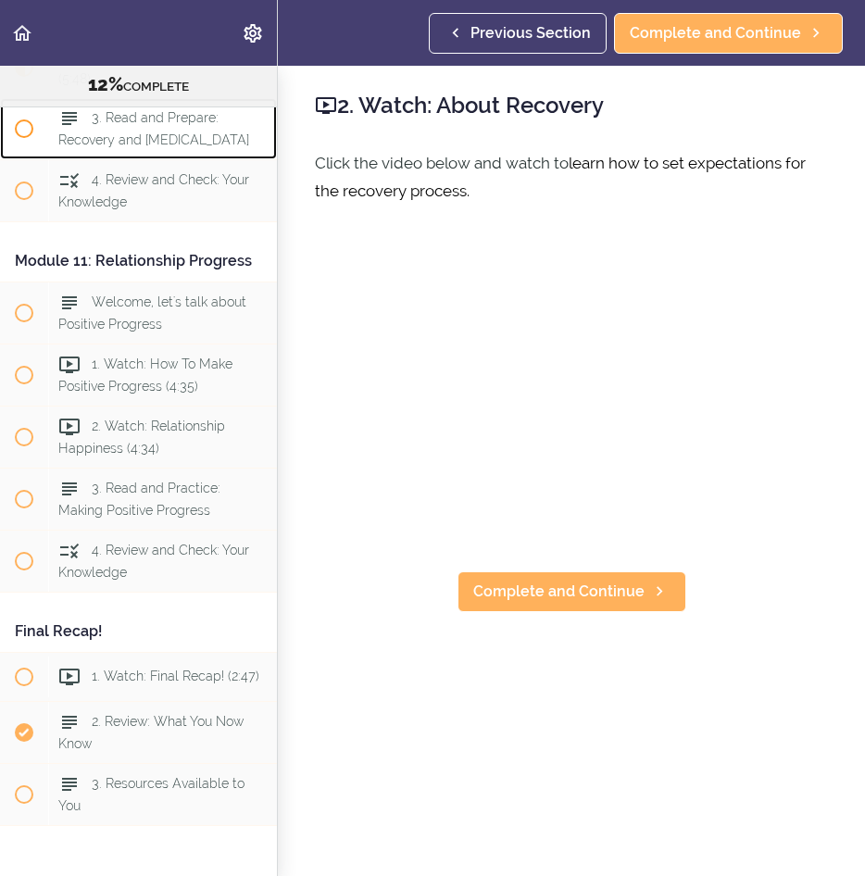
click at [189, 147] on span "3. Read and Prepare: Recovery and [MEDICAL_DATA]" at bounding box center [153, 129] width 191 height 36
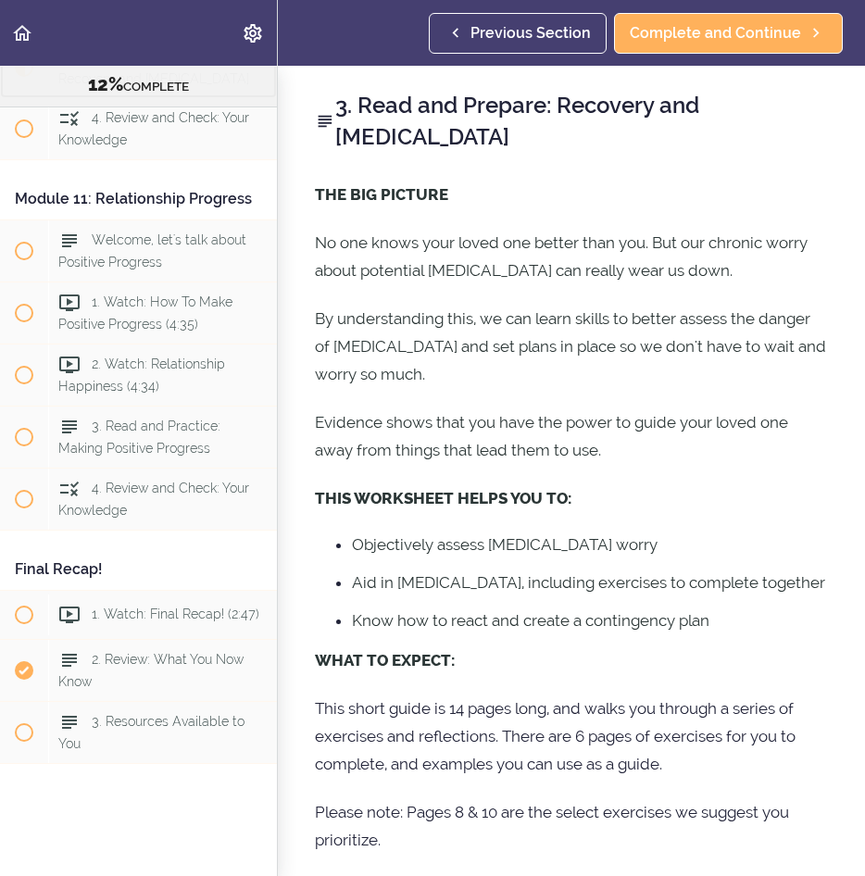
scroll to position [648, 0]
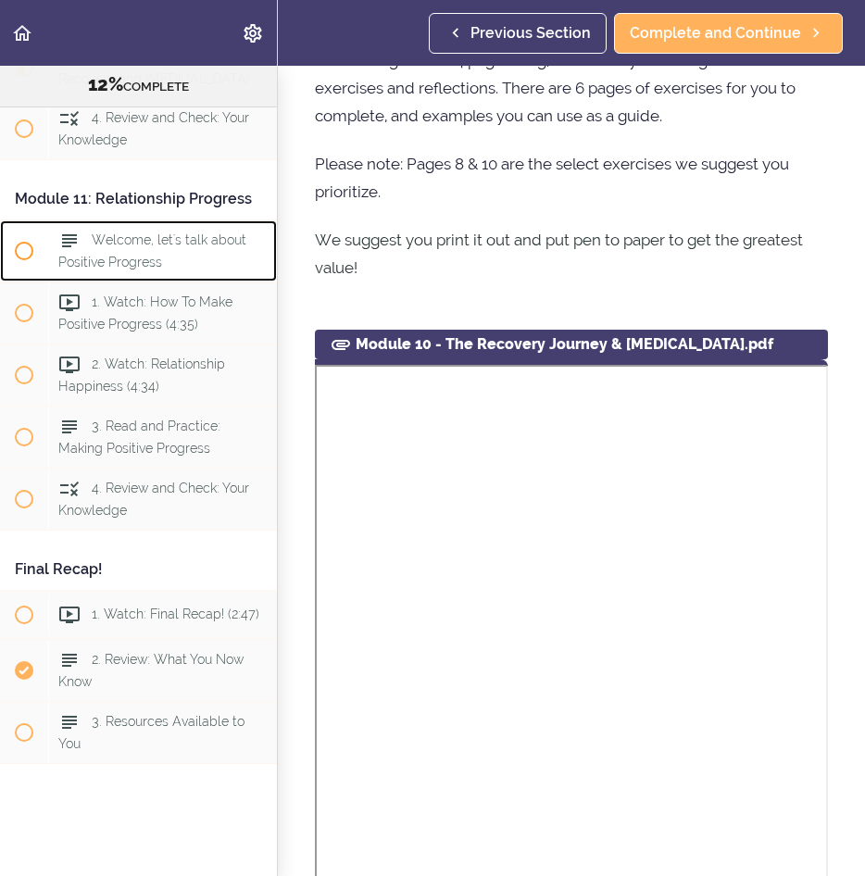
click at [115, 268] on span "Welcome, let's talk about Positive Progress" at bounding box center [152, 250] width 188 height 36
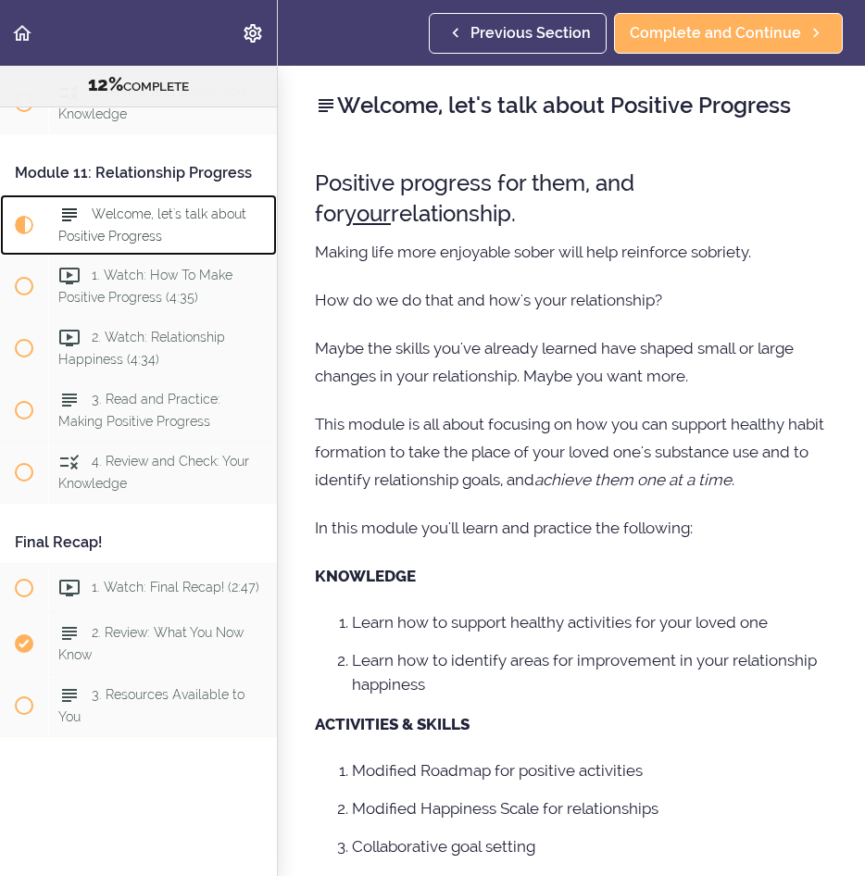
scroll to position [4515, 0]
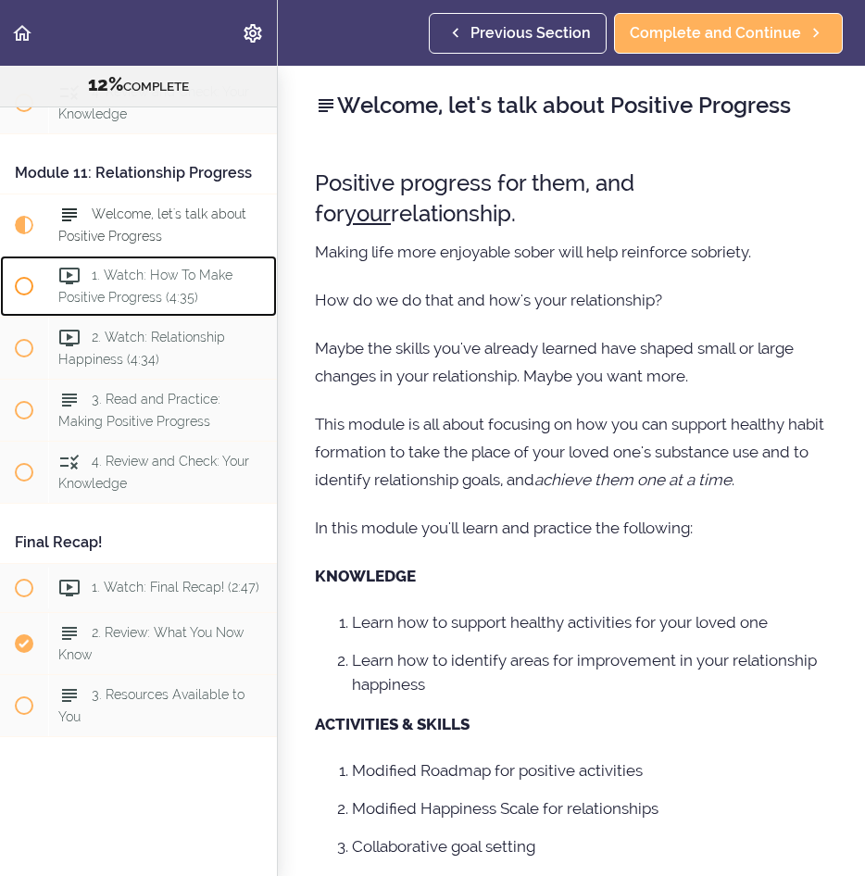
click at [122, 268] on span "1. Watch: How To Make Positive Progress (4:35)" at bounding box center [145, 286] width 174 height 36
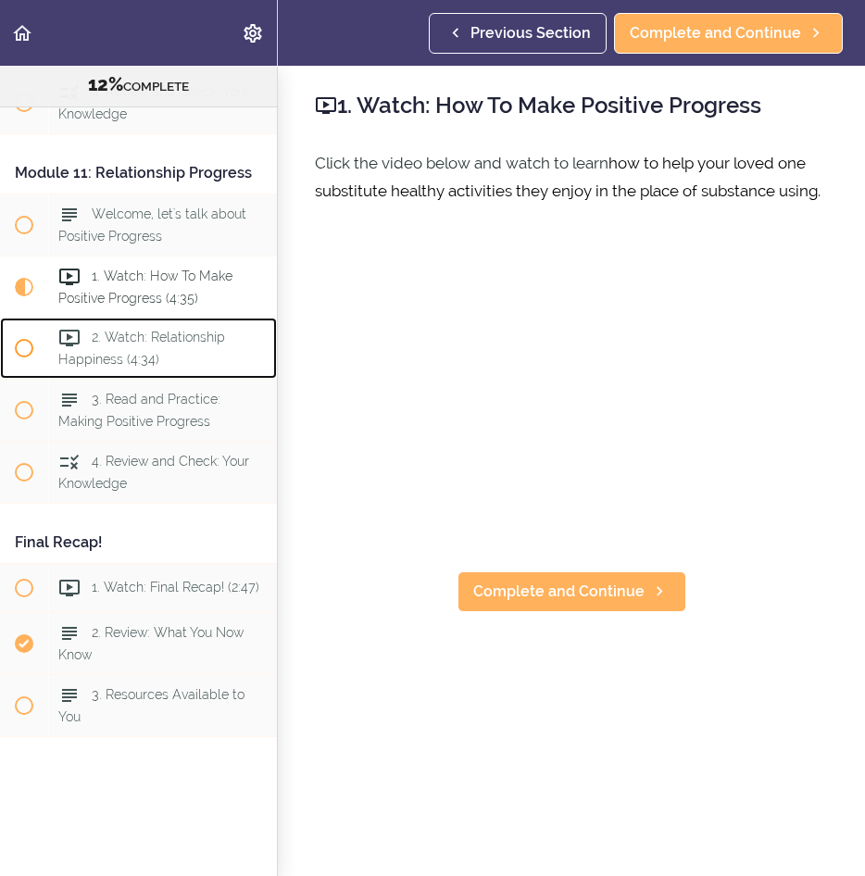
click at [206, 347] on div "2. Watch: Relationship Happiness (4:34)" at bounding box center [162, 348] width 229 height 61
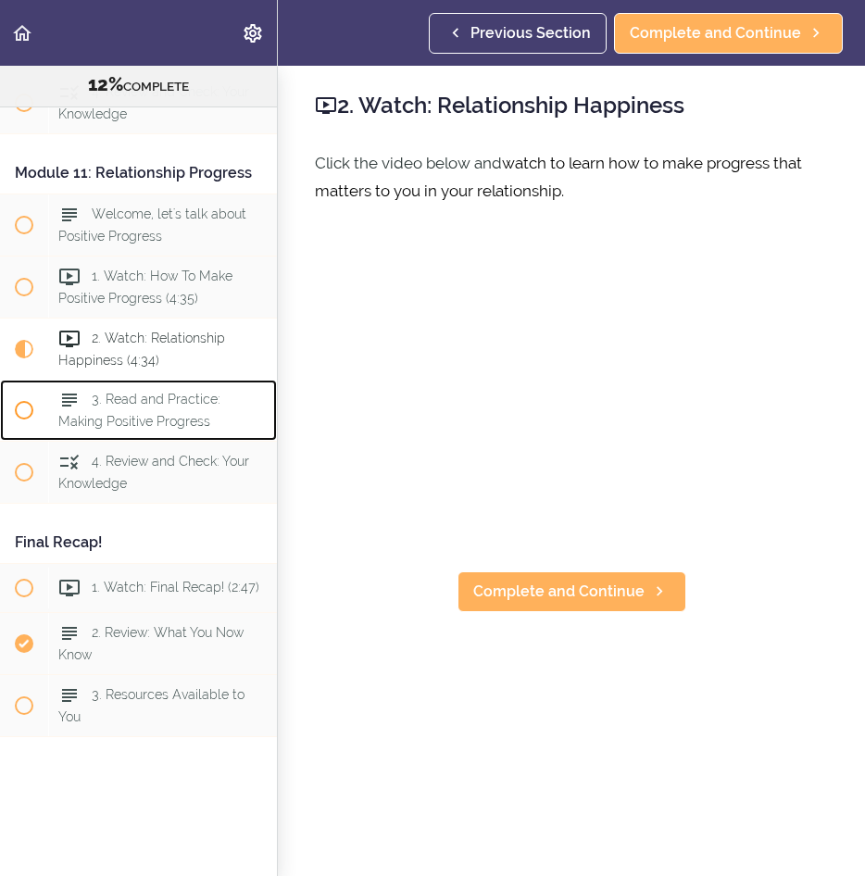
click at [193, 400] on span "3. Read and Practice: Making Positive Progress" at bounding box center [139, 410] width 162 height 36
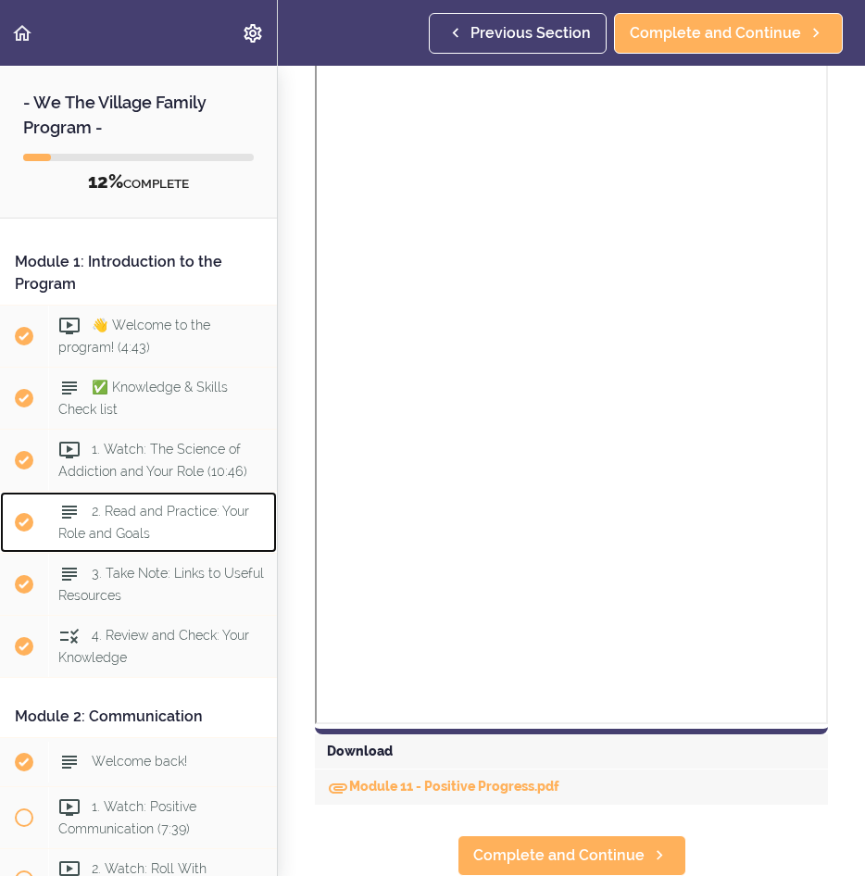
click at [156, 529] on div "2. Read and Practice: Your Role and Goals" at bounding box center [162, 521] width 229 height 61
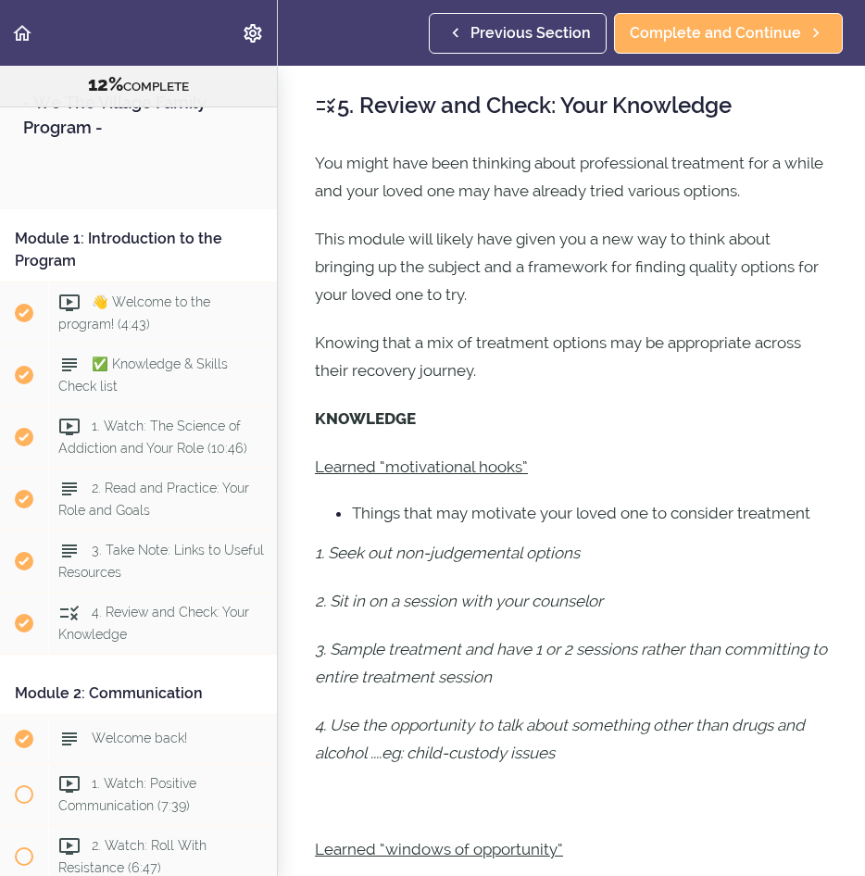
scroll to position [3584, 0]
